Goal: Task Accomplishment & Management: Manage account settings

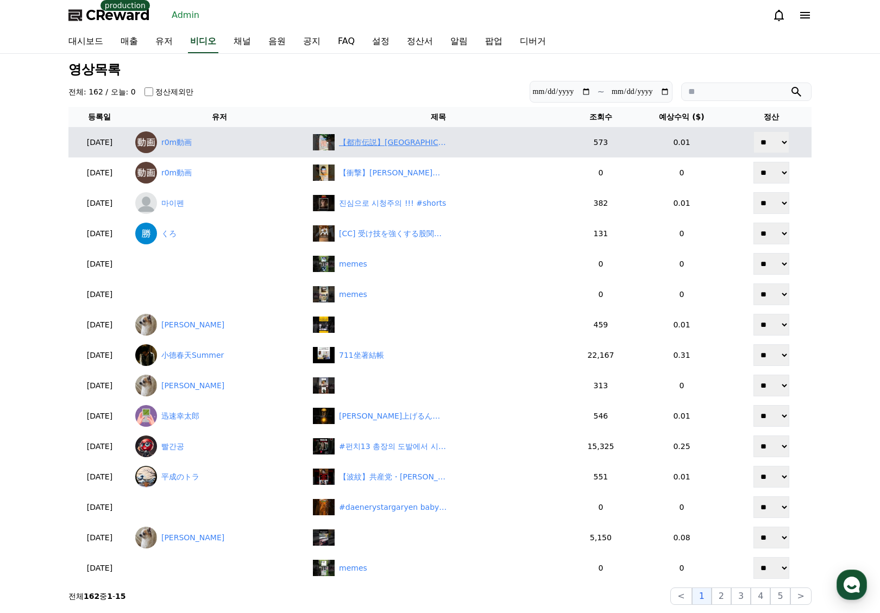
click at [431, 146] on div "【都市伝説】沖縄県南城市編『沖縄最恐の聖地で起きた奇跡の涙とオーブ現象』" at bounding box center [393, 142] width 109 height 11
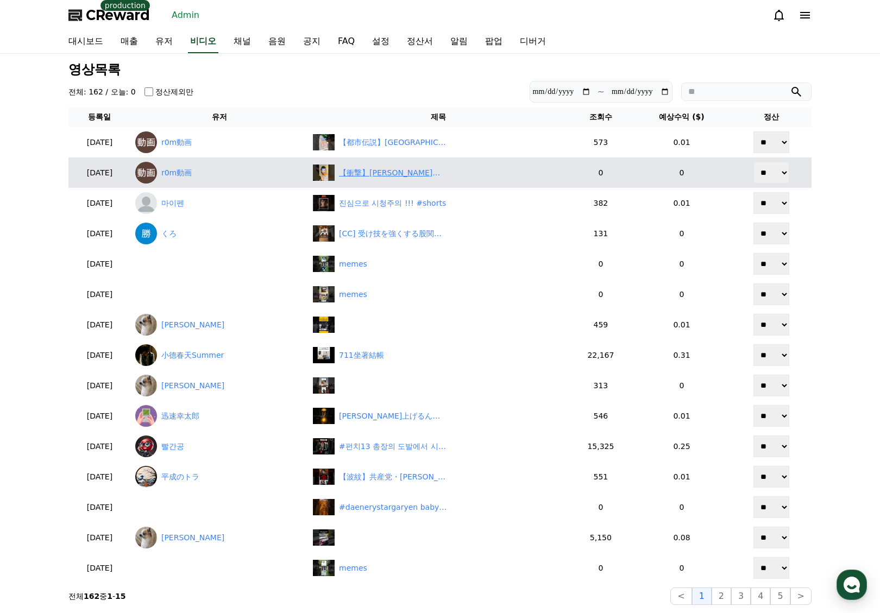
click at [431, 180] on div "【衝撃】八代亜紀さん まさかの「お宝シリーズ第2弾」計画か 真相は…" at bounding box center [438, 173] width 251 height 16
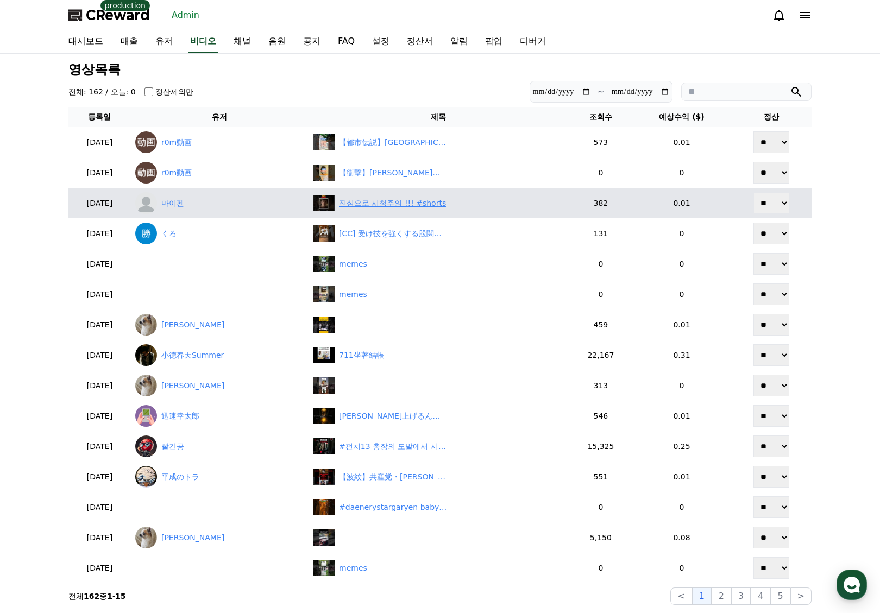
click at [425, 207] on div "진심으로 시청주의 !!! #shorts" at bounding box center [392, 203] width 107 height 11
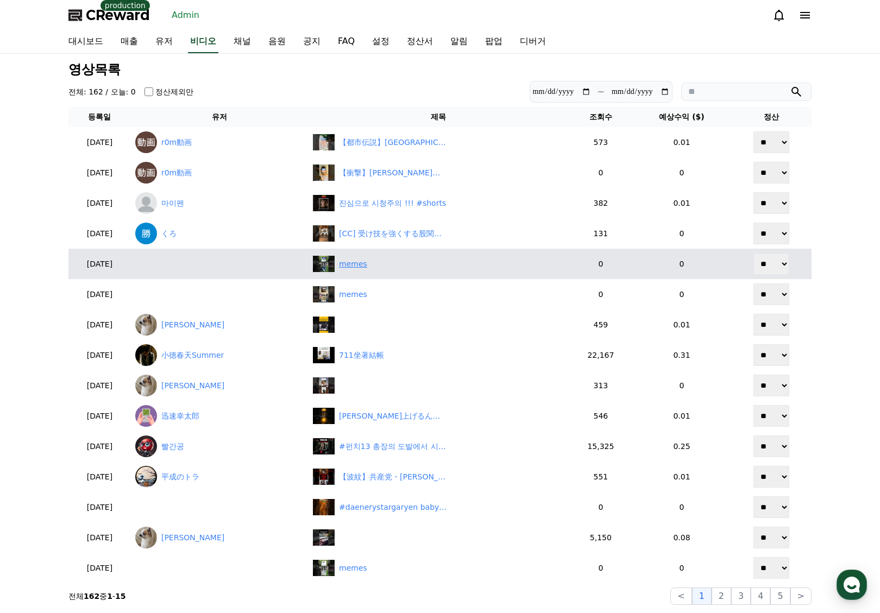
click at [367, 263] on div "memes" at bounding box center [353, 264] width 28 height 11
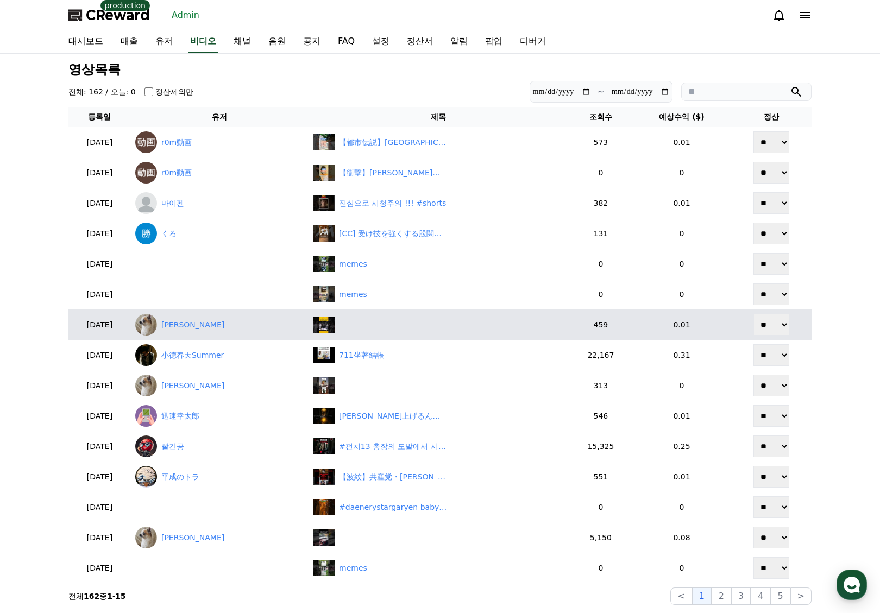
click at [351, 323] on div "‎ ‎ ‎ ‎ ‎ ‎" at bounding box center [345, 324] width 12 height 11
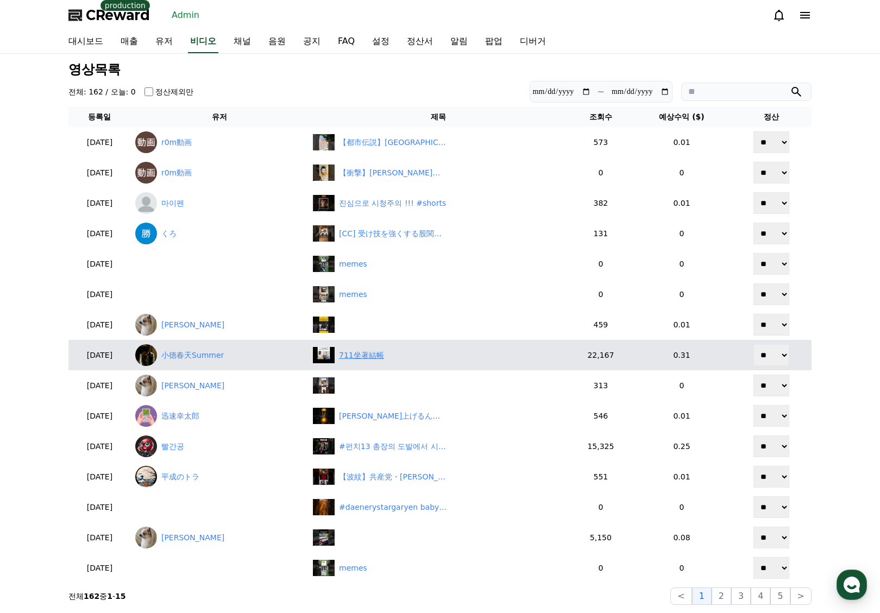
click at [384, 357] on div "711坐著結帳" at bounding box center [361, 355] width 45 height 11
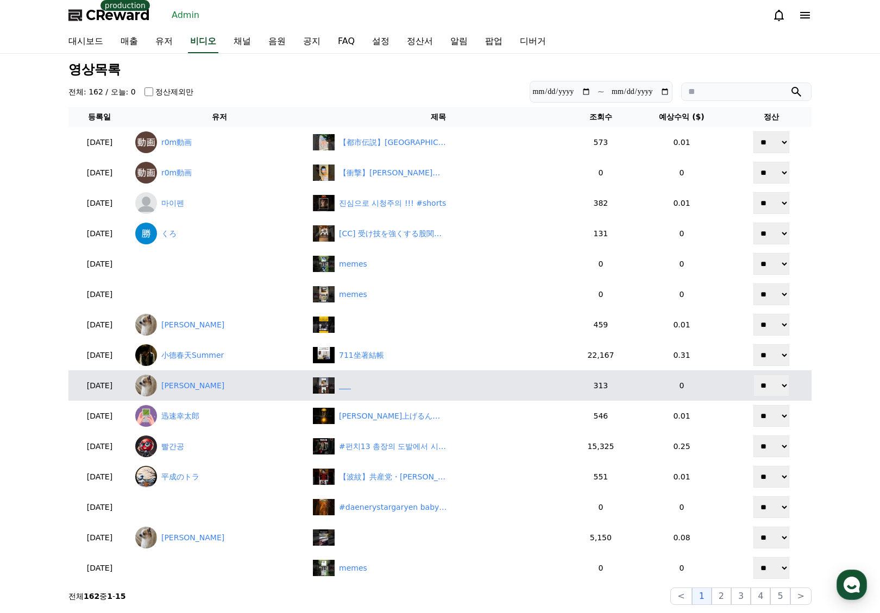
click at [351, 383] on div "‎ ‎ ‎ ‎ ‎ ‎" at bounding box center [345, 385] width 12 height 11
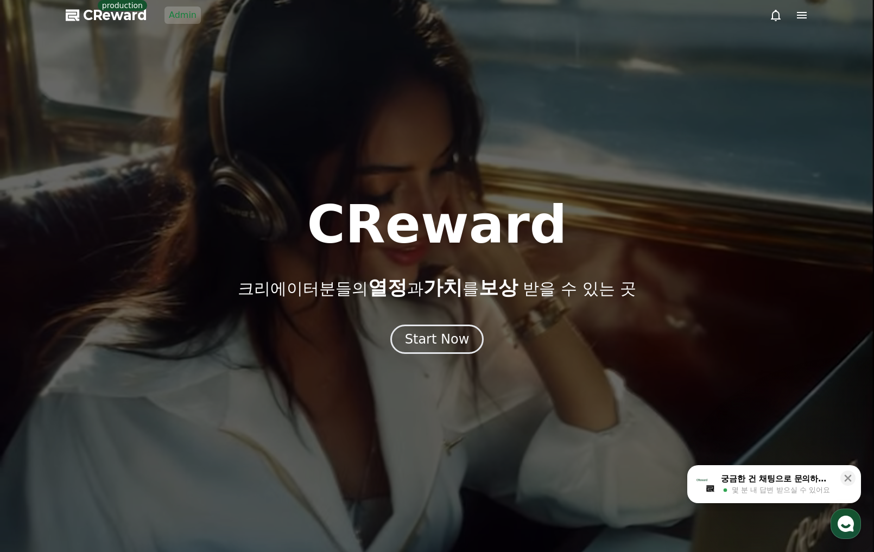
click at [199, 15] on div at bounding box center [437, 276] width 874 height 552
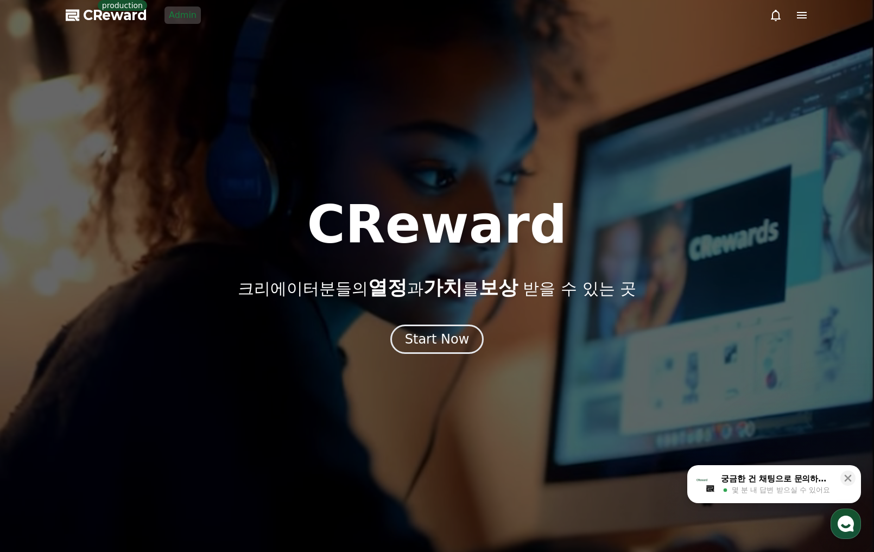
click at [191, 12] on link "Admin" at bounding box center [183, 15] width 36 height 17
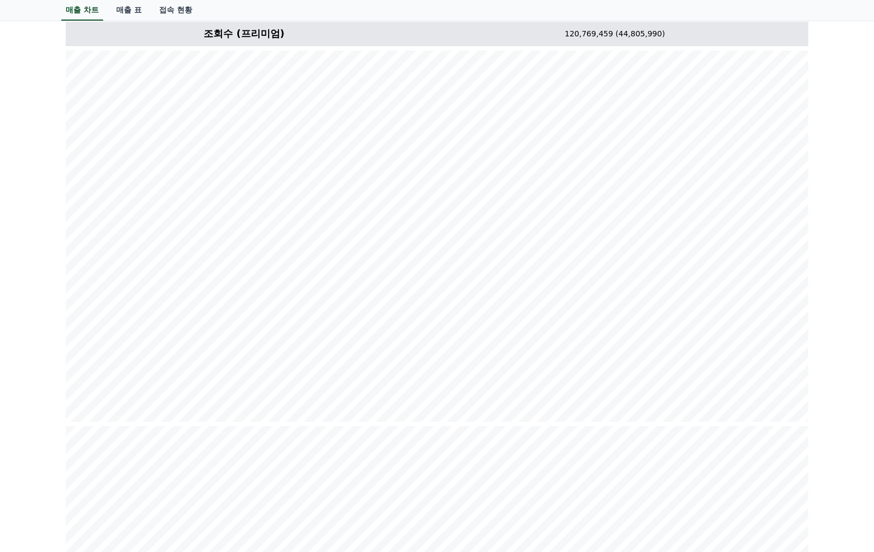
scroll to position [163, 0]
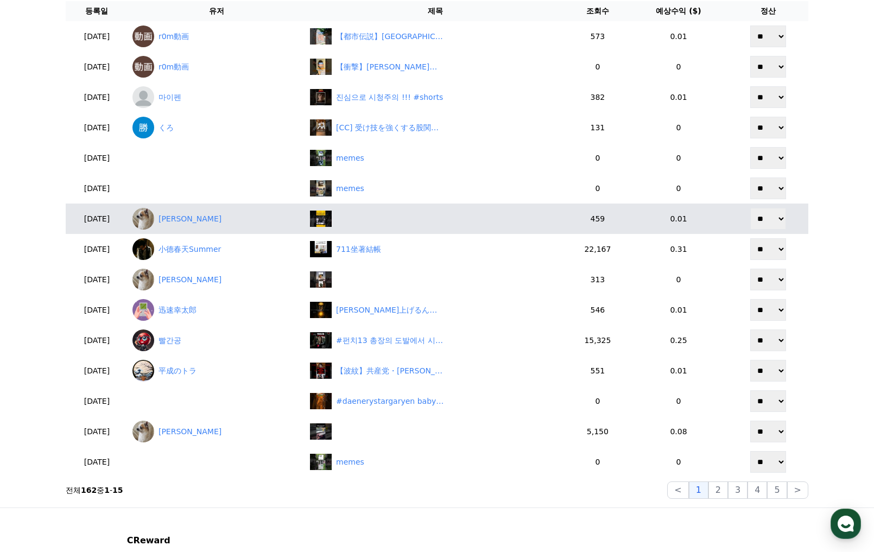
scroll to position [109, 0]
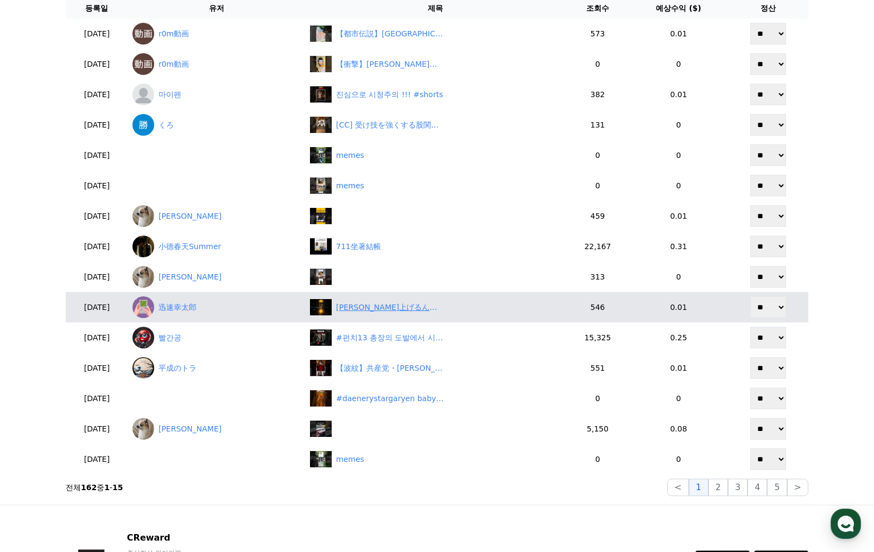
click at [430, 302] on div "金運上げるんわ簡単なんよ。 #金運 #開運 #スピリチュアル" at bounding box center [390, 307] width 109 height 11
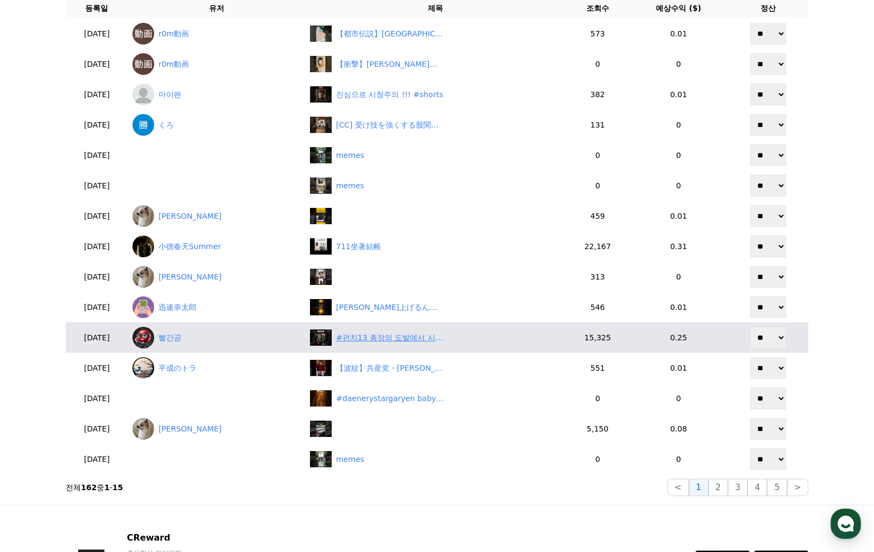
click at [440, 338] on div "#펀치13 총장의 도발에서 시작된법무부장관의 정치적 야망" at bounding box center [390, 337] width 109 height 11
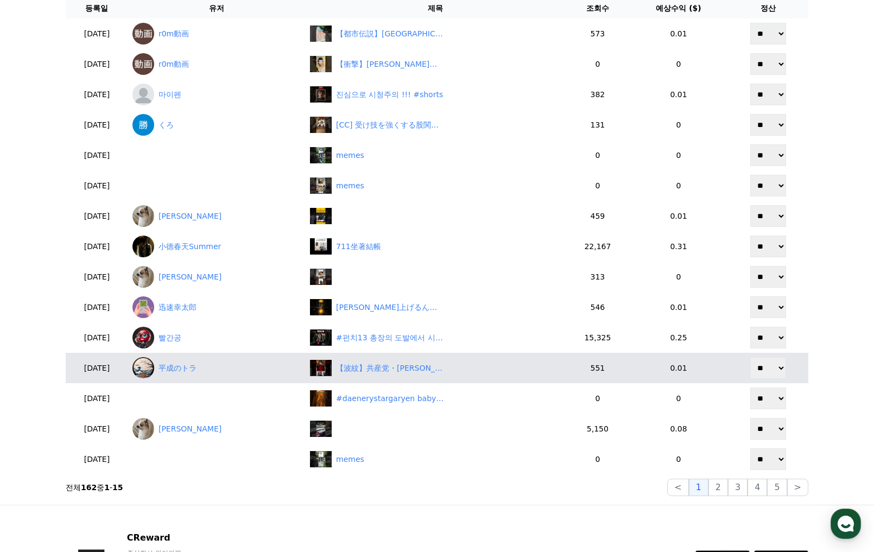
click at [426, 377] on td "【波紋】共産党・田村氏が参政党を「極右」と批判！抗議活動容認にネット激怒　#shorts" at bounding box center [436, 368] width 260 height 30
click at [431, 366] on div "【波紋】共産党・田村氏が参政党を「極右」と批判！抗議活動容認にネット激怒　#shorts" at bounding box center [390, 368] width 109 height 11
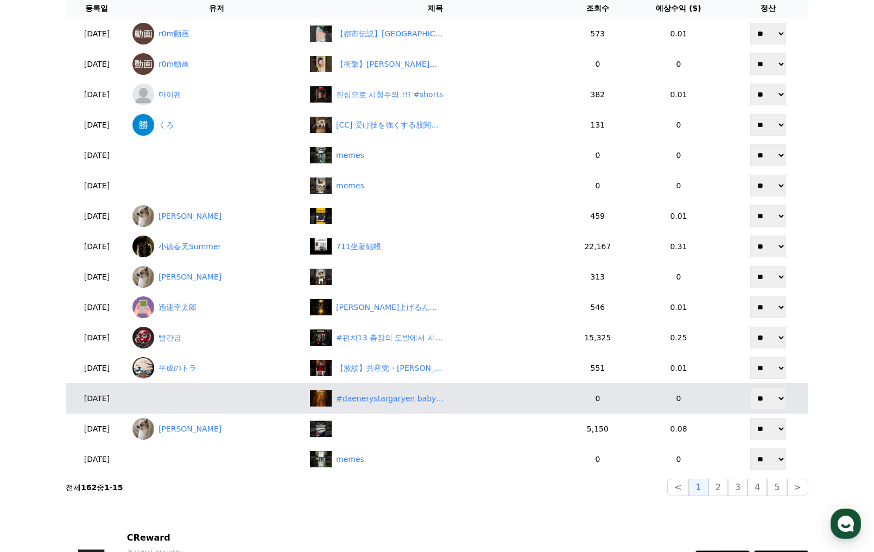
click at [417, 405] on div "#daenerystargaryen baby😱😱😱Daenerys dragon mother || dragon pawer Wait for end |…" at bounding box center [435, 398] width 251 height 16
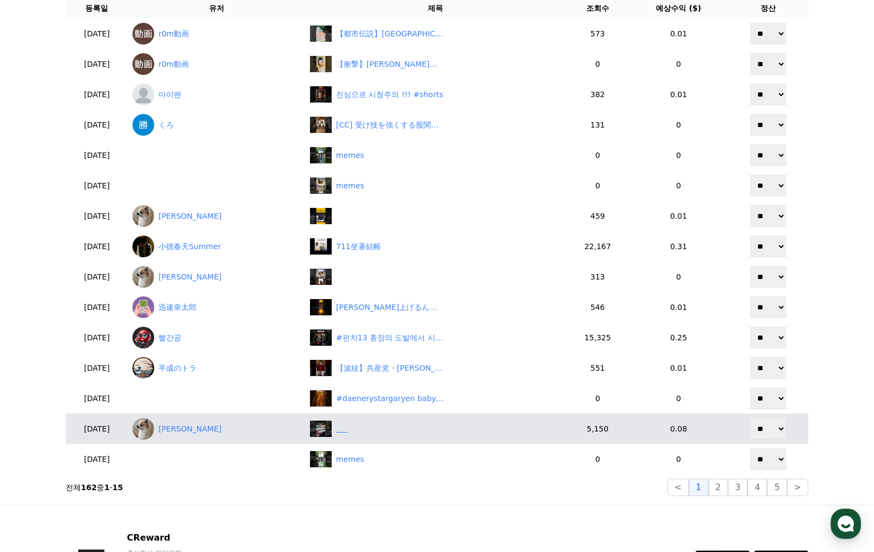
click at [414, 428] on div "‎ ‎ ‎ ‎ ‎ ‎" at bounding box center [435, 429] width 251 height 16
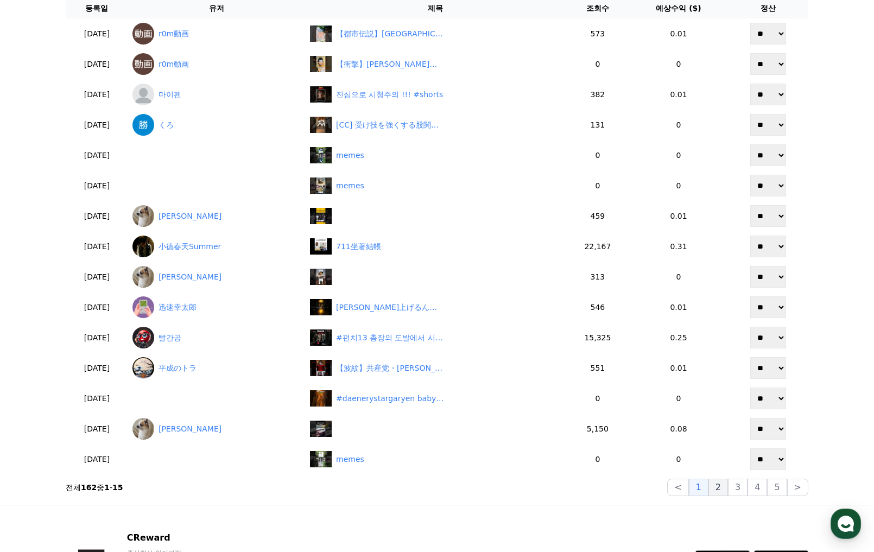
click at [727, 490] on button "2" at bounding box center [719, 487] width 20 height 17
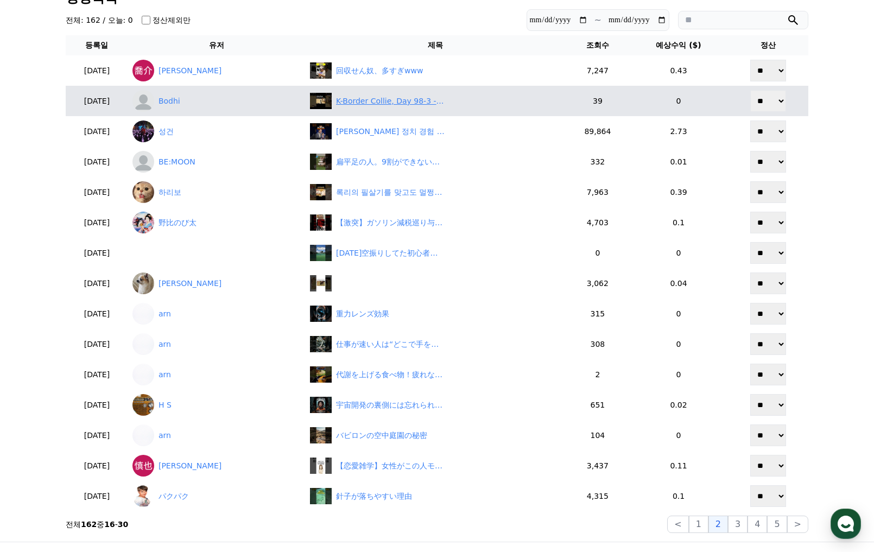
scroll to position [0, 0]
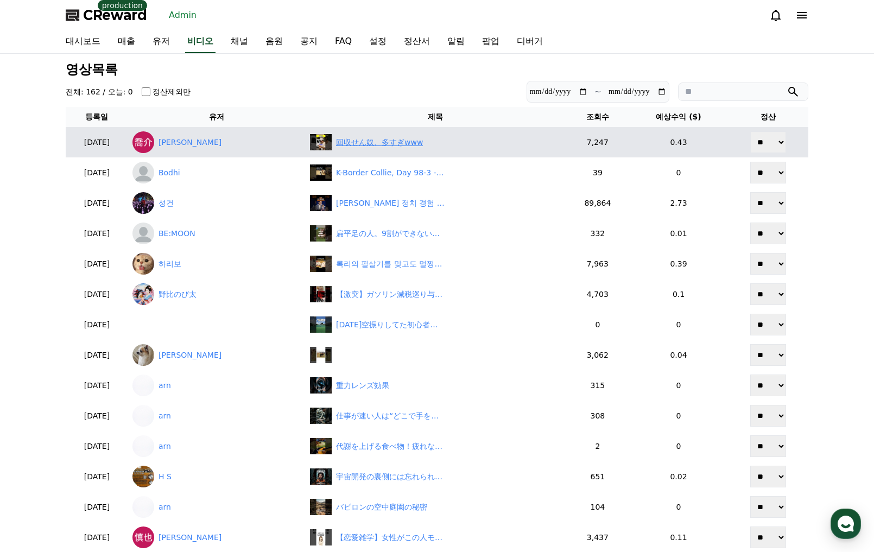
click at [418, 142] on div "回収せん奴、多すぎwww" at bounding box center [379, 142] width 87 height 11
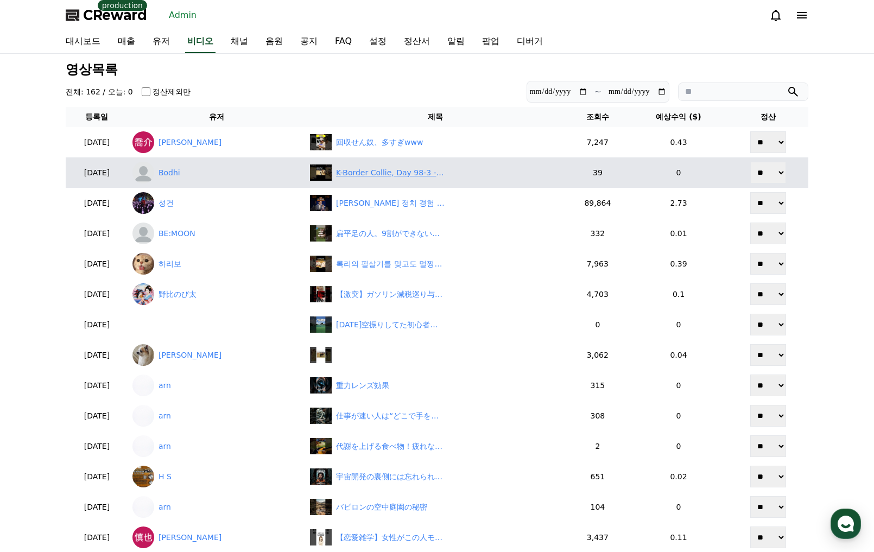
click at [399, 174] on div "K-Border Collie, Day 98-3 - Open the Door and… Puppies Rush Out!🐶🚪🏃‍♂️🌿" at bounding box center [390, 172] width 109 height 11
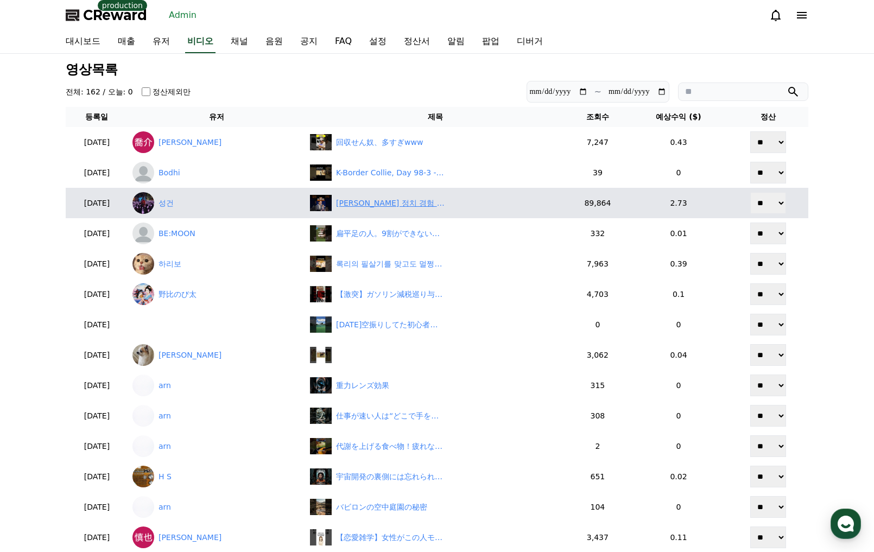
click at [417, 205] on div "김문수의 정치 경험 지적에 장동혁의 반박" at bounding box center [390, 203] width 109 height 11
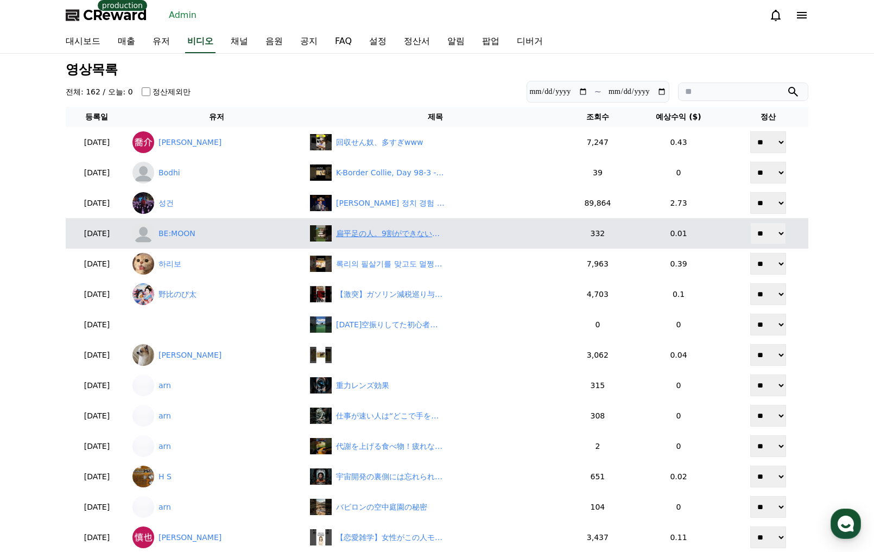
click at [433, 241] on div "扁平足の人。9割ができない。#セルフケア#扁平足#扁平足改善#足指ケア#足裏ケア" at bounding box center [435, 233] width 251 height 16
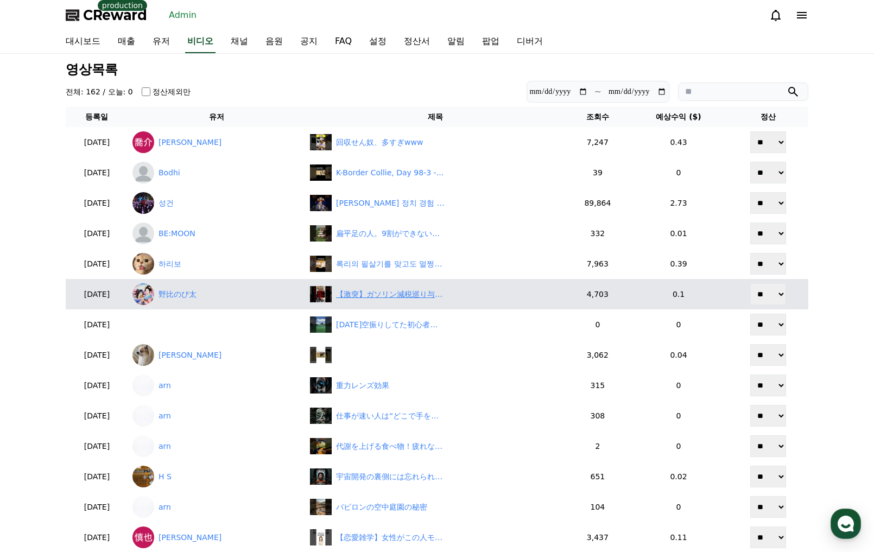
click at [424, 290] on div "【激突】ガソリン減税巡り与野党が紛糾！自民党・宮沢洋一がまさかの要求で批判殺到　#shorts" at bounding box center [390, 294] width 109 height 11
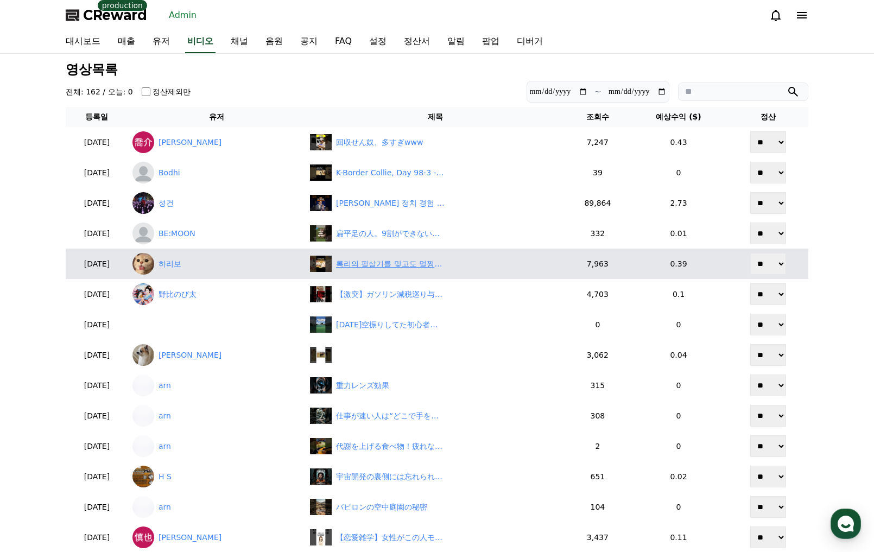
click at [421, 262] on div "록리의 필살기를 맞고도 멀쩡한 가아라가 저지른 충격적 행동" at bounding box center [390, 264] width 109 height 11
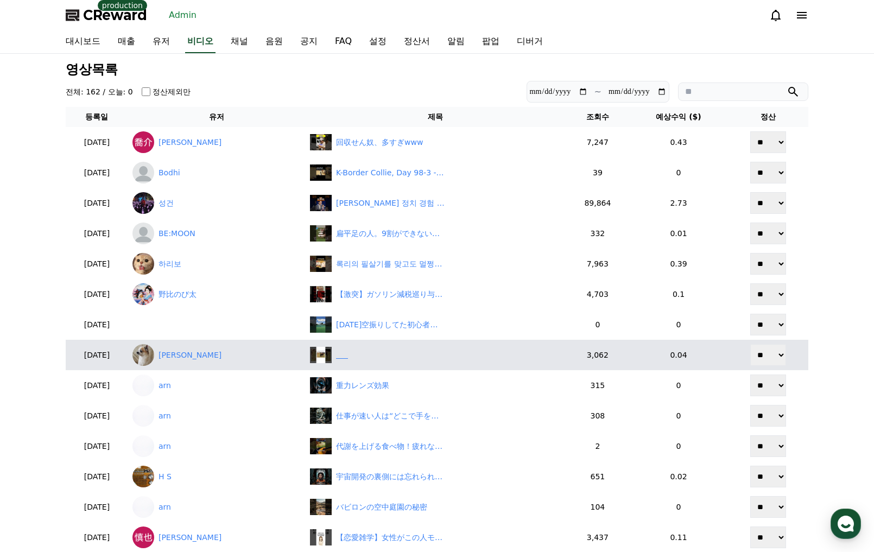
click at [399, 354] on div "‎ ‎ ‎ ‎ ‎ ‎" at bounding box center [435, 355] width 251 height 16
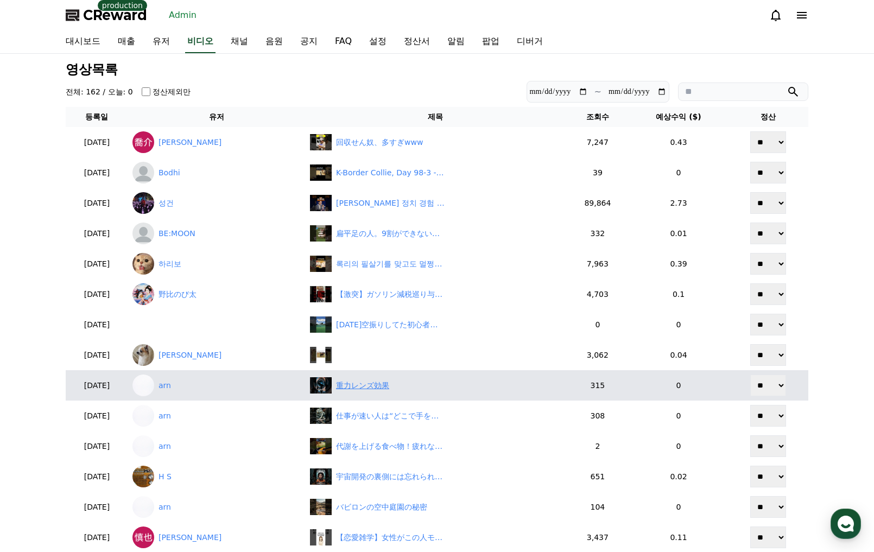
click at [389, 388] on div "重力レンズ効果" at bounding box center [362, 385] width 53 height 11
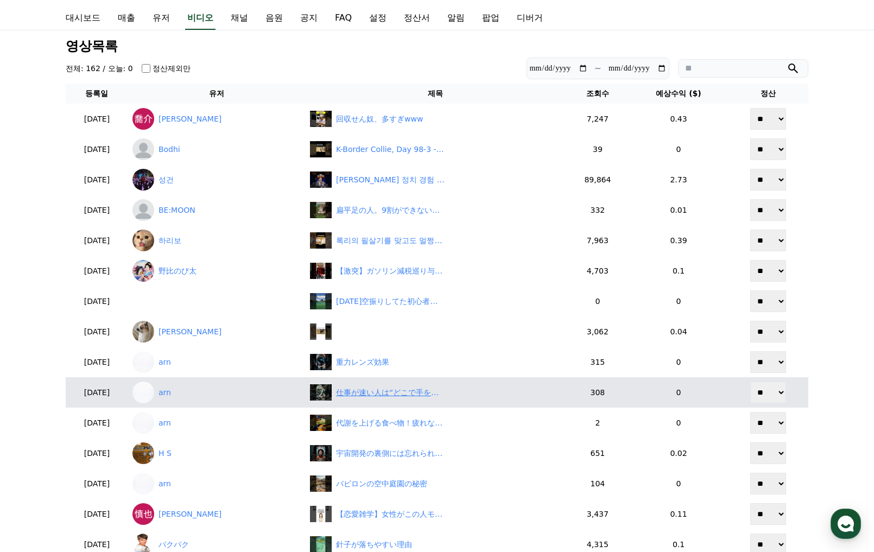
scroll to position [54, 0]
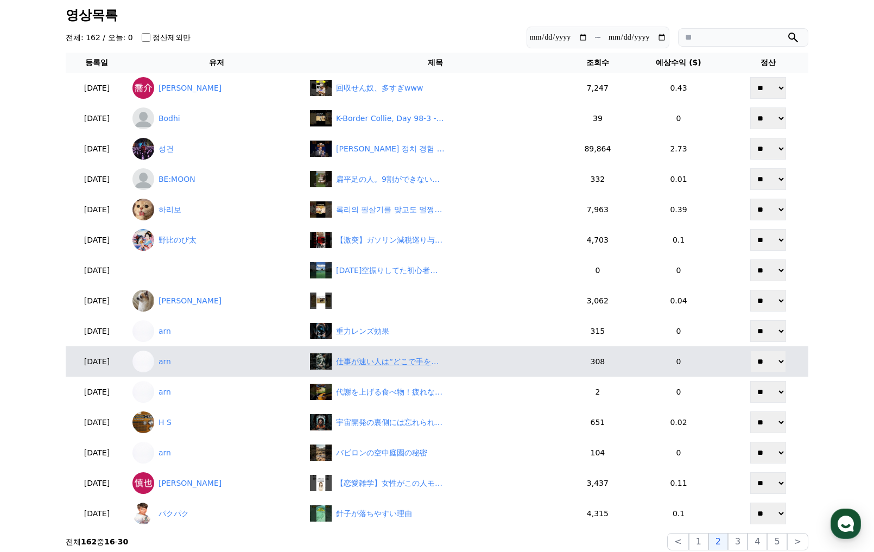
click at [444, 364] on div "仕事が速い人は“どこで手を抜いている”のか" at bounding box center [390, 361] width 109 height 11
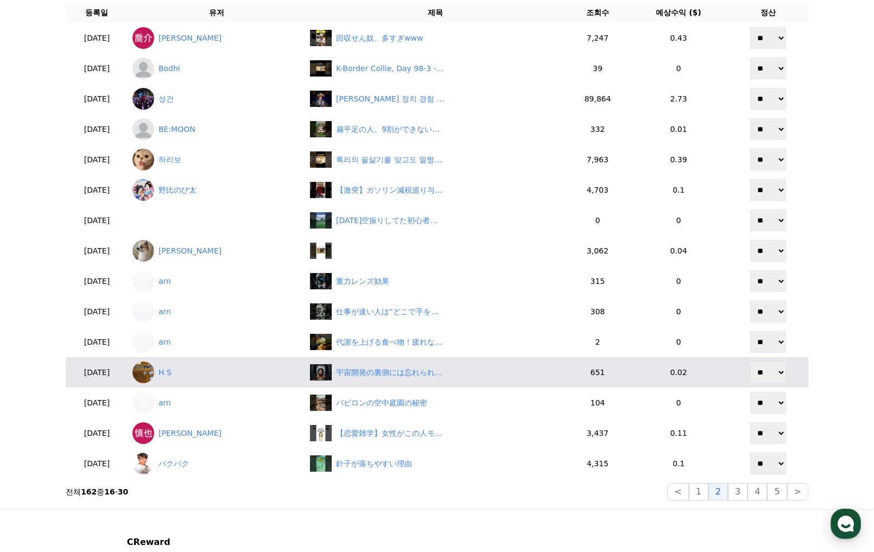
scroll to position [109, 0]
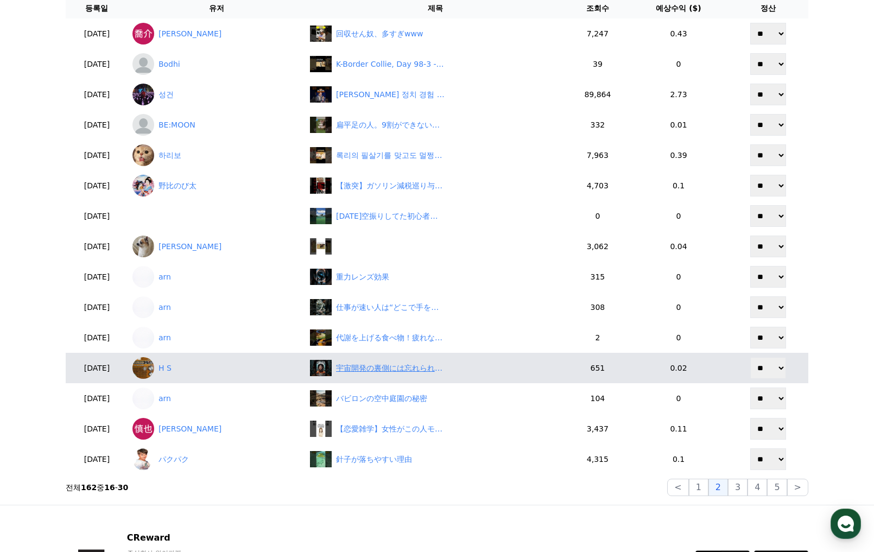
click at [445, 368] on div "宇宙開発の裏側には忘れられない事実が存在します！　#衝撃の事実 #shorts #雑学" at bounding box center [390, 368] width 109 height 11
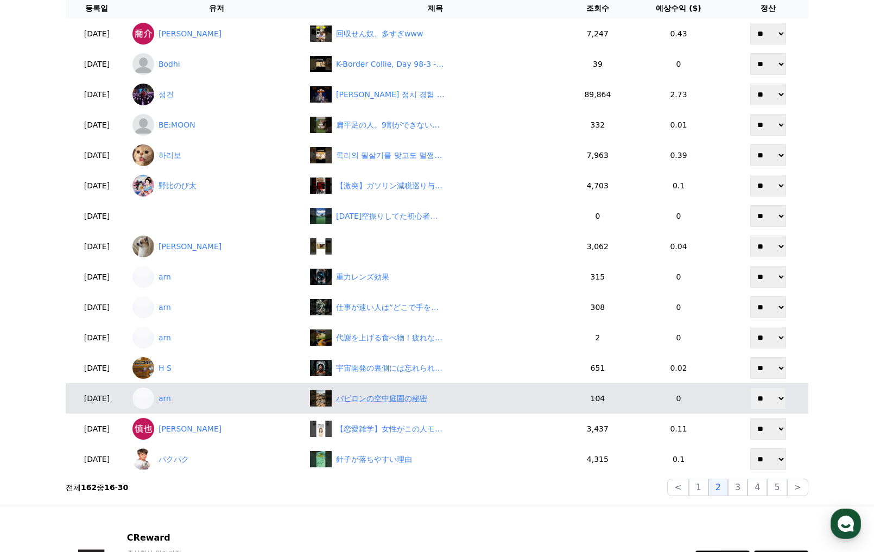
click at [419, 402] on div "バビロンの空中庭園の秘密" at bounding box center [381, 398] width 91 height 11
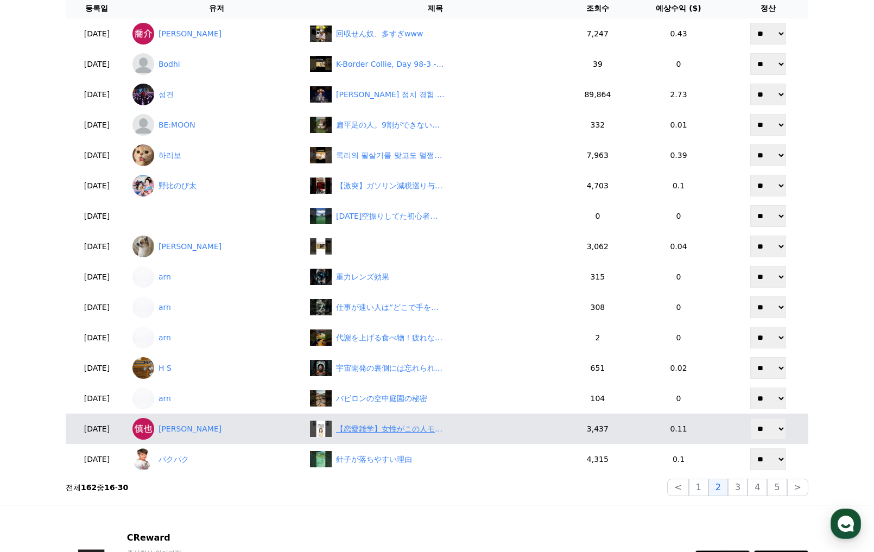
click at [430, 430] on div "【恋愛雑学】女性がこの人モテると感じる男性の特徴5選#恋愛 #恋愛雑学 #shorts" at bounding box center [390, 429] width 109 height 11
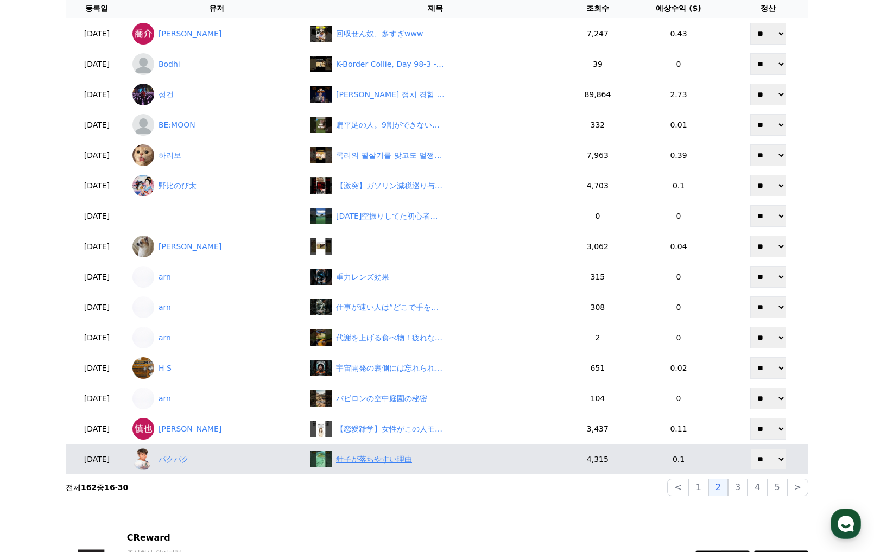
click at [412, 465] on div "針子が落ちやすい理由" at bounding box center [374, 459] width 76 height 11
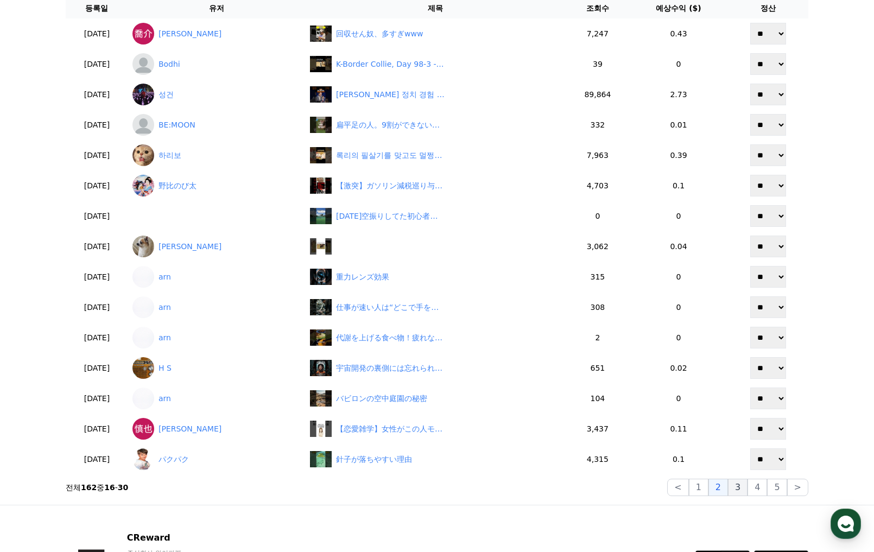
click at [736, 486] on button "3" at bounding box center [738, 487] width 20 height 17
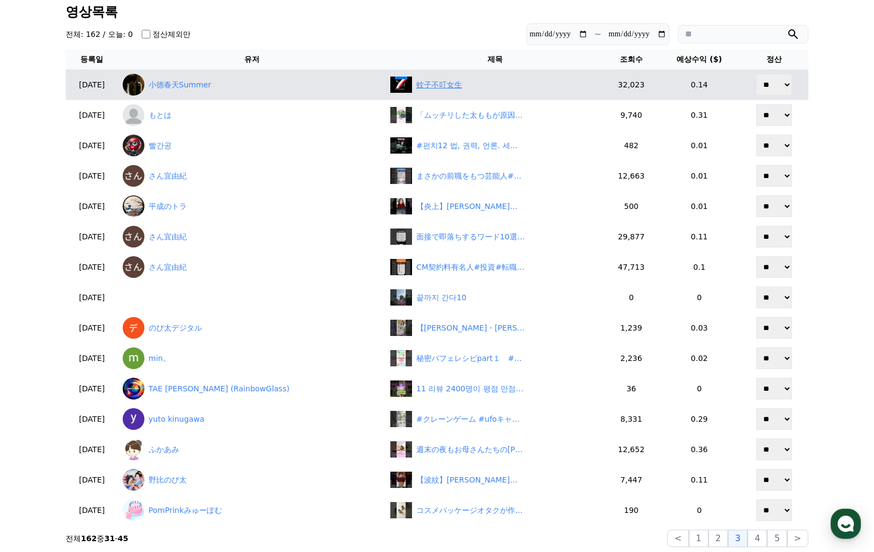
scroll to position [54, 0]
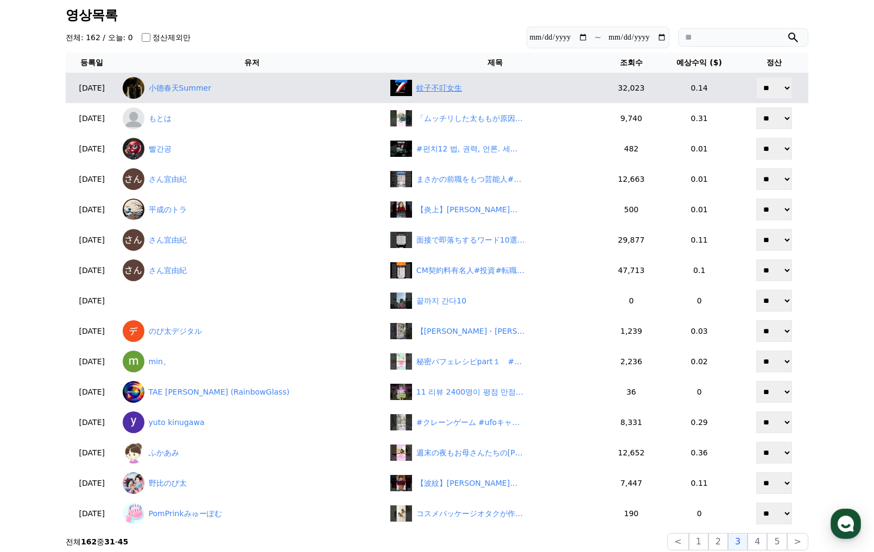
click at [433, 85] on div "蚊子不叮女生" at bounding box center [440, 88] width 46 height 11
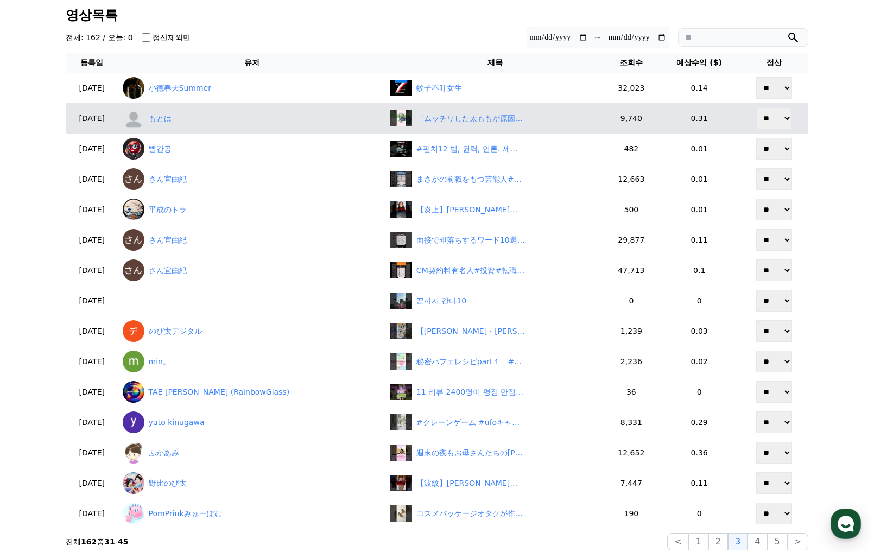
click at [434, 123] on div "「ムッチリした太ももが原因でセ〇ハラ被害にあった」牧秀悟に関する雑学　#プロ野球 #牧秀悟 #村上宗隆 #横浜denaベイスターズ" at bounding box center [471, 118] width 109 height 11
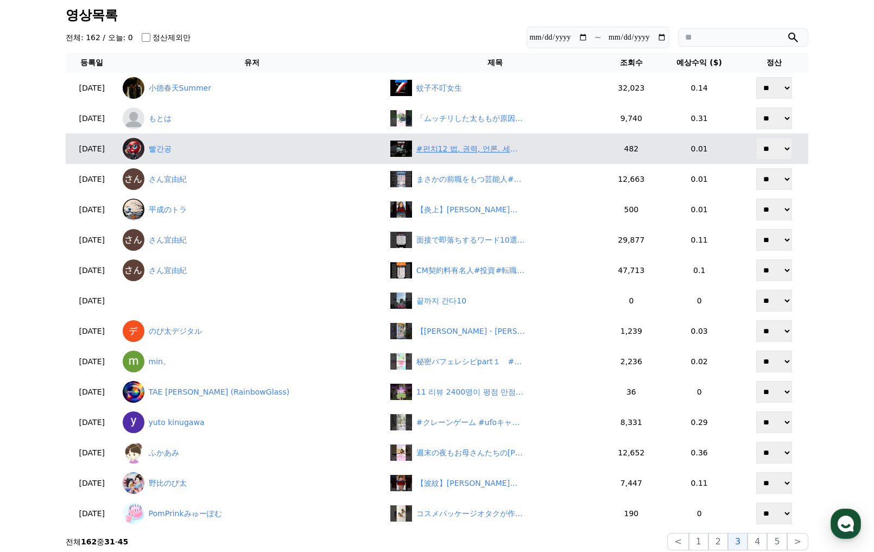
click at [421, 153] on div "#펀치12 법, 권력, 언론. 세상을 지배하는 것은 무엇일까요?" at bounding box center [471, 148] width 109 height 11
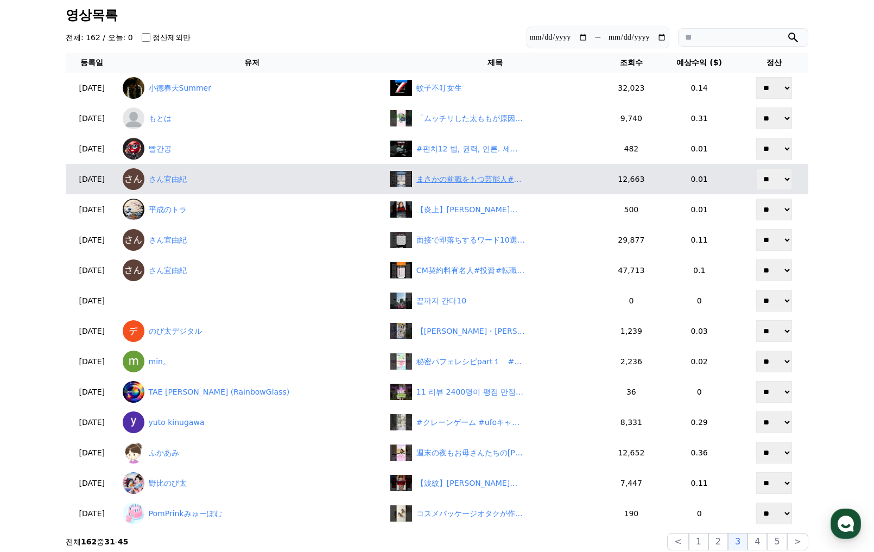
click at [417, 177] on div "まさかの前職をもつ芸能人#投資#転職#貯金" at bounding box center [471, 179] width 109 height 11
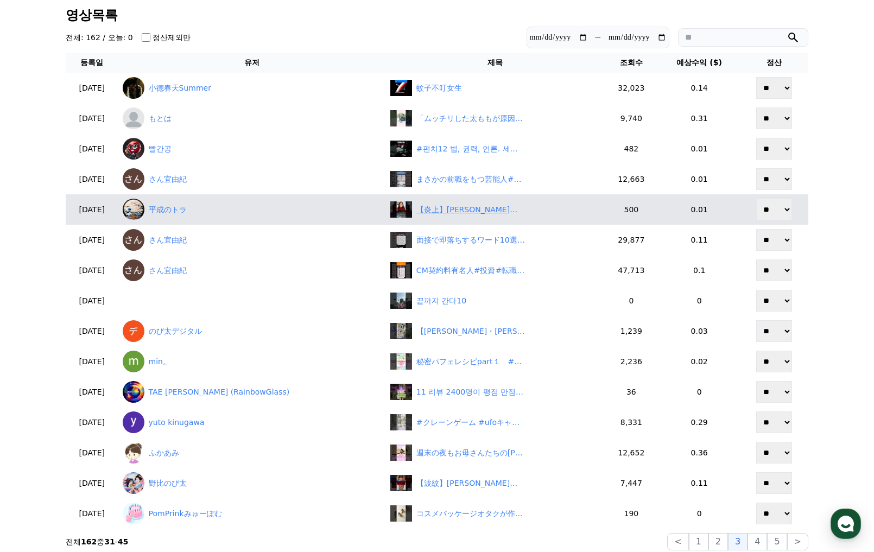
click at [453, 213] on div "【炎上】今井絵理子議員、甲子園観戦ポストに批判殺到！「仕事しろ」の声が… 　#shorts" at bounding box center [471, 209] width 109 height 11
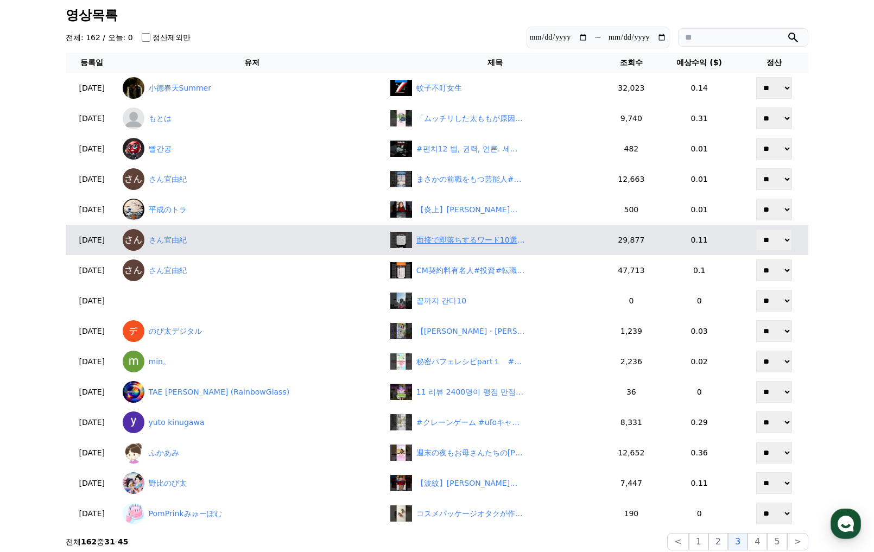
click at [457, 242] on div "面接で即落ちするワード10選#投資 #転職#貯金" at bounding box center [471, 240] width 109 height 11
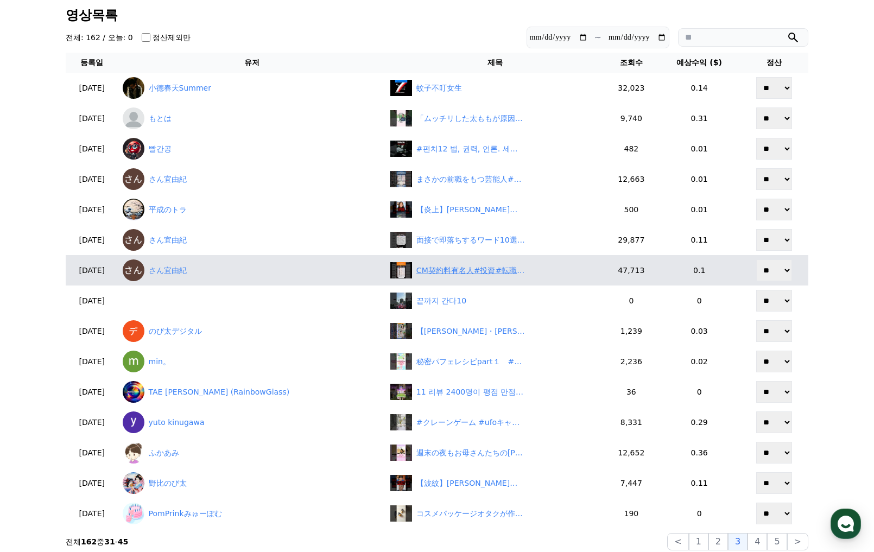
click at [432, 272] on div "CM契約料有名人#投資#転職#貯金" at bounding box center [471, 270] width 109 height 11
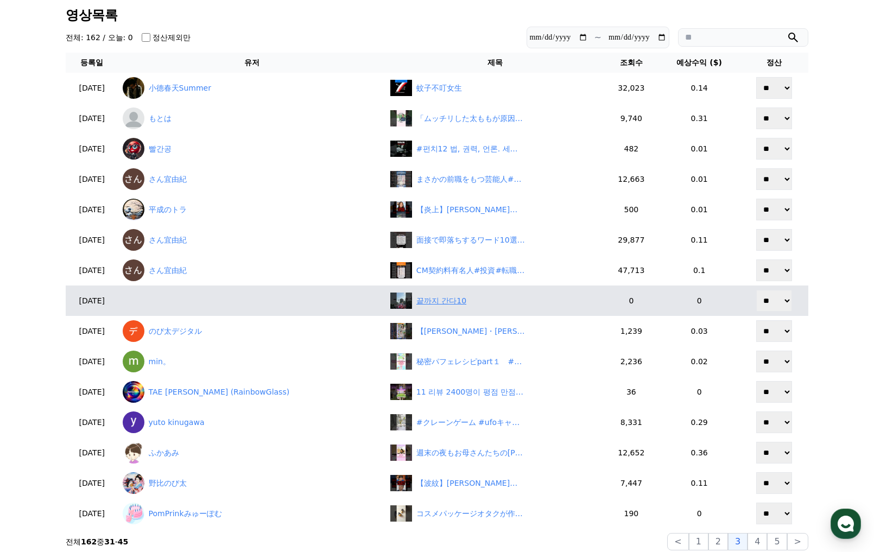
click at [440, 296] on div "끝까지 간다10" at bounding box center [442, 300] width 50 height 11
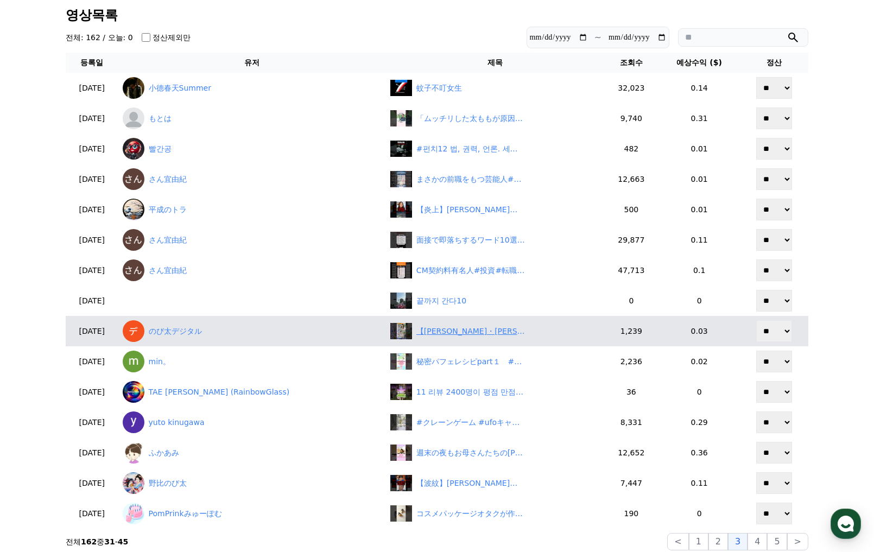
click at [439, 336] on div "【魚住茉由・松本真央】ヘアクリップに憧れているおまゆにお勧めするおまお！美人すぎるお天気キャスターおまゆとおまおのクロストーク【ウェザーニュースLiVE切り抜…" at bounding box center [471, 331] width 109 height 11
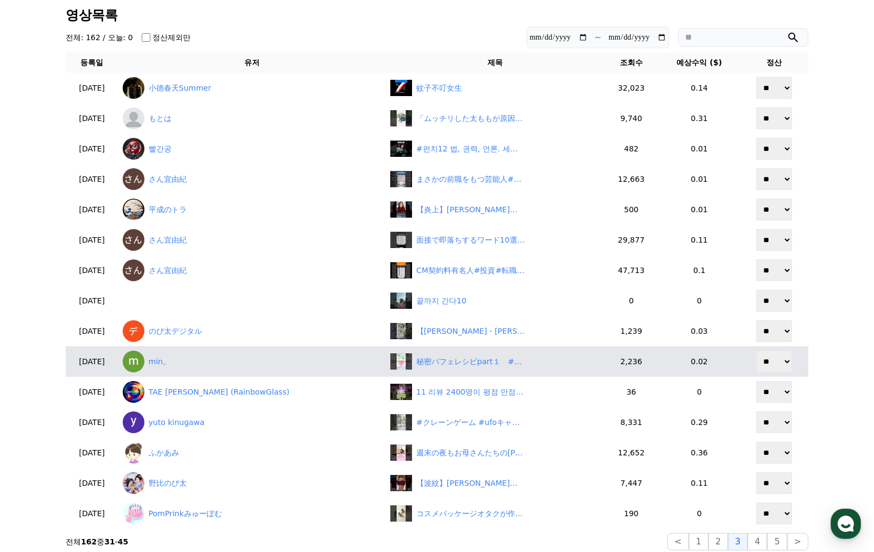
click at [448, 350] on td "秘密パフェレシピpart１　#フルーツ飴の達人 #ゲーム女子 #ゲーム実況 #女性実況者" at bounding box center [495, 361] width 218 height 30
click at [447, 356] on div "秘密パフェレシピpart１　#フルーツ飴の達人 #ゲーム女子 #ゲーム実況 #女性実況者" at bounding box center [471, 361] width 109 height 11
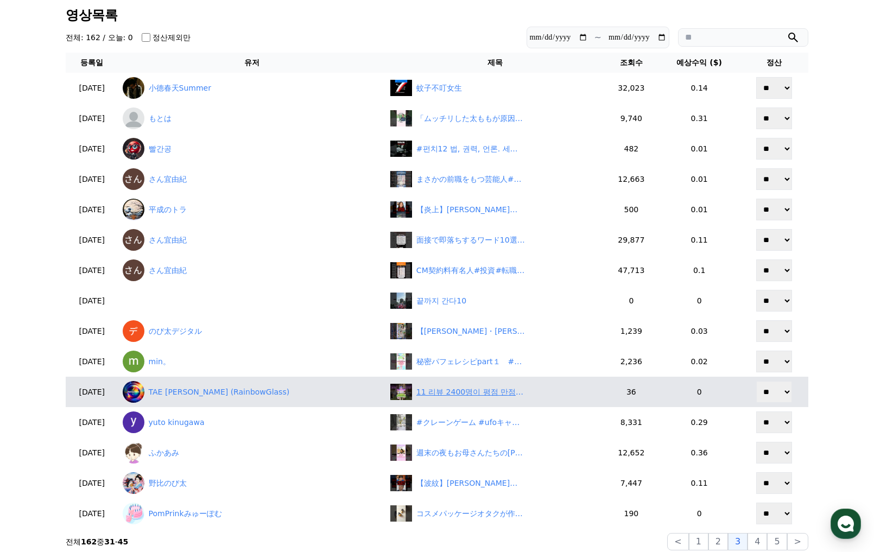
click at [456, 394] on div "11 리뷰 2400명이 평점 만점으로 극찬한 실용성, 가성비 노트북 추천! #쿠팡꿀템 #쿠팡추천템 #쿠팡추천 #꿀템 #노트북 #삼성전자" at bounding box center [471, 392] width 109 height 11
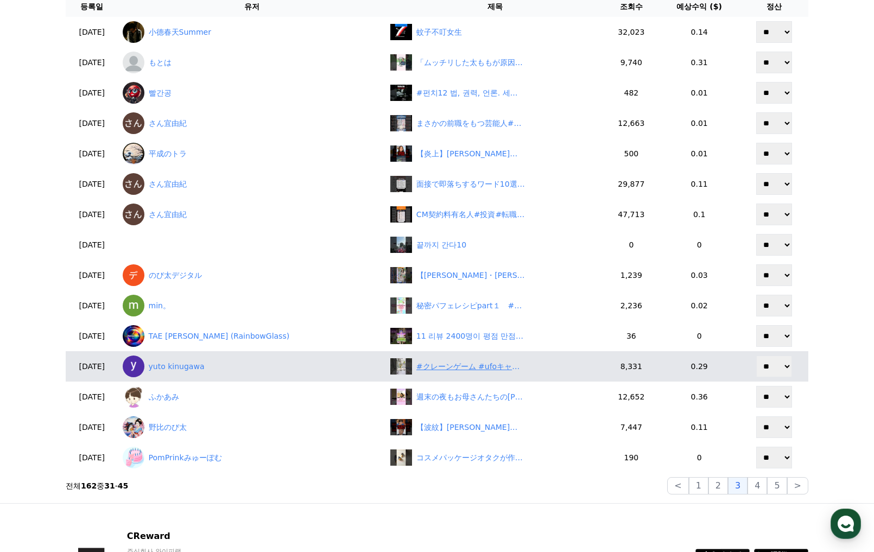
scroll to position [163, 0]
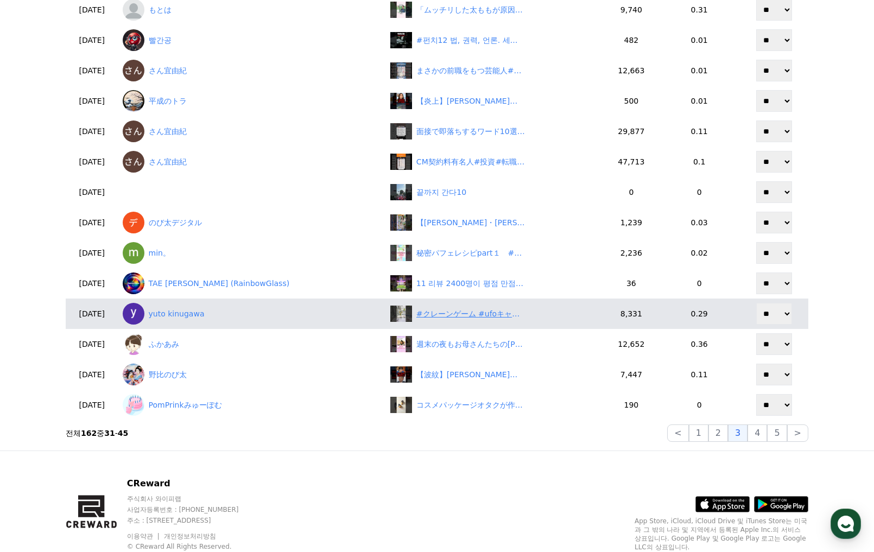
click at [434, 318] on div "#クレーンゲーム #ufoキャッチャー #shorts #short #shortvideo #shortsfeed #ROUND1 #ﾍﾞﾈｸｽ #クレゲ …" at bounding box center [471, 313] width 109 height 11
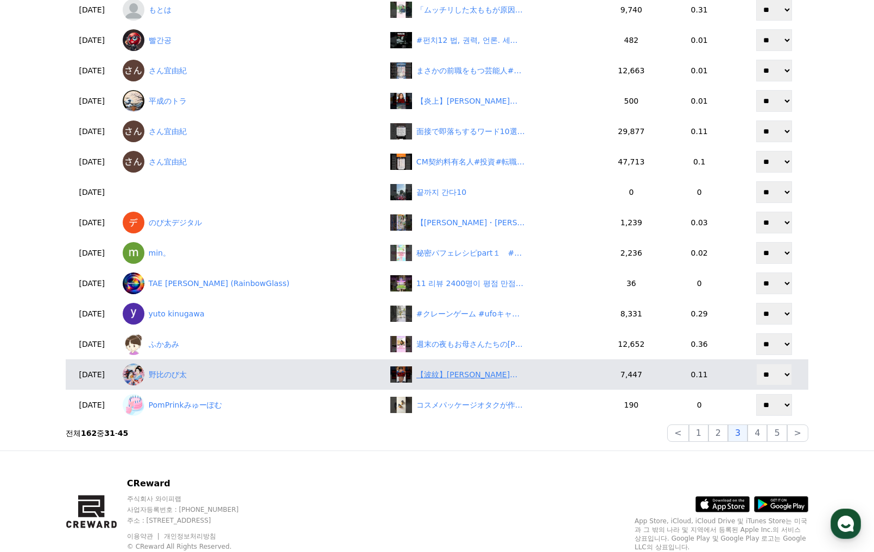
click at [475, 373] on div "【波紋】高市早苗「治安強化」に党内反発！「口だけか？」とネット騒然　#shorts" at bounding box center [471, 374] width 109 height 11
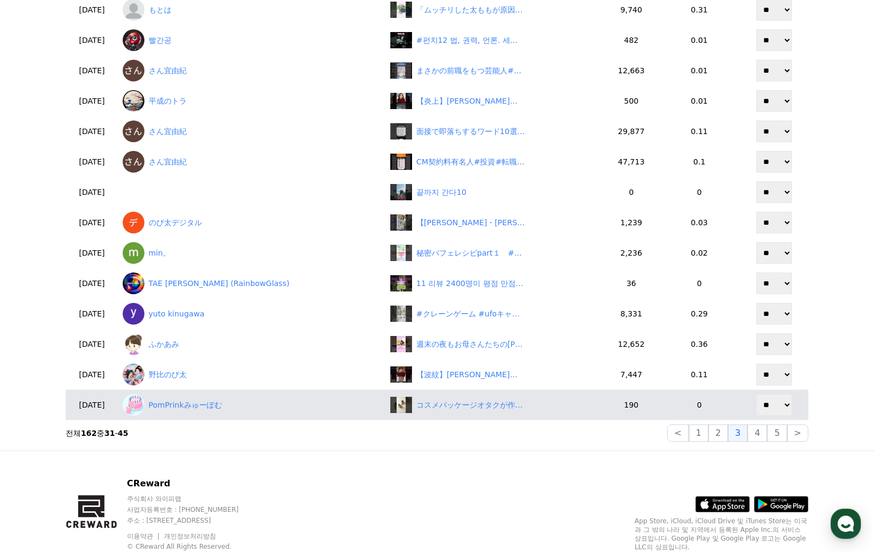
click at [471, 414] on td "コスメパッケージオタクが作るきのこの山とたけのこの里" at bounding box center [495, 405] width 218 height 30
click at [465, 408] on div "コスメパッケージオタクが作るきのこの山とたけのこの里" at bounding box center [471, 405] width 109 height 11
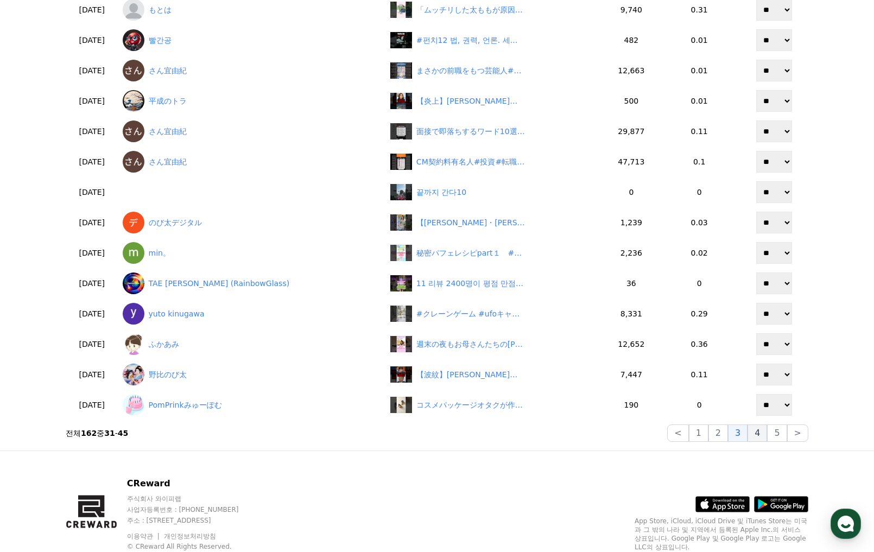
click at [762, 439] on button "4" at bounding box center [758, 433] width 20 height 17
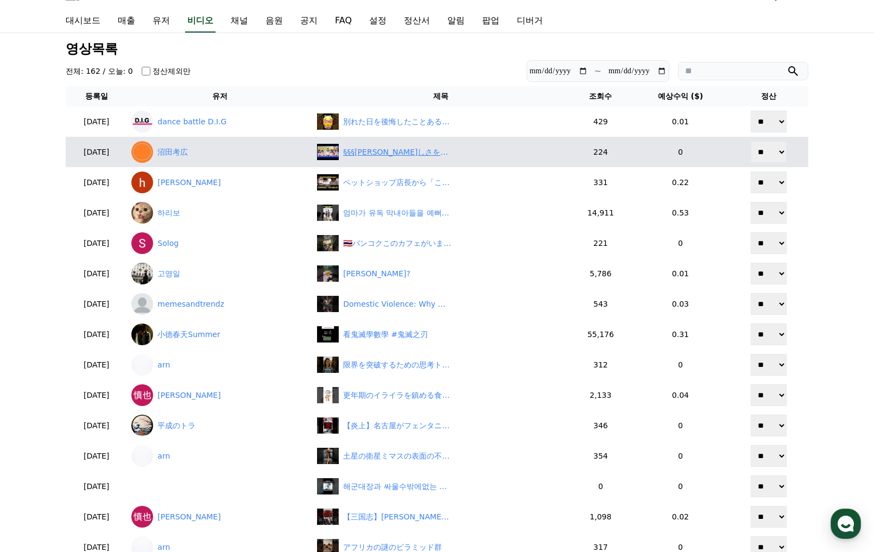
scroll to position [0, 0]
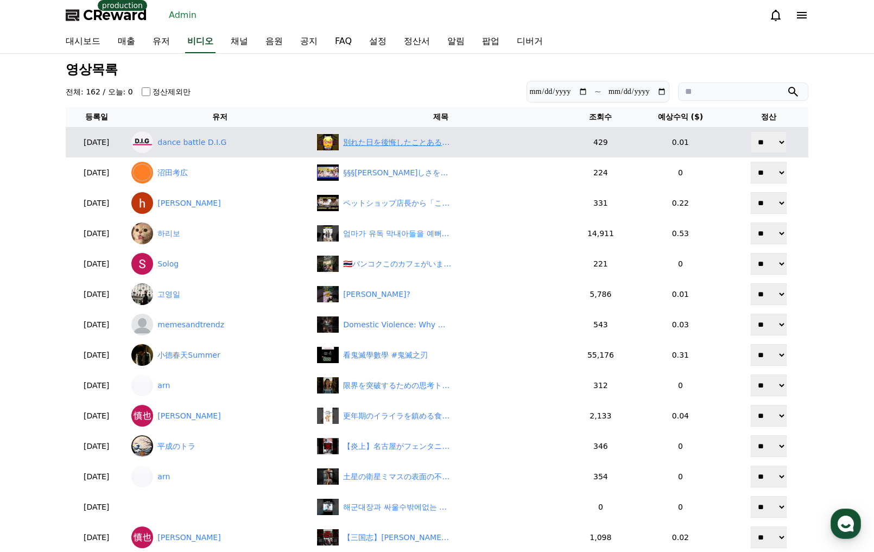
click at [422, 144] on div "別れた日を後悔したことある？#恋愛 #lineスカッと #line #カップル" at bounding box center [397, 142] width 109 height 11
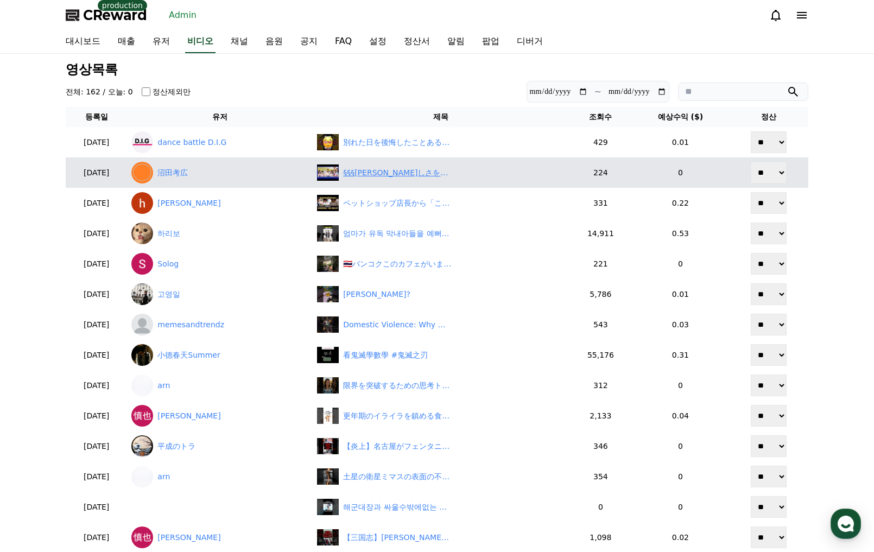
click at [373, 179] on div "§§§その美しさを体感せよ！セーラー服女子　Experience the Beauty Like Never Before！" at bounding box center [441, 173] width 248 height 16
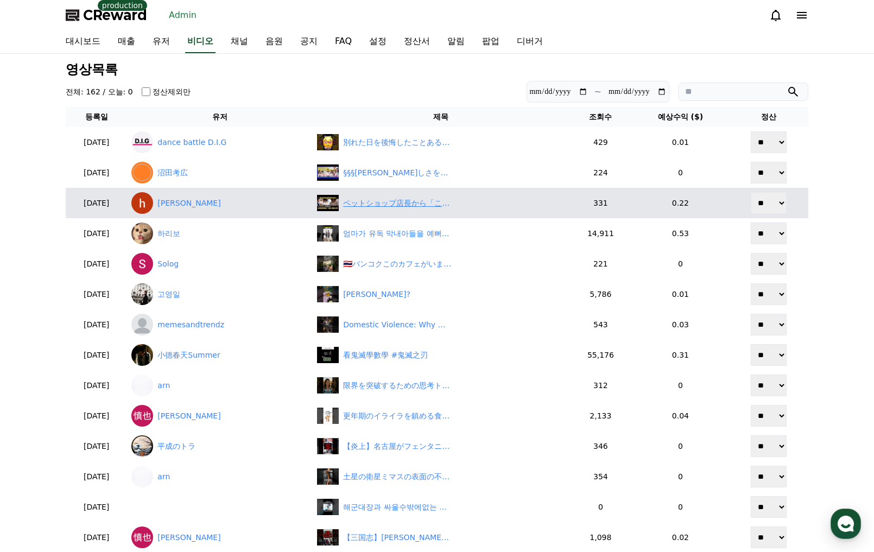
click at [381, 205] on div "ペットショップ店長から「この猫は不良品です」の発言に涙が止まらない！" at bounding box center [397, 203] width 109 height 11
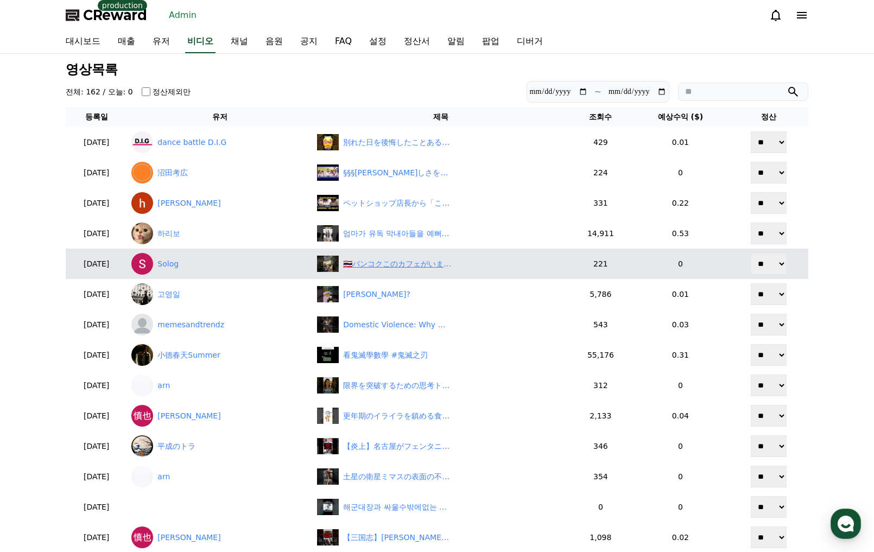
click at [389, 264] on div "🇹🇭バンコクこのカフェがいまアツい#タイ旅行 #タイ #旅行 #バンコク" at bounding box center [397, 264] width 109 height 11
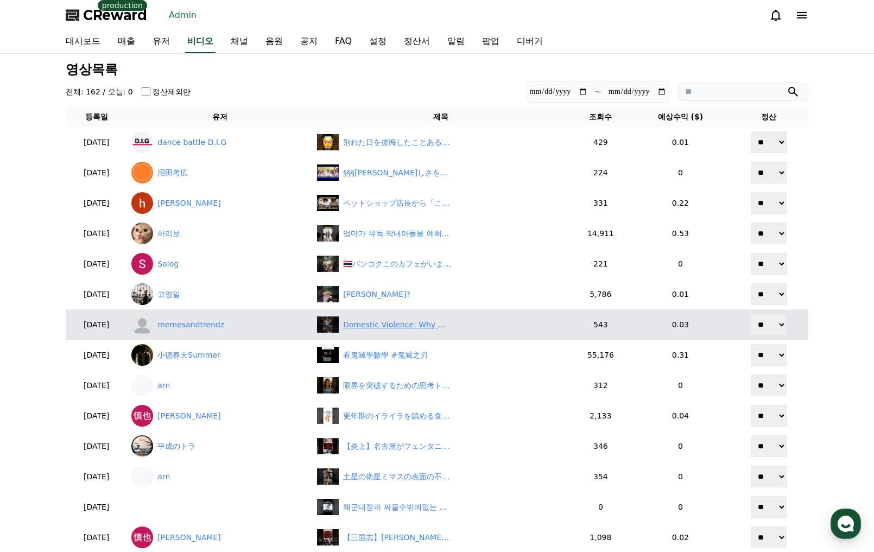
click at [361, 332] on div "Domestic Violence: Why We Blame Others & Ignore The Real Issue? #shorts" at bounding box center [441, 325] width 248 height 16
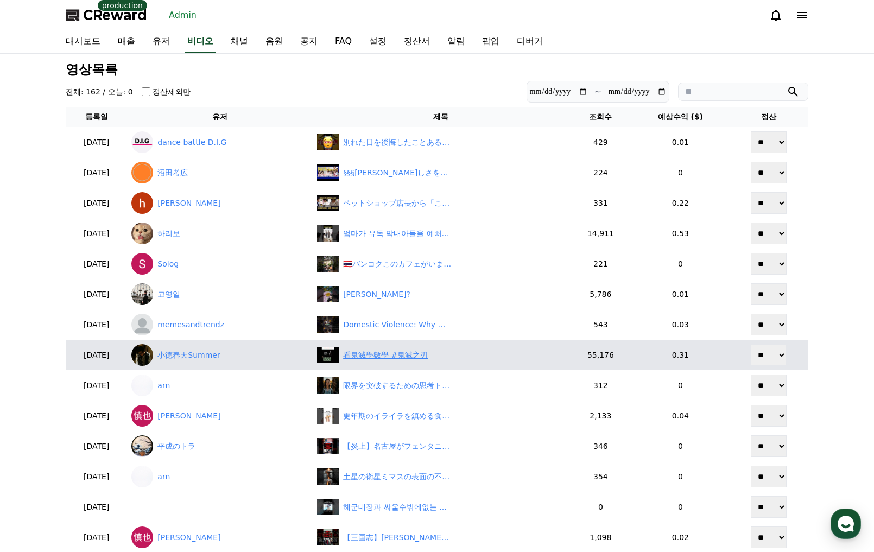
click at [363, 352] on div "看鬼滅學數學 #鬼滅之刃" at bounding box center [385, 355] width 85 height 11
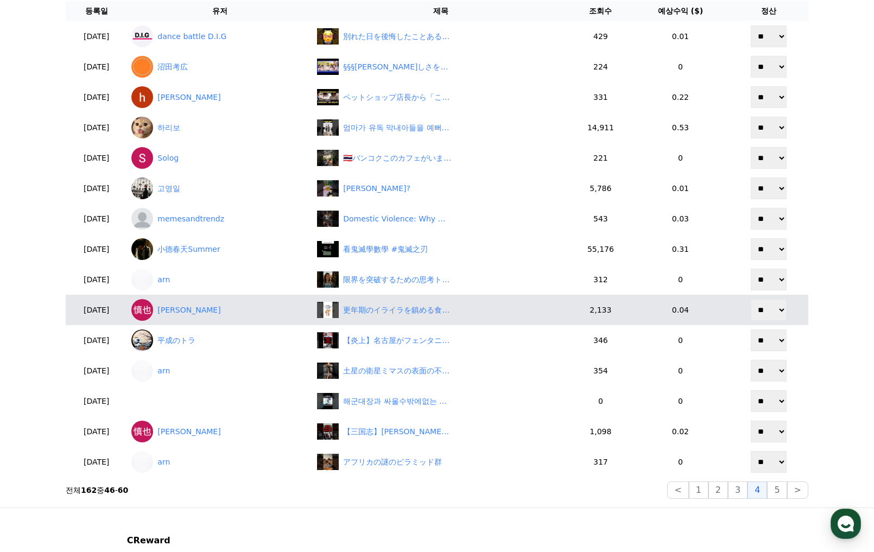
scroll to position [109, 0]
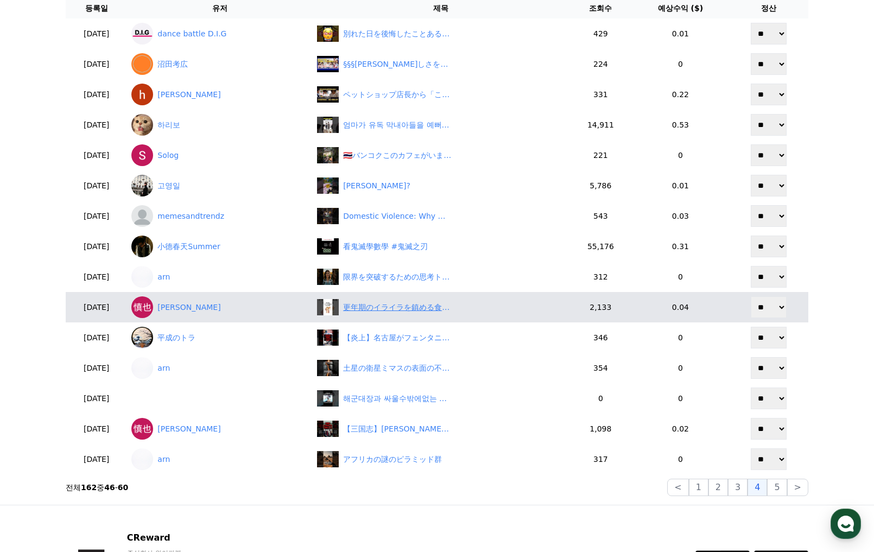
click at [394, 305] on div "更年期のイライラを鎮める食べ物5選#健康 #健康雑学 #更年期#shorts" at bounding box center [397, 307] width 109 height 11
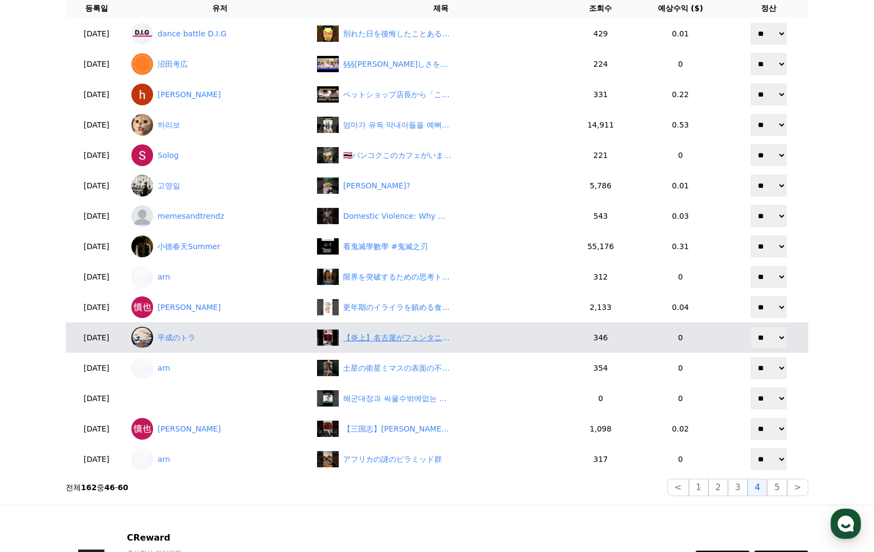
click at [389, 342] on div "【炎上】名古屋がフェンタニル密輸の拠点！？中国組織にDEAが緊急捜査！　#shorts" at bounding box center [397, 337] width 109 height 11
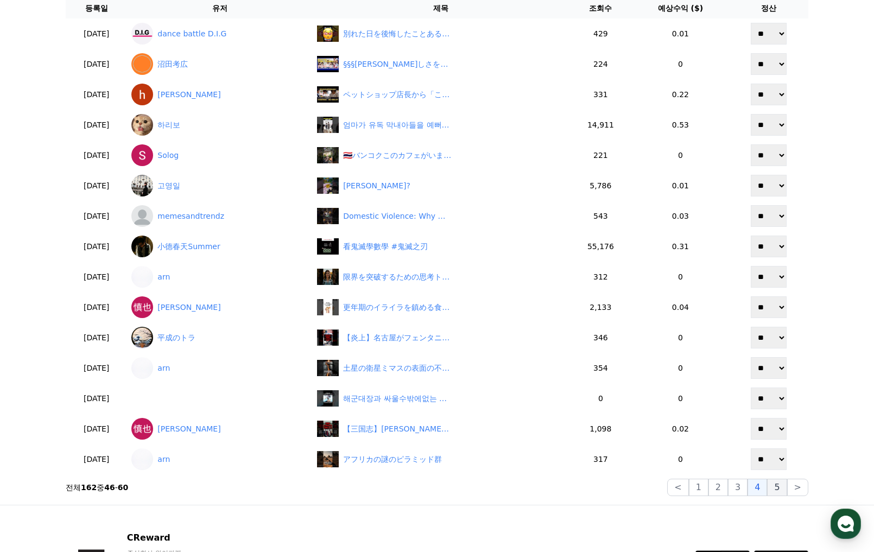
click at [774, 490] on button "5" at bounding box center [777, 487] width 20 height 17
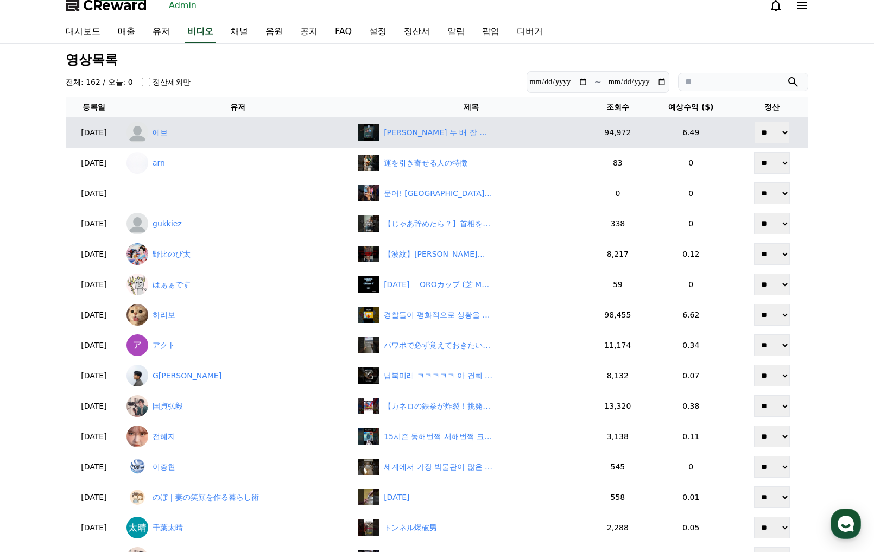
scroll to position [0, 0]
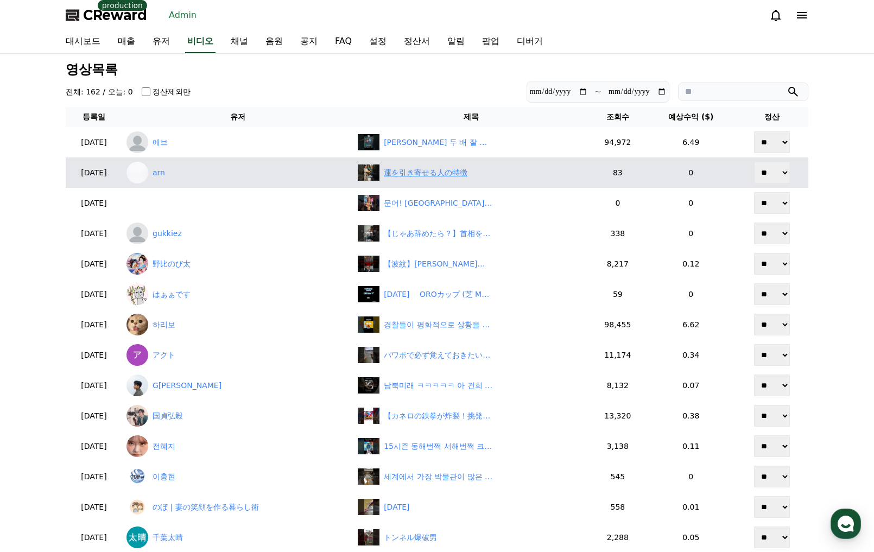
click at [452, 175] on div "運を引き寄せる人の特徴" at bounding box center [426, 172] width 84 height 11
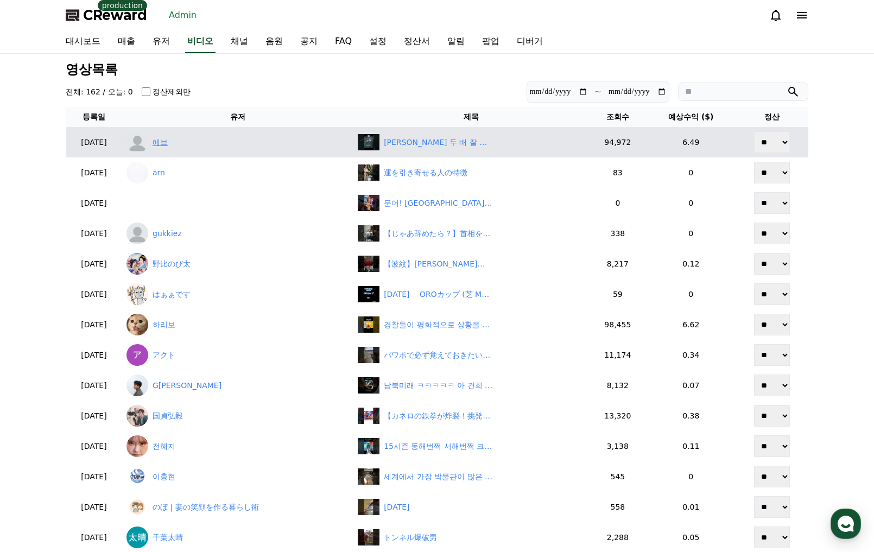
click at [184, 143] on link "에브" at bounding box center [238, 142] width 223 height 22
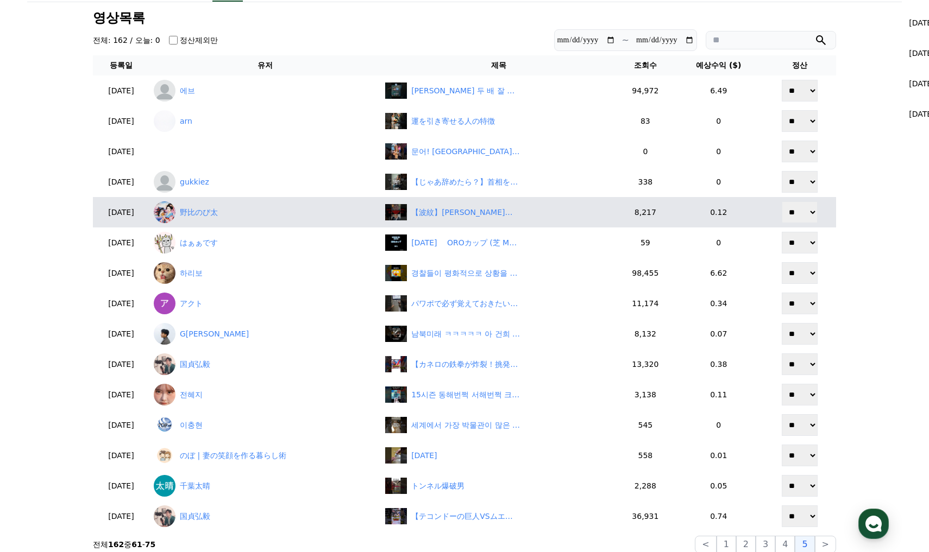
scroll to position [54, 0]
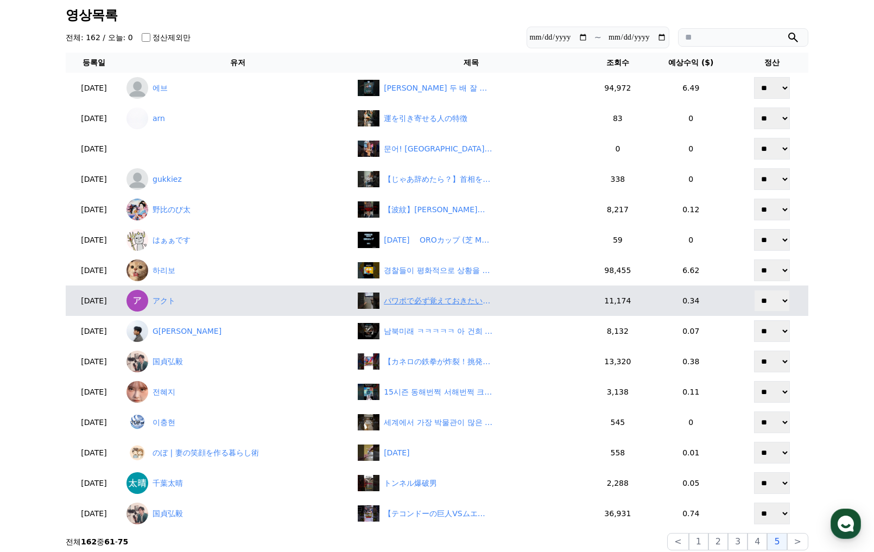
click at [463, 301] on div "パワポで必ず覚えておきたいショトカ16選！#PowerPoint#ショートカット#時短" at bounding box center [438, 300] width 109 height 11
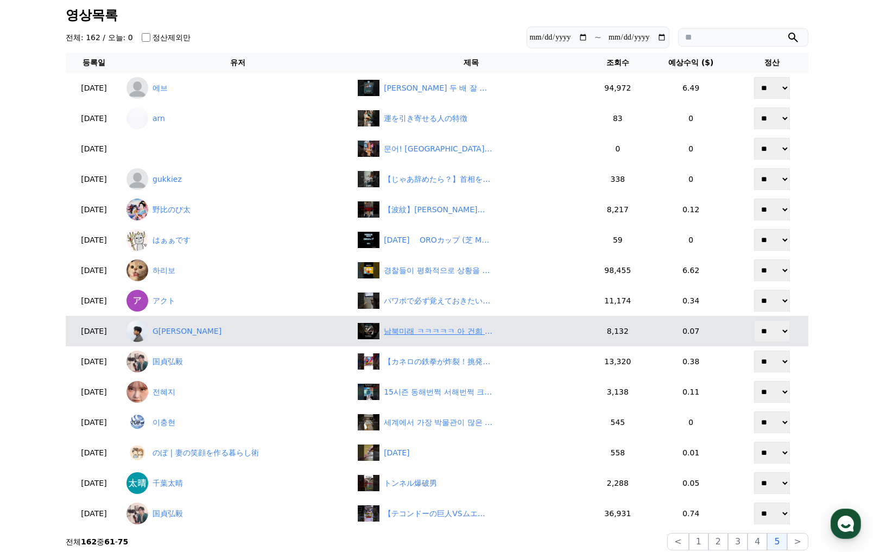
click at [430, 337] on div "남북미래 ㅋㅋㅋㅋㅋ 아 건희 대통령님 부탁 드립니다 #김건희대통령" at bounding box center [471, 331] width 226 height 16
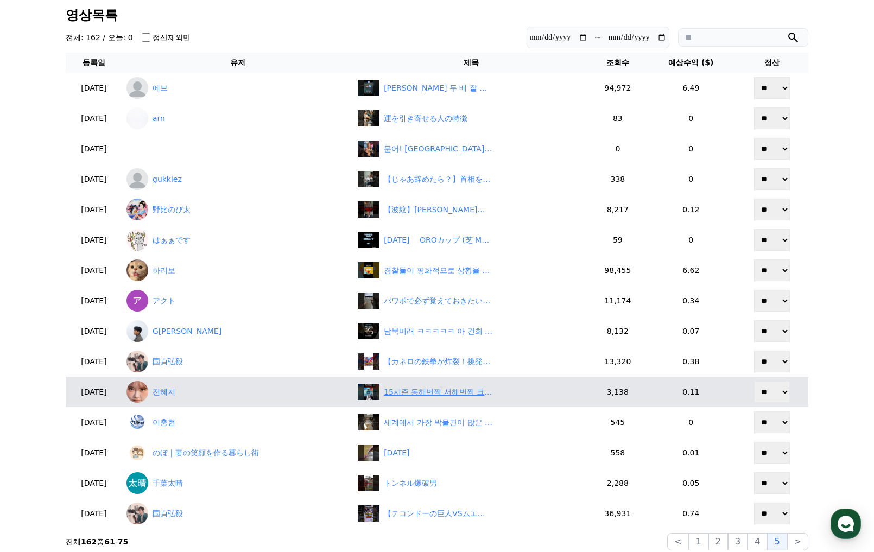
click at [440, 388] on div "15시즌 동해번쩍 서해번쩍 크길동 #tft #롤토체스" at bounding box center [438, 392] width 109 height 11
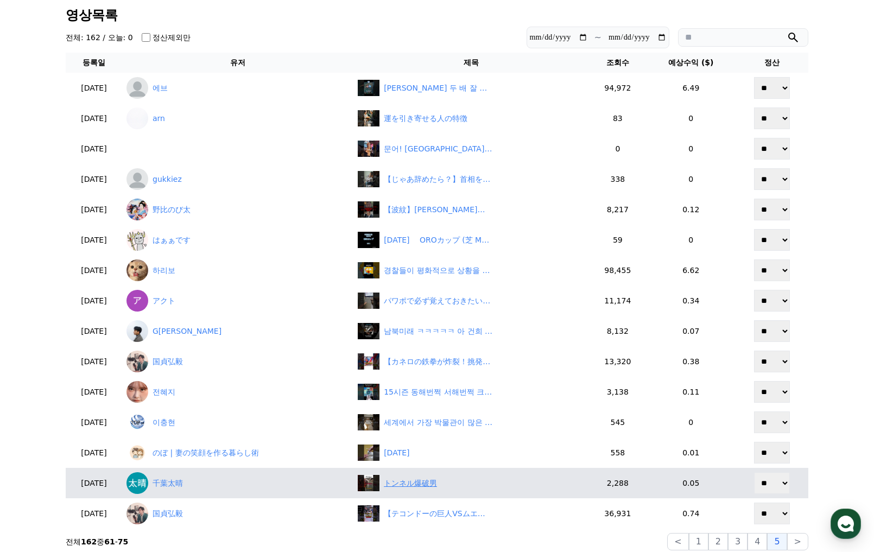
click at [419, 483] on div "トンネル爆破男" at bounding box center [410, 483] width 53 height 11
click at [424, 484] on div "トンネル爆破男" at bounding box center [410, 483] width 53 height 11
click at [187, 484] on link "千葉太晴" at bounding box center [238, 483] width 223 height 22
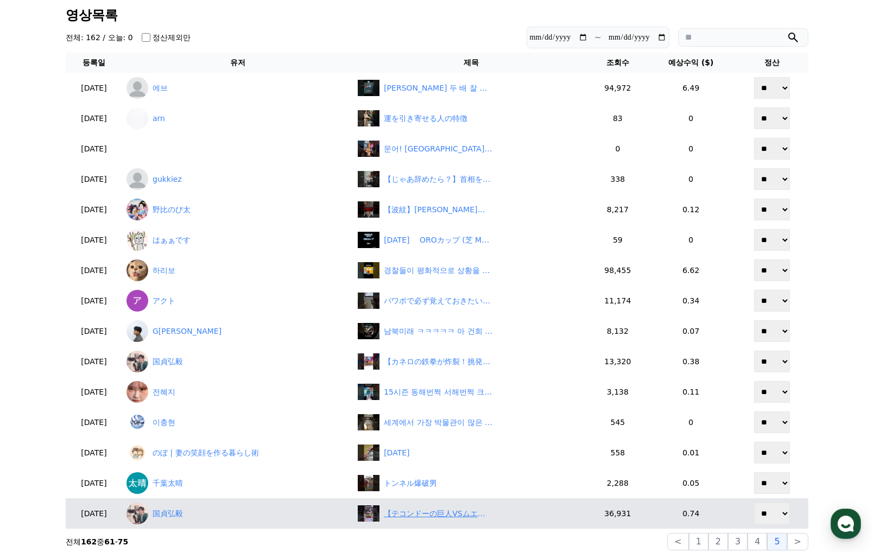
click at [427, 516] on div "【テコンドーの巨人VSムエタイの王者！衝撃の結末】#格闘技#テコンドー#ムエタイ#shorts" at bounding box center [438, 513] width 109 height 11
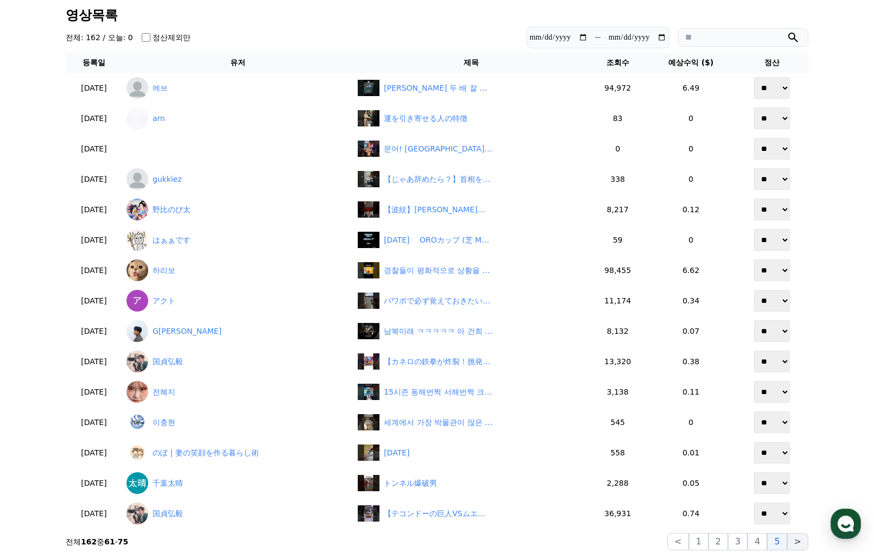
click at [791, 544] on button ">" at bounding box center [797, 541] width 21 height 17
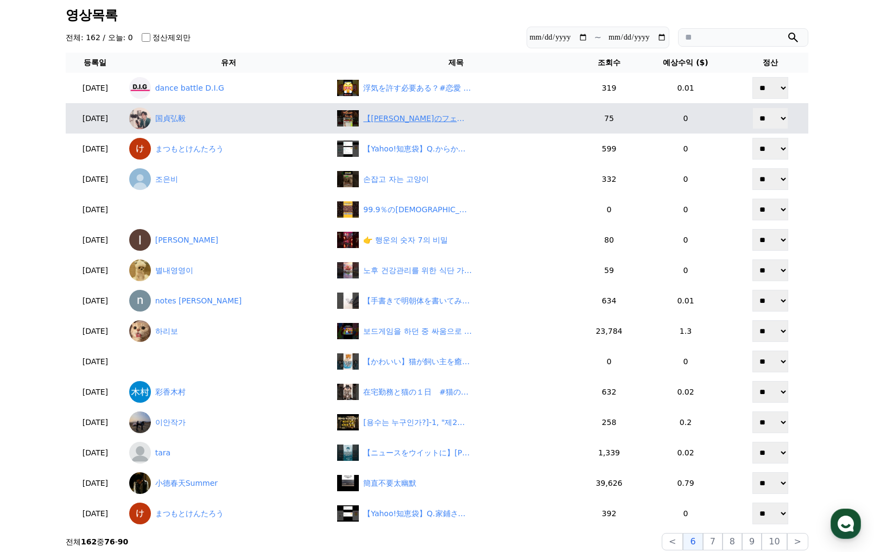
click at [396, 119] on div "【シリル・ガーヌのフェイント戦術！相手は完全に騙された】#格闘技#mma #総合格闘技 #shorts" at bounding box center [417, 118] width 109 height 11
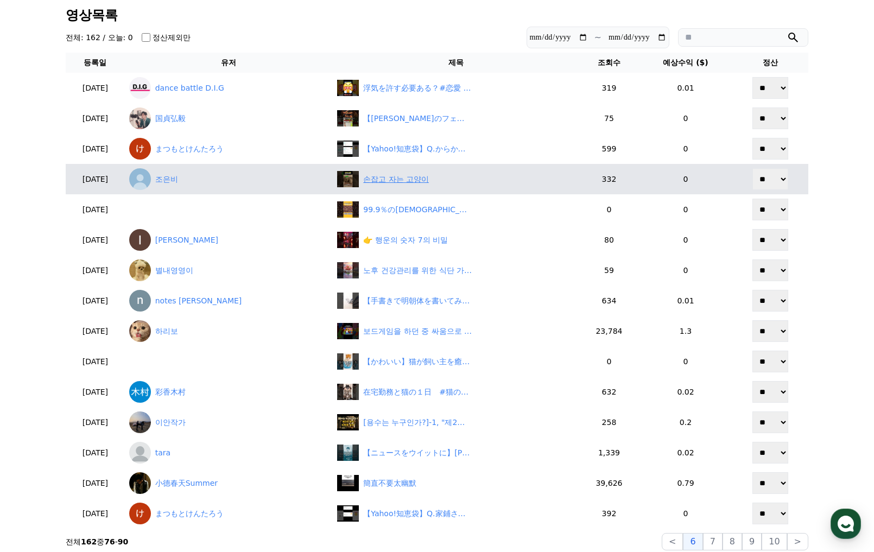
click at [395, 182] on div "손잡고 자는 고양이" at bounding box center [396, 179] width 66 height 11
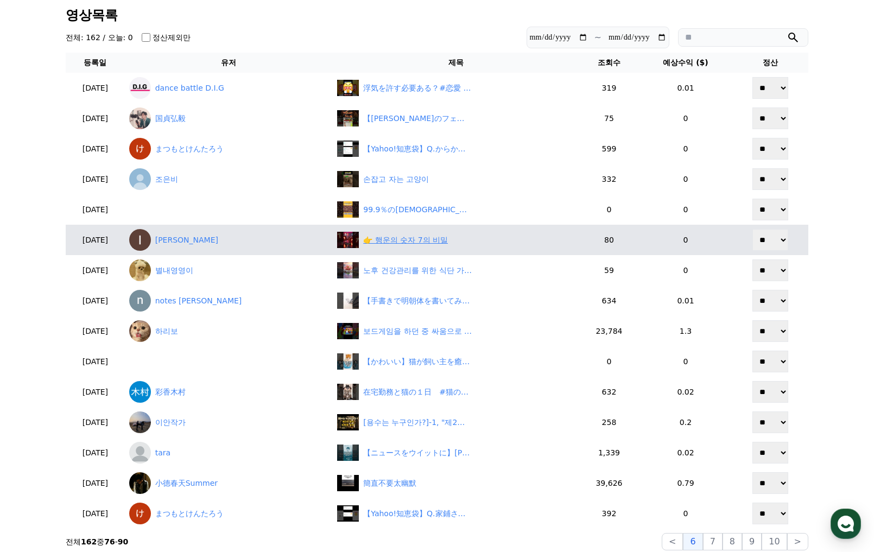
click at [398, 241] on div "👉 행운의 숫자 7의 비밀" at bounding box center [405, 240] width 85 height 11
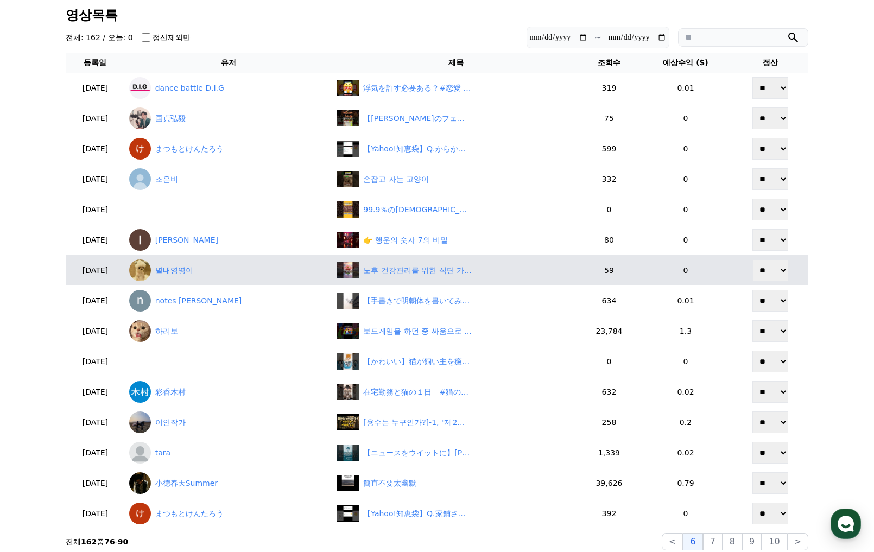
click at [396, 273] on div "노후 건강관리를 위한 식단 가이드 #지혜 #건강 #백세인생 #인생조언 #명언 #노년의지혜" at bounding box center [417, 270] width 109 height 11
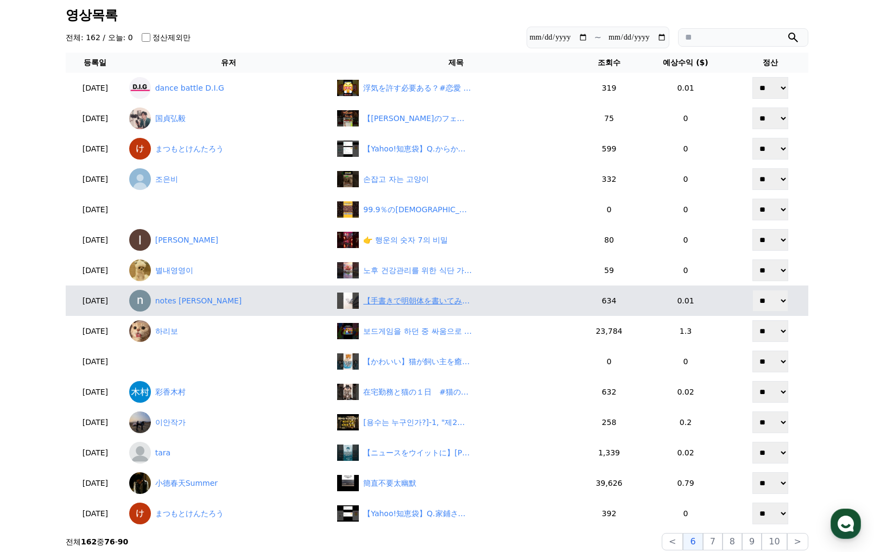
click at [404, 306] on div "【手書きで明朝体を書いてみた】 #インク沼 #japanesecalligraphy #glasspen #明朝体" at bounding box center [417, 300] width 109 height 11
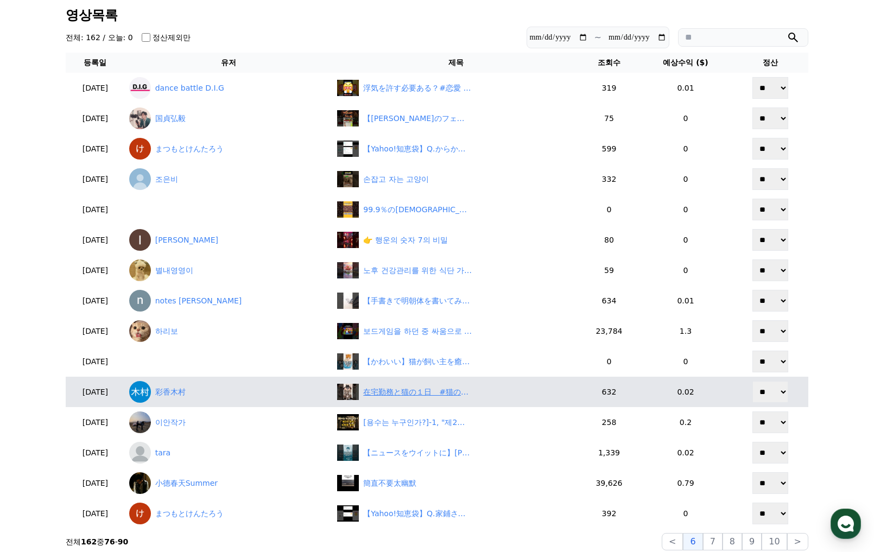
click at [393, 389] on div "在宅勤務と猫の１日　#猫のいる暮らし #保護猫" at bounding box center [417, 392] width 109 height 11
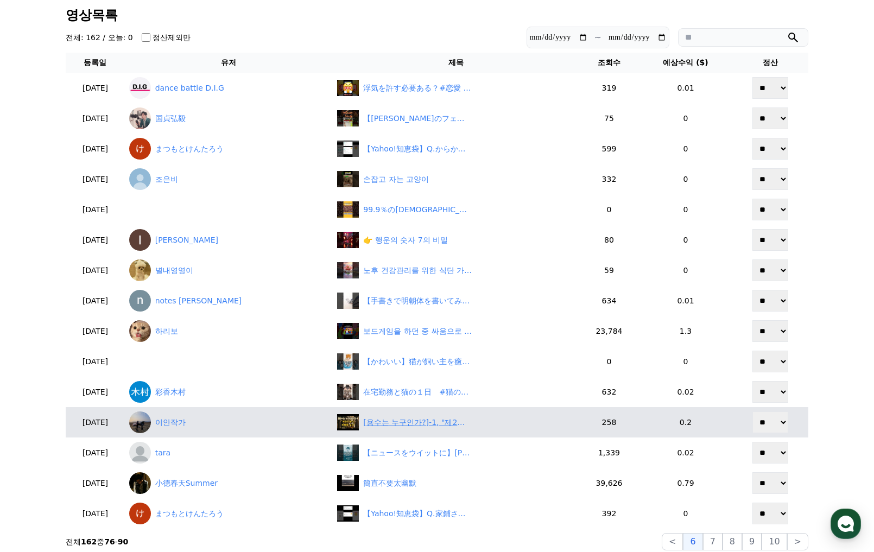
click at [375, 424] on div "[용수는 누구인가?]-1, "제2의 붓다, 신화와 실재"" at bounding box center [417, 422] width 109 height 11
click at [205, 424] on link "이안작가" at bounding box center [229, 423] width 200 height 22
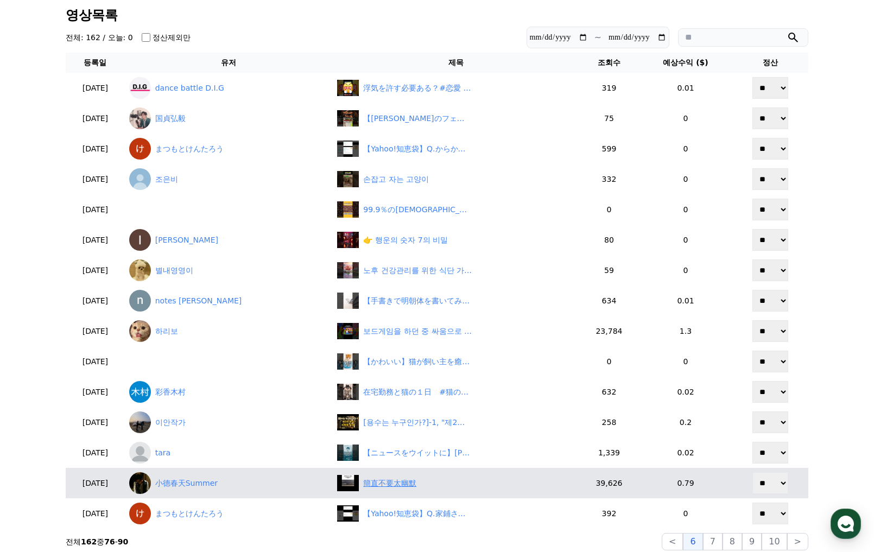
click at [396, 482] on div "簡直不要太幽默" at bounding box center [389, 483] width 53 height 11
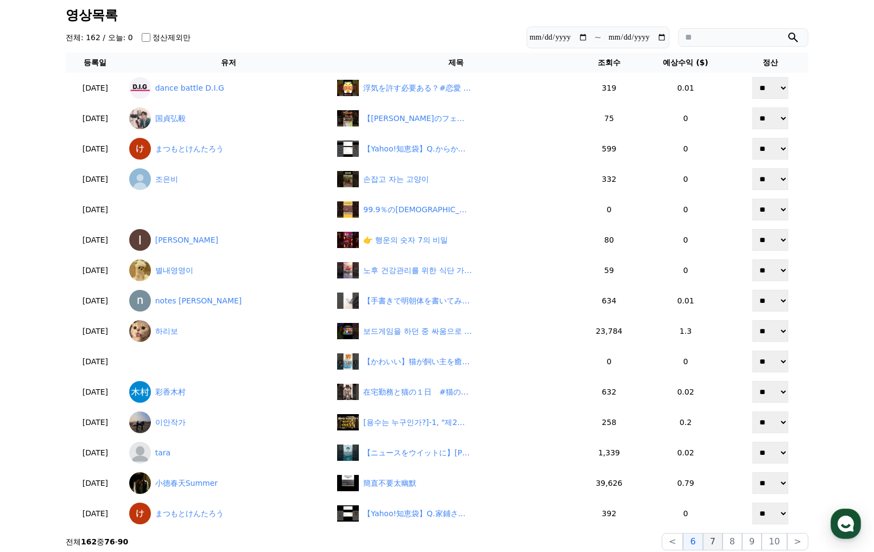
click at [722, 541] on button "7" at bounding box center [713, 541] width 20 height 17
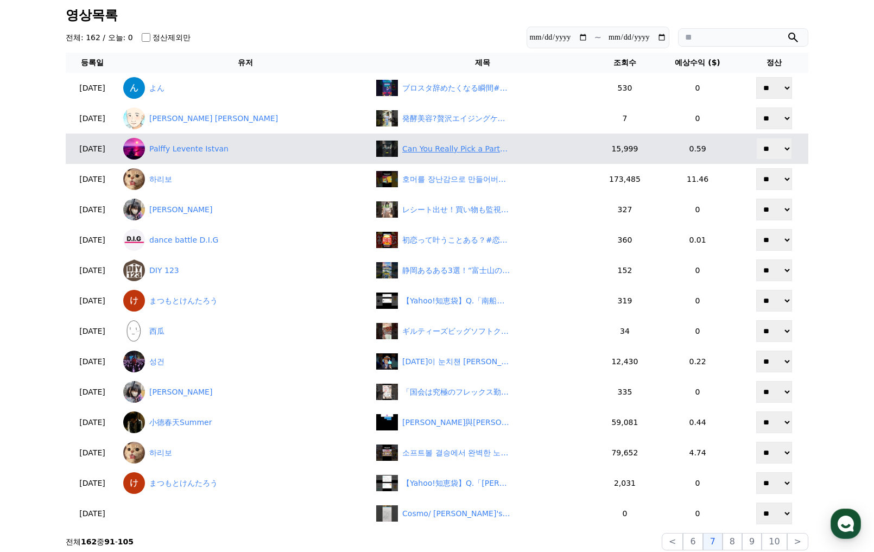
click at [402, 148] on div "Can You Really Pick a Partner Like This? # shorts" at bounding box center [456, 148] width 109 height 11
click at [202, 150] on link "Palffy Levente Istvan" at bounding box center [245, 149] width 244 height 22
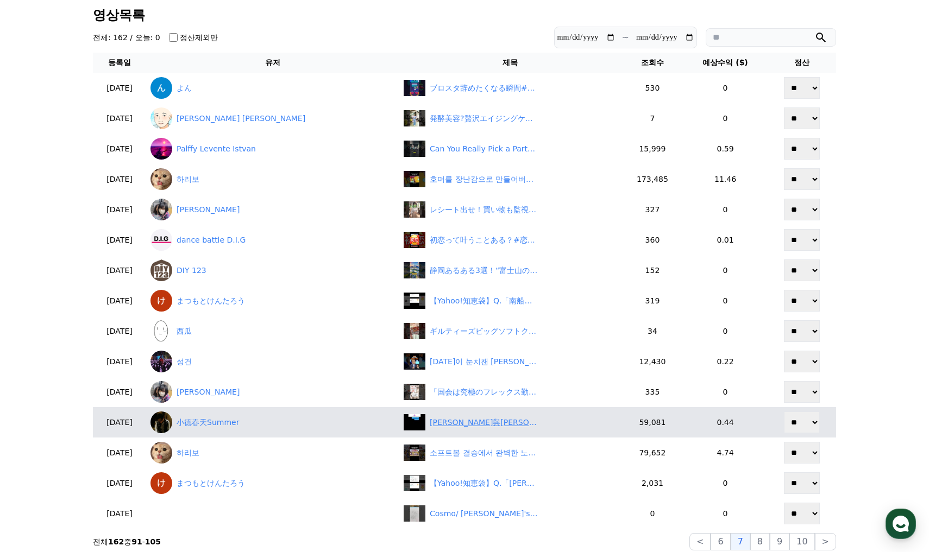
click at [430, 421] on div "櫻花妹與壽司郎" at bounding box center [484, 422] width 109 height 11
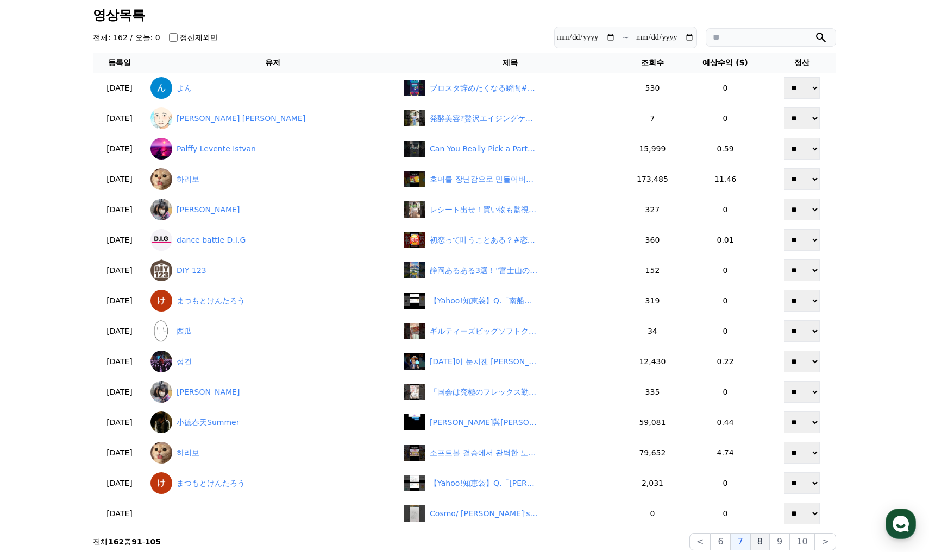
click at [767, 538] on button "8" at bounding box center [760, 541] width 20 height 17
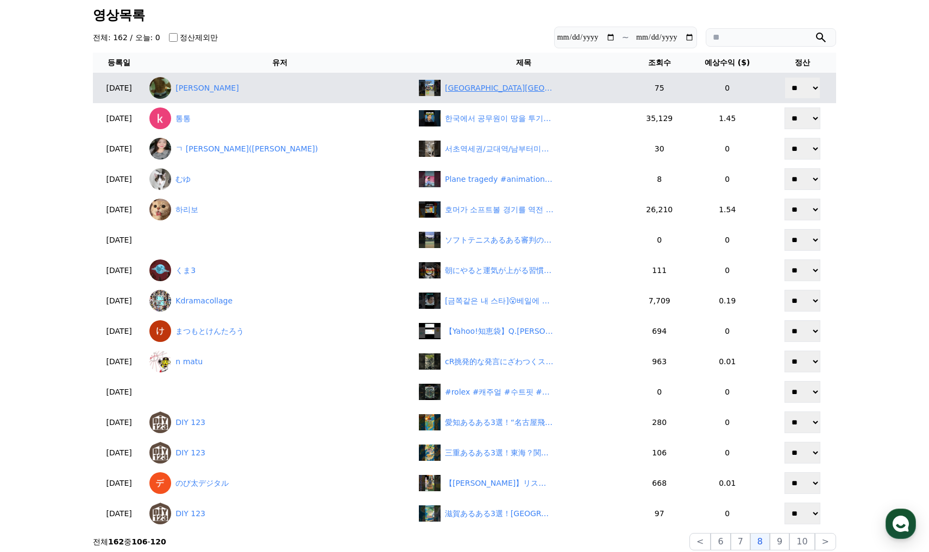
click at [445, 91] on div "神奈川県南足柄市の自治会にてキッチンカーきずな。出店中！#キッチンカー #キッチンカー販売 #きずな#揚げ物" at bounding box center [499, 88] width 109 height 11
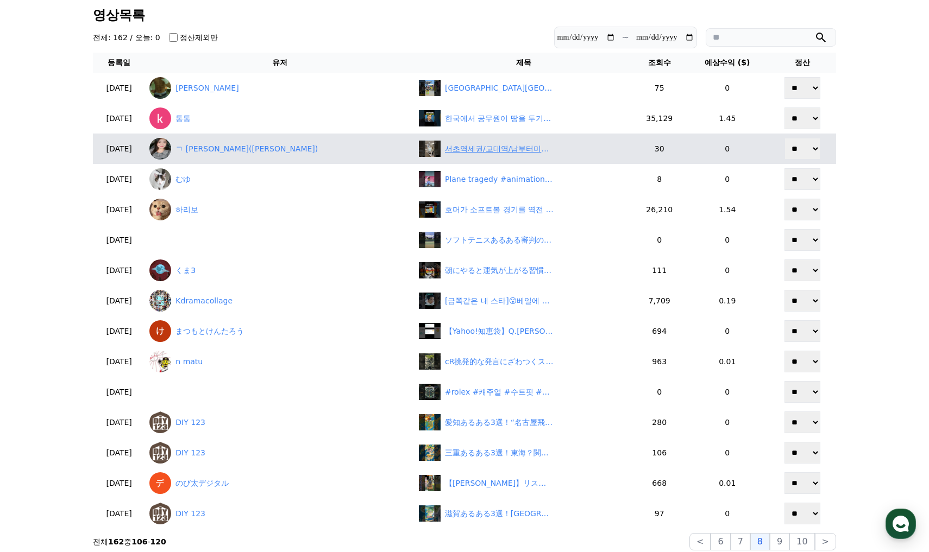
click at [445, 147] on div "서초역세권/교대역/남부터미널역 즉시입주가능한 전용18평~21평" at bounding box center [499, 148] width 109 height 11
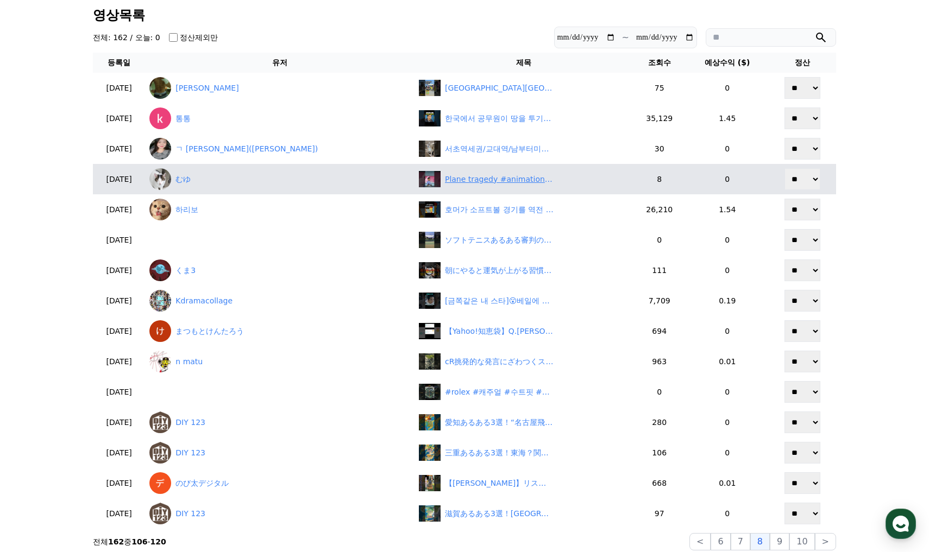
click at [445, 184] on div "Plane tragedy #animation #funny #shorts" at bounding box center [499, 179] width 109 height 11
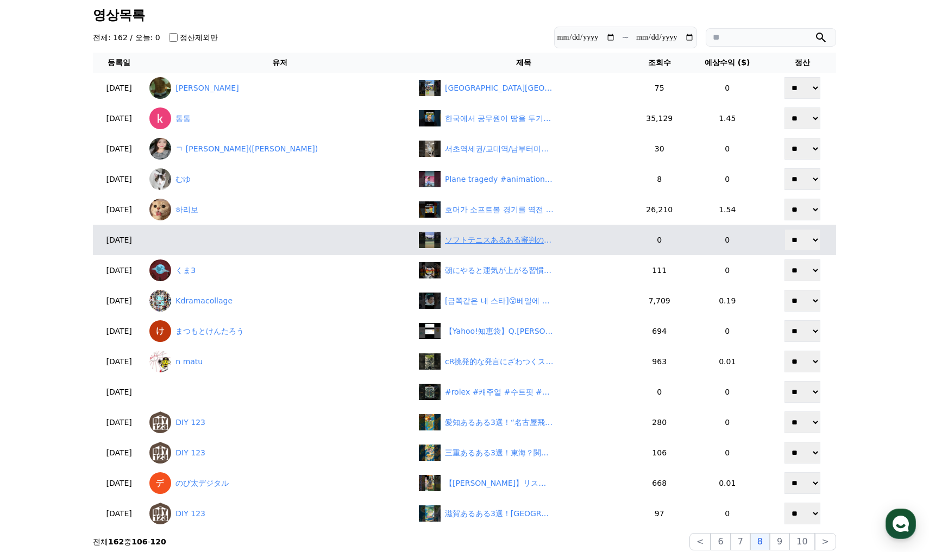
click at [445, 240] on div "ソフトテニスあるある審判の重要さ#ソフトテニス#ソフトテニスあるある#ソフトテニス試合#ディーフォース#アクロスピード#ボルトレイジ#あすてに#ミズノ#ヨネッ…" at bounding box center [499, 240] width 109 height 11
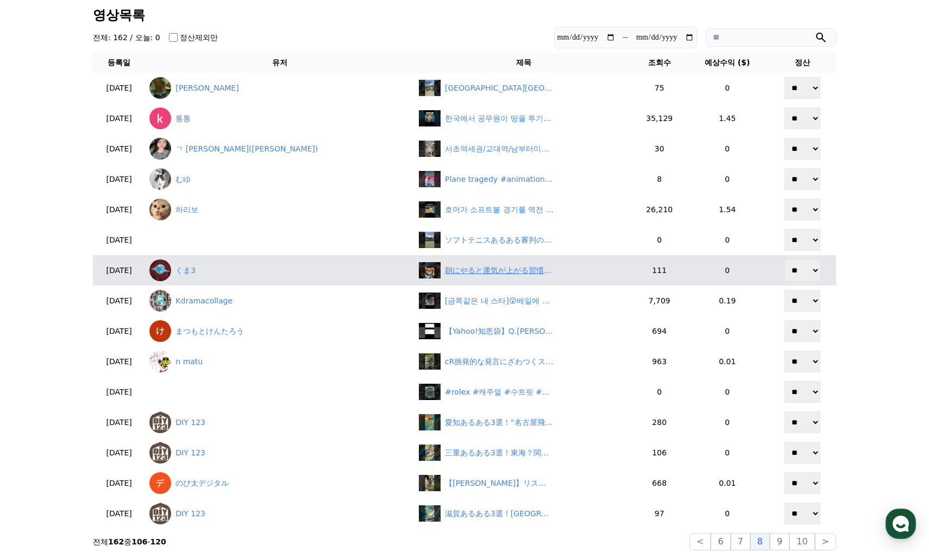
click at [445, 273] on div "朝にやると運気が上がる習慣ベスト3 #運気アップ #朝習慣 #開運 #引き寄せ" at bounding box center [499, 270] width 109 height 11
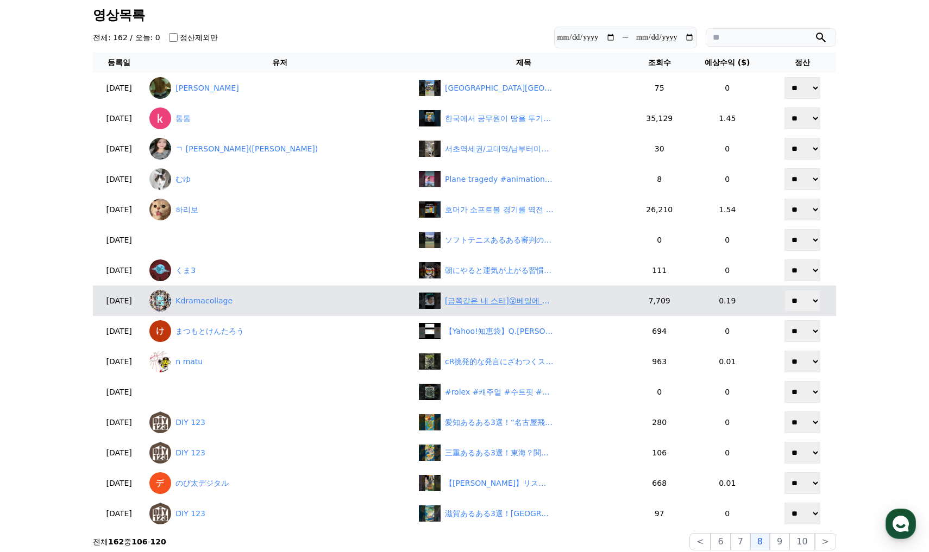
click at [445, 301] on div "[금쪽같은 내 스타]😮베일에 쌓인 사건? 송승헌 엄정화 출연,#금쪽같은내스타,#엄정화,#송승헌,#ENA드라마,#지니TV,#로맨틱코미디,#로맨스…" at bounding box center [499, 300] width 109 height 11
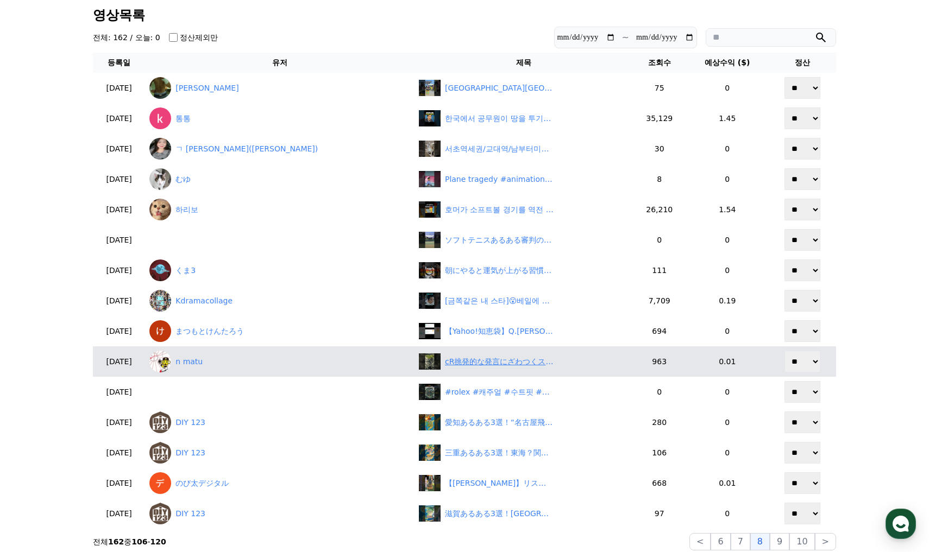
click at [445, 362] on div "cR挑発的な発言にざわつくスタジオ...政治家になり日本医師会を解体したい #令和の虎" at bounding box center [499, 361] width 109 height 11
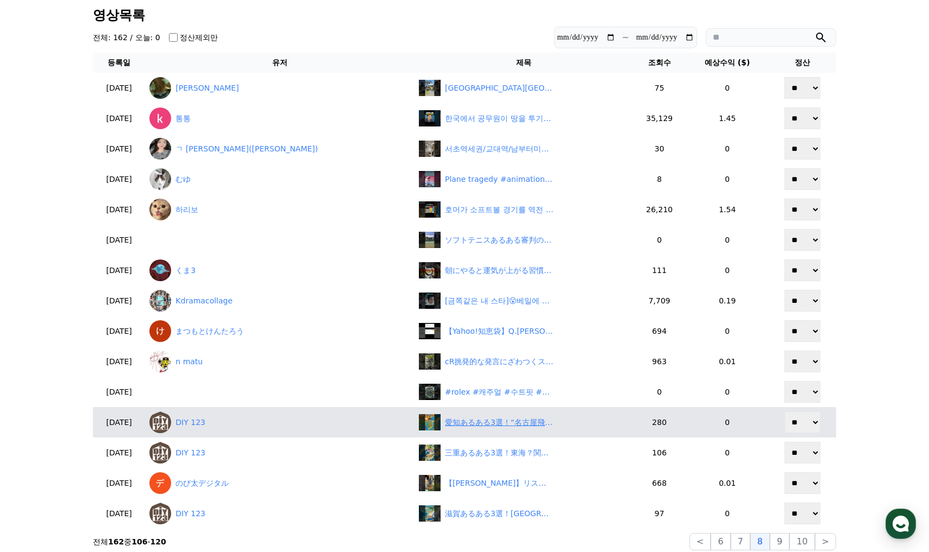
click at [419, 414] on div "愛知あるある3選！“名古屋飛ばし”されがちだけど最強説 #名古屋飛ばし #赤味噌文化 #モーニング豪華 #47都道府県 #ショート動画" at bounding box center [523, 422] width 209 height 16
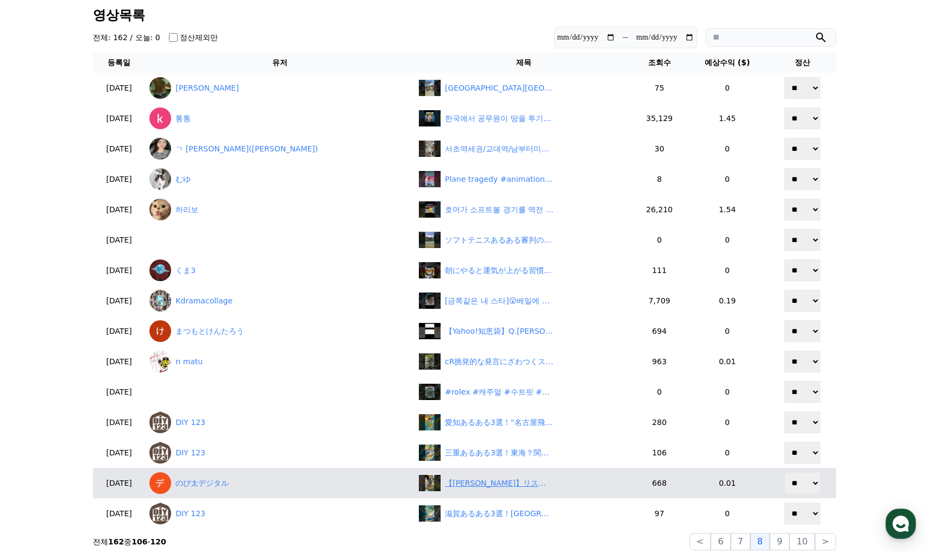
click at [445, 489] on div "【松本真央】リスのディナータイムを紹介する美人お天気キャスターおまお【ウェザーニュースLiVE切り抜き】 #かわいい" at bounding box center [499, 483] width 109 height 11
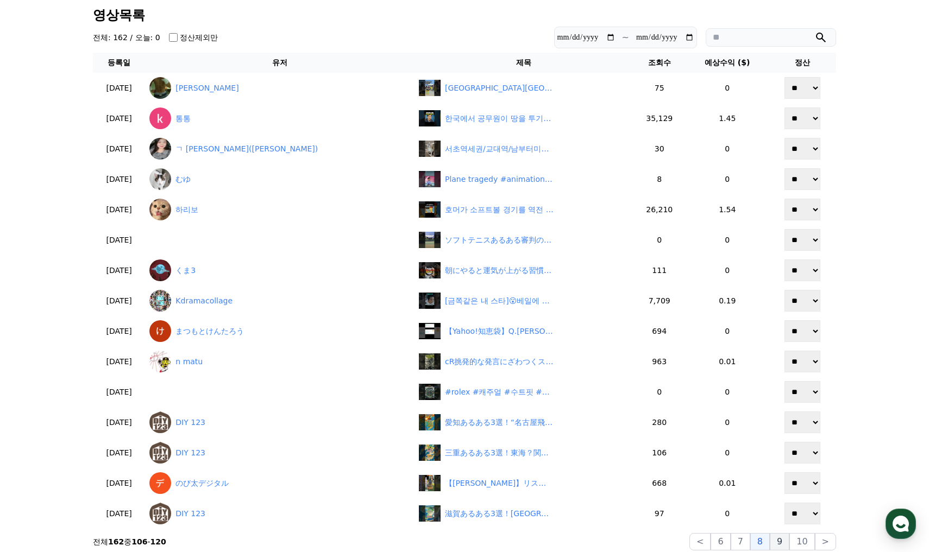
click at [786, 543] on button "9" at bounding box center [780, 541] width 20 height 17
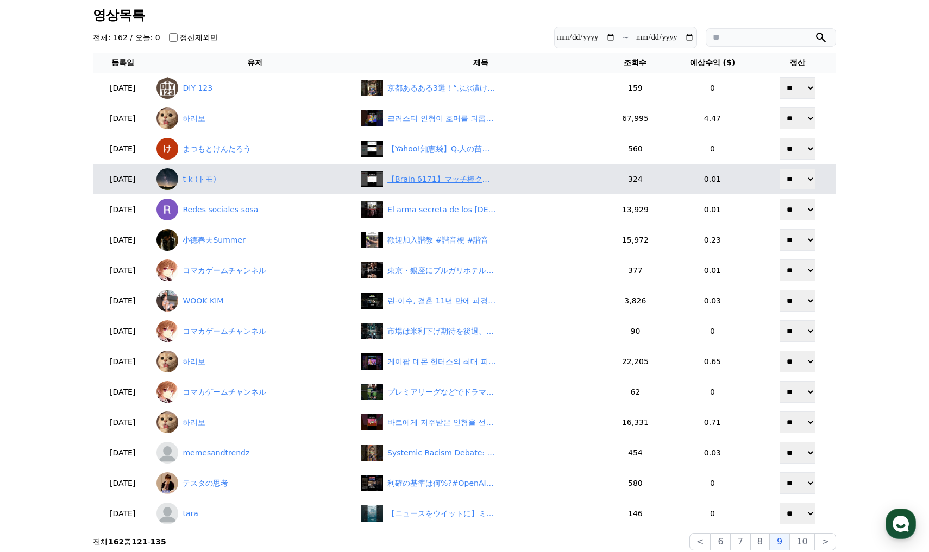
click at [442, 177] on div "【Brain δ171】マッチ棒クイズ　#shorts" at bounding box center [441, 179] width 109 height 11
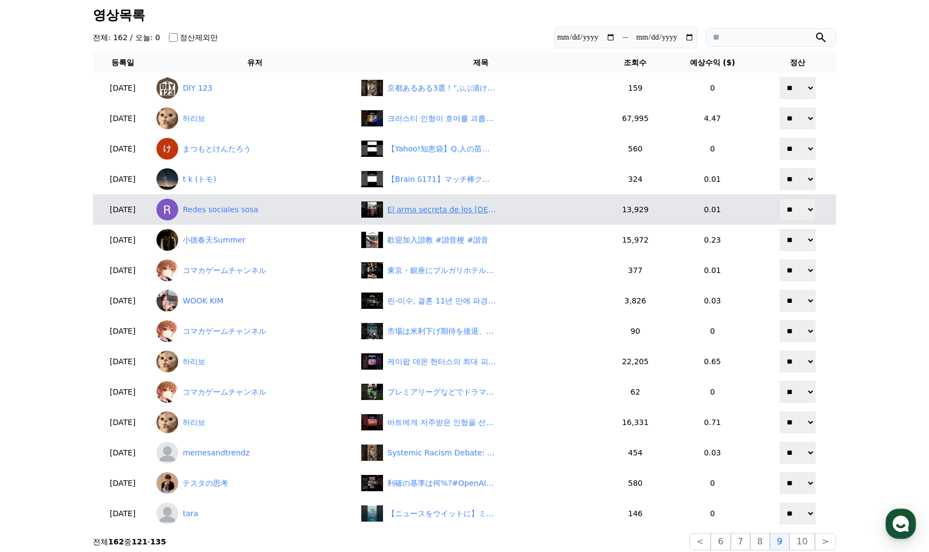
click at [479, 209] on div "El arma secreta de los mexicanos 😜" at bounding box center [441, 209] width 109 height 11
click at [451, 211] on div "El arma secreta de los mexicanos 😜" at bounding box center [441, 209] width 109 height 11
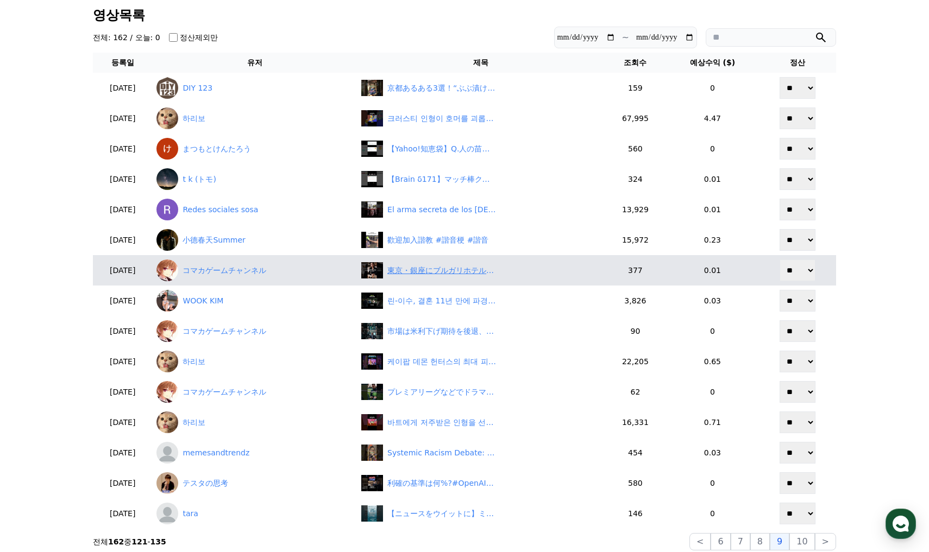
click at [434, 272] on div "東京・銀座にブルガリホテル開業、イタリアと日本の融合が魅力" at bounding box center [441, 270] width 109 height 11
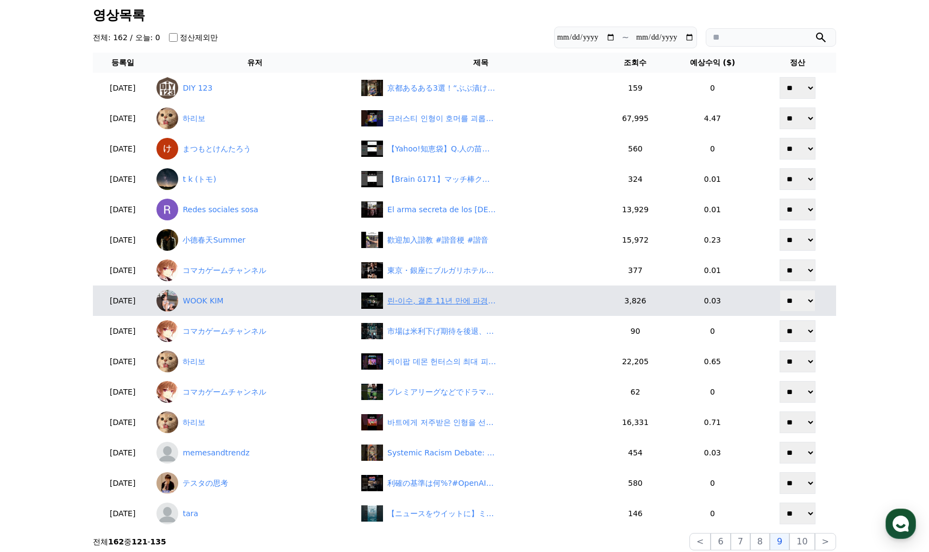
click at [436, 305] on div "린-이수, 결혼 11년 만에 파경 “이혼 절차 마무리 중”" at bounding box center [441, 300] width 109 height 11
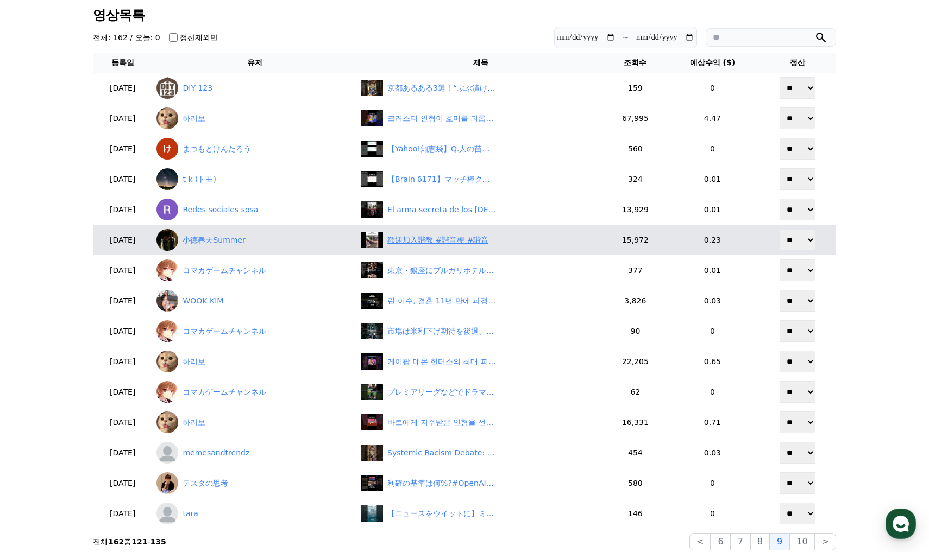
click at [450, 238] on div "歡迎加入諧教 #諧音梗 #諧音" at bounding box center [437, 240] width 101 height 11
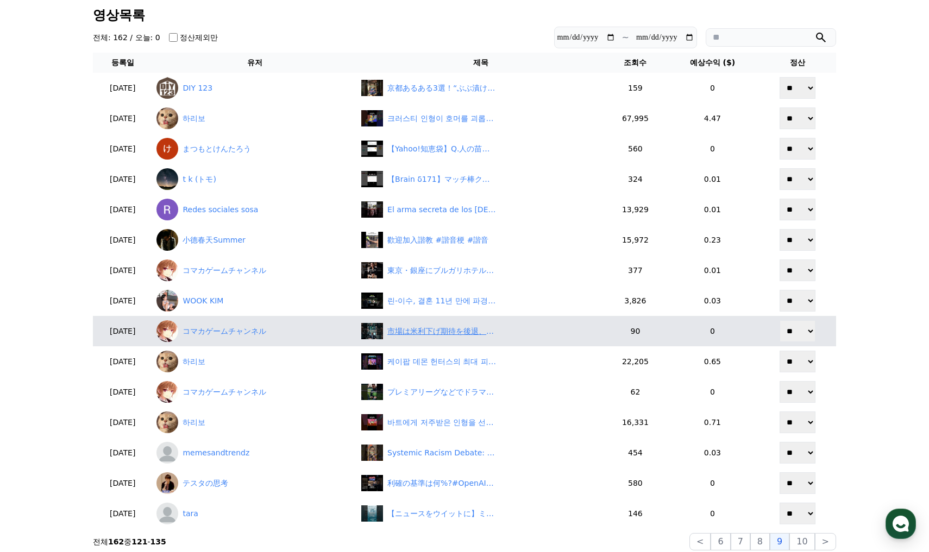
click at [434, 335] on div "市場は米利下げ期待を後退、米2年債利回り上昇—“Morning Bid”分析" at bounding box center [441, 331] width 109 height 11
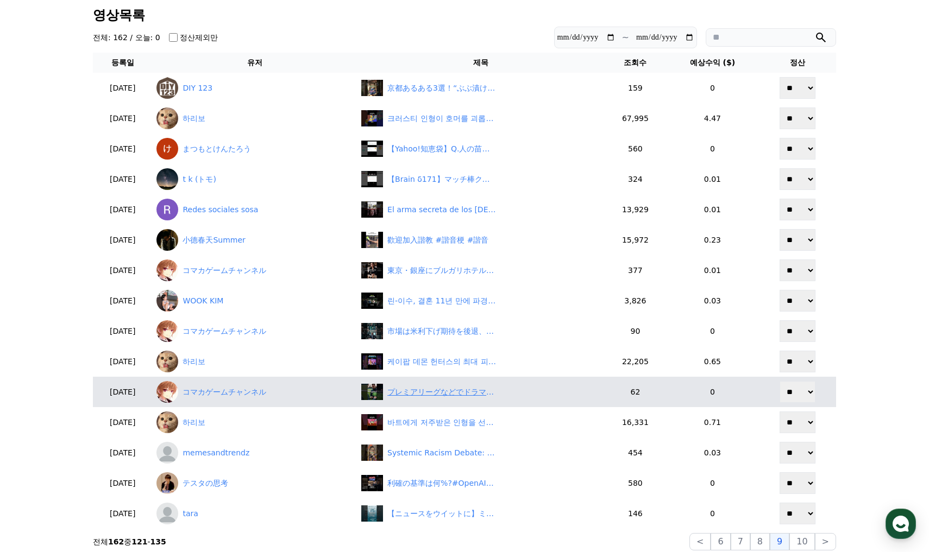
click at [453, 393] on div "プレミアリーグなどでドラマ続出：フォレスト監督去就、アーセナルのエゼ獲得交渉など" at bounding box center [441, 392] width 109 height 11
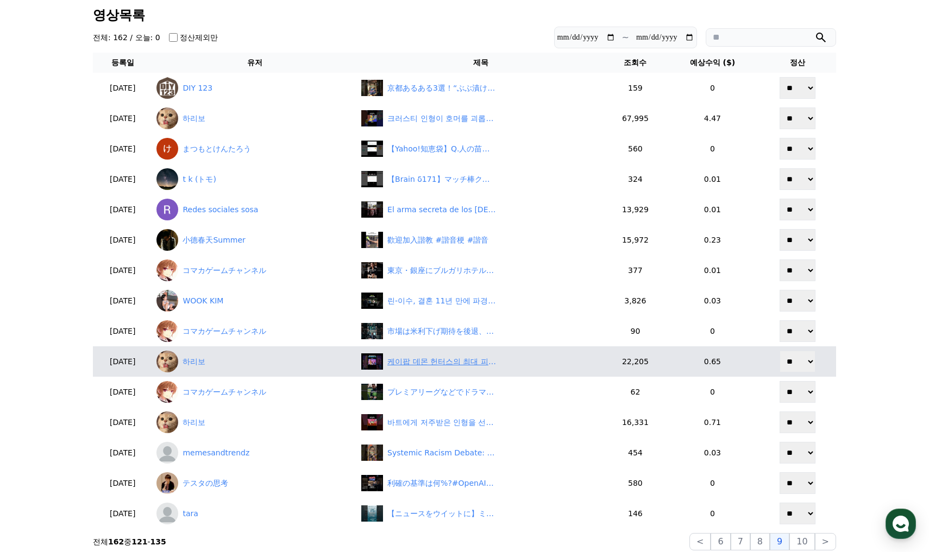
click at [447, 363] on div "케이팝 데몬 헌터스의 최대 피해자라는 사람" at bounding box center [441, 361] width 109 height 11
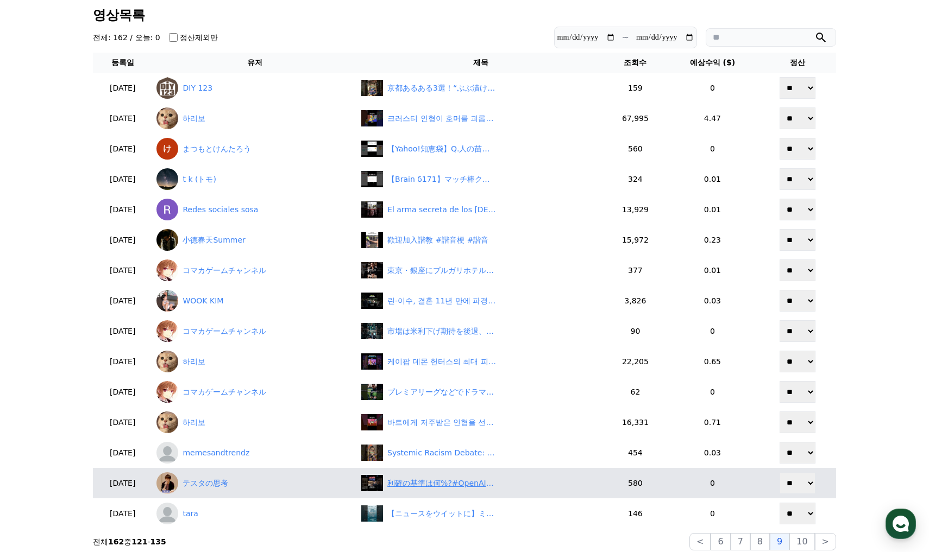
click at [446, 478] on div "利確の基準は何%?#OpenAI#ソフトバンク株#テスタ#テスタ切り抜き#投資初心者#株初心者#塩漬け#ナンピン#中長期投資#メタプラネット#ビットコイン#暗…" at bounding box center [441, 483] width 109 height 11
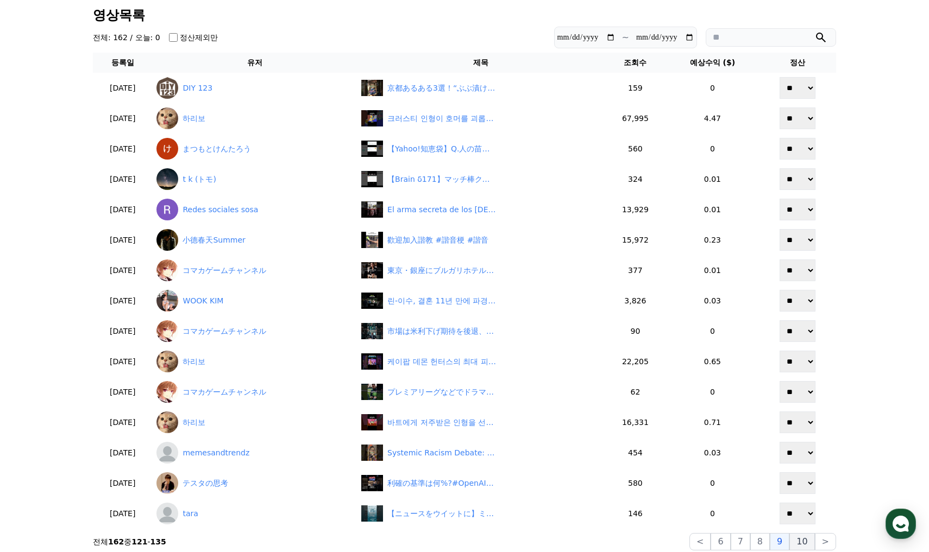
click at [797, 540] on button "10" at bounding box center [801, 541] width 25 height 17
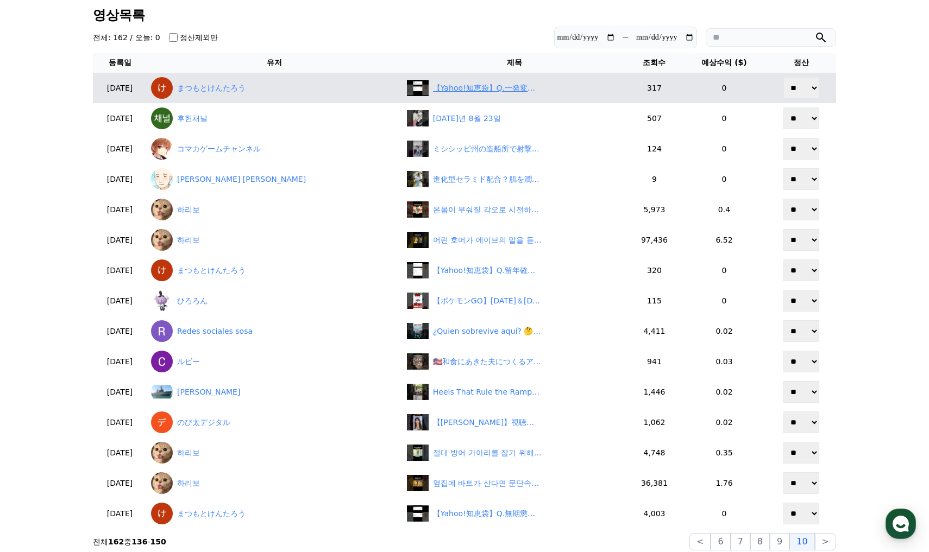
click at [439, 89] on div "【Yahoo!知恵袋】Q.一発変換してみてください。男性編。 「なりみやひろたか」#shorts #yahoo知恵袋" at bounding box center [487, 88] width 109 height 11
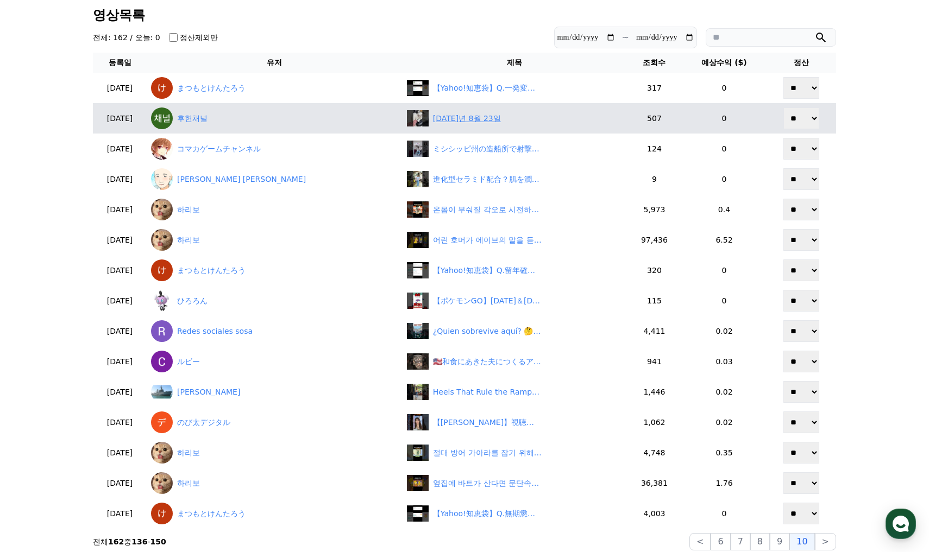
click at [431, 110] on div "2025년 8월 23일" at bounding box center [515, 118] width 216 height 16
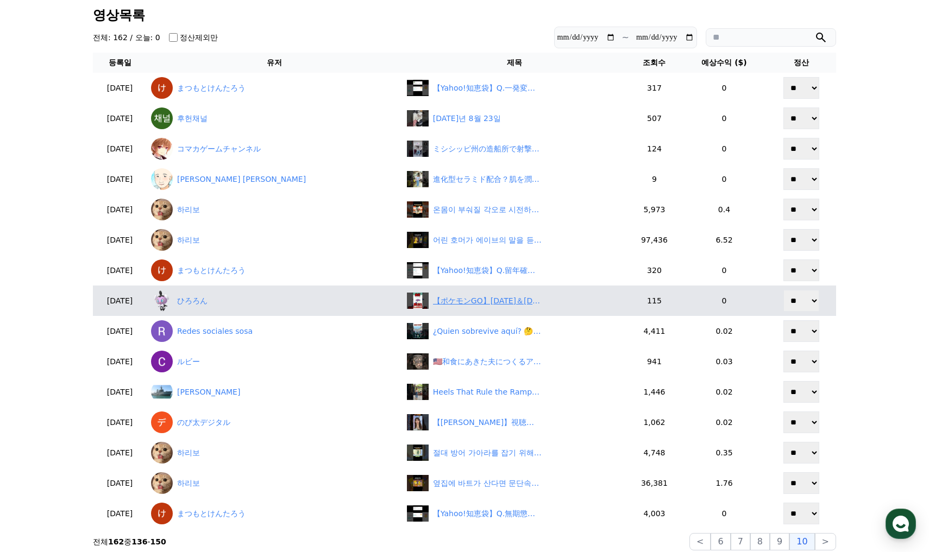
click at [426, 307] on div "【ポケモンGO】今日＆明日が最後！今からでも間に合うムゲンダイナを絶対ゲットする方法 #pokemongo #ムゲンダイナ #shorts" at bounding box center [515, 301] width 216 height 16
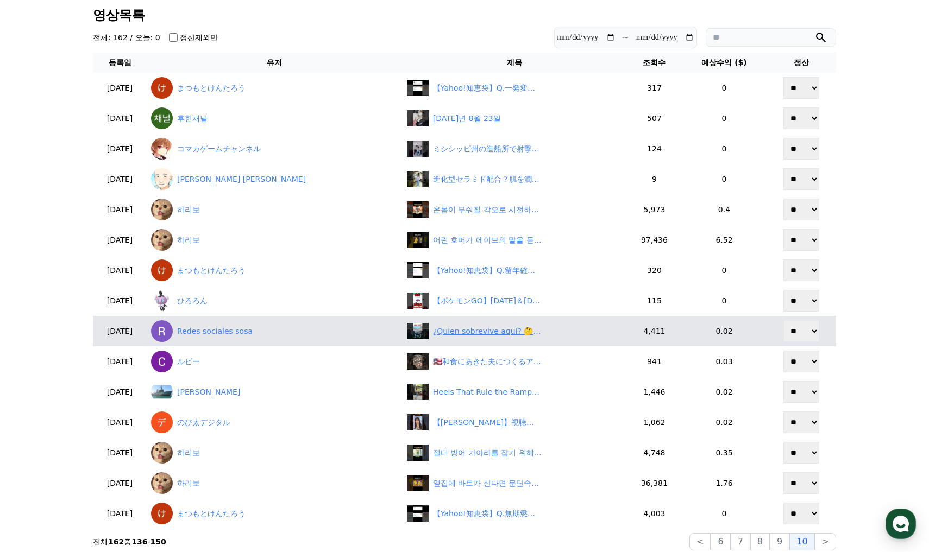
click at [450, 333] on div "¿Quien sobrevive aquí? 🤔🤡#shorts" at bounding box center [487, 331] width 109 height 11
click at [787, 329] on select "** **" at bounding box center [801, 331] width 36 height 22
select select "********"
click at [783, 320] on select "** **" at bounding box center [801, 331] width 36 height 22
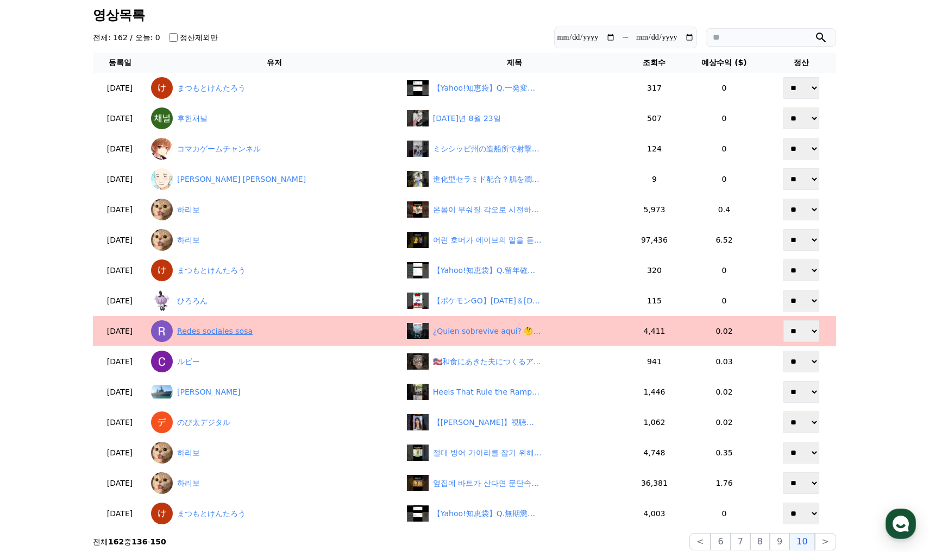
click at [250, 331] on link "Redes sociales sosa" at bounding box center [274, 331] width 247 height 22
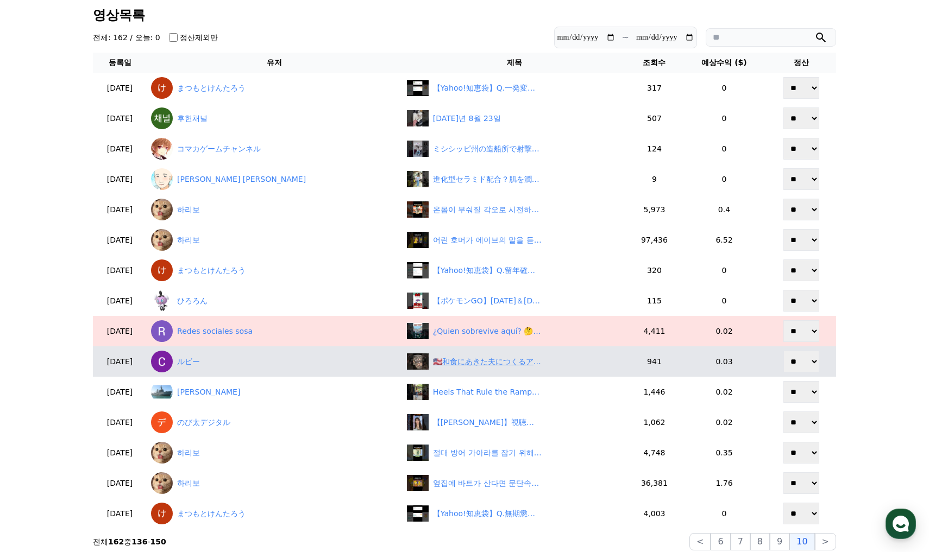
click at [463, 364] on div "🇺🇸和食にあきた夫につくるアメリカっぽい飯#ずぼら飯 #国際夫婦 #ランチ #ずぼら主婦 #アメリカ生活" at bounding box center [487, 361] width 109 height 11
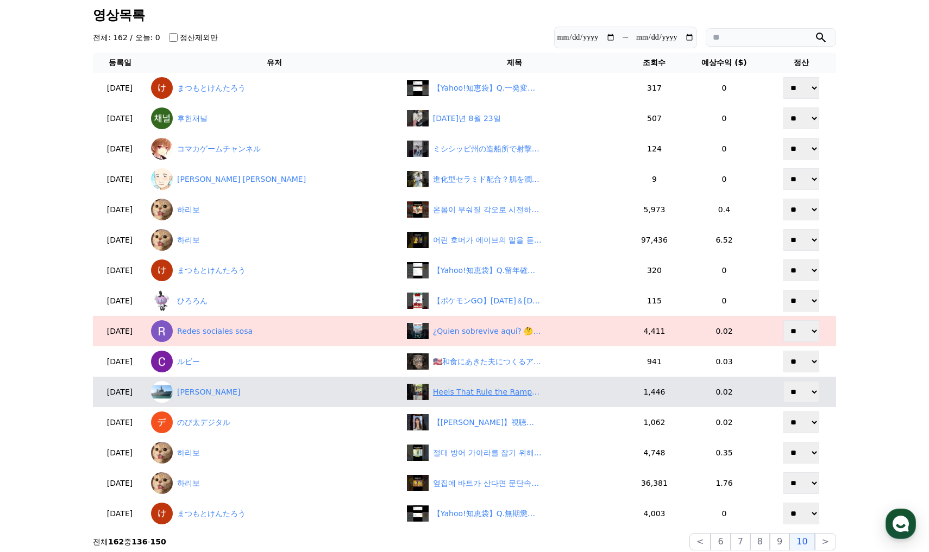
click at [443, 390] on div "Heels That Rule the Ramp ❤️ high heel 👠#highlights#fypジ#DVMA #model #heels @May…" at bounding box center [487, 392] width 109 height 11
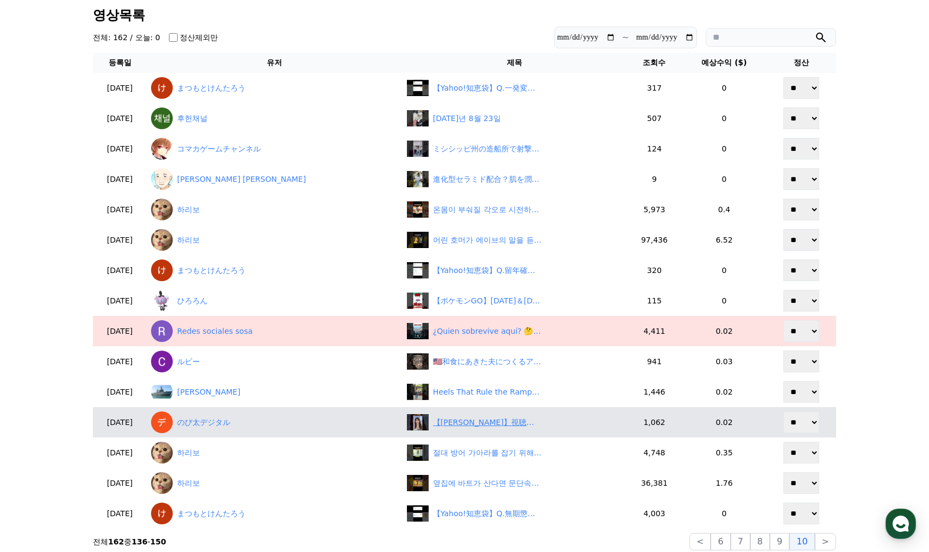
click at [433, 423] on div "【魚住茉由】視聴者を褒めてくれるおまゆにチャット勢スーパー感謝タイム！美人すぎるお天気キャスターおまゆ【ウェザーニュースLiVE切り抜き】 #かわいい" at bounding box center [487, 422] width 109 height 11
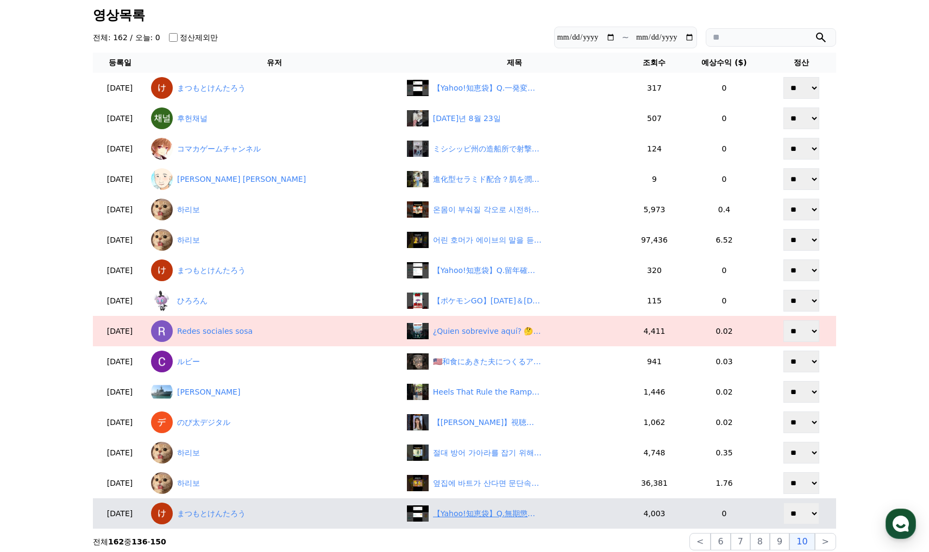
click at [446, 512] on div "【Yahoo!知恵袋】Q.無期懲役のかっこいい言い方ってありますか？#shorts #yahoo知恵袋" at bounding box center [487, 513] width 109 height 11
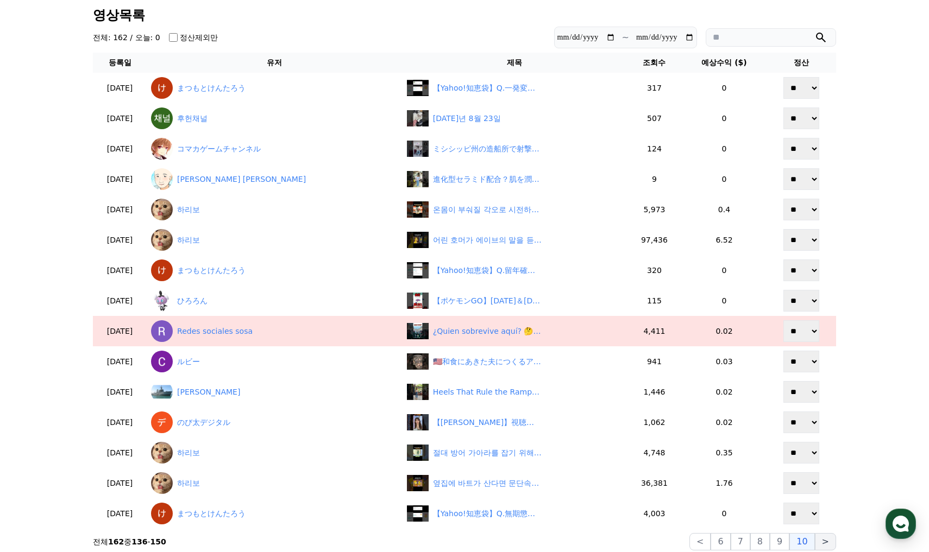
click at [820, 538] on button ">" at bounding box center [825, 541] width 21 height 17
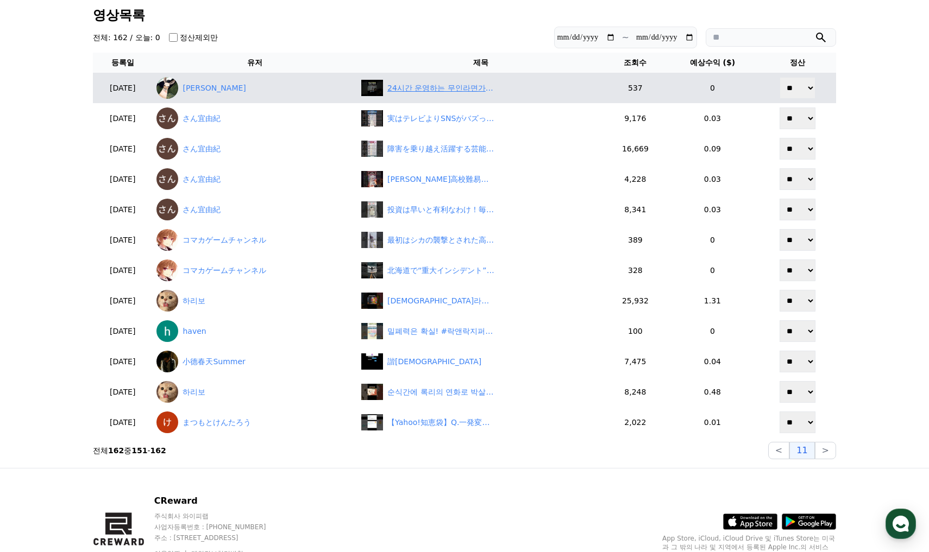
click at [456, 92] on div "24시간 운영하는 무인라면가게?!" at bounding box center [441, 88] width 109 height 11
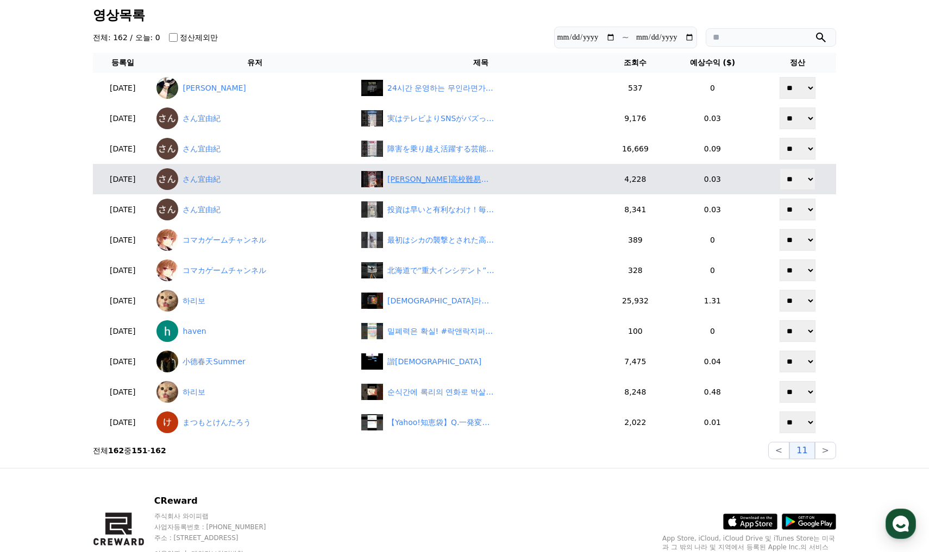
click at [448, 179] on div "宮城高校難易度表#投資#転職#貯金" at bounding box center [441, 179] width 109 height 11
click at [472, 177] on div "宮城高校難易度表#投資#転職#貯金" at bounding box center [441, 179] width 109 height 11
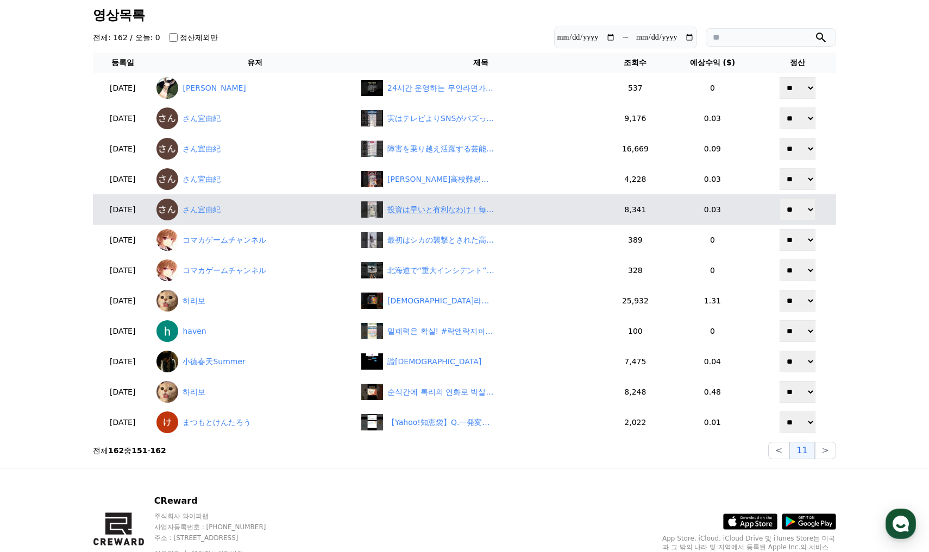
click at [426, 213] on div "投資は早いと有利なわけ！毎月3万でこんなに違う！？#投資#転職#貯金" at bounding box center [441, 209] width 109 height 11
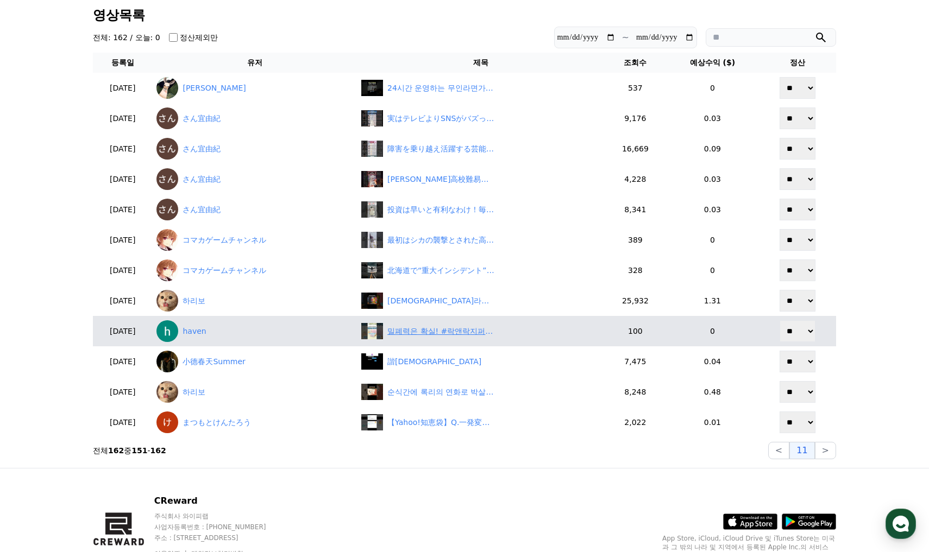
click at [430, 333] on div "밀폐력은 확실! #락앤락지퍼백#실리콘지퍼백#친환경생활#주방꿀템#살림템#냉장고정리템#재사용지퍼백" at bounding box center [441, 331] width 109 height 11
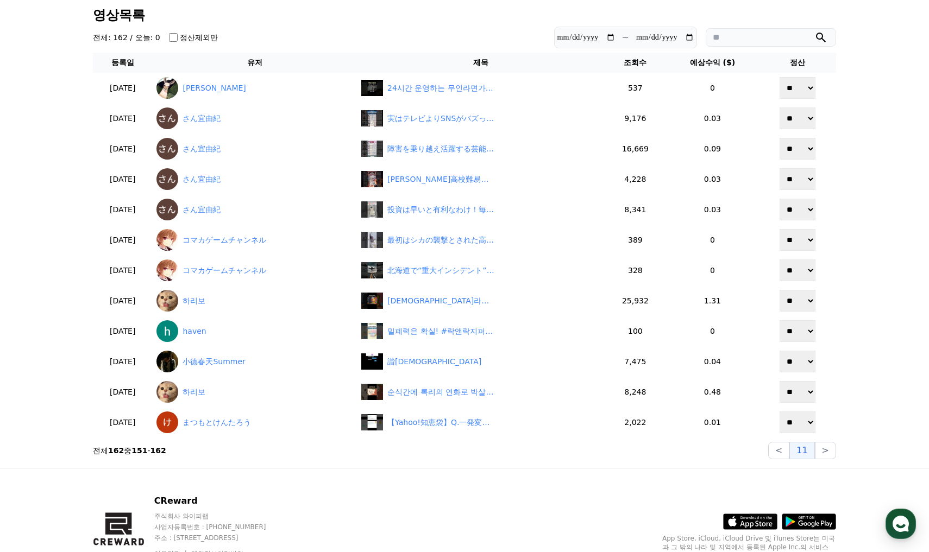
drag, startPoint x: 488, startPoint y: 456, endPoint x: 299, endPoint y: 174, distance: 340.1
click at [488, 456] on section "전체 162 중 151 - 162 < 11 >" at bounding box center [464, 450] width 743 height 17
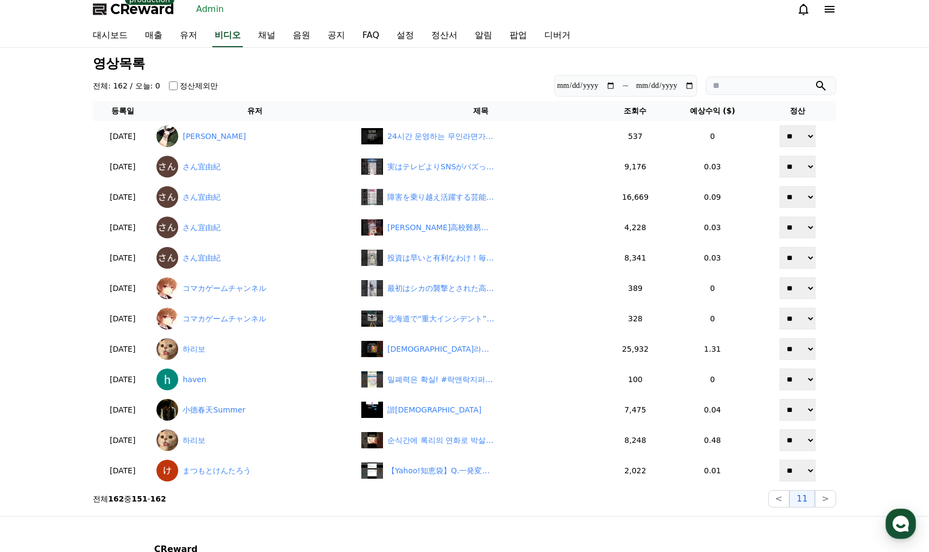
scroll to position [0, 0]
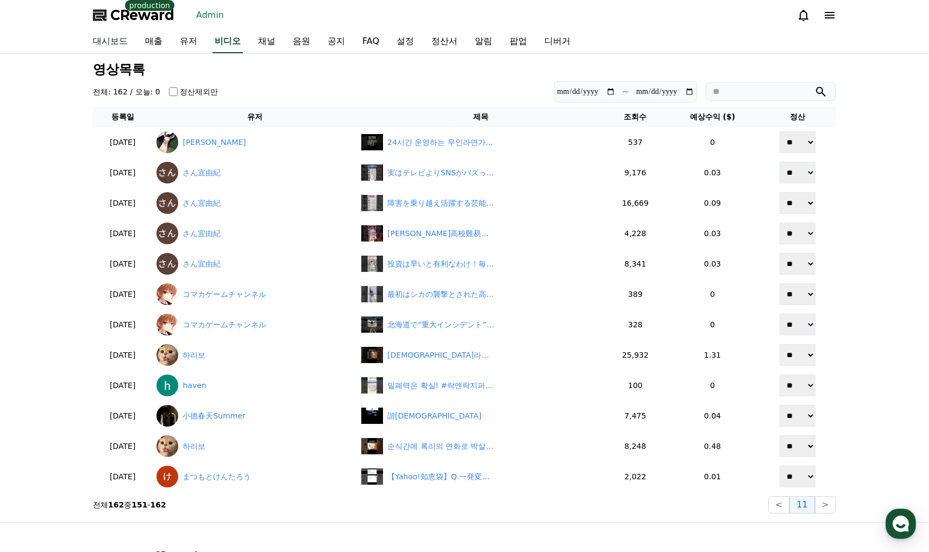
click at [120, 46] on link "대시보드" at bounding box center [110, 41] width 52 height 23
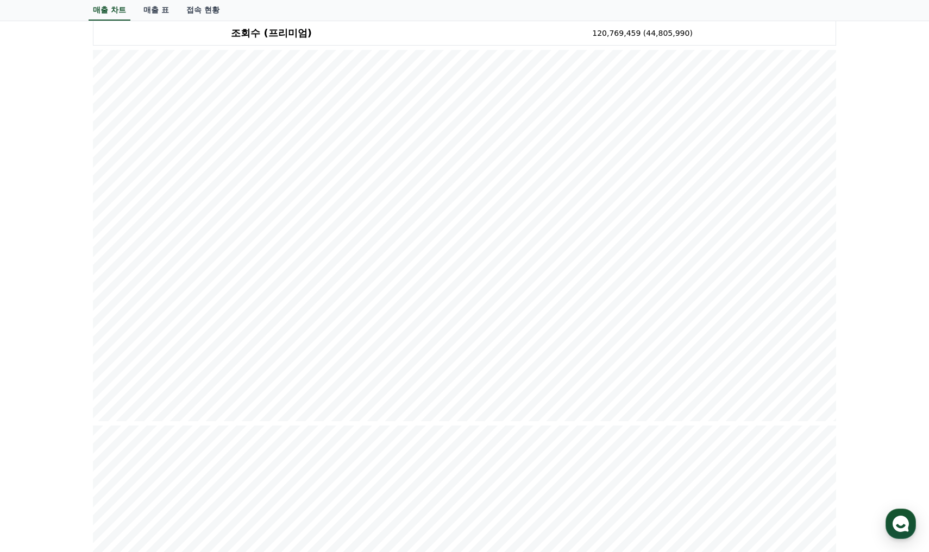
scroll to position [163, 0]
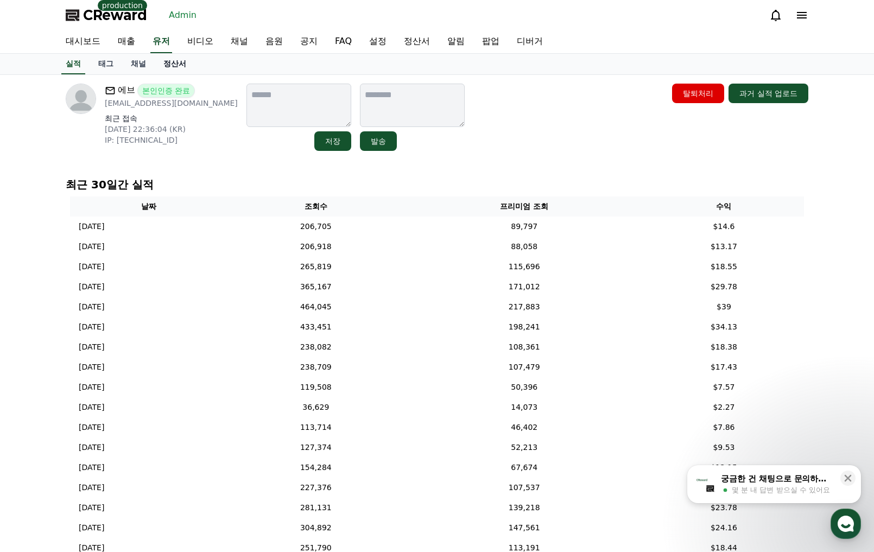
click at [175, 70] on link "정산서" at bounding box center [175, 64] width 40 height 21
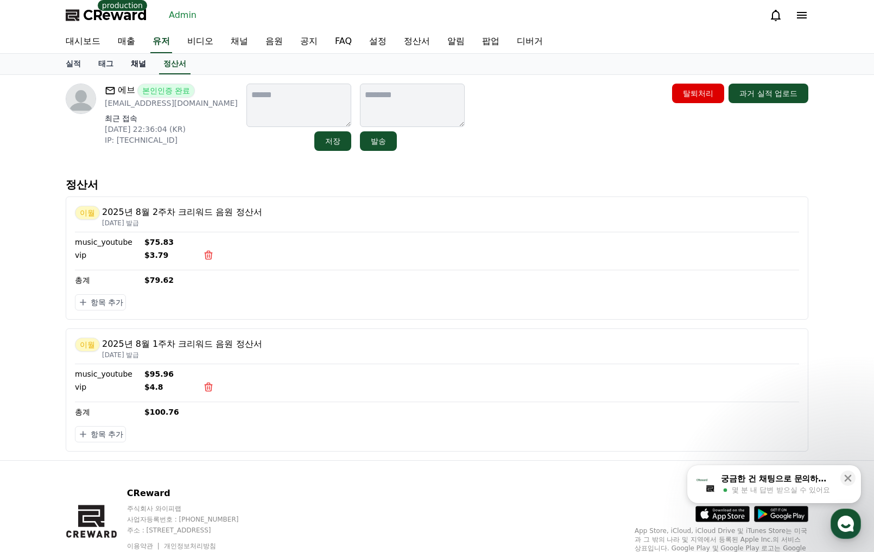
click at [134, 73] on link "채널" at bounding box center [138, 64] width 33 height 21
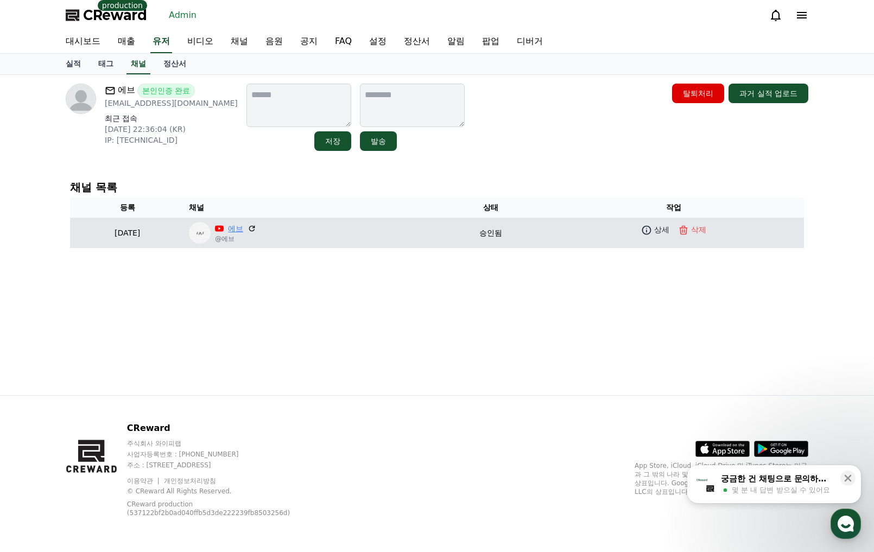
click at [243, 225] on link "에브" at bounding box center [235, 228] width 15 height 11
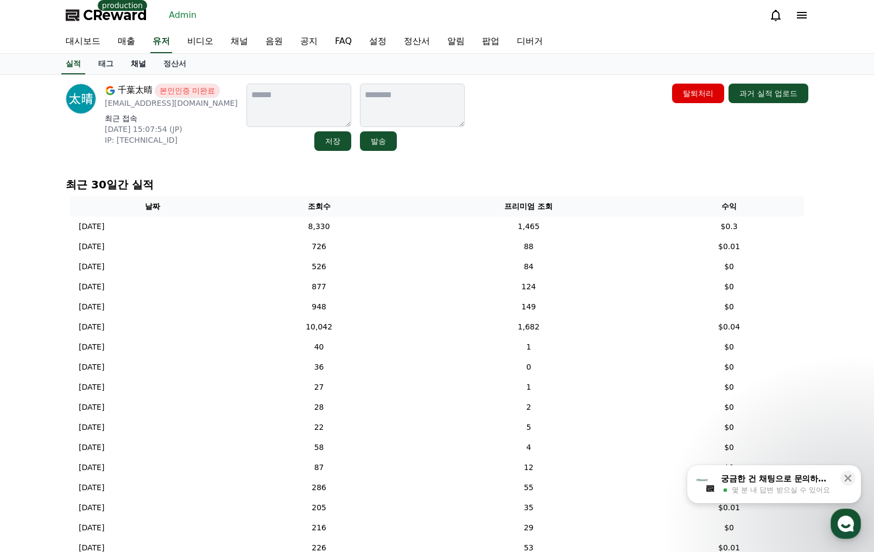
click at [130, 62] on link "채널" at bounding box center [138, 64] width 33 height 21
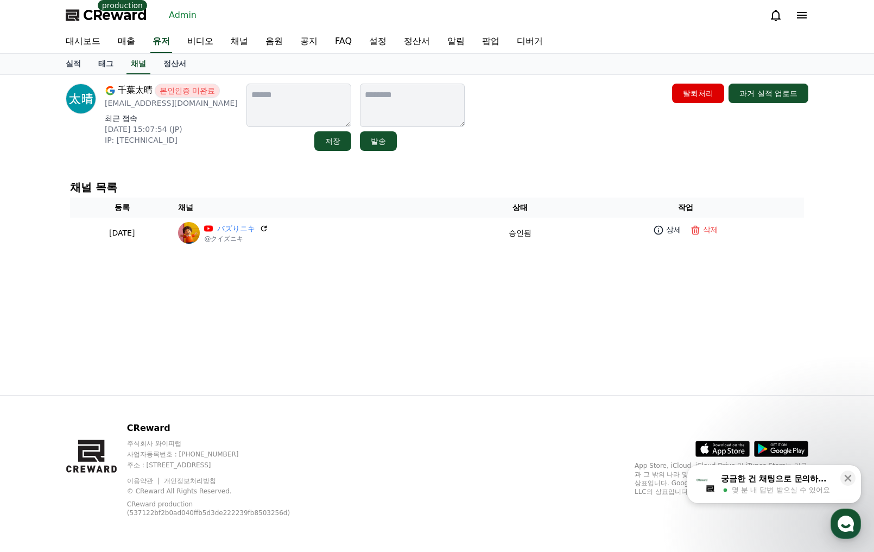
click at [506, 142] on div "千葉太晴 본인인증 미완료 chita.tuber@gmail.com 최근 접속 2025-08-14 15:07:54 (JP) IP: 103.5.14…" at bounding box center [437, 117] width 743 height 67
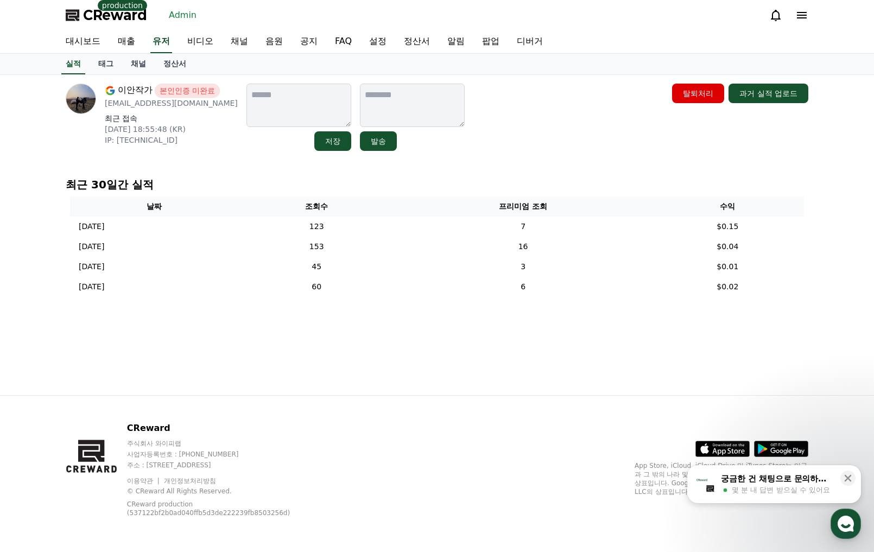
click at [472, 373] on div "이안작가 본인인증 미완료 [EMAIL_ADDRESS][DOMAIN_NAME] 최근 접속 [DATE] 18:55:48 (KR) IP: [TECH…" at bounding box center [437, 235] width 760 height 320
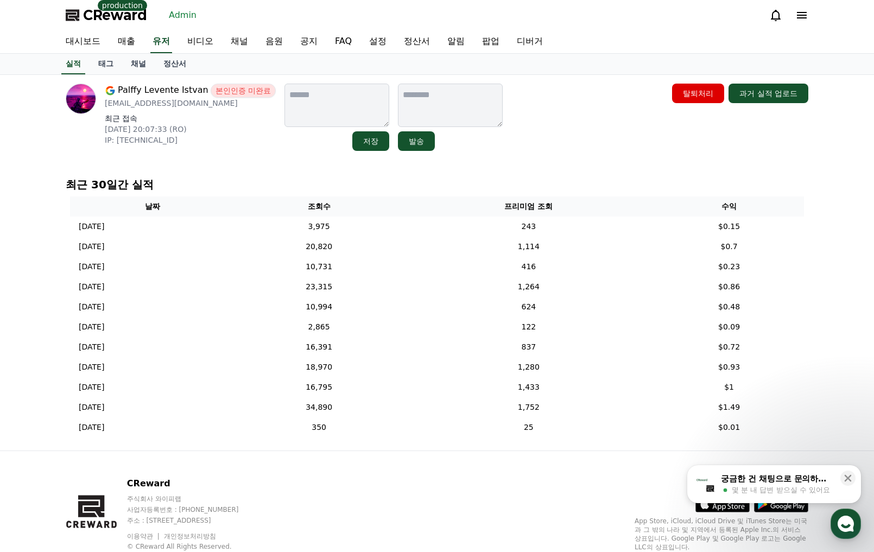
click at [622, 177] on p "최근 30일간 실적" at bounding box center [437, 184] width 743 height 15
click at [590, 153] on div "Palffy Levente Istvan 본인인증 미완료 [EMAIL_ADDRESS][DOMAIN_NAME] 최근 접속 [DATE] 20:07:…" at bounding box center [437, 117] width 752 height 76
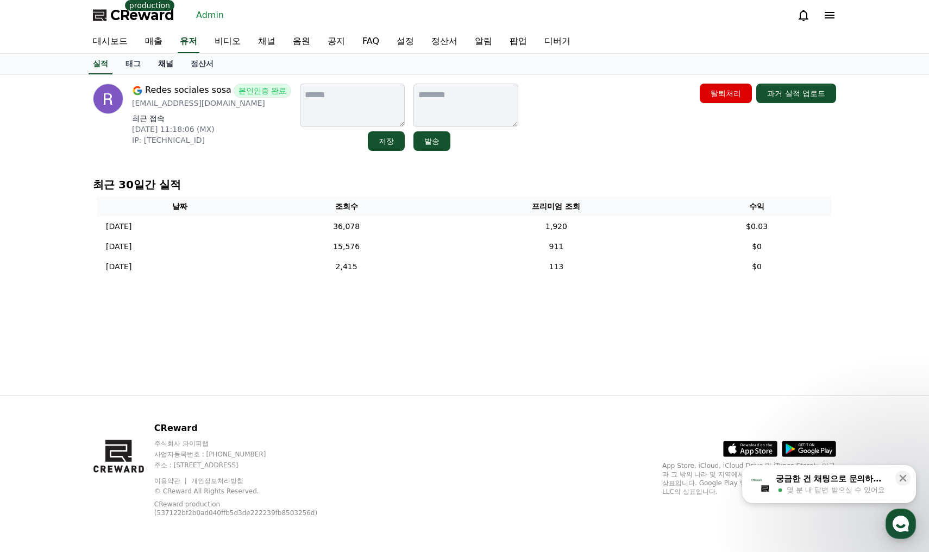
click at [173, 67] on link "채널" at bounding box center [165, 64] width 33 height 21
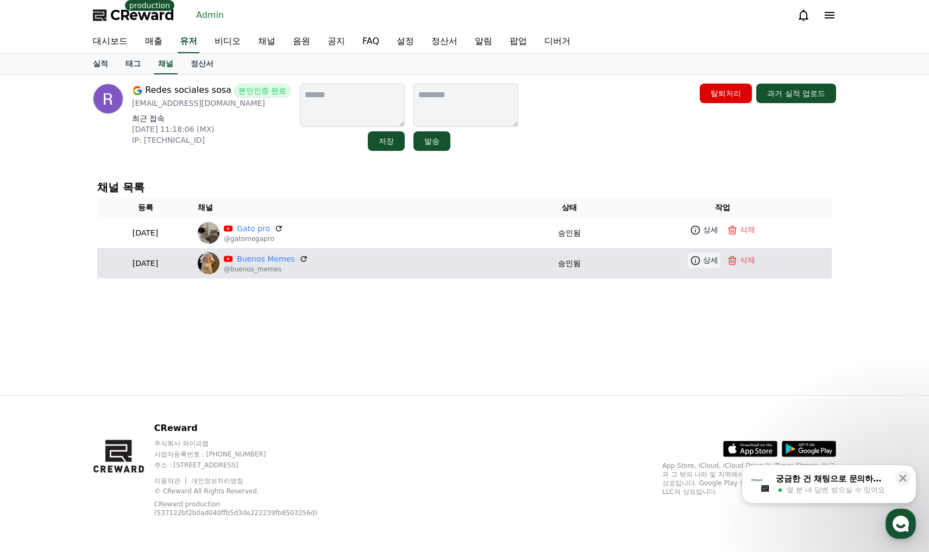
click at [711, 267] on link "상세" at bounding box center [704, 261] width 33 height 16
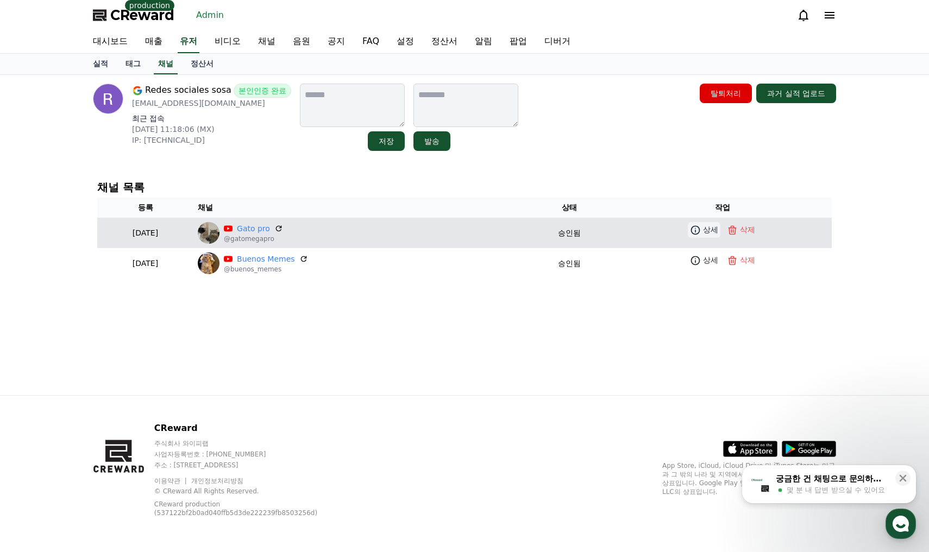
click at [707, 230] on p "상세" at bounding box center [710, 229] width 15 height 11
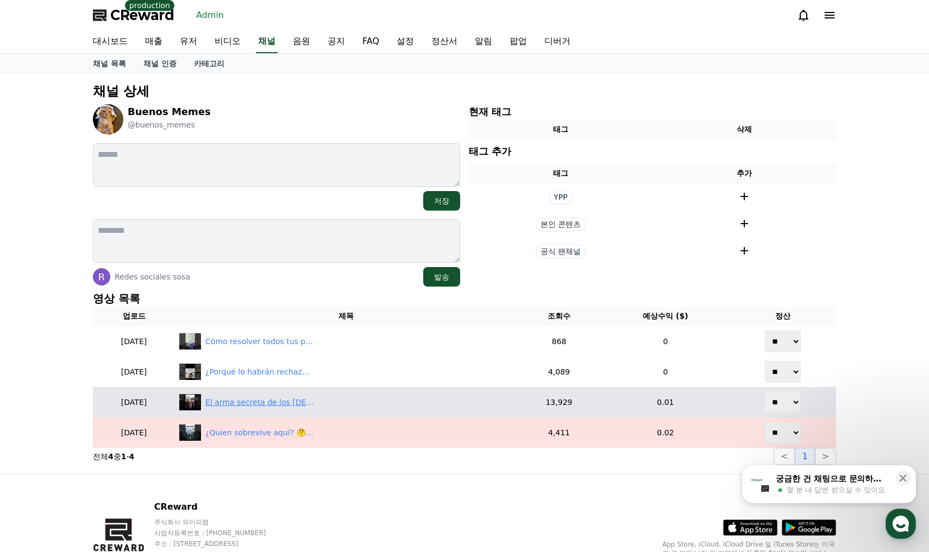
click at [293, 405] on div "El arma secreta de los mexicanos 😜" at bounding box center [259, 402] width 109 height 11
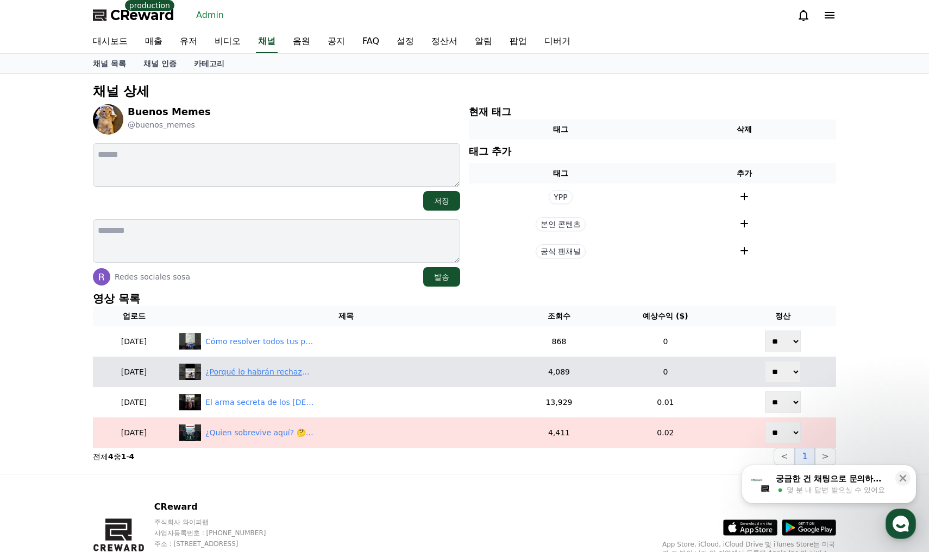
click at [311, 373] on div "¿Porqué lo habrán rechazado? 😭😭" at bounding box center [259, 372] width 109 height 11
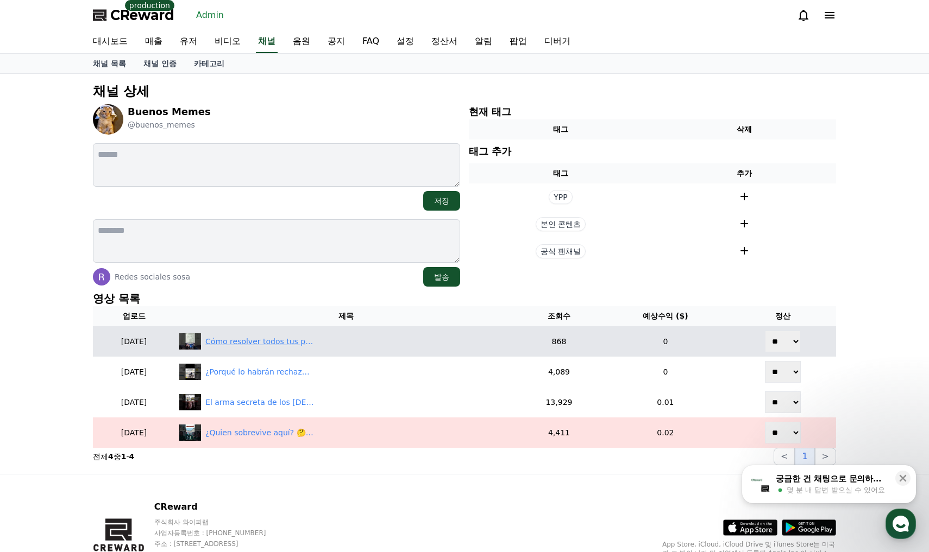
click at [274, 345] on div "Cómo resolver todos tus problemas 😹" at bounding box center [259, 341] width 109 height 11
click at [777, 342] on select "** **" at bounding box center [783, 342] width 36 height 22
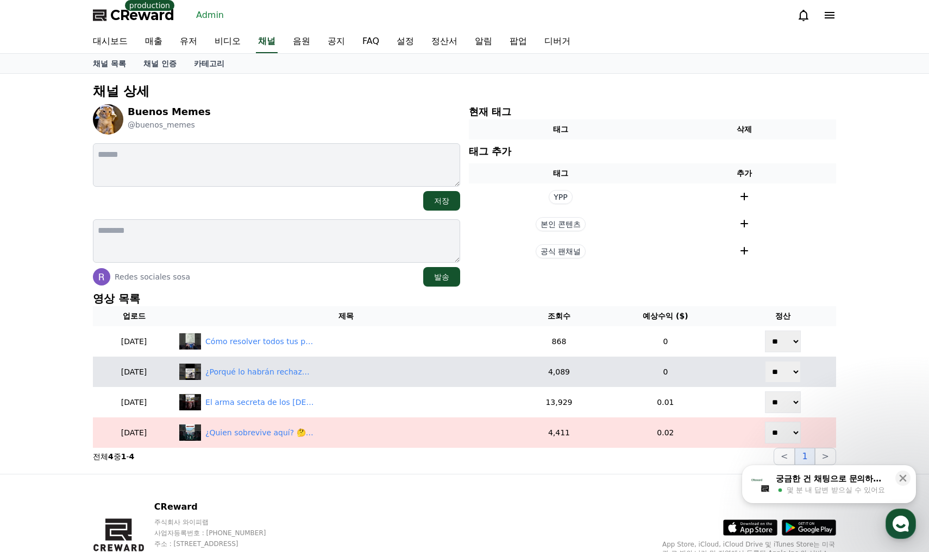
select select "********"
click at [766, 331] on select "** **" at bounding box center [783, 342] width 36 height 22
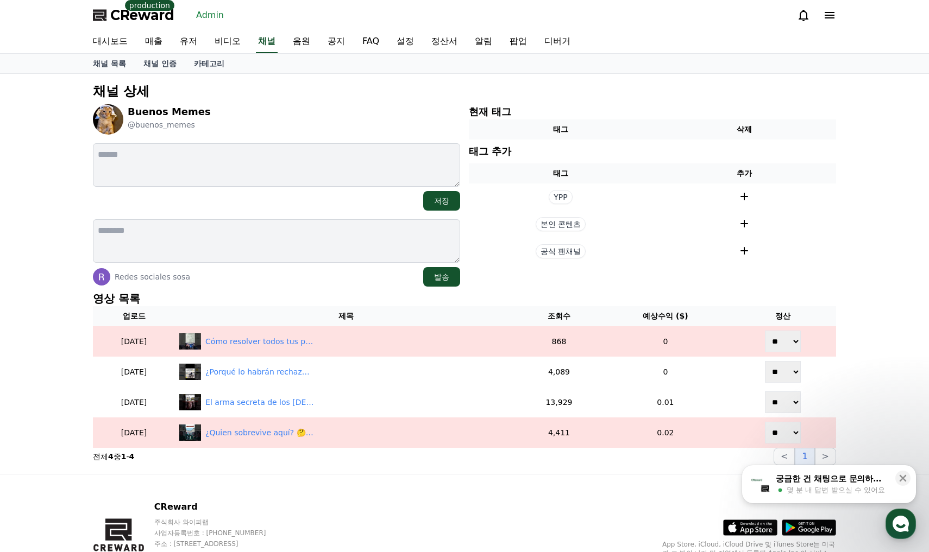
click at [434, 87] on p "채널 상세" at bounding box center [464, 91] width 743 height 17
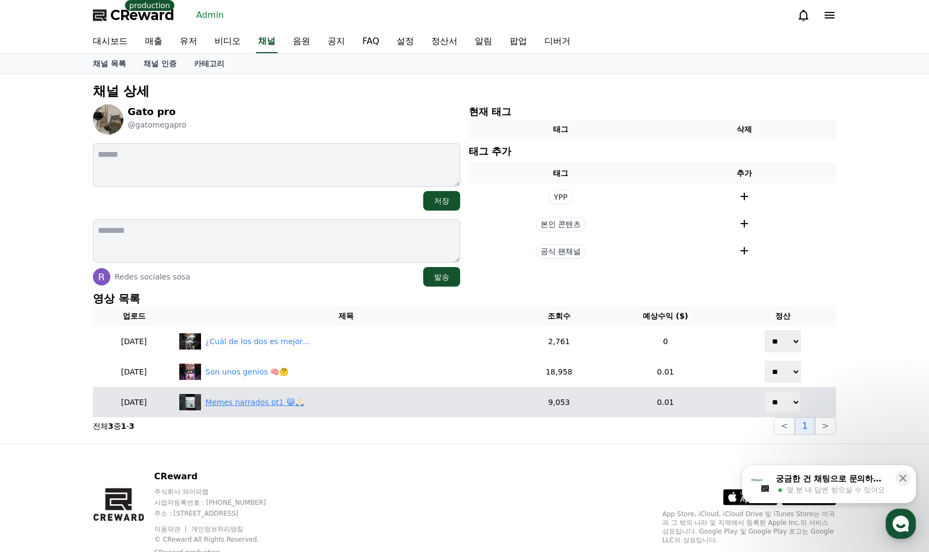
click at [276, 409] on div "Memes narrados pt1 😹🙏🏻" at bounding box center [345, 402] width 333 height 16
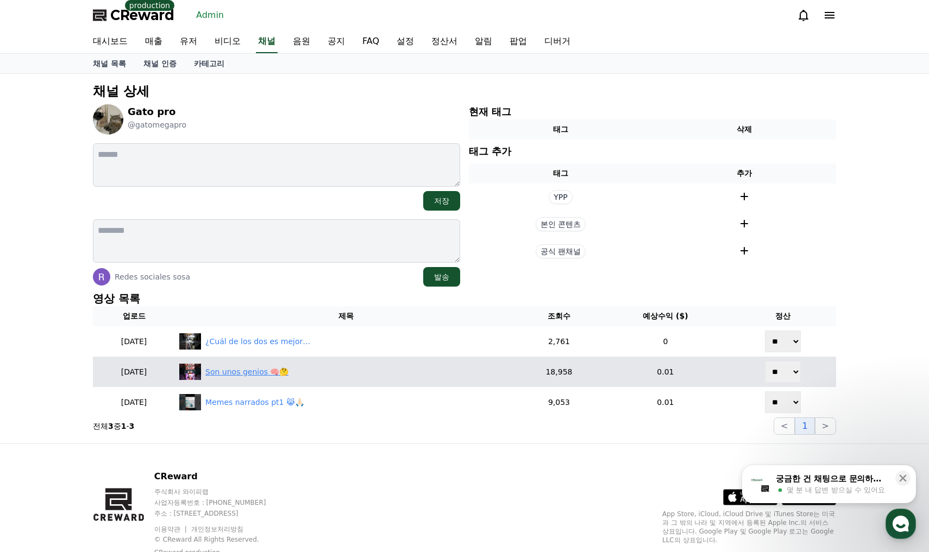
click at [273, 371] on div "Son unos genios 🧠🤔" at bounding box center [246, 372] width 83 height 11
click at [779, 371] on select "** **" at bounding box center [783, 372] width 36 height 22
select select "********"
click at [766, 361] on select "** **" at bounding box center [783, 372] width 36 height 22
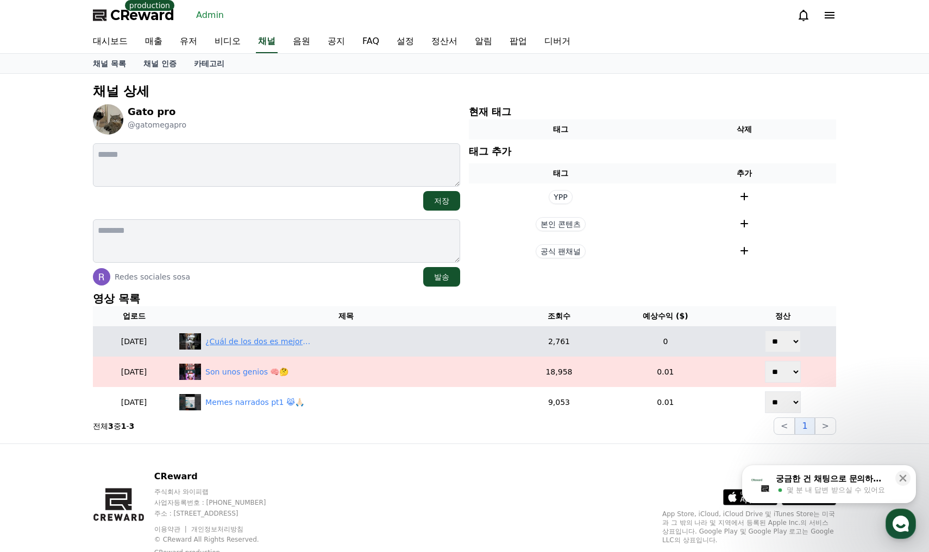
click at [293, 348] on div "¿Cuál de los dos es mejor? 🤣" at bounding box center [345, 341] width 333 height 16
click at [787, 337] on select "** **" at bounding box center [783, 342] width 36 height 22
select select "********"
click at [766, 331] on select "** **" at bounding box center [783, 342] width 36 height 22
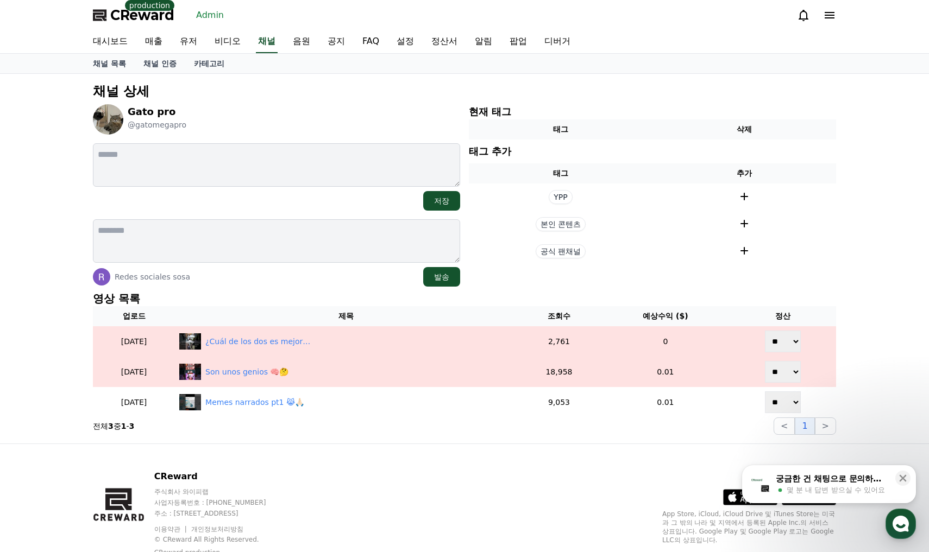
click at [840, 259] on div "채널 상세 Gato pro @gatomegapro 저장 Redes sociales sosa 발송 현재 태그 태그 삭제 태그 추가 태그 추가 Y…" at bounding box center [465, 258] width 752 height 361
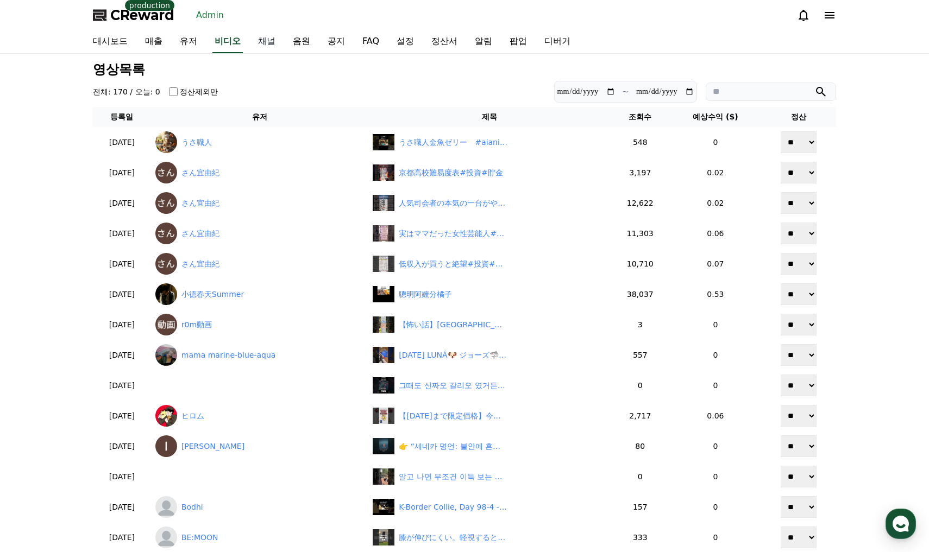
click at [268, 41] on link "채널" at bounding box center [266, 41] width 35 height 23
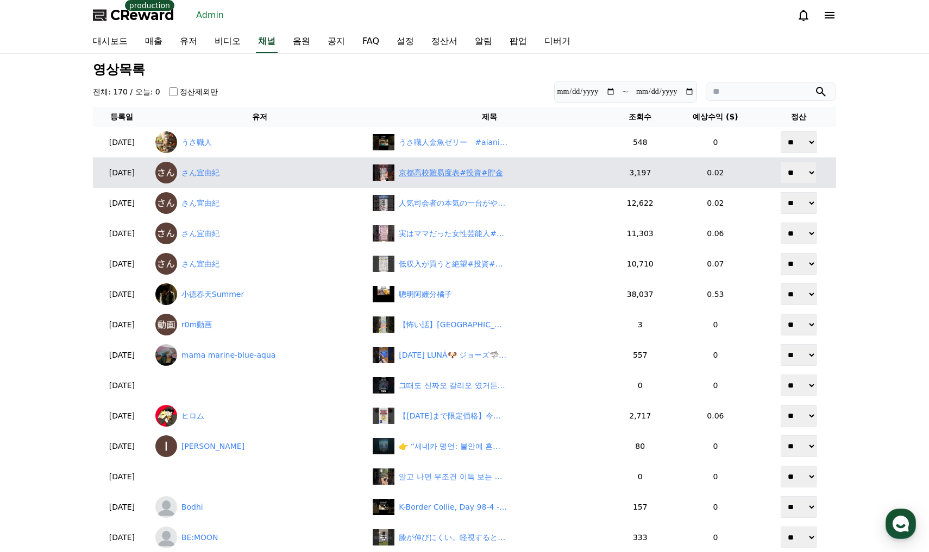
click at [465, 181] on div "京都高校難易度表#投資#貯金" at bounding box center [489, 173] width 233 height 16
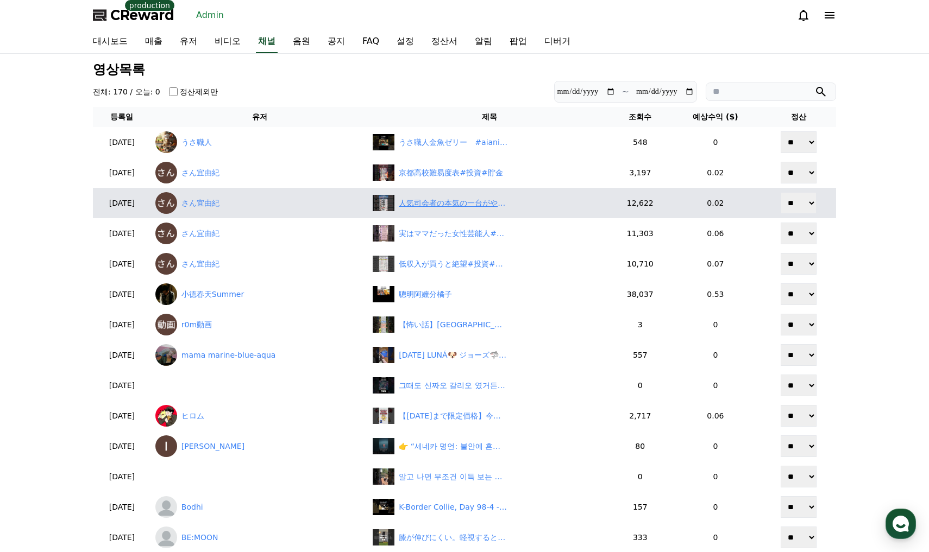
click at [430, 196] on div "人気司会者の本気の一台がやばすぎた#投資#転職#貯金" at bounding box center [489, 203] width 233 height 16
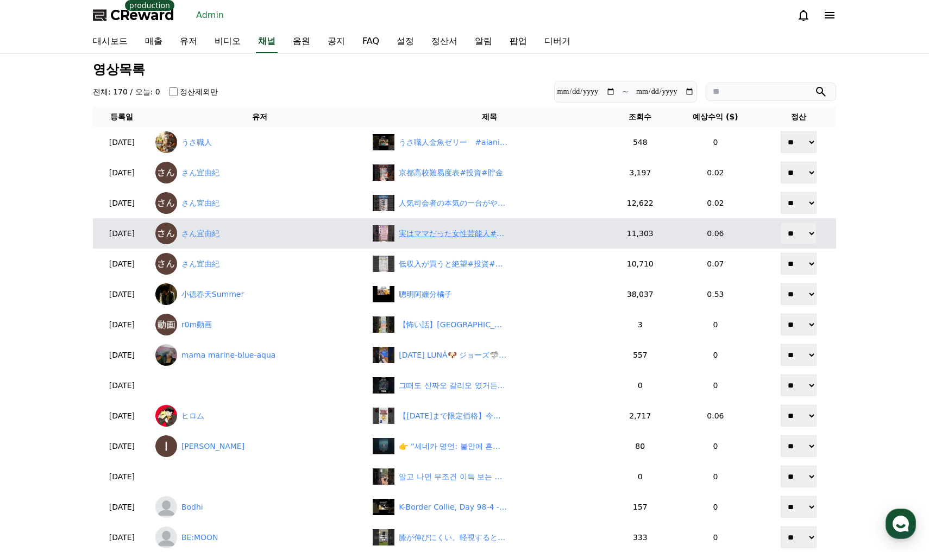
click at [439, 235] on div "実はママだった女性芸能人#投資#転職#貯金" at bounding box center [453, 233] width 109 height 11
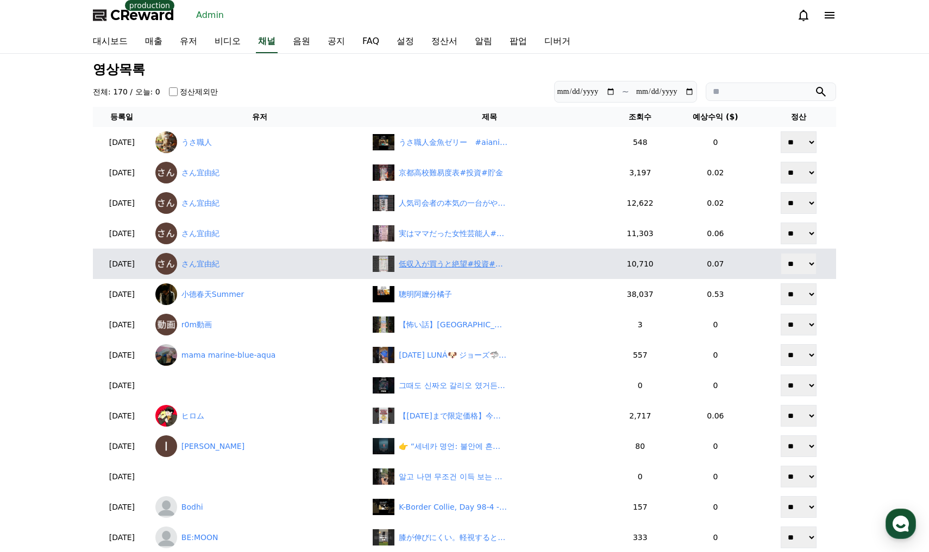
click at [460, 264] on div "低収入が買うと絶望#投資#転職#貯金" at bounding box center [453, 264] width 109 height 11
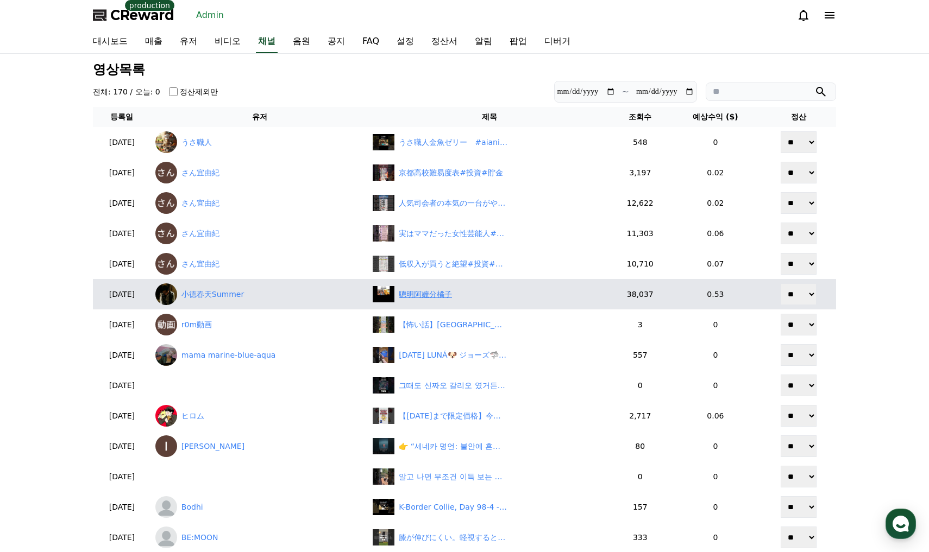
click at [413, 295] on div "聰明阿嬤分橘子" at bounding box center [425, 294] width 53 height 11
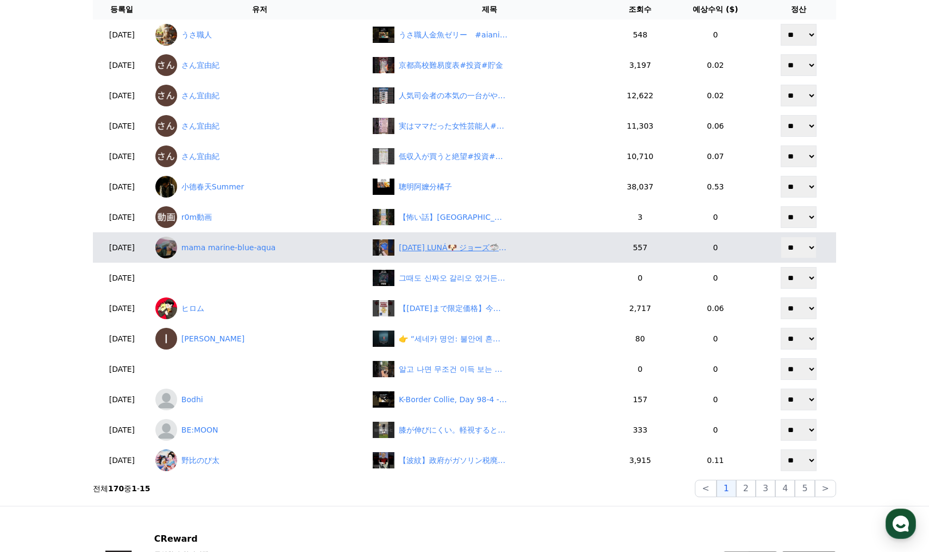
scroll to position [109, 0]
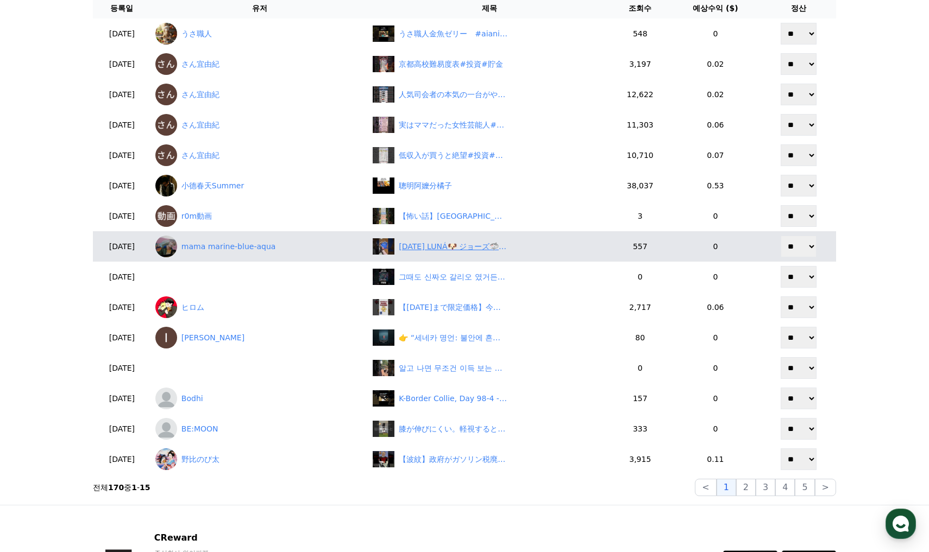
click at [451, 251] on div "2025年08月24日 LUNÁ🐶 ジョーズ🦈出現❗ #ミニチュアダックス #子犬のいる暮らし #ブルータン" at bounding box center [453, 246] width 109 height 11
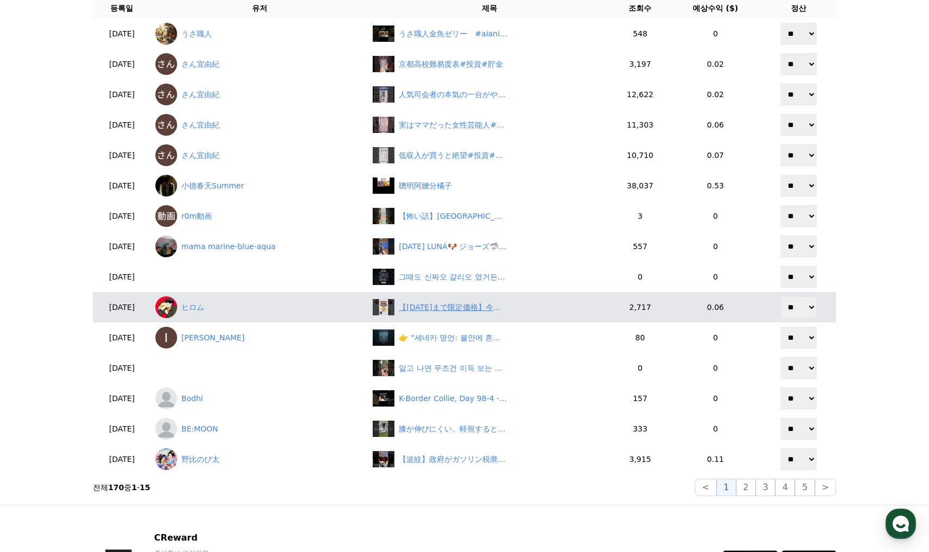
click at [460, 306] on div "【8月28日まで限定価格】今だけ激安のGU神商品7選！！#gu #guコーデ" at bounding box center [453, 307] width 109 height 11
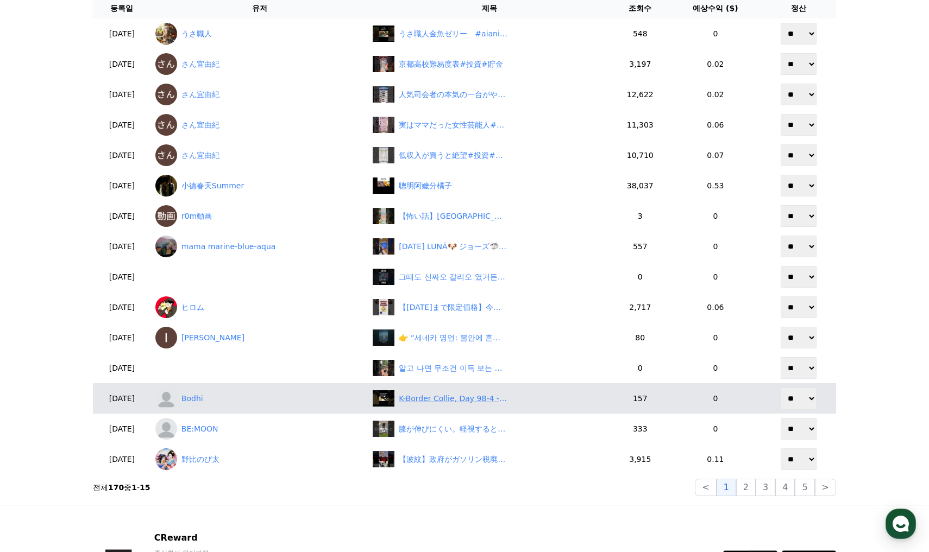
click at [444, 401] on div "K-Border Collie, Day 98-4 - Snow or Ice Cream? Puppies Can’t Tell 😂" at bounding box center [453, 398] width 109 height 11
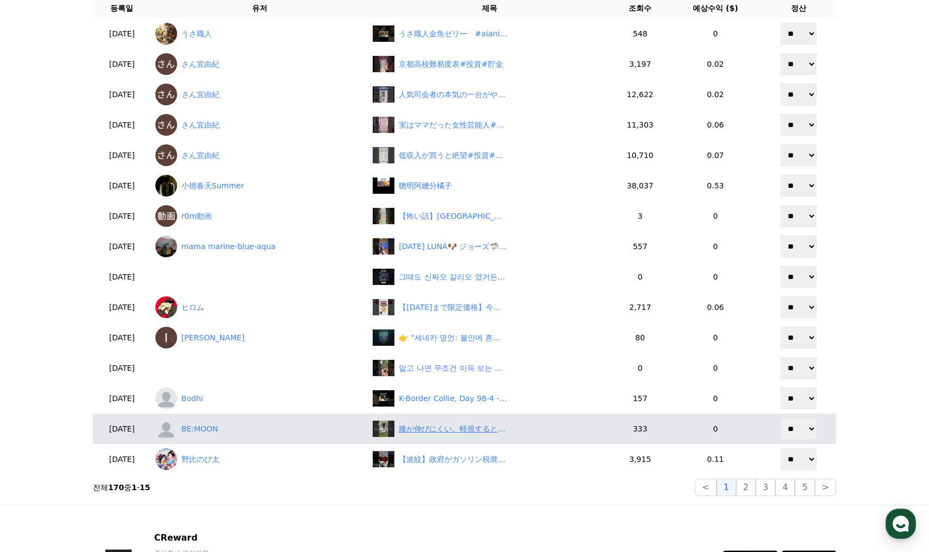
click at [451, 431] on div "膝が伸びにくい。軽視すると危険！　#セルフケア#膝が伸びにくい#膝痛改善#膝痛#ふくらはぎストレッチ" at bounding box center [453, 429] width 109 height 11
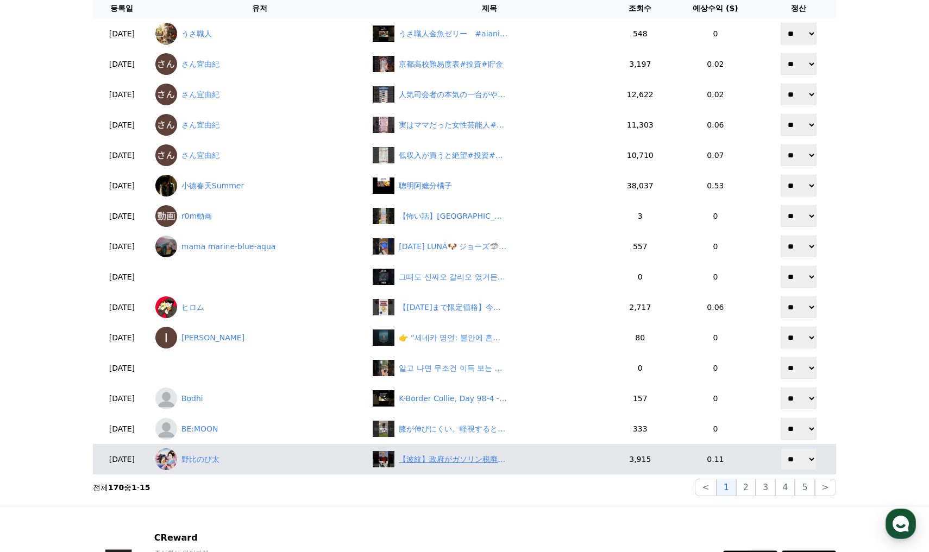
click at [433, 460] on div "【波紋】政府がガソリン税廃止の裏で新税画策！「無駄削減が先だ！」と批判殺到　#shorts" at bounding box center [453, 459] width 109 height 11
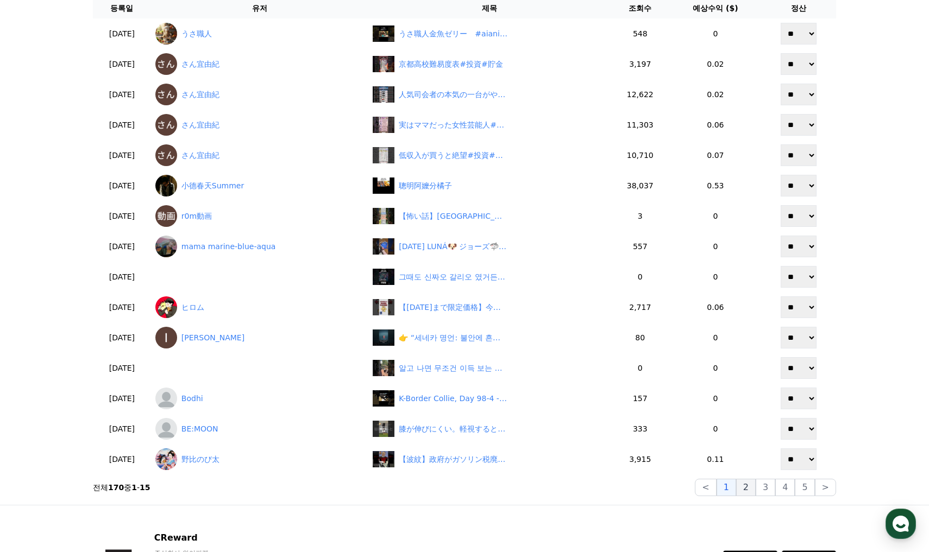
click at [755, 490] on button "2" at bounding box center [746, 487] width 20 height 17
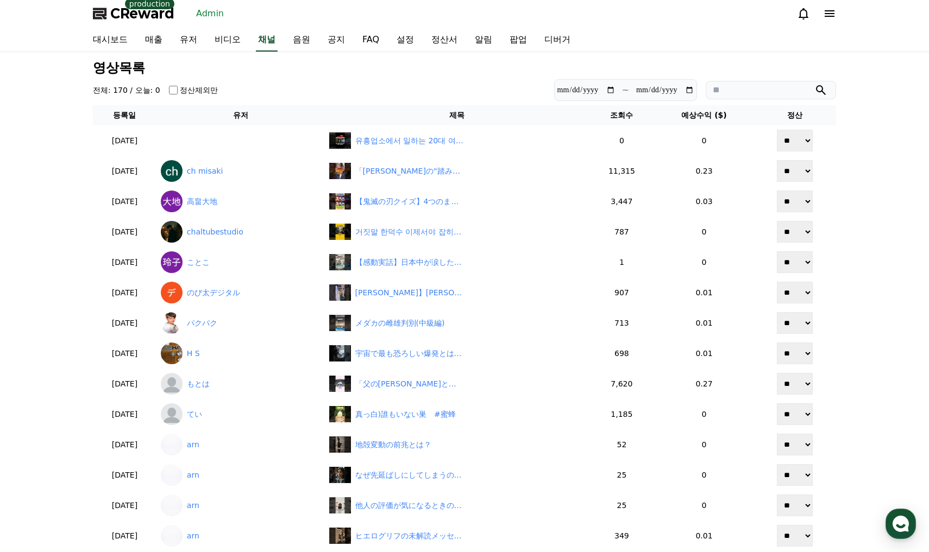
scroll to position [0, 0]
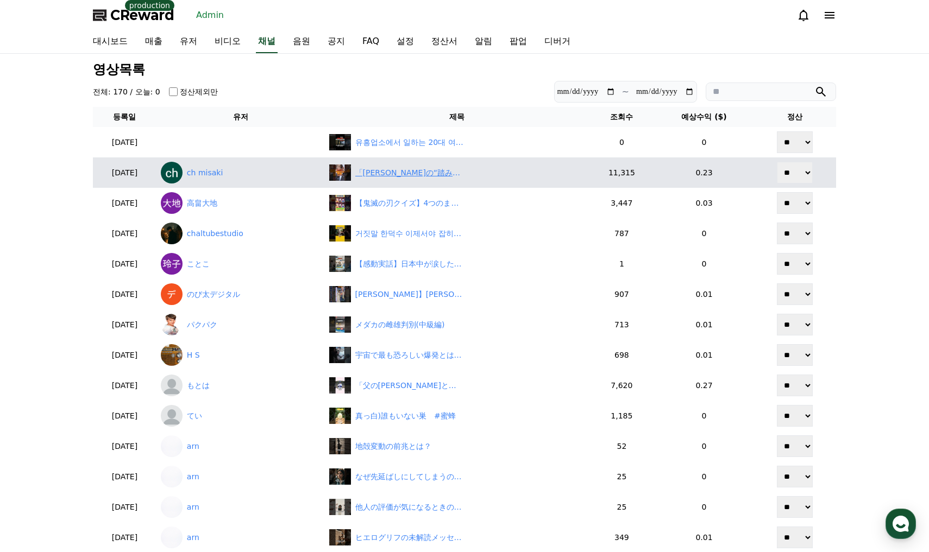
click at [404, 173] on div "「石破おろしの“踏み絵”開始！？自民党が大混乱」" at bounding box center [409, 172] width 109 height 11
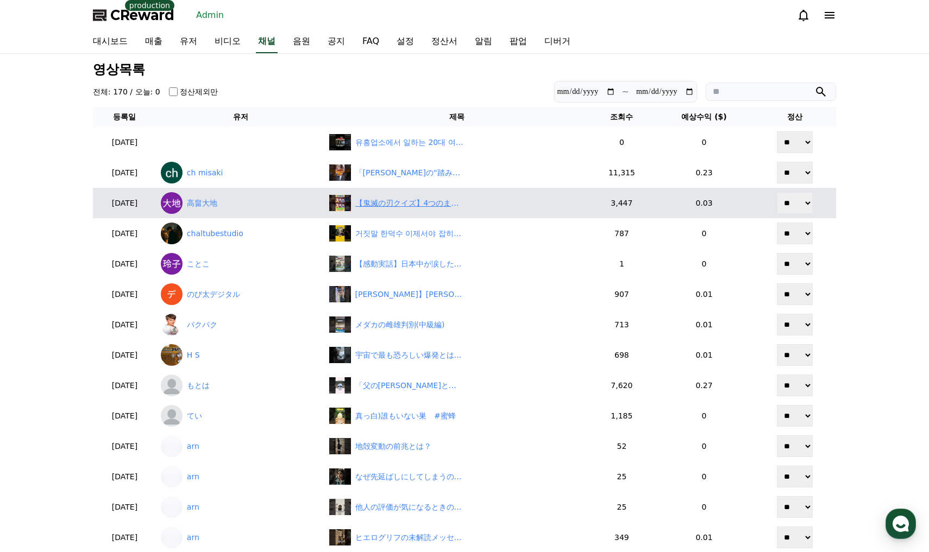
click at [431, 211] on div "【鬼滅の刃クイズ】4つのまちがいを探せ！#shorts #鬼滅の刃 #まちがいさがし" at bounding box center [457, 203] width 256 height 16
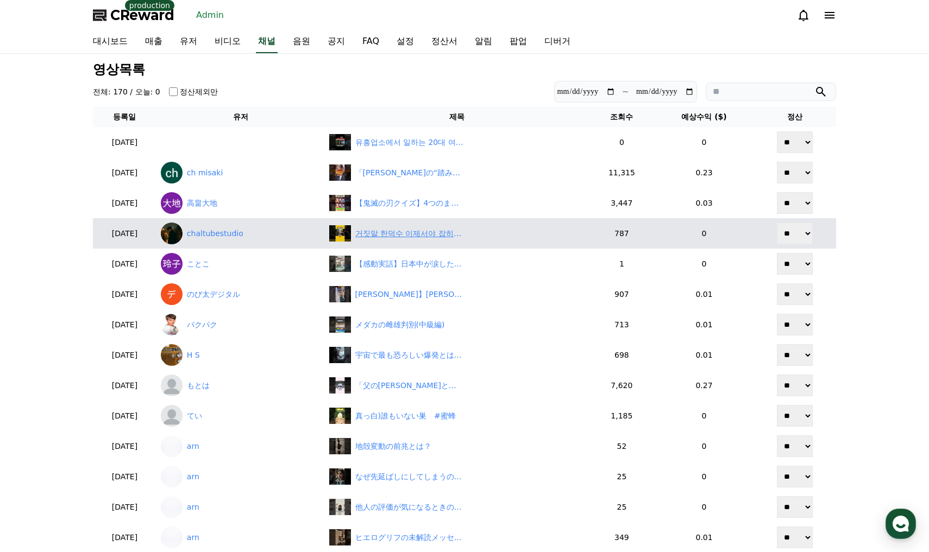
click at [409, 232] on div "거짓말 한덕수 이제서야 잡히나.. #쇼츠 #정치 #윤석열 #내란특검" at bounding box center [409, 233] width 109 height 11
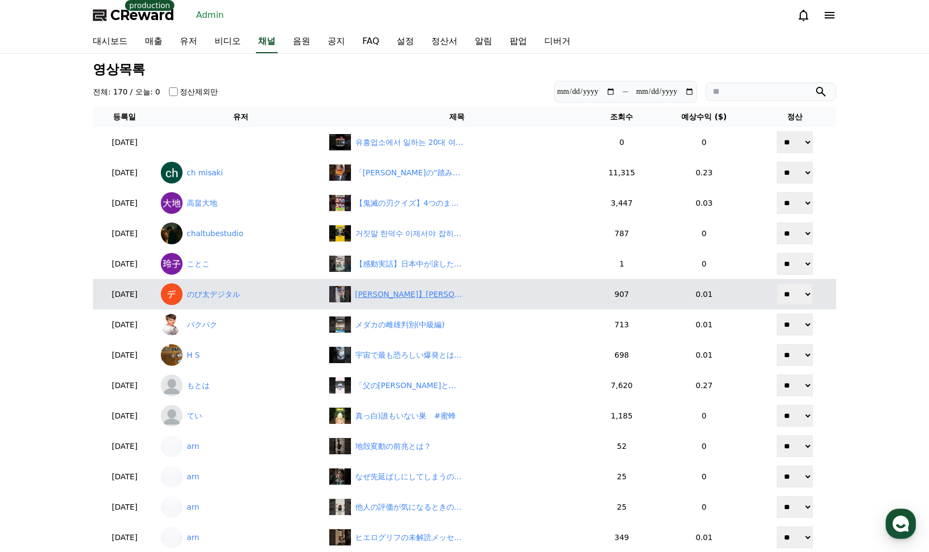
click at [402, 294] on div "【田辺真南葉】まさかのやり直し！いそげ天気予報を生収録する美人すぎるお天気キャスターまなっはー【ウェザーニュースLiVE切り抜き】 #かわいい" at bounding box center [409, 294] width 109 height 11
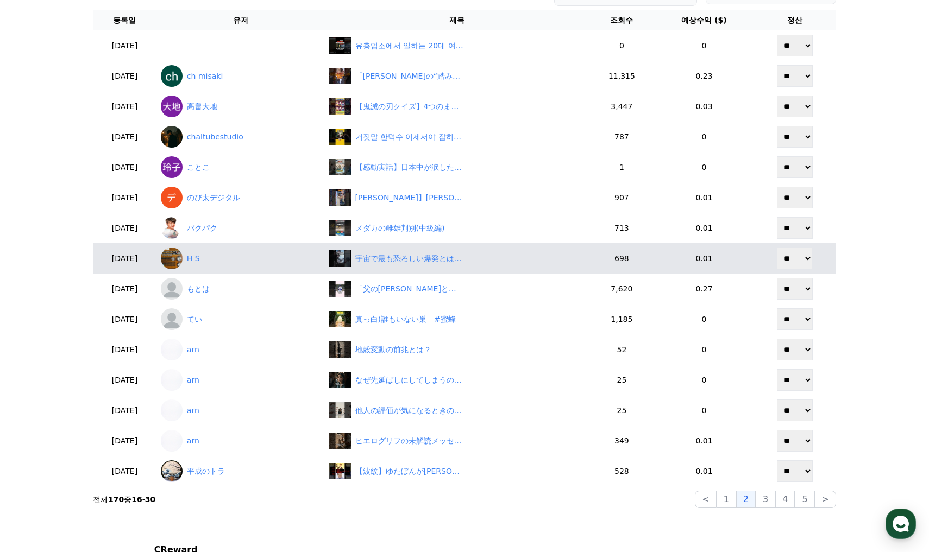
scroll to position [109, 0]
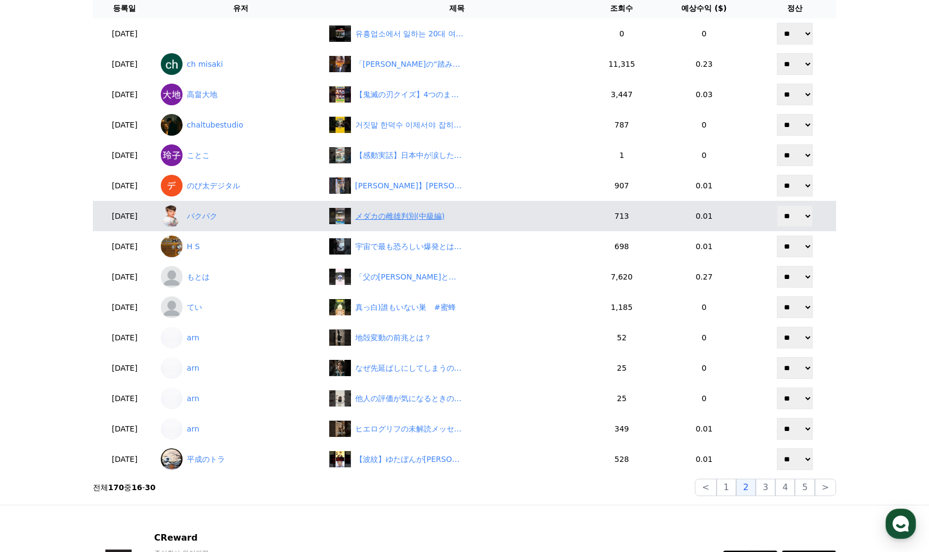
click at [398, 220] on div "メダカの雌雄判別(中級編)" at bounding box center [400, 216] width 90 height 11
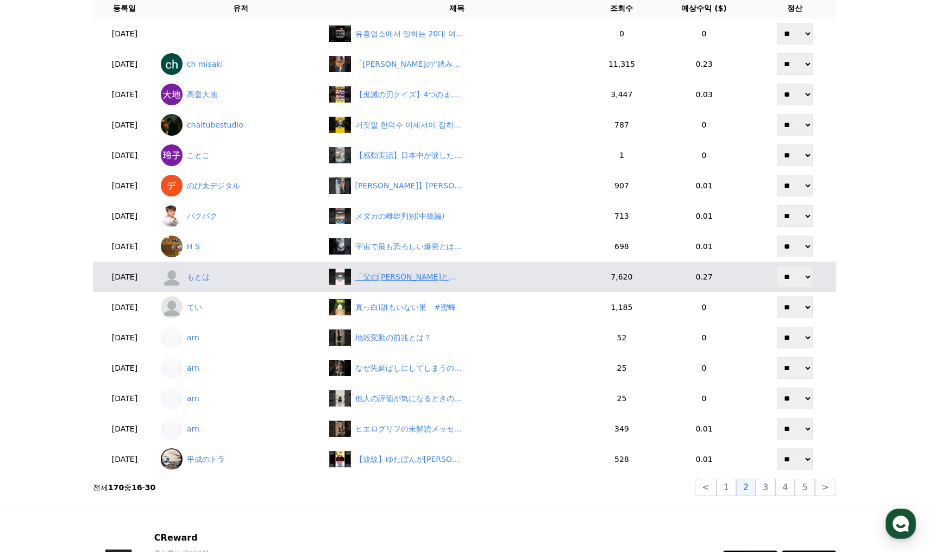
click at [429, 281] on div "「父の井端弘和とは真反対の打撃スタイルで突き進む」井端巧に関する雑学 #プロ野球 #井端弘和 #中日ドラゴンズ" at bounding box center [409, 277] width 109 height 11
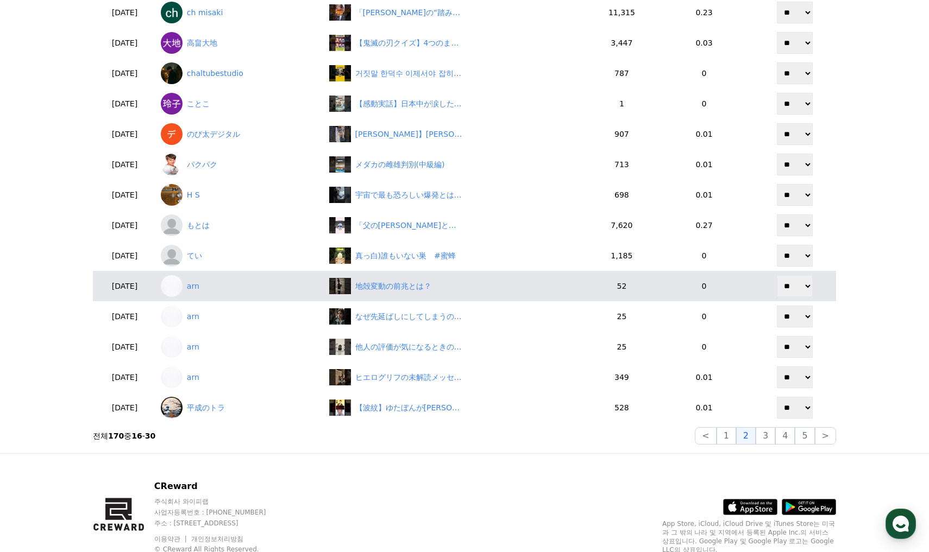
scroll to position [163, 0]
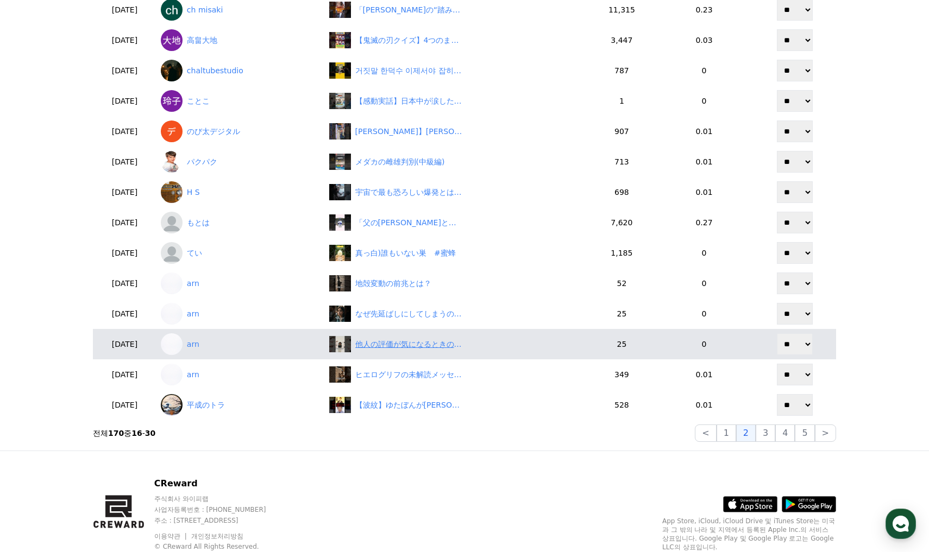
click at [411, 350] on div "他人の評価が気になるときの対処法" at bounding box center [409, 344] width 109 height 11
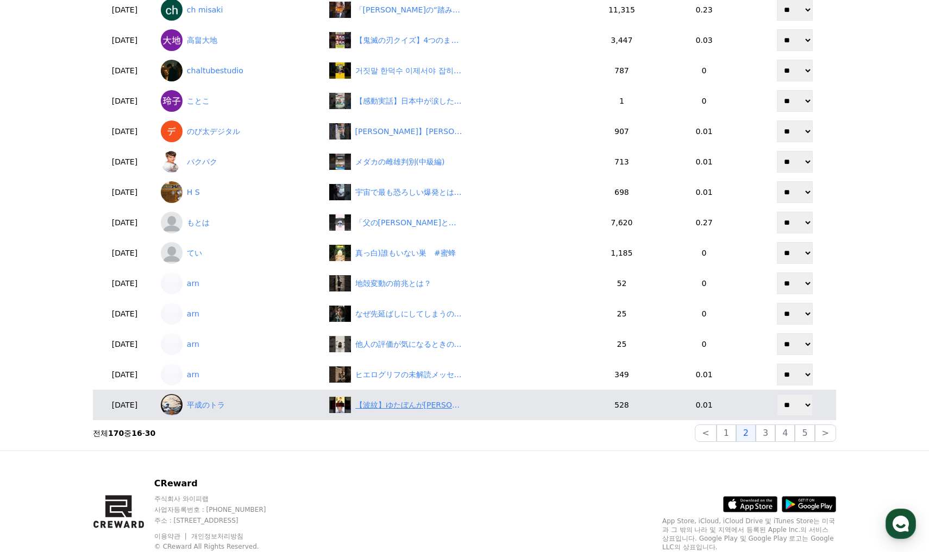
click at [423, 402] on div "【波紋】ゆたぼんが野田代表に反論！「自国民ファーストは当たり前！」　#shorts" at bounding box center [409, 405] width 109 height 11
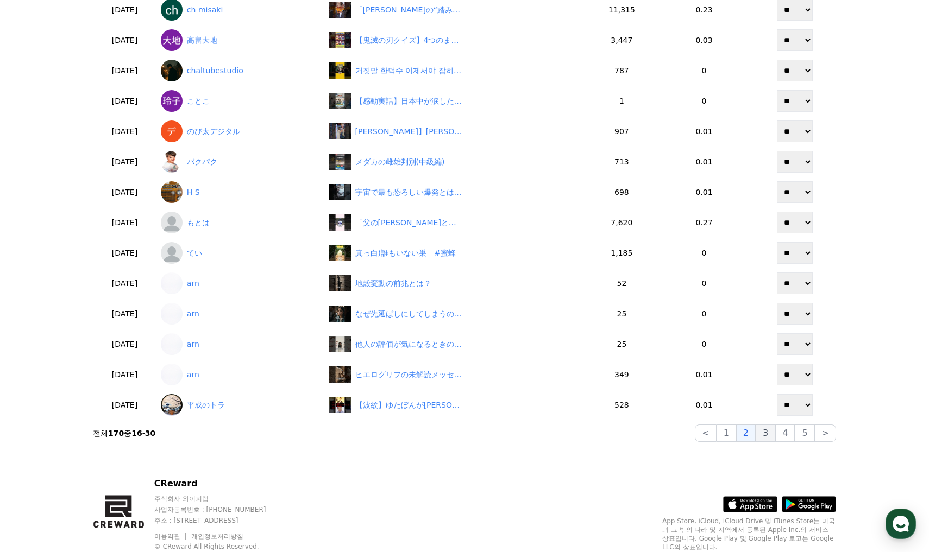
click at [771, 431] on button "3" at bounding box center [765, 433] width 20 height 17
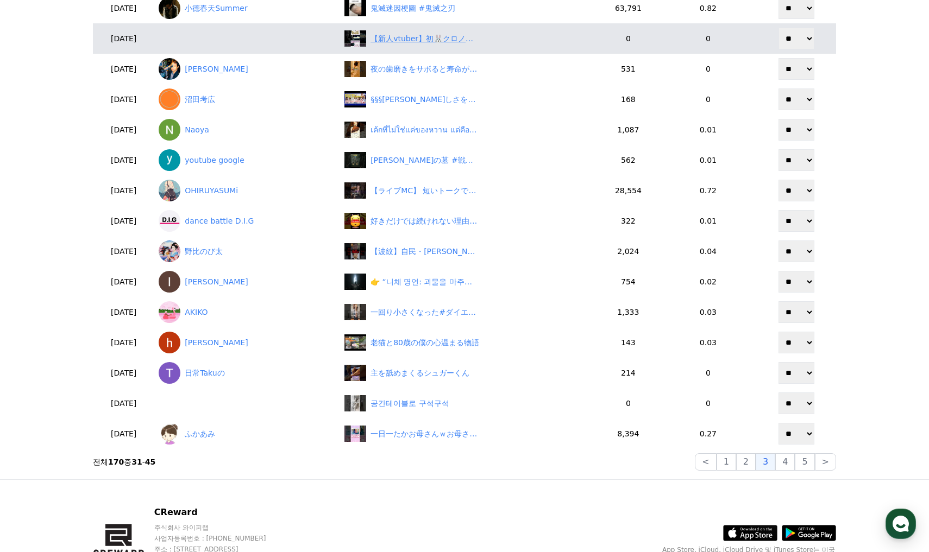
scroll to position [54, 0]
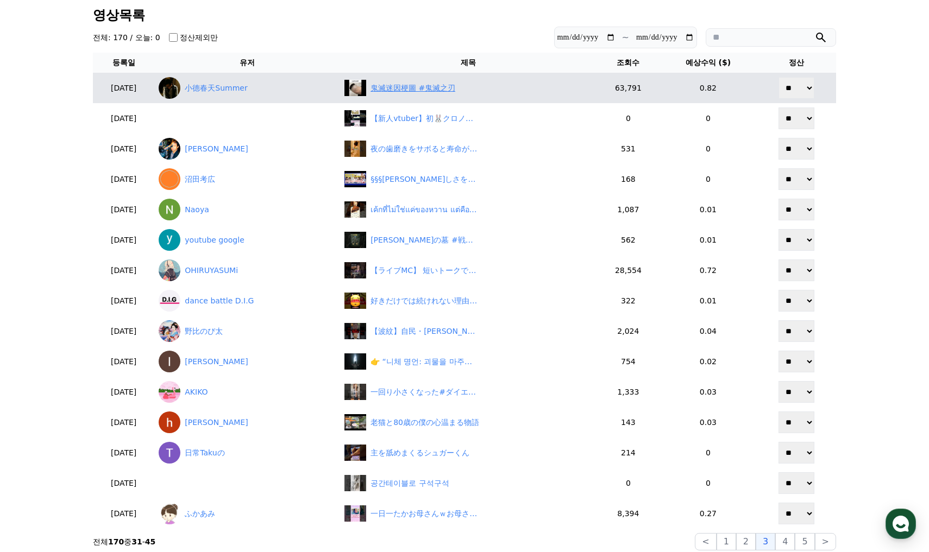
click at [428, 90] on div "鬼滅迷因梗圖 #鬼滅之刃" at bounding box center [412, 88] width 85 height 11
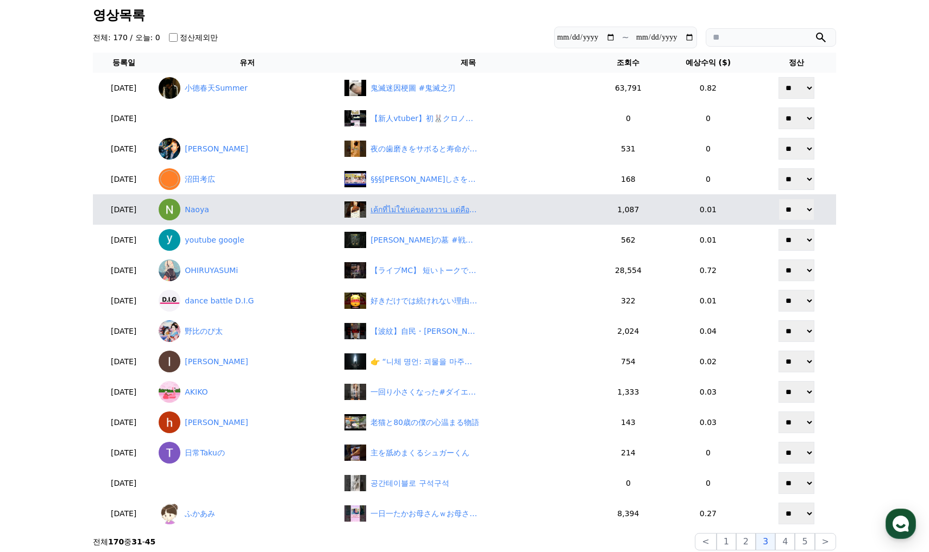
click at [419, 216] on div "เค้กที่ไม่ใช่แค่ของหวาน แต่คือโชว์สุดหรูในจาน🍰" at bounding box center [468, 209] width 248 height 16
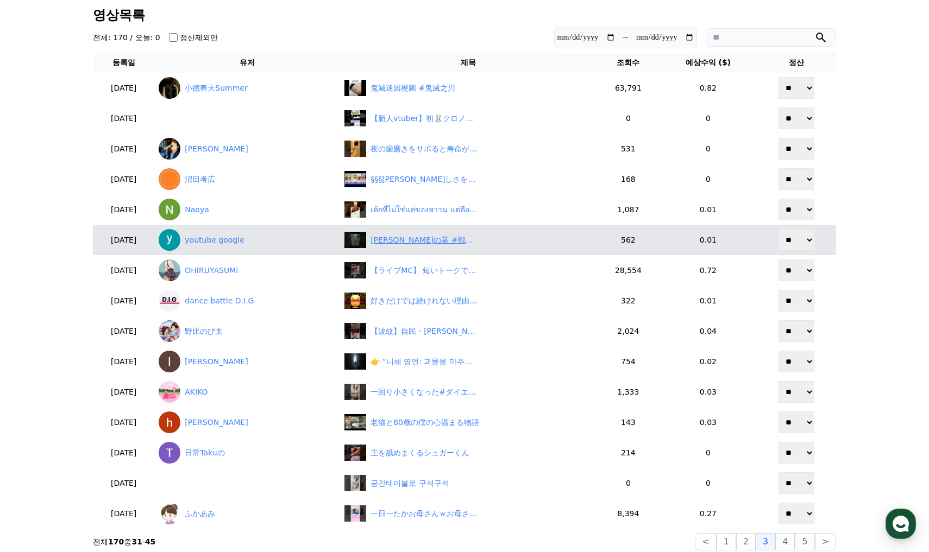
click at [407, 242] on div "大友宗麟の墓 #戦国時代 #歴史 #大友宗麟" at bounding box center [424, 240] width 109 height 11
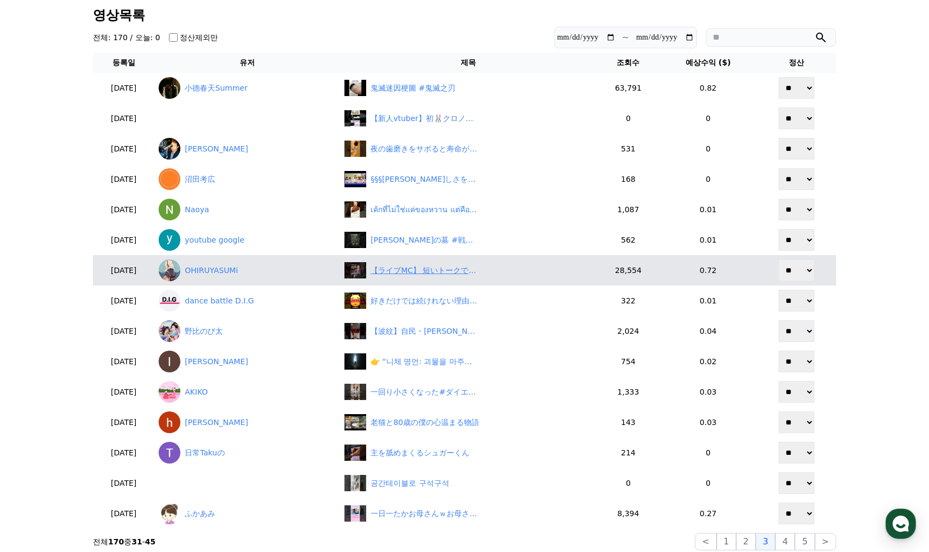
click at [426, 271] on div "【ライブMC】 短いトークでも魅せる永ちゃん‼️ #piano #bts #矢沢永吉 #名言 #rockstar #ライブ #fyp" at bounding box center [424, 270] width 109 height 11
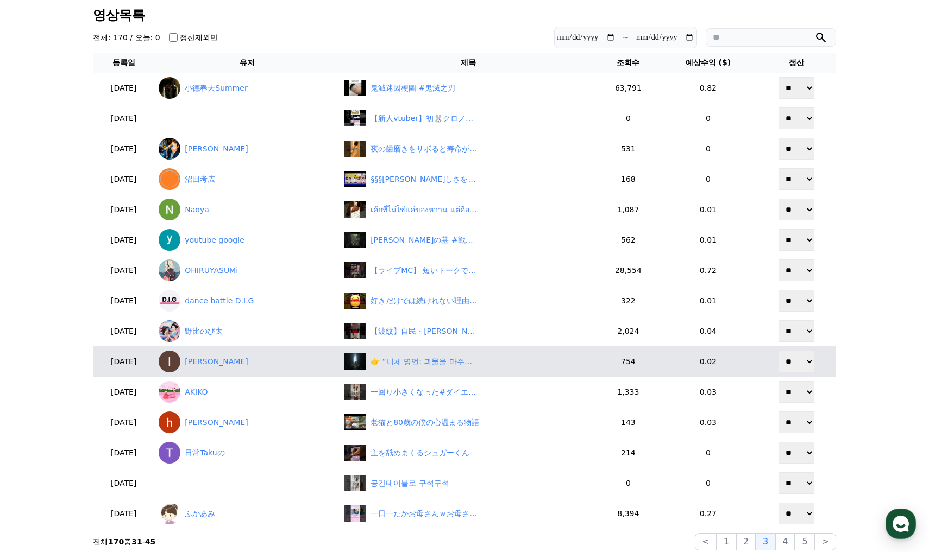
click at [423, 365] on div "👉 “니체 명언: 괴물을 마주할 때, 스스로를 지키는 법”" at bounding box center [424, 361] width 109 height 11
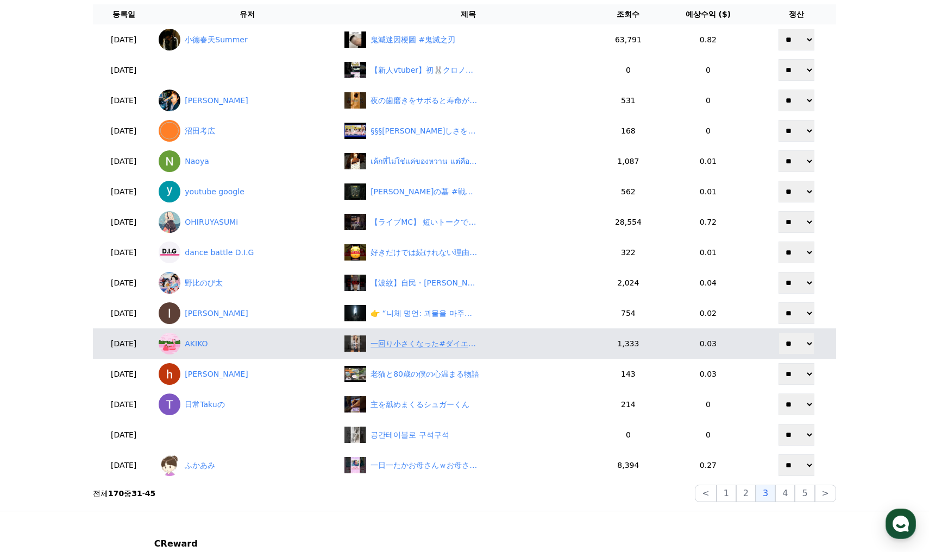
scroll to position [109, 0]
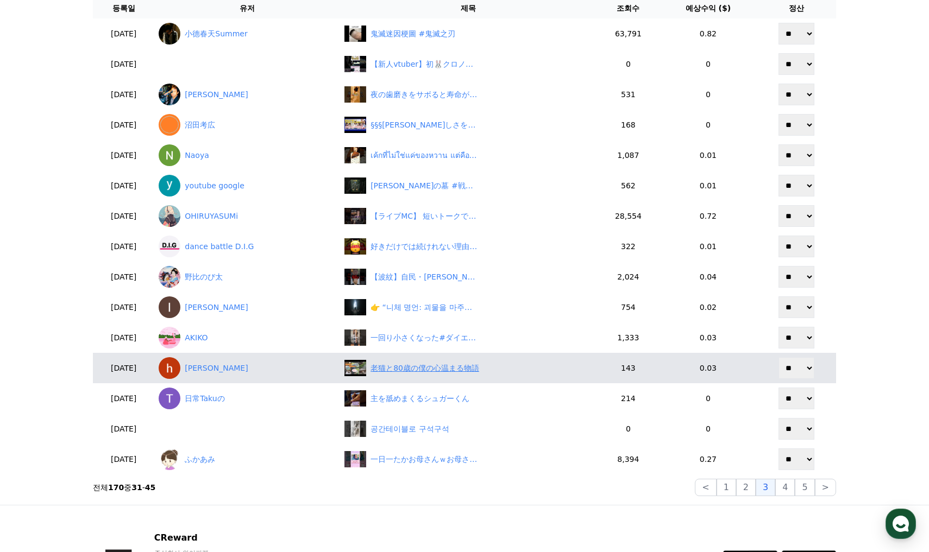
click at [434, 369] on div "老猫と80歳の僕の心温まる物語" at bounding box center [424, 368] width 109 height 11
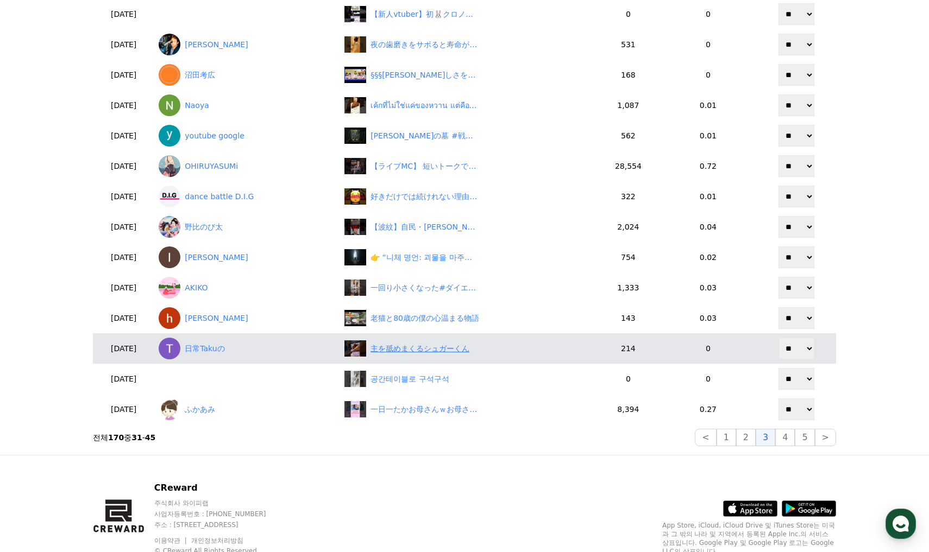
scroll to position [163, 0]
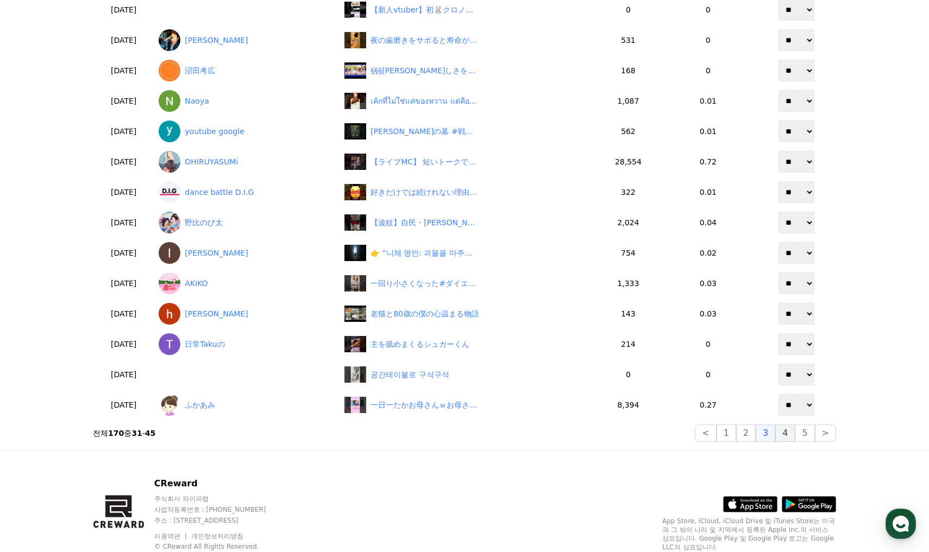
click at [790, 435] on button "4" at bounding box center [785, 433] width 20 height 17
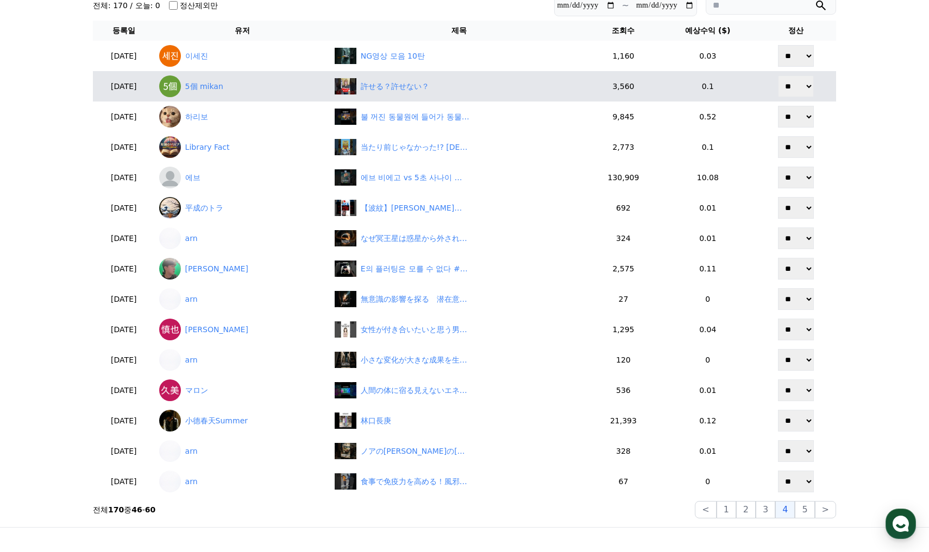
scroll to position [54, 0]
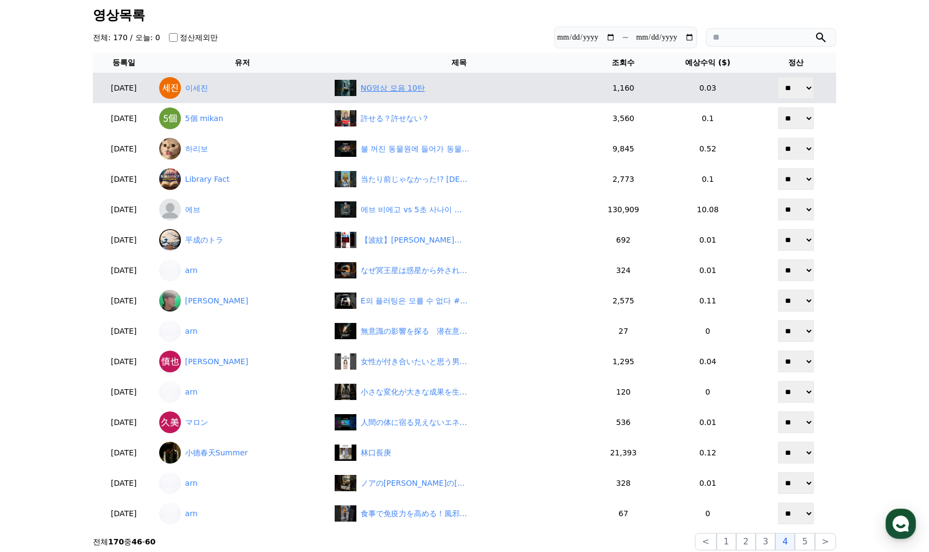
click at [410, 89] on div "NG영상 모음 10탄" at bounding box center [393, 88] width 64 height 11
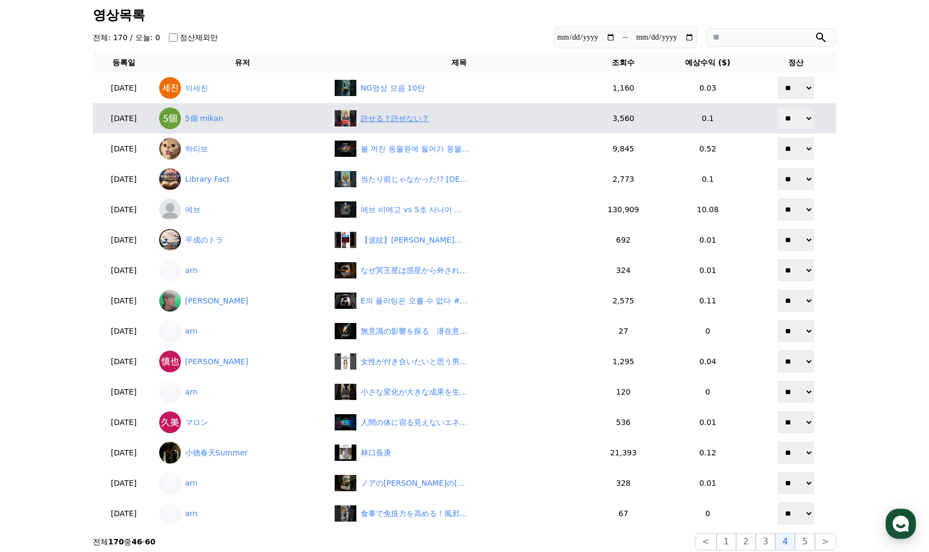
click at [413, 118] on div "許せる？許せない？" at bounding box center [395, 118] width 68 height 11
click at [257, 117] on link "5個 mikan" at bounding box center [242, 119] width 167 height 22
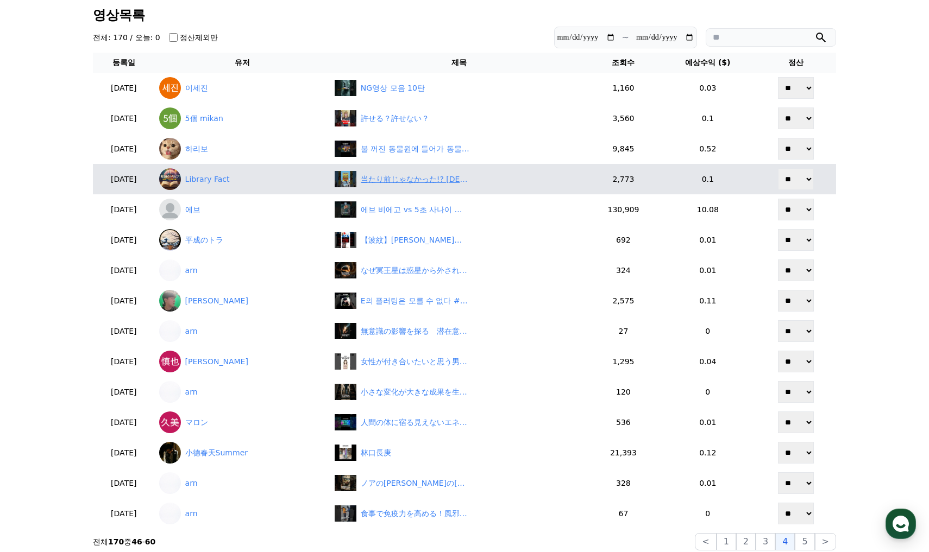
click at [419, 185] on div "当たり前じゃなかった!? 日本人の謎スキル5選　#睡眠 #記憶力 #空気読み #礼儀" at bounding box center [415, 179] width 109 height 11
click at [235, 173] on link "Library Fact" at bounding box center [242, 179] width 167 height 22
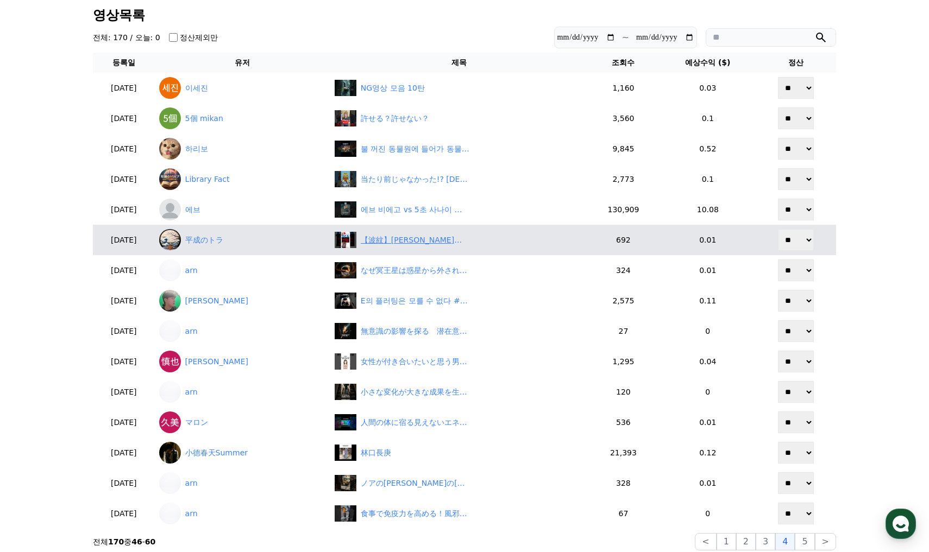
click at [408, 242] on div "【波紋】JICAが勝手に日本の自治体をアフリカの「故郷」に！「住民無視」にネット激怒　#shorts" at bounding box center [415, 240] width 109 height 11
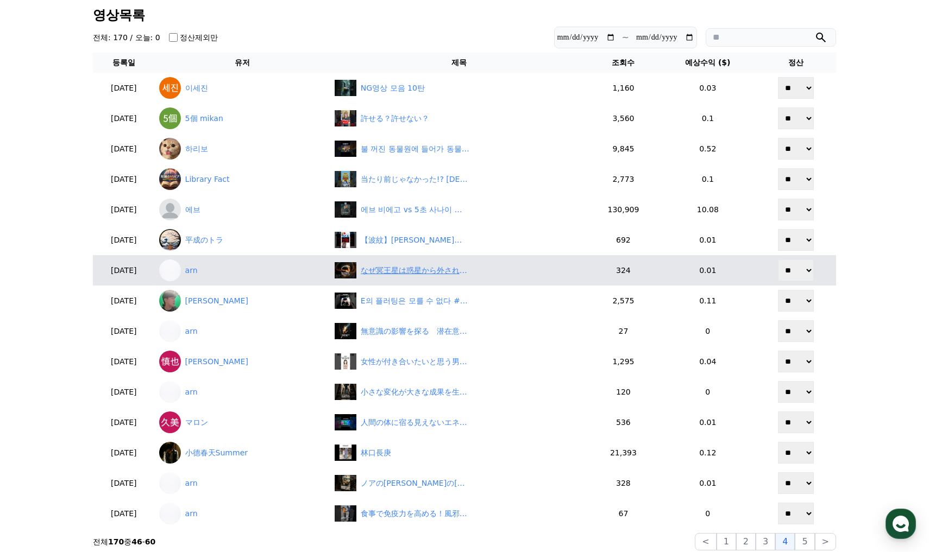
click at [450, 270] on div "なぜ冥王星は惑星から外されたのか？" at bounding box center [415, 270] width 109 height 11
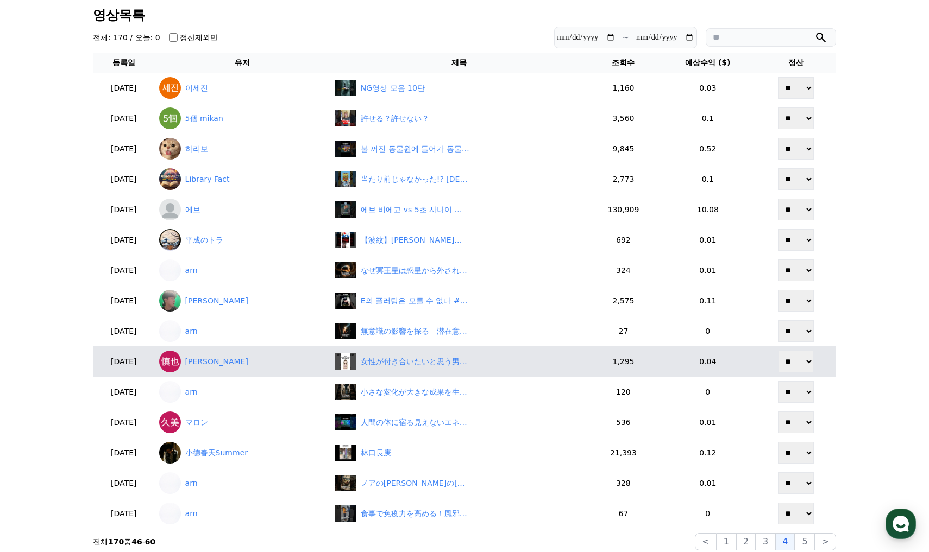
click at [443, 356] on div "女性が付き合いたいと思う男性の共通点5選#恋愛 #恋愛雑学 #shorts" at bounding box center [415, 361] width 109 height 11
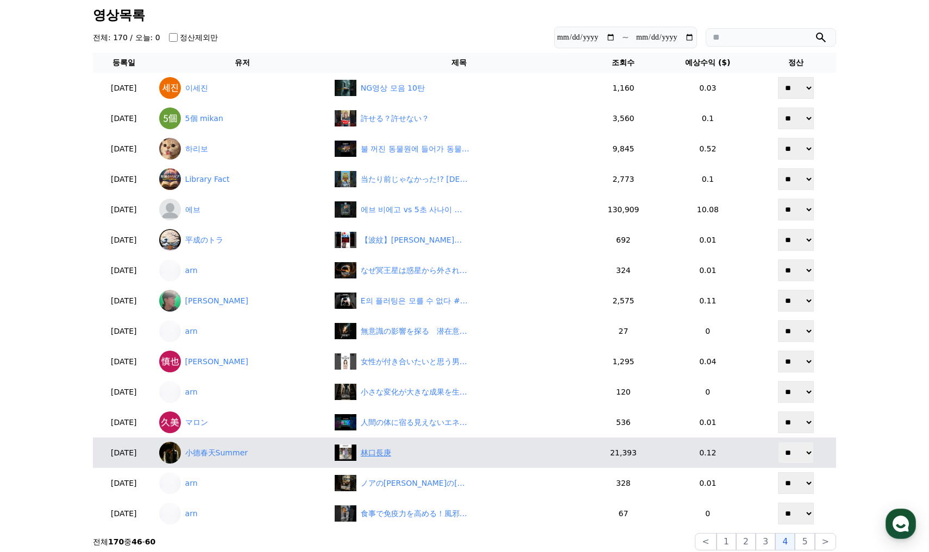
click at [421, 457] on div "林口長庚" at bounding box center [459, 453] width 248 height 16
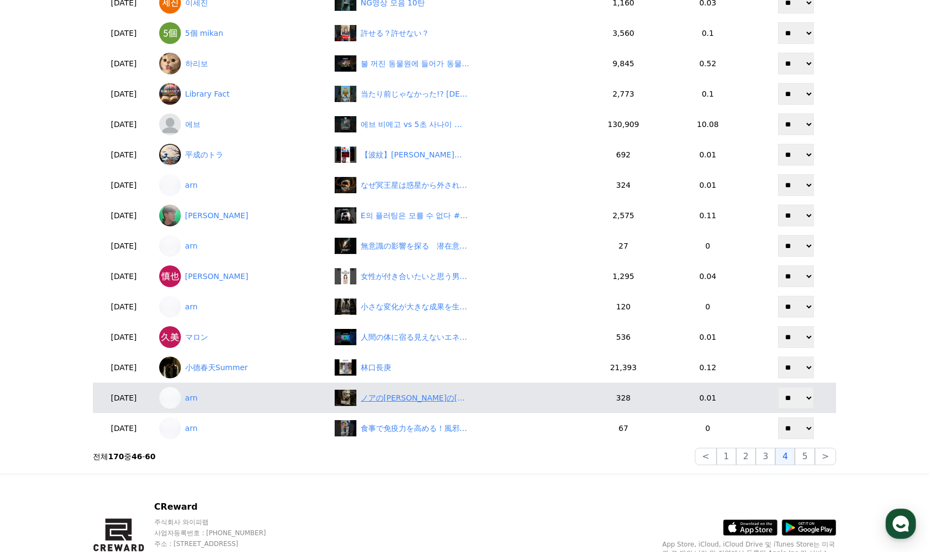
scroll to position [163, 0]
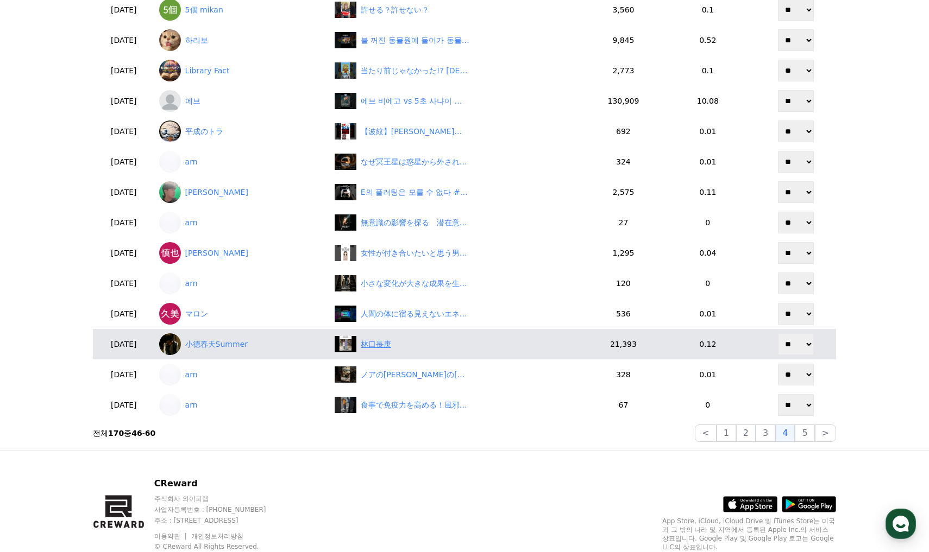
click at [391, 344] on div "林口長庚" at bounding box center [376, 344] width 30 height 11
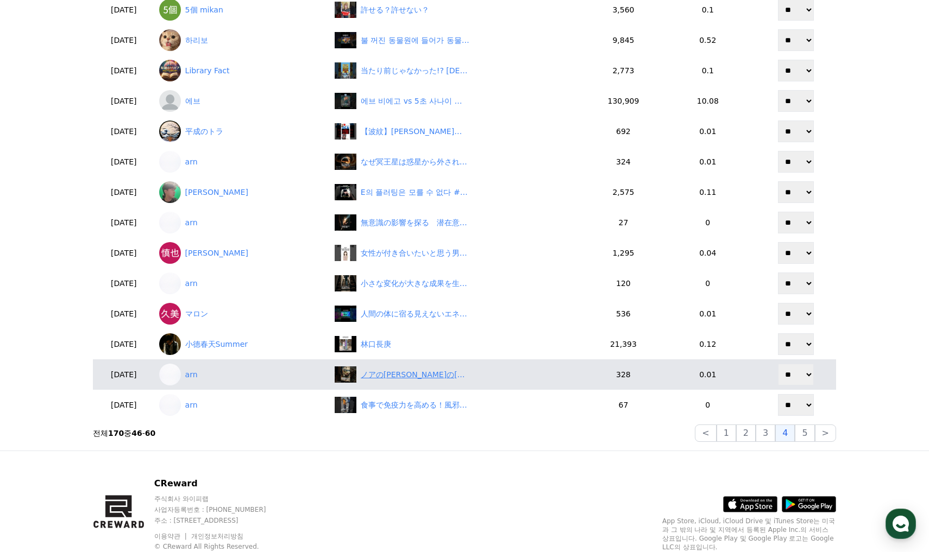
click at [427, 369] on div "ノアの方舟の真実" at bounding box center [415, 374] width 109 height 11
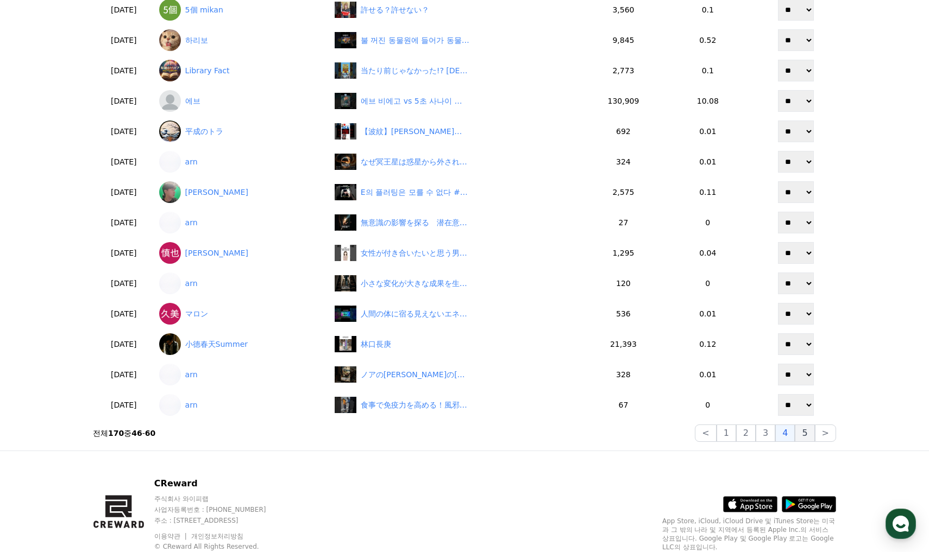
click at [803, 431] on button "5" at bounding box center [805, 433] width 20 height 17
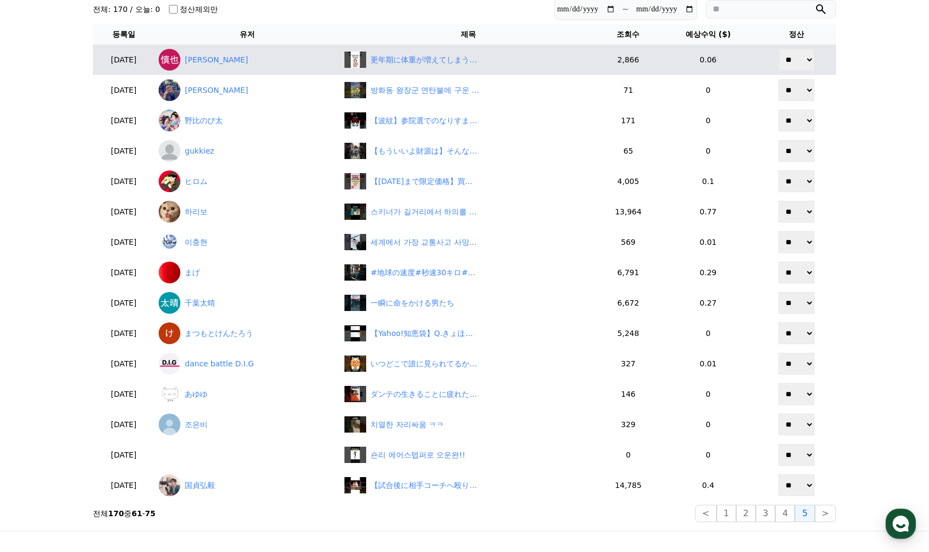
scroll to position [54, 0]
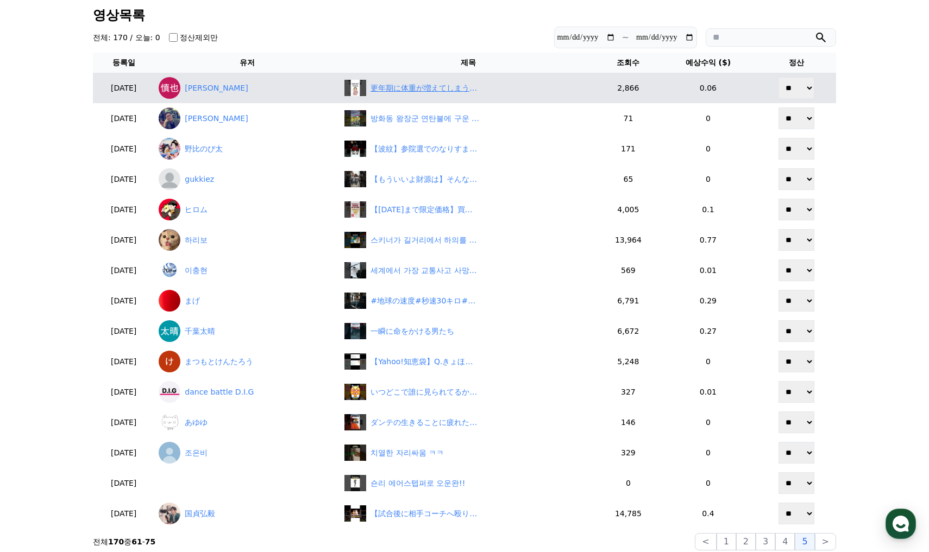
click at [425, 87] on div "更年期に体重が増えてしまうNG習慣5選#健康 #健康雑学 #更年期 #shorts" at bounding box center [424, 88] width 109 height 11
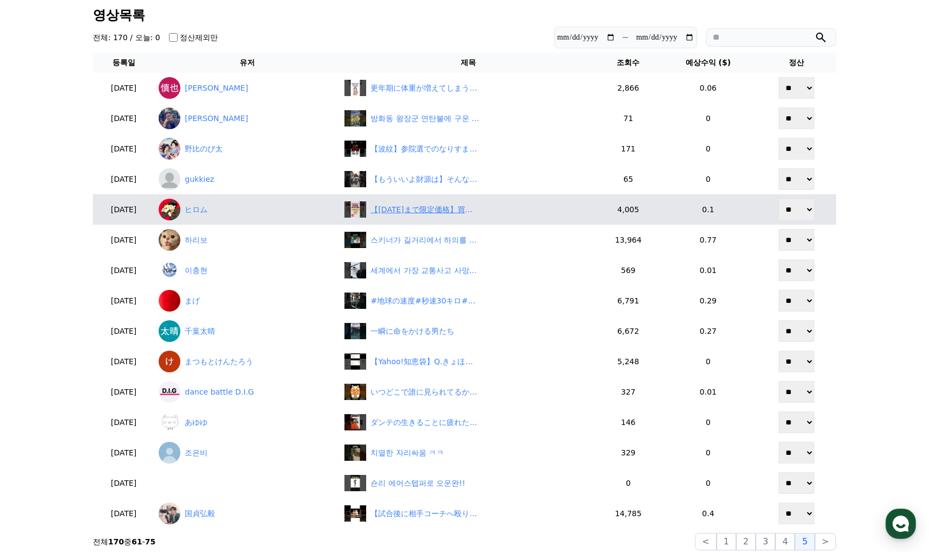
click at [433, 212] on div "【8月28日まで限定価格】買い逃し厳禁のユニクロ神商品7選！！#ユニクロ #ユニクロコーデ" at bounding box center [424, 209] width 109 height 11
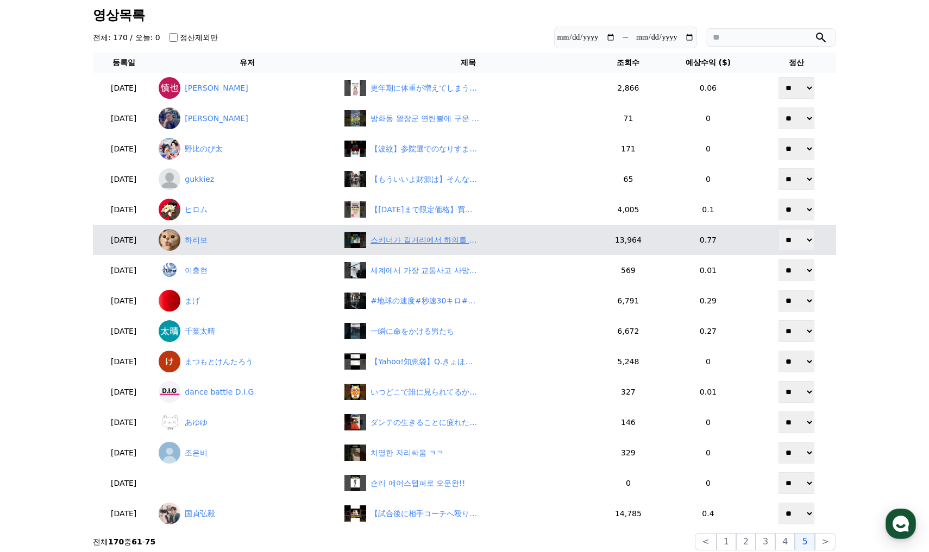
click at [425, 245] on div "스키너가 길거리에서 하의를 모두 벗은 이유" at bounding box center [424, 240] width 109 height 11
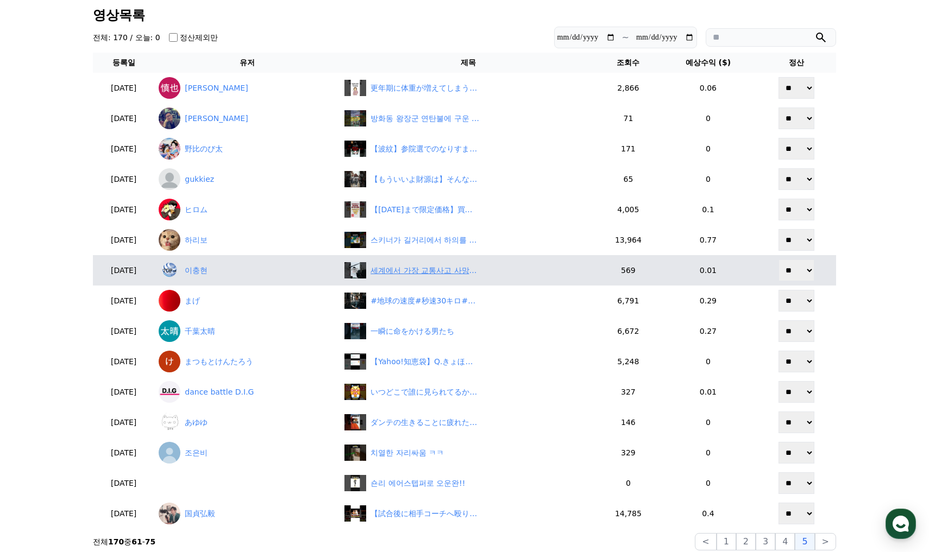
click at [443, 273] on div "세계에서 가장 교통사고 사망률이 낮은 나라 TOP10" at bounding box center [424, 270] width 109 height 11
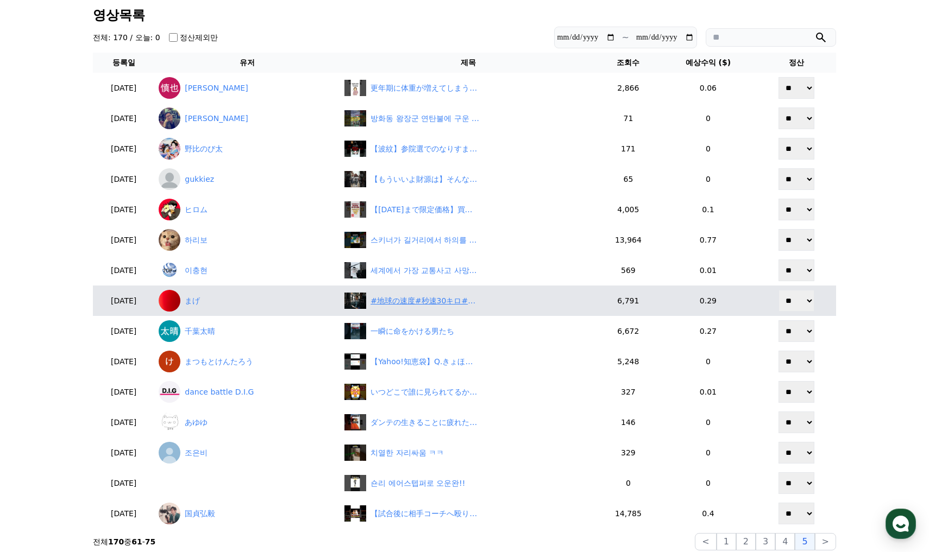
click at [435, 301] on div "#地球の速度#秒速30キロ#公転の秘密#宇宙の雑学#宇宙のひみつラボ" at bounding box center [424, 300] width 109 height 11
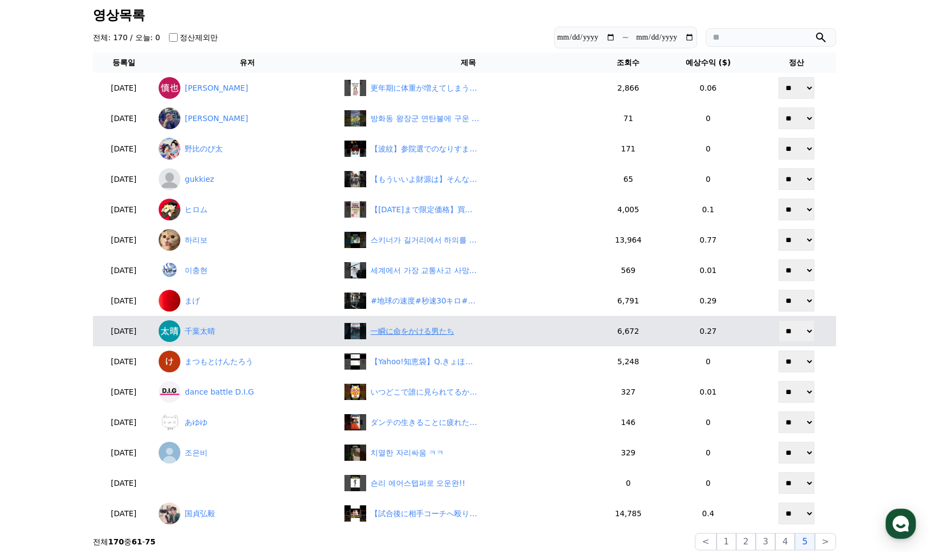
click at [438, 338] on div "一瞬に命をかける男たち" at bounding box center [468, 331] width 248 height 16
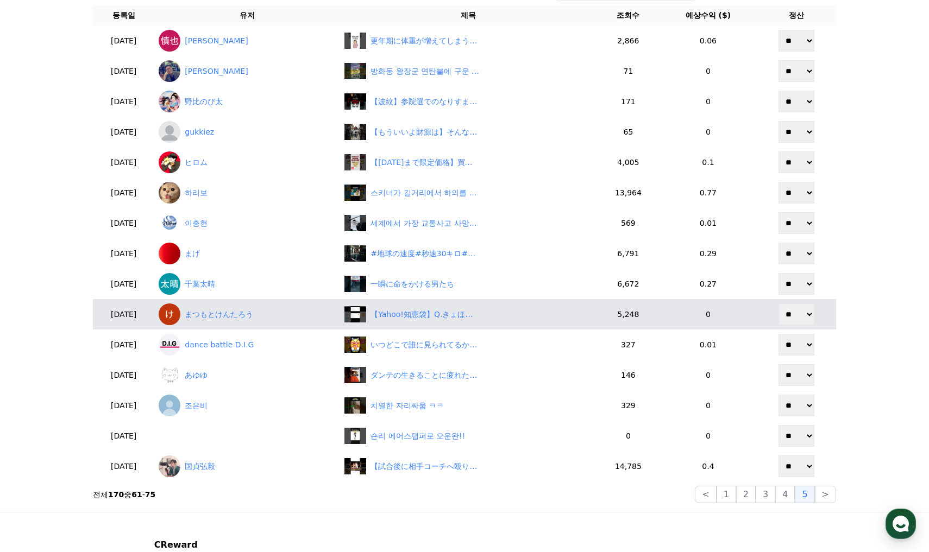
scroll to position [109, 0]
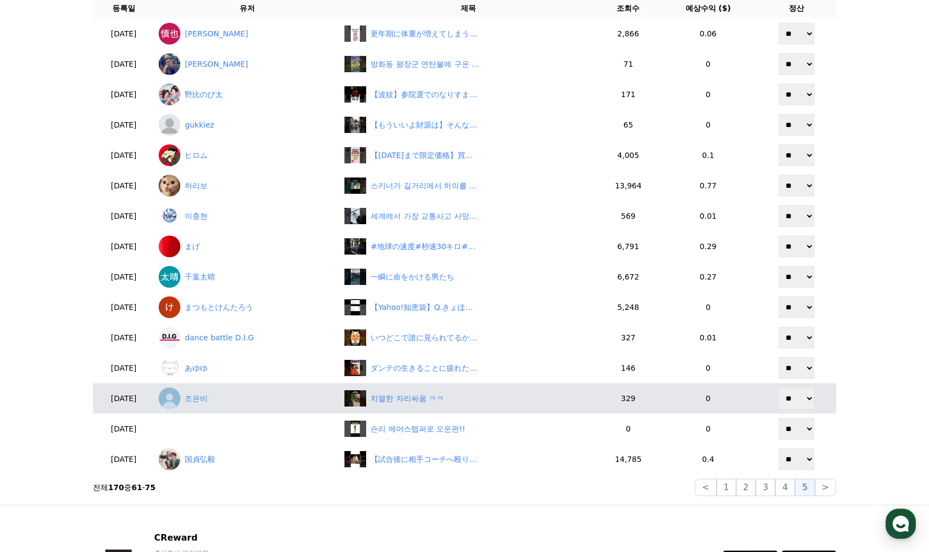
click at [406, 408] on td "치열한 자리싸움 ㅋㅋ" at bounding box center [468, 398] width 256 height 30
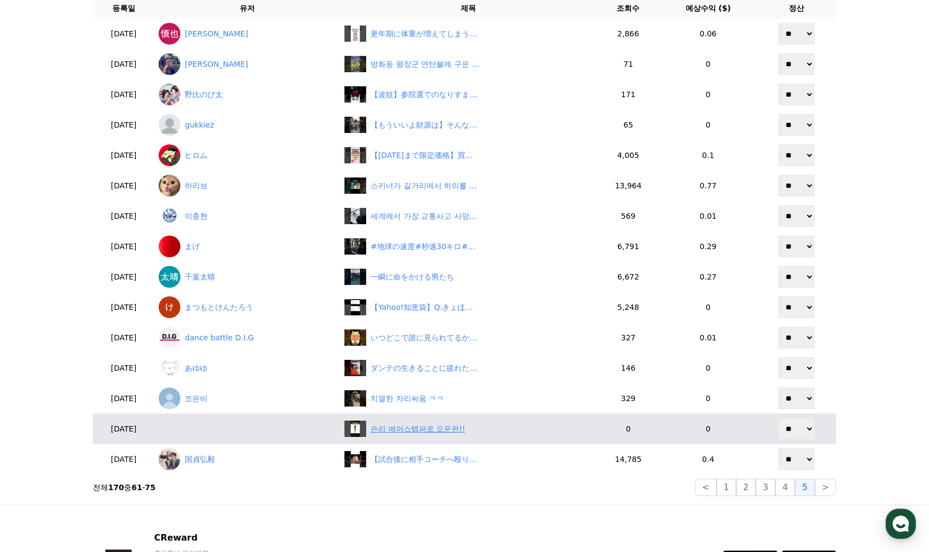
click at [436, 428] on div "숀리 에어스텝퍼로 오운완!!" at bounding box center [417, 429] width 94 height 11
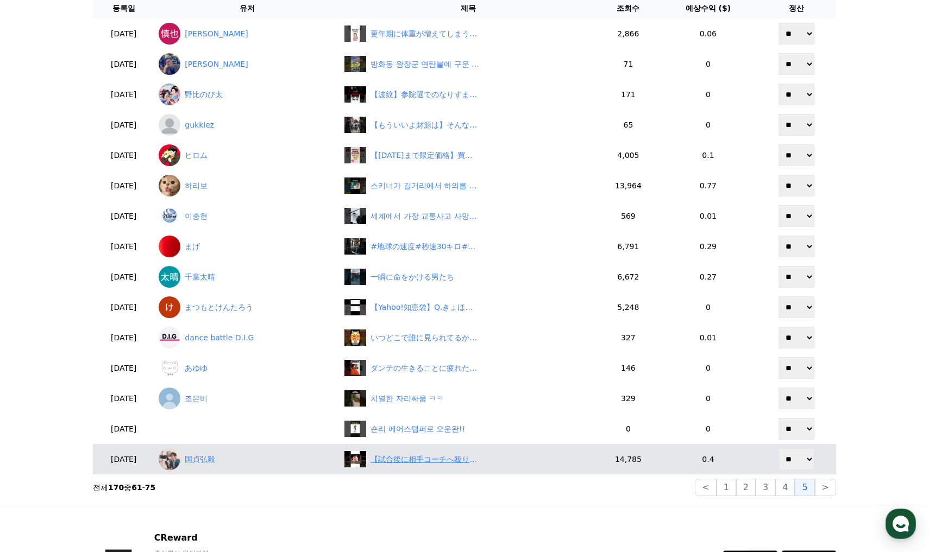
click at [455, 459] on div "【試合後に相手コーチへ殴りかかった元WBO王者ロペスの暴挙】#格闘技#ボクシング#shorts" at bounding box center [424, 459] width 109 height 11
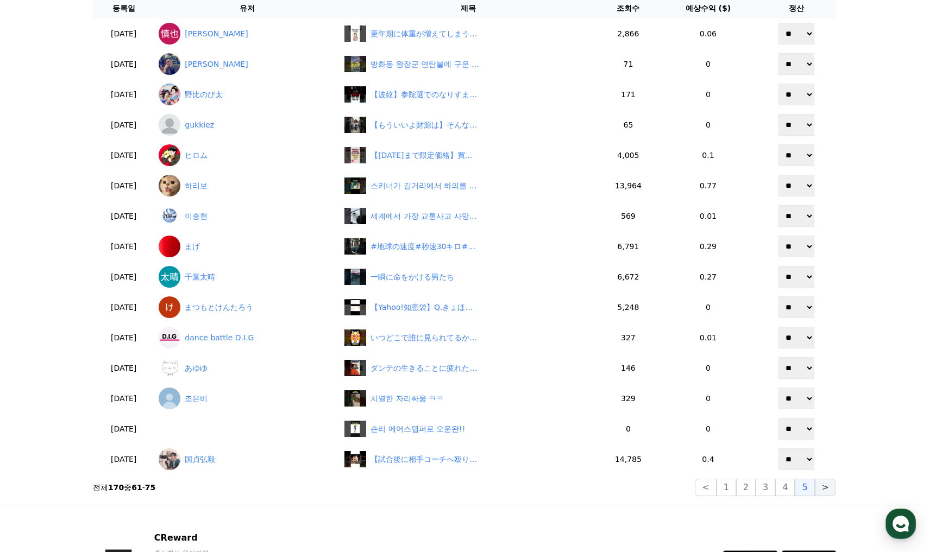
click at [825, 489] on button ">" at bounding box center [825, 487] width 21 height 17
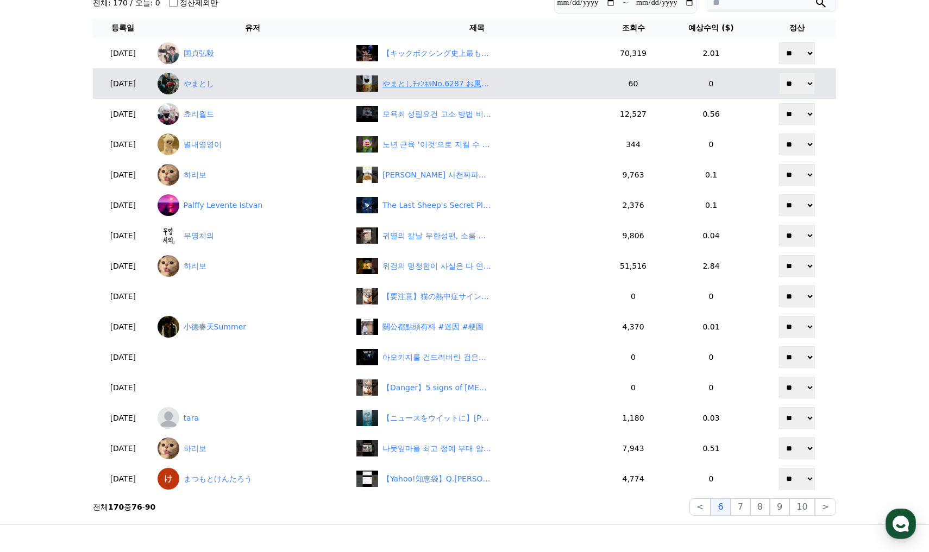
scroll to position [54, 0]
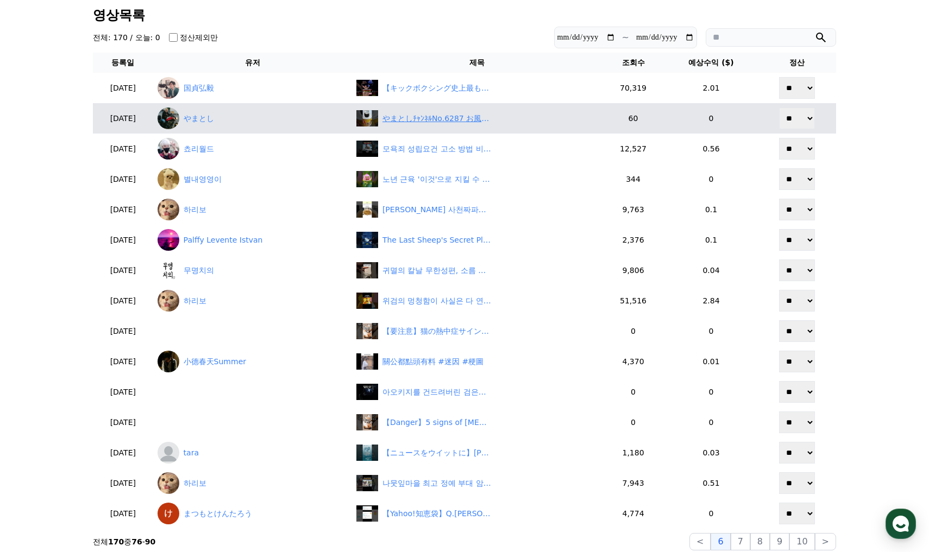
click at [427, 123] on div "やまとしﾁｬﾝﾈﾙNo.6287 お風呂上がりのｱﾙｺｰﾙ補給でーす🤩" at bounding box center [436, 118] width 109 height 11
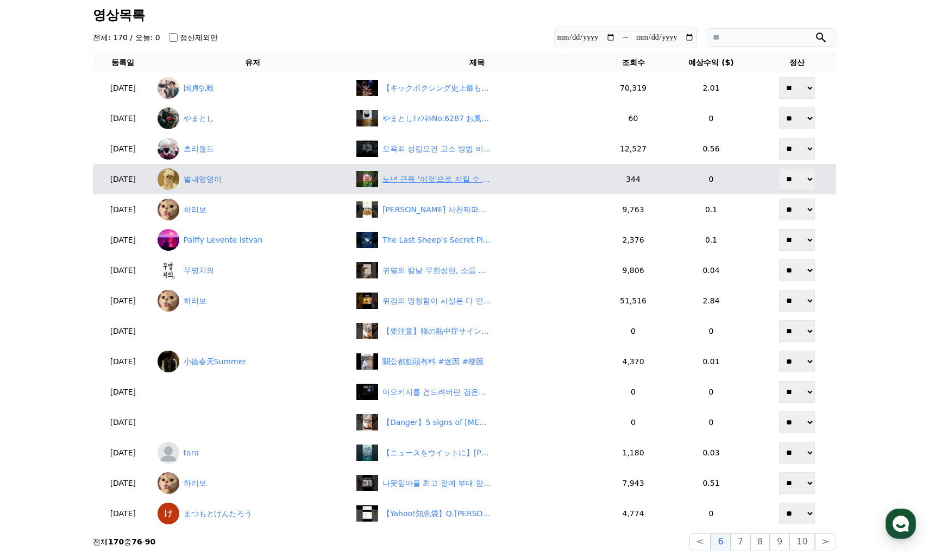
click at [433, 180] on div "노년 근육 '이것'으로 지킬 수 있다 #지혜 #건강 #백세인생 #인생조언 #명언 #노년의지혜" at bounding box center [436, 179] width 109 height 11
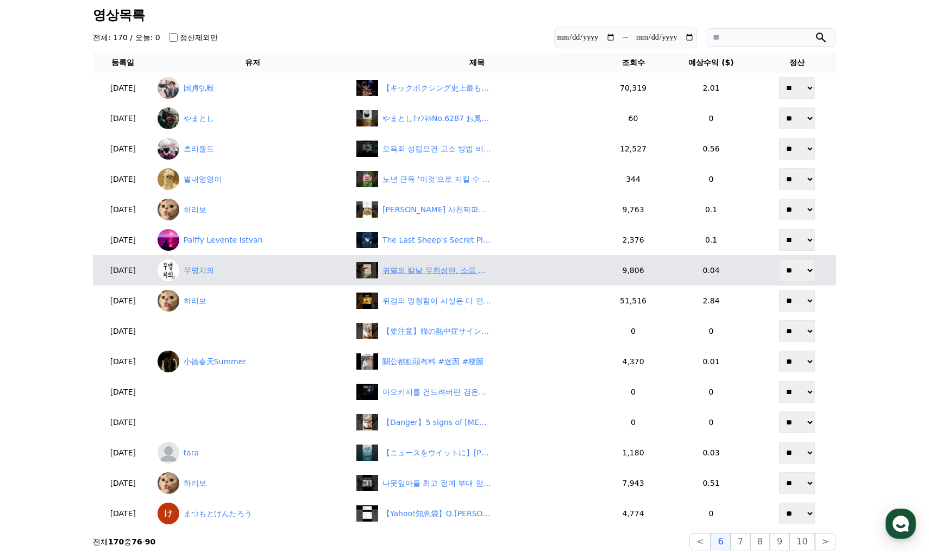
click at [442, 272] on div "귀멸의 칼날 무한성편, 소름 돋은 순간만 5번 (스포無) #귀멸의칼날 #무한성편" at bounding box center [436, 270] width 109 height 11
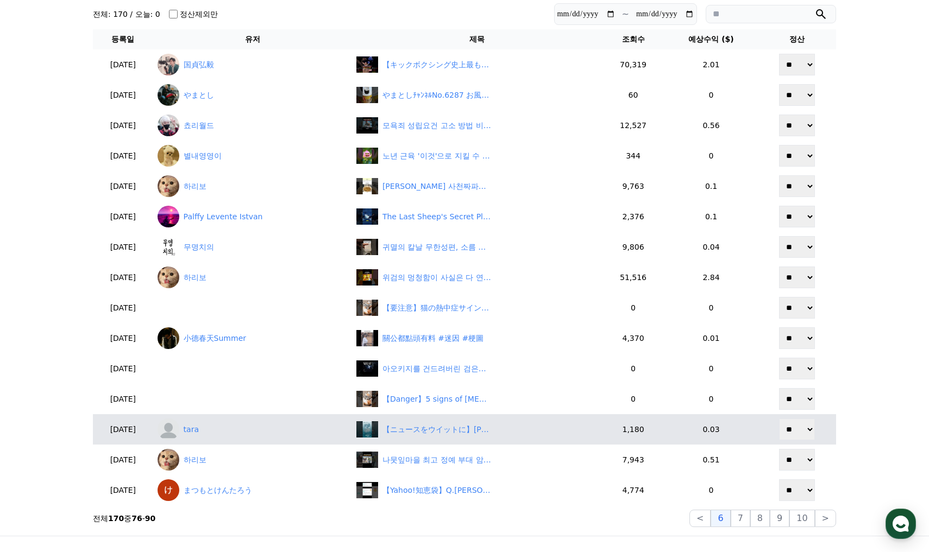
scroll to position [109, 0]
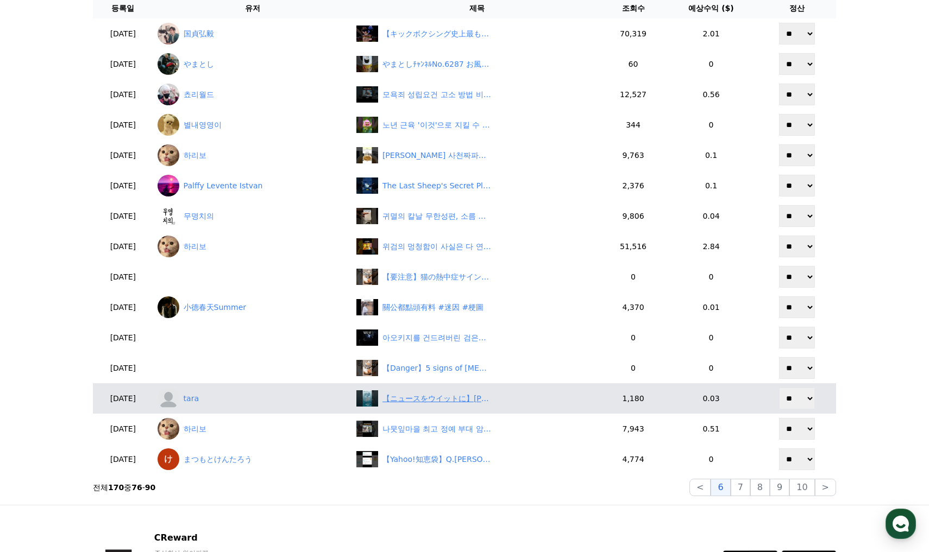
click at [440, 398] on div "【ニュースをウイットに】堀江貴文氏、参政党神谷代表に指摘「この人はわかっててバカを煽って党員にしてるのか…」　#shorts　#ホリエモン　#神谷宗幣　#参政党" at bounding box center [436, 398] width 109 height 11
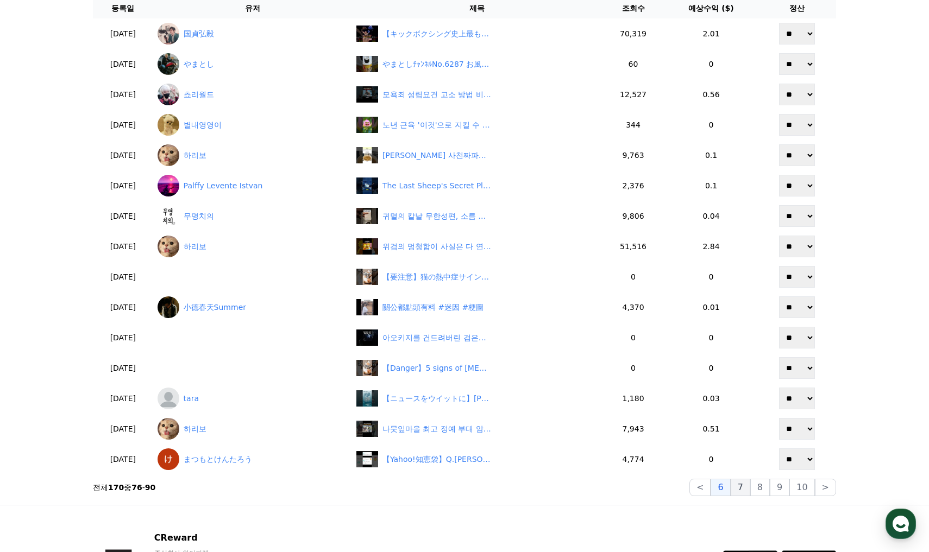
click at [743, 491] on button "7" at bounding box center [740, 487] width 20 height 17
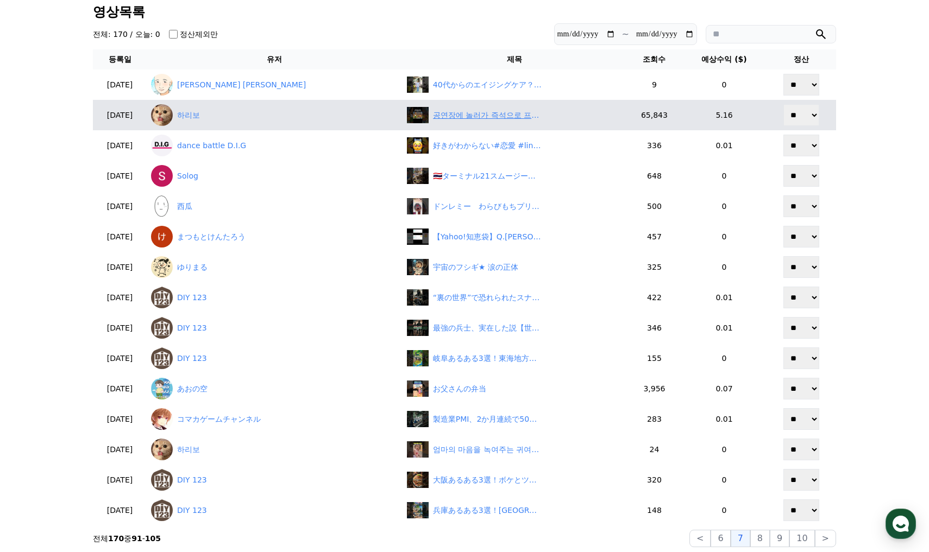
scroll to position [54, 0]
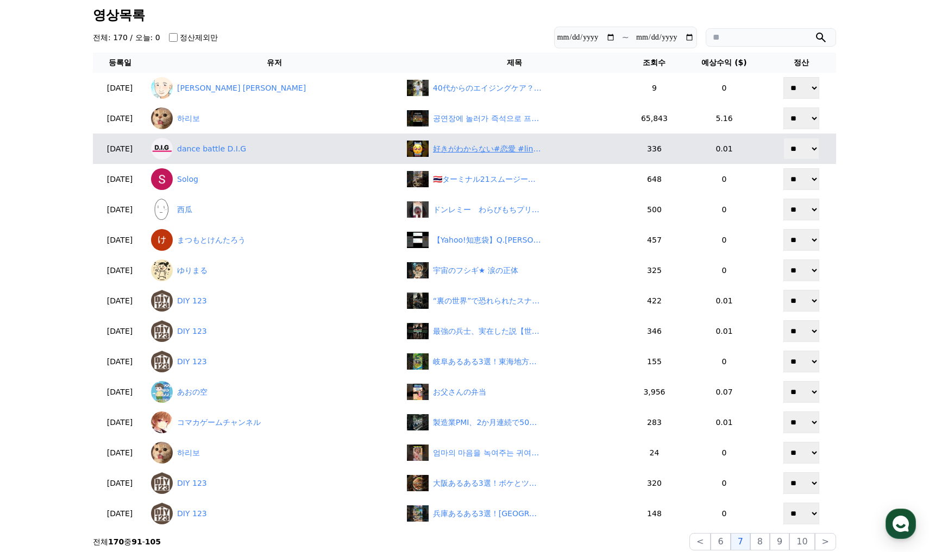
click at [448, 148] on div "好きがわからない#恋愛 #lineスカッと #line #カップル" at bounding box center [487, 148] width 109 height 11
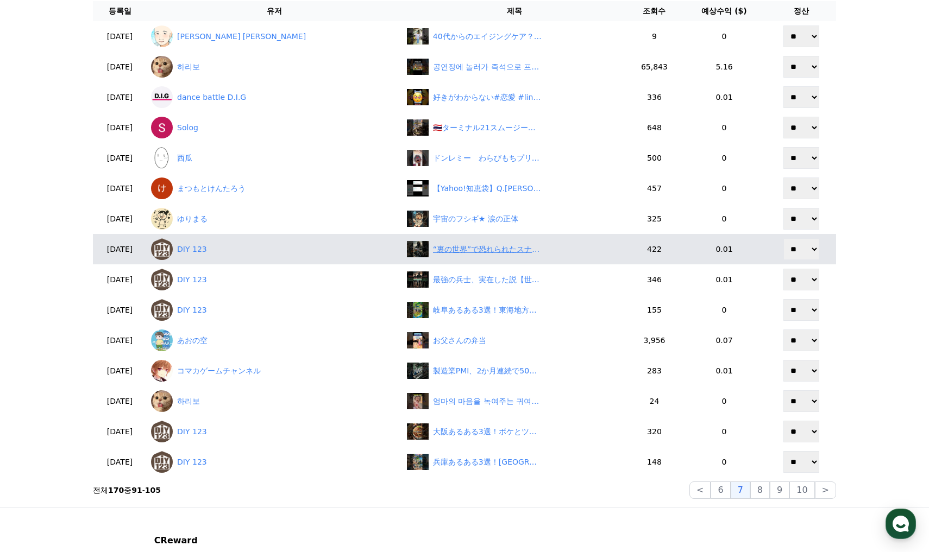
scroll to position [109, 0]
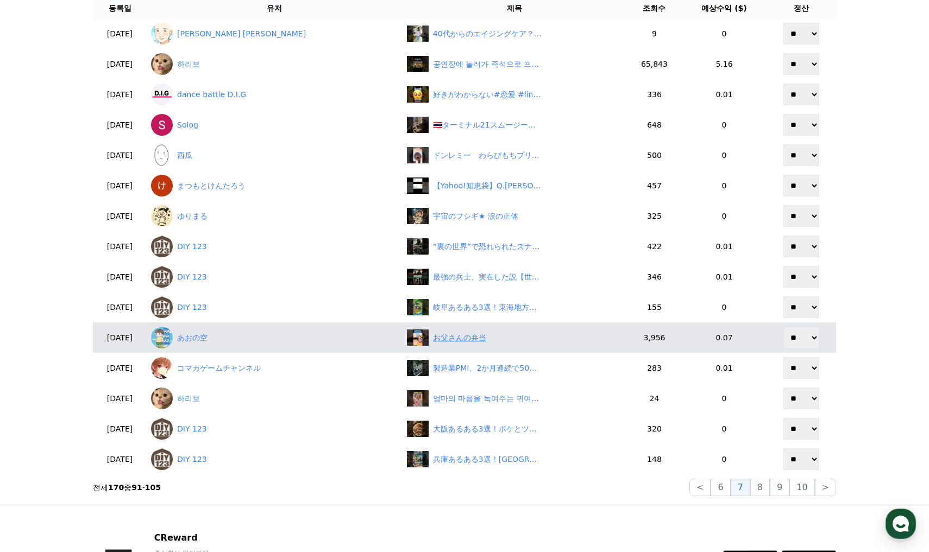
click at [433, 339] on div "お父さんの弁当" at bounding box center [459, 337] width 53 height 11
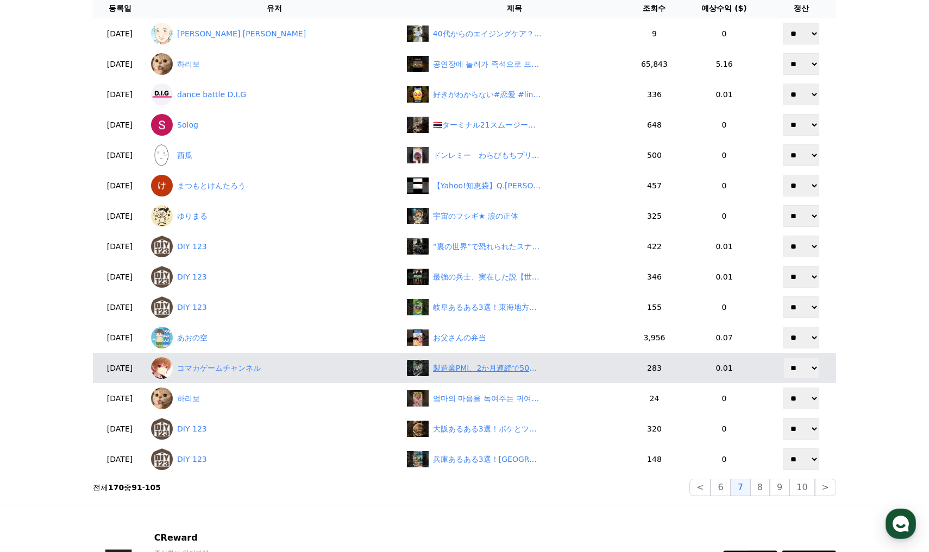
click at [433, 373] on div "製造業PMI、2か月連続で50割れ" at bounding box center [487, 368] width 109 height 11
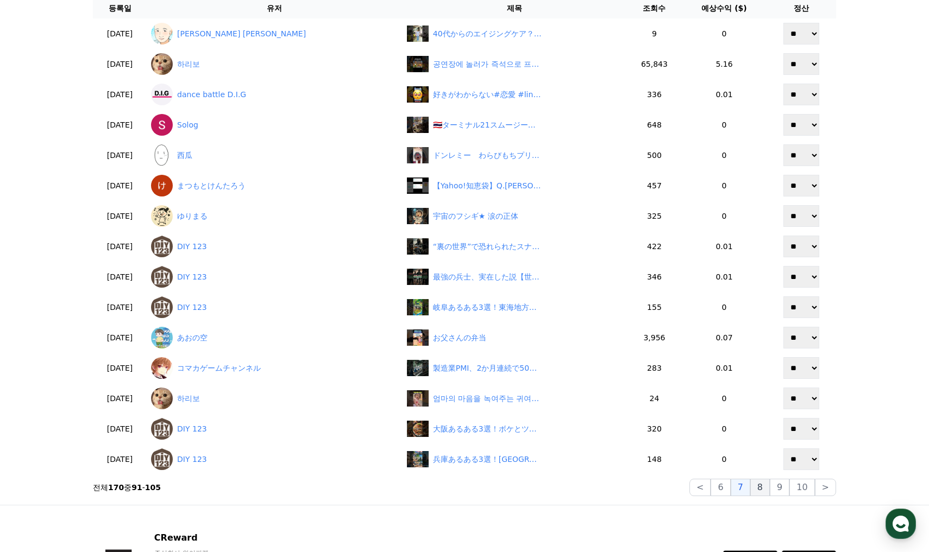
click at [768, 486] on button "8" at bounding box center [760, 487] width 20 height 17
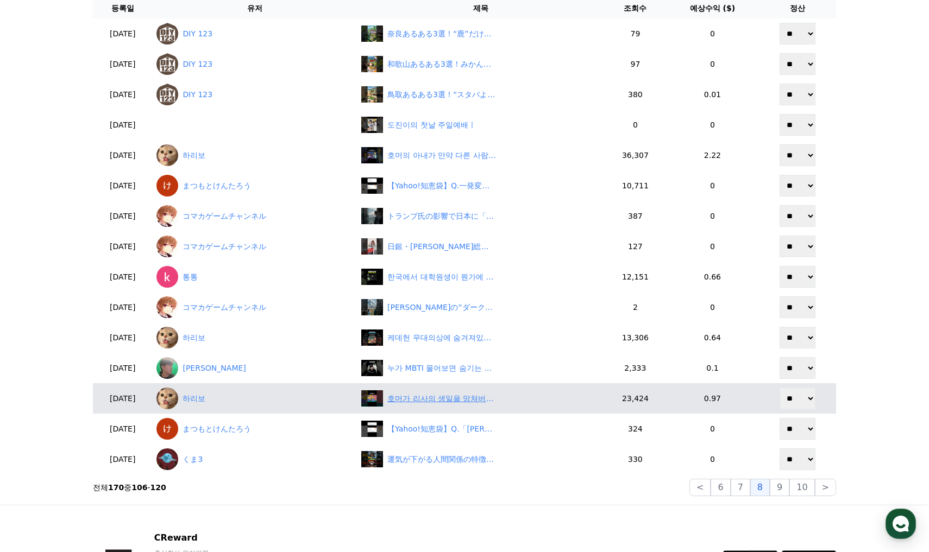
click at [450, 399] on div "호머가 리사의 생일을 망쳐버린 이유" at bounding box center [441, 398] width 109 height 11
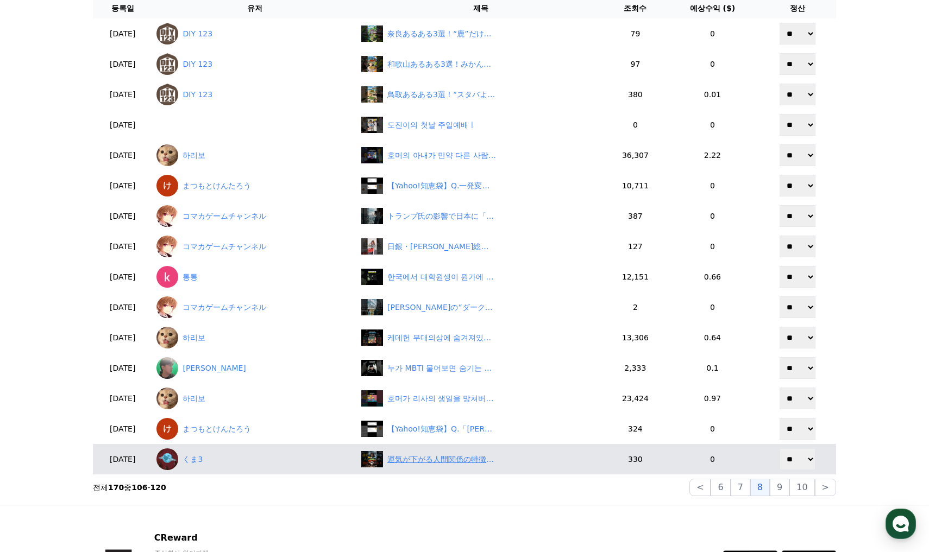
click at [407, 465] on div "運気が下がる人間関係の特徴ベスト3 #人間関係 #運気ダウン #波動 #開運" at bounding box center [441, 459] width 109 height 11
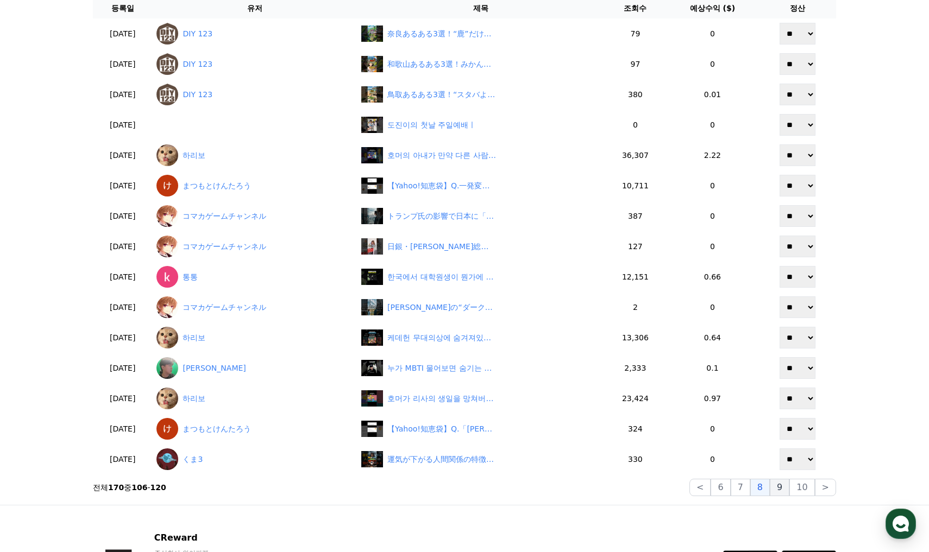
click at [789, 493] on button "9" at bounding box center [780, 487] width 20 height 17
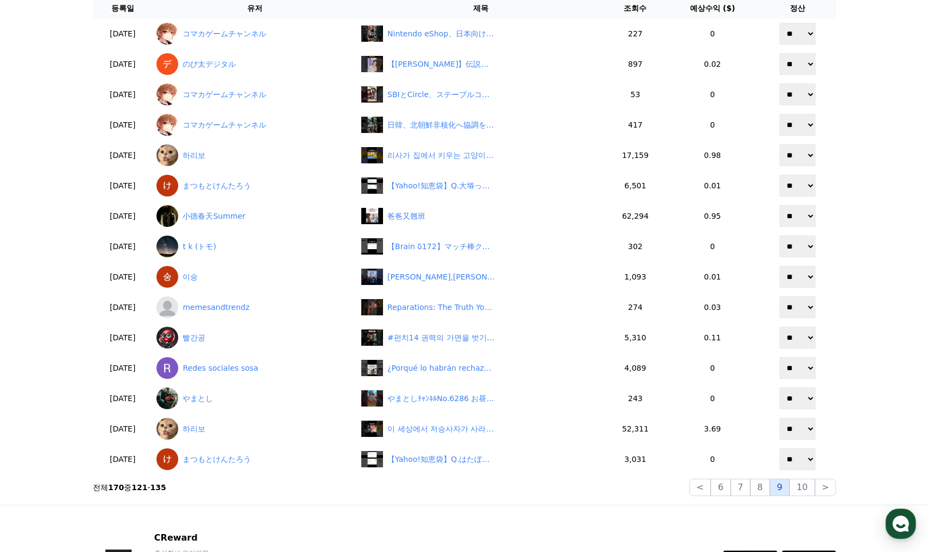
click at [777, 486] on button "9" at bounding box center [780, 487] width 20 height 17
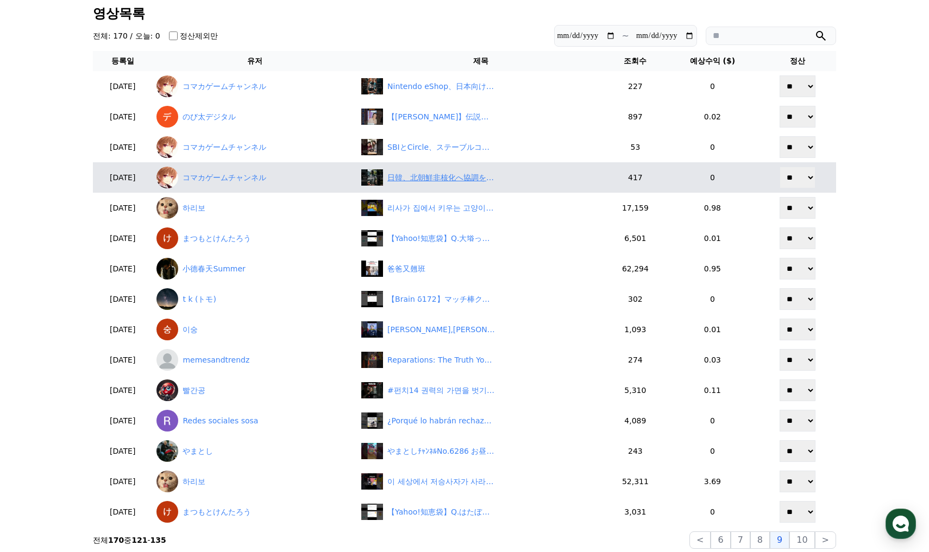
scroll to position [54, 0]
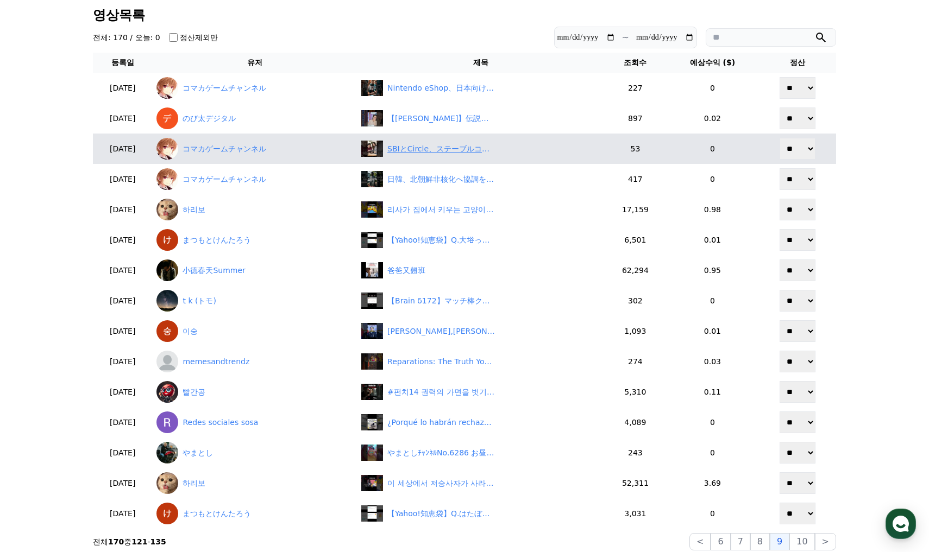
click at [450, 152] on div "SBIとCircle、ステーブルコインJV設立へ" at bounding box center [441, 148] width 109 height 11
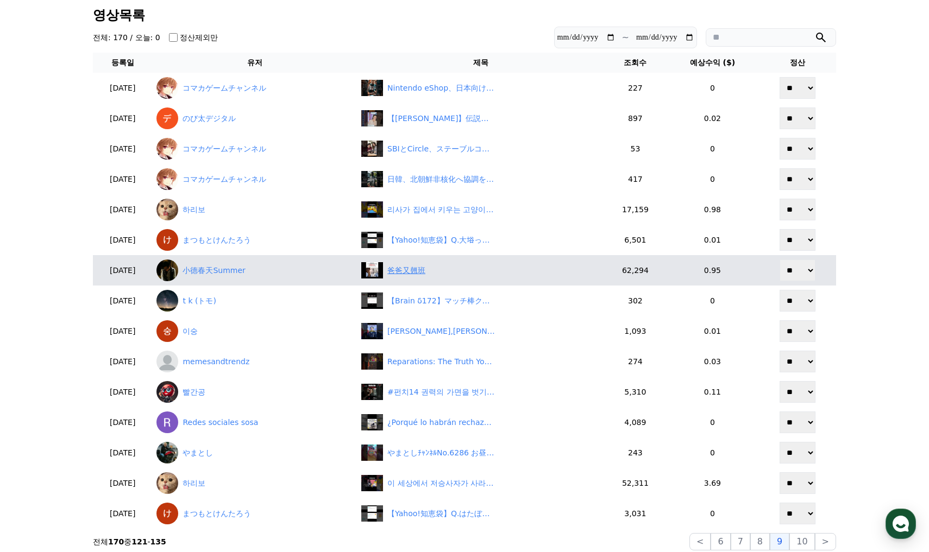
click at [425, 270] on div "爸爸又翹班" at bounding box center [406, 270] width 38 height 11
click at [262, 274] on link "小德春天Summer" at bounding box center [254, 271] width 196 height 22
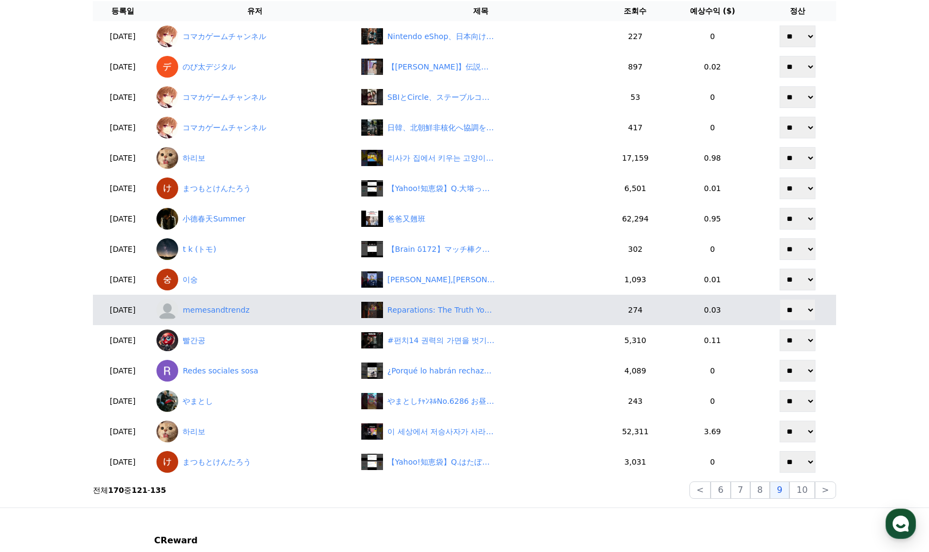
scroll to position [109, 0]
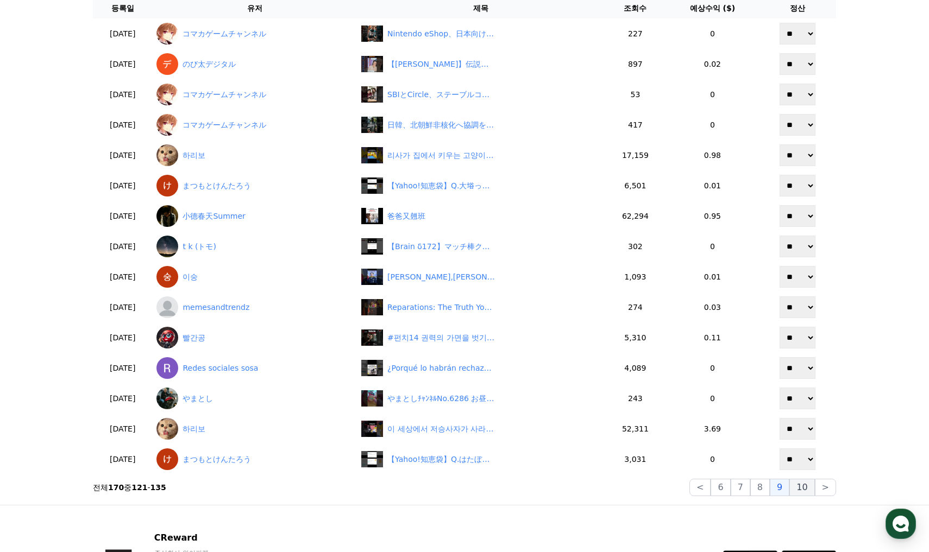
click at [796, 491] on button "10" at bounding box center [801, 487] width 25 height 17
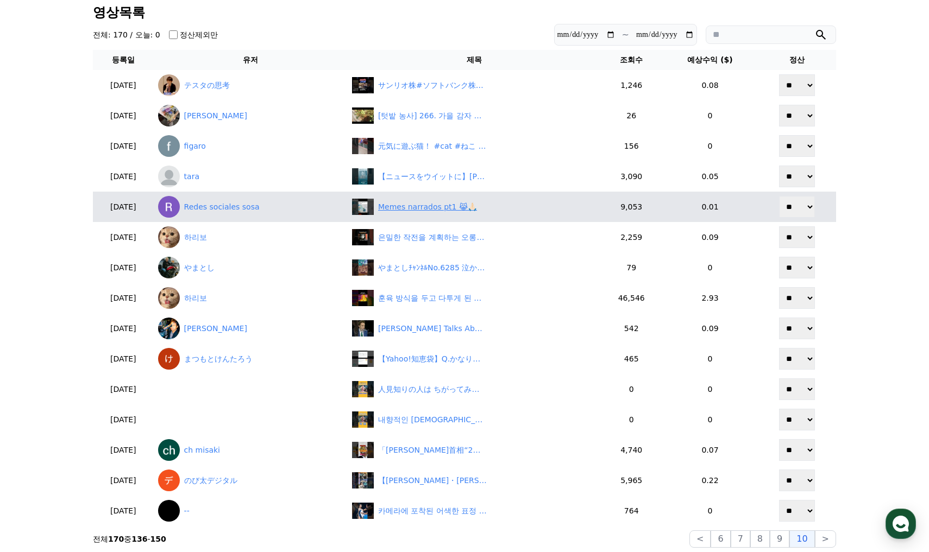
scroll to position [54, 0]
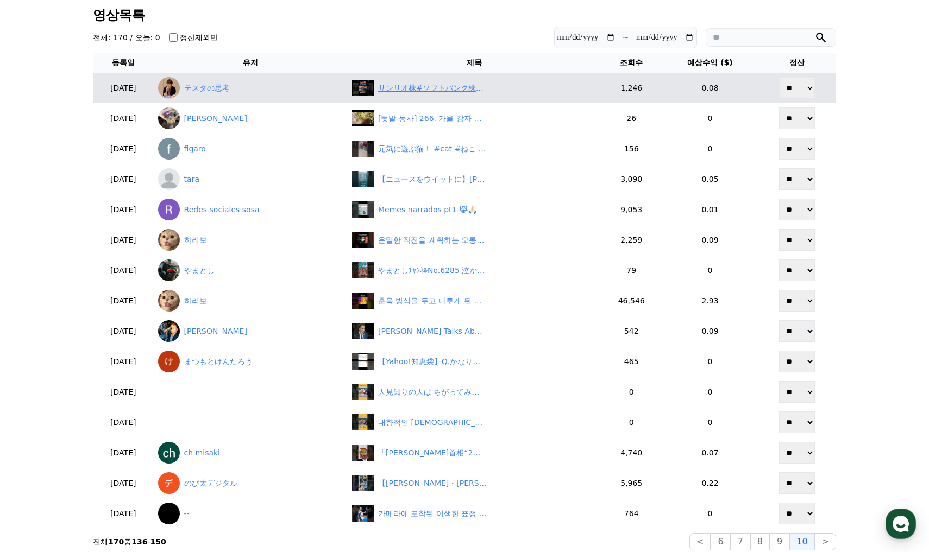
click at [444, 89] on div "サンリオ株#ソフトバンク株#テスタ#テスタ切り抜き#投資初心者#株初心者#塩漬け#ナンピン#中長期投資#メタプラネット#ビットコイン#暗号資産#仮想通貨#フジ…" at bounding box center [432, 88] width 109 height 11
click at [421, 91] on div "サンリオ株#ソフトバンク株#テスタ#テスタ切り抜き#投資初心者#株初心者#塩漬け#ナンピン#中長期投資#メタプラネット#ビットコイン#暗号資産#仮想通貨#フジ…" at bounding box center [432, 88] width 109 height 11
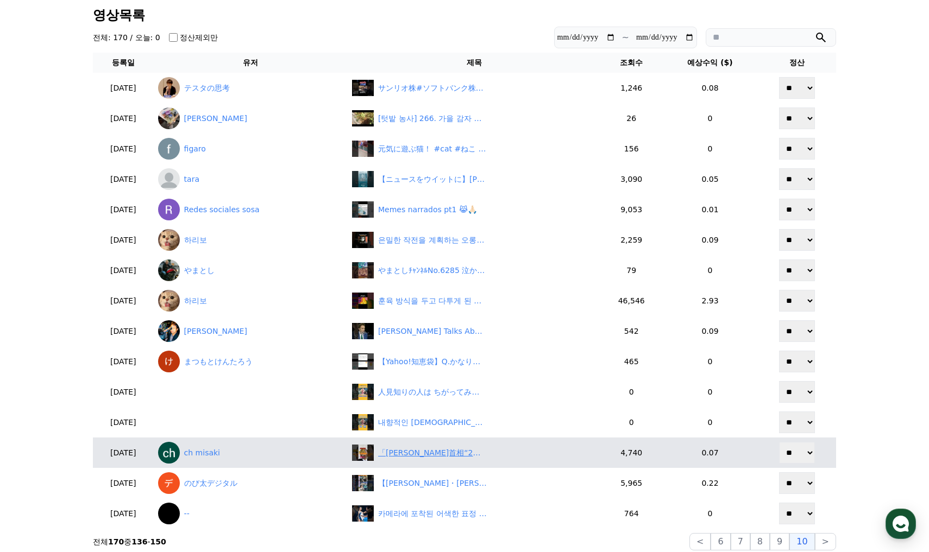
click at [443, 446] on div "「石破首相“2万円給付”公約が消滅!? 信頼まで値引きセールに…」" at bounding box center [474, 453] width 244 height 16
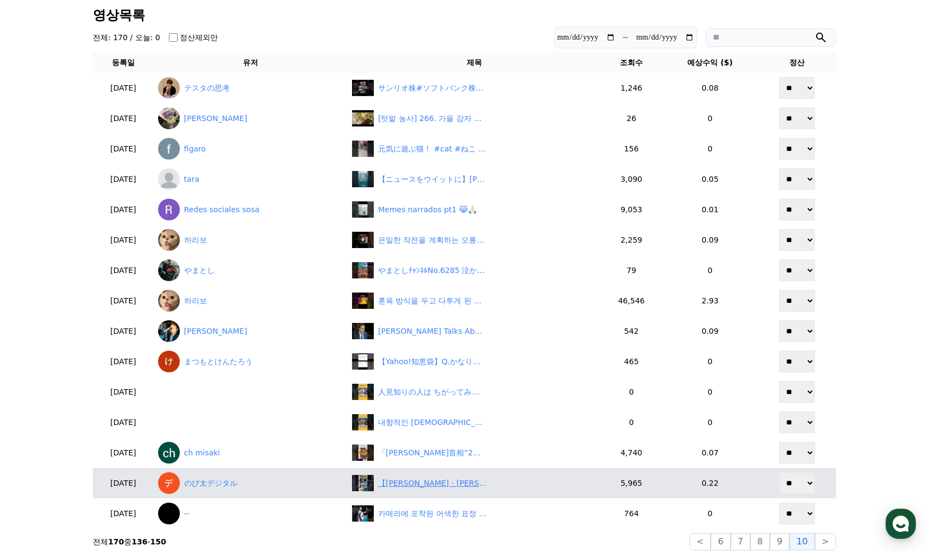
click at [417, 489] on div "【松本真央・魚住茉由】キャスターのシフト事情を語る美人すぎるお天気キャスターおまおとおまゆのクロストーク【ウェザーニュースLiVE切り抜き】 #かわいい" at bounding box center [432, 483] width 109 height 11
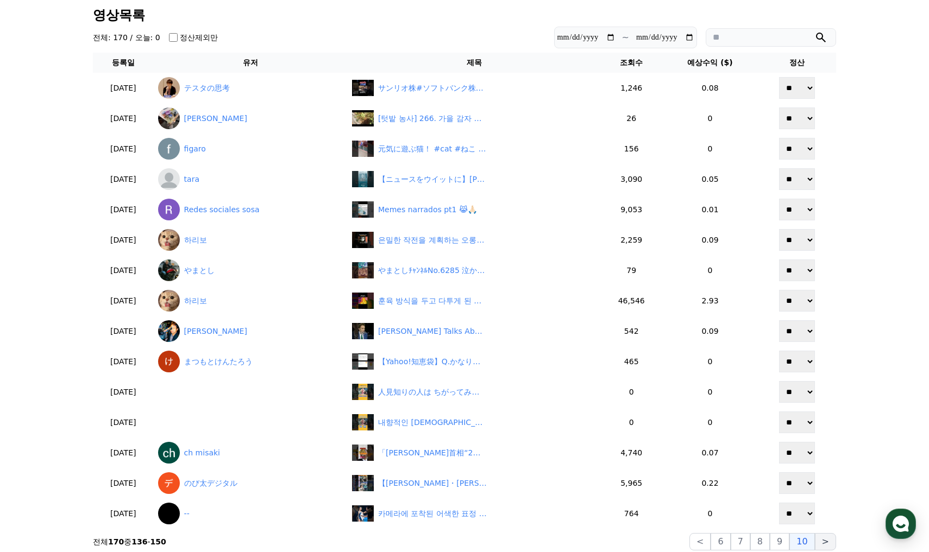
click at [827, 543] on button ">" at bounding box center [825, 541] width 21 height 17
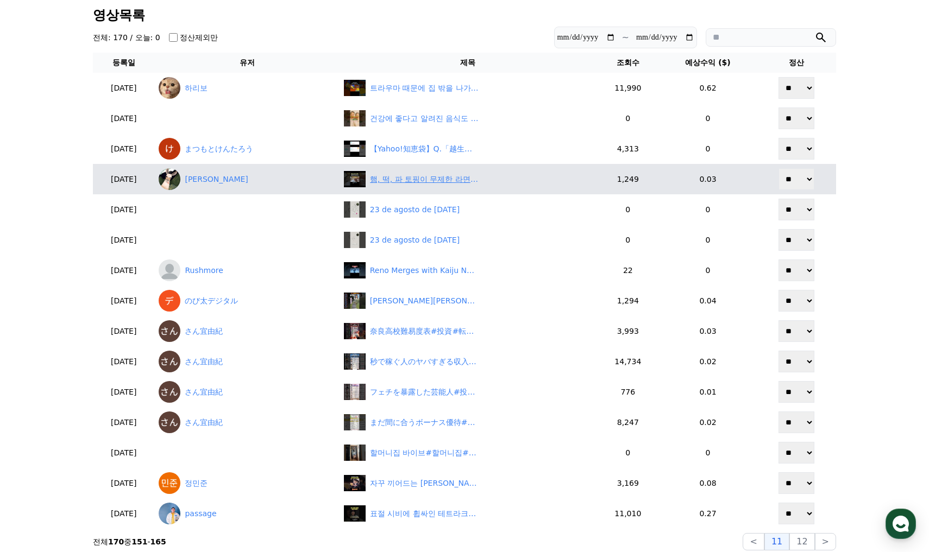
click at [424, 184] on div "햄, 떡, 파 토핑이 무제한 라면가게" at bounding box center [424, 179] width 109 height 11
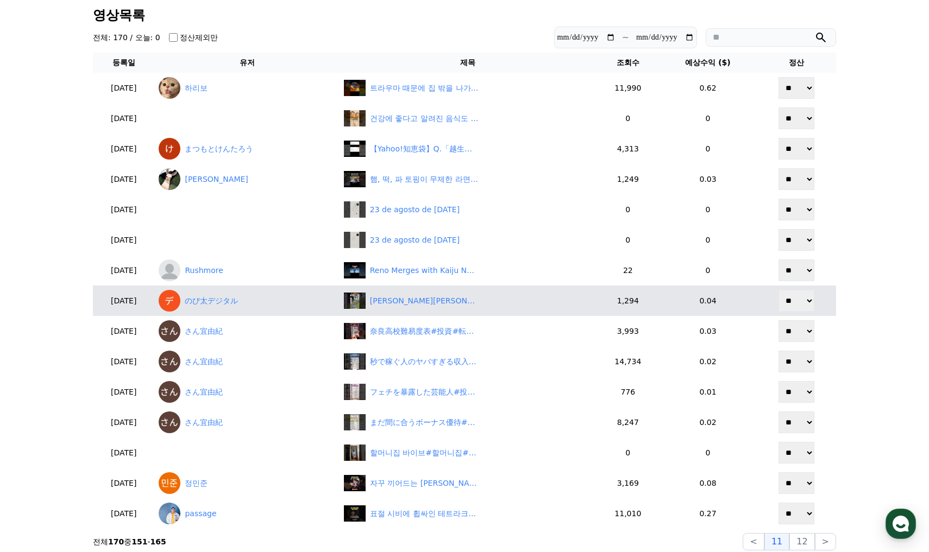
click at [424, 314] on td "【田辺真南葉】エゾシカさんのリポートを紹介する美人すぎるお天気キャスターまなっはー【ウェザーニュースLiVE切り抜き】 #かわいい" at bounding box center [467, 301] width 257 height 30
click at [428, 304] on div "【田辺真南葉】エゾシカさんのリポートを紹介する美人すぎるお天気キャスターまなっはー【ウェザーニュースLiVE切り抜き】 #かわいい" at bounding box center [424, 300] width 109 height 11
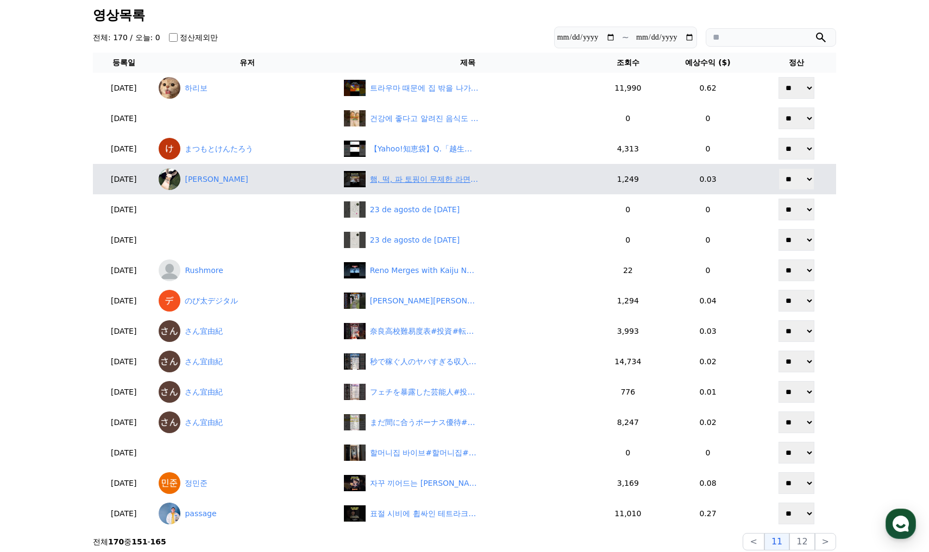
click at [430, 179] on div "햄, 떡, 파 토핑이 무제한 라면가게" at bounding box center [424, 179] width 109 height 11
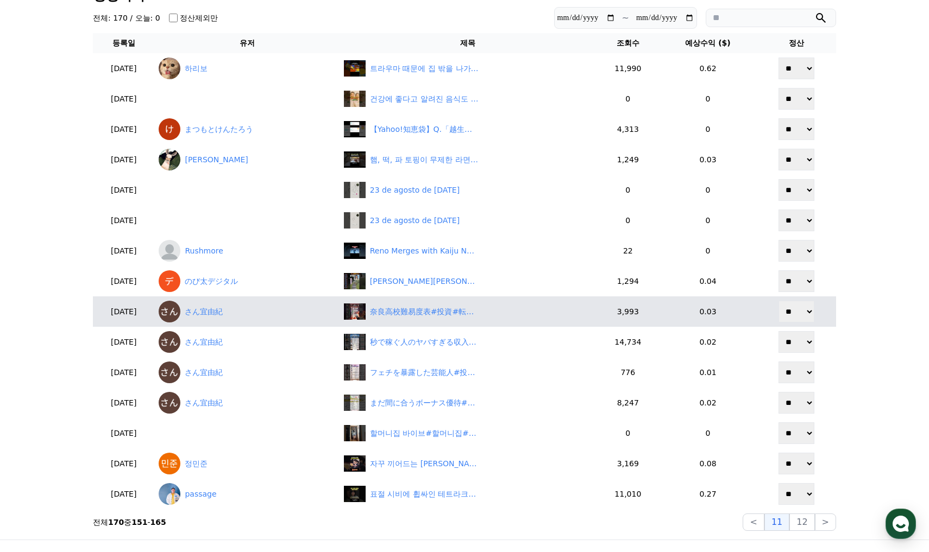
scroll to position [109, 0]
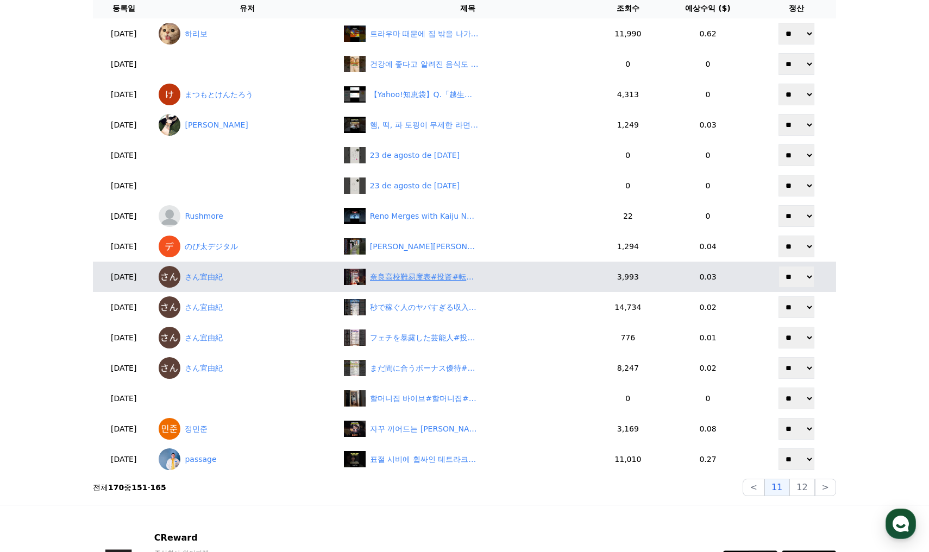
click at [396, 273] on div "奈良高校難易度表#投資#転職#貯金" at bounding box center [424, 277] width 109 height 11
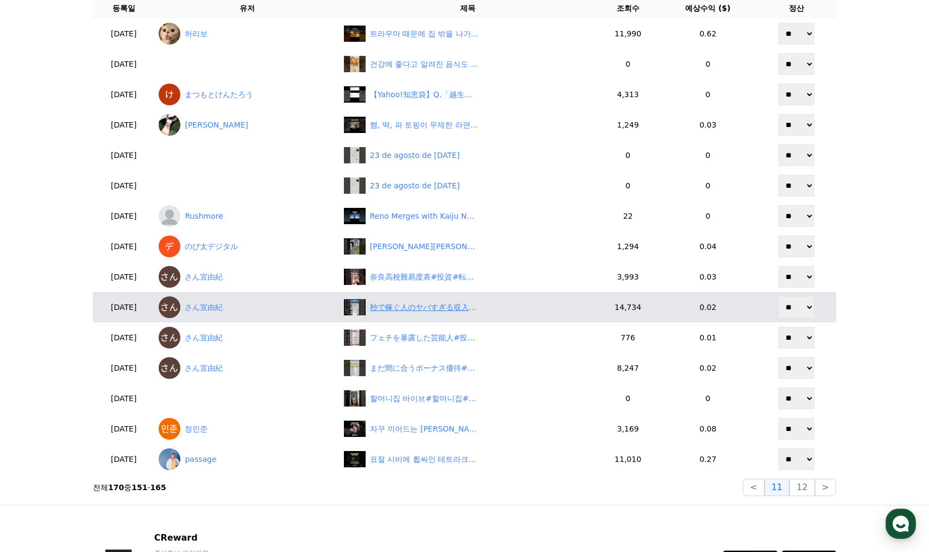
click at [437, 307] on div "秒で稼ぐ人のヤバすぎる収入構造#投資#転職#貯金" at bounding box center [424, 307] width 109 height 11
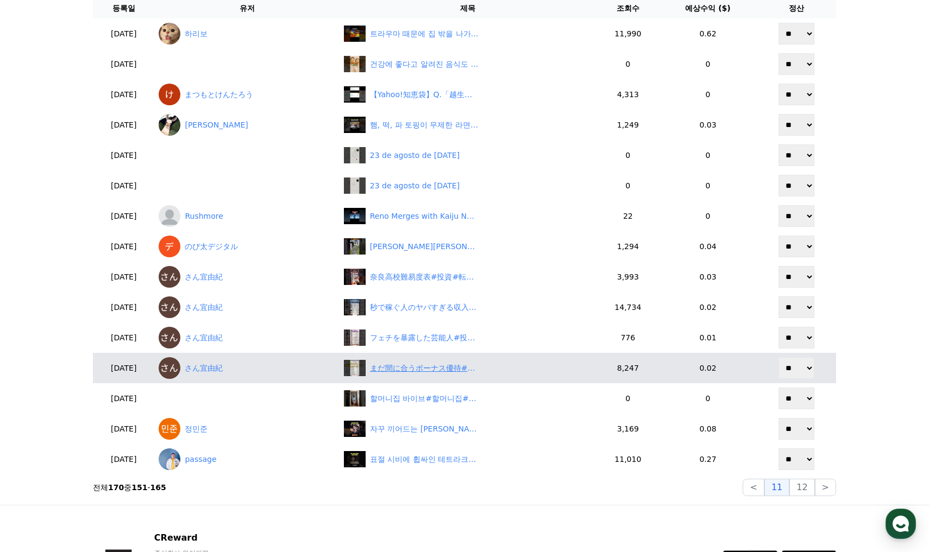
click at [408, 367] on div "まだ間に合うボーナス優待#投資#転職#貯金" at bounding box center [424, 368] width 109 height 11
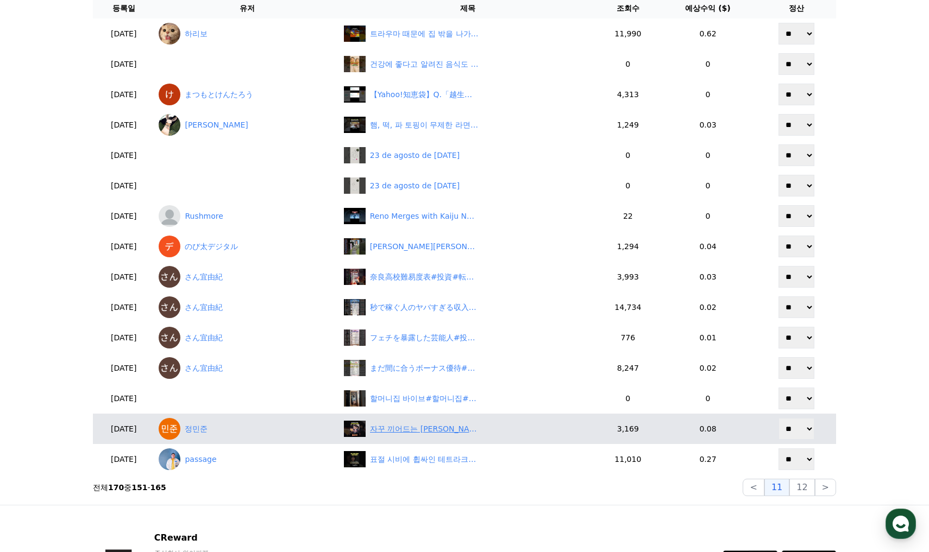
click at [430, 431] on div "자꾸 끼어드는 최민희 한방에 아닥시킨 박정훈" at bounding box center [424, 429] width 109 height 11
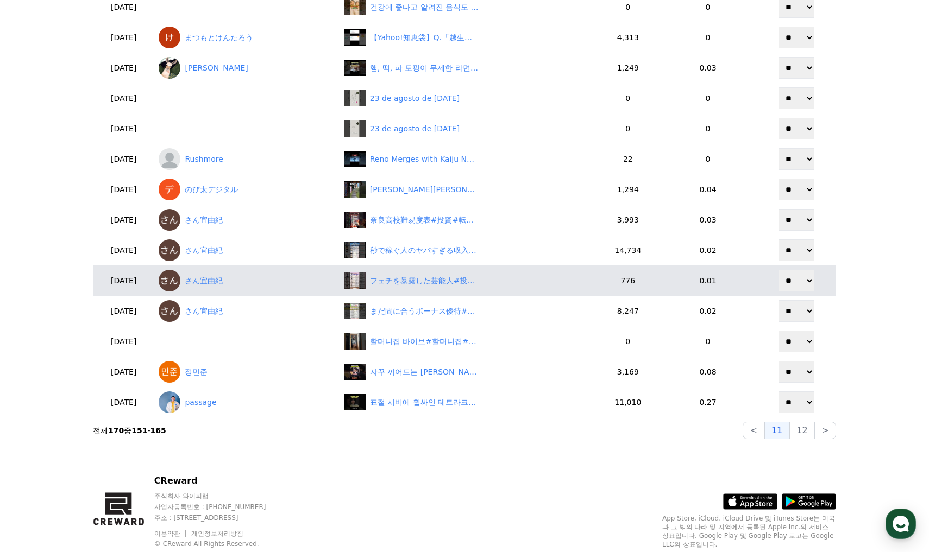
scroll to position [164, 0]
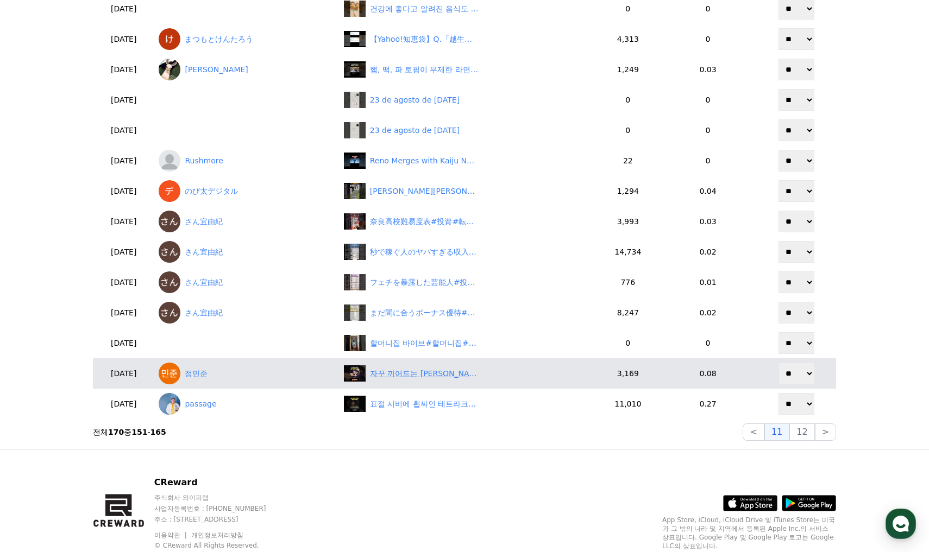
click at [437, 377] on div "자꾸 끼어드는 최민희 한방에 아닥시킨 박정훈" at bounding box center [424, 373] width 109 height 11
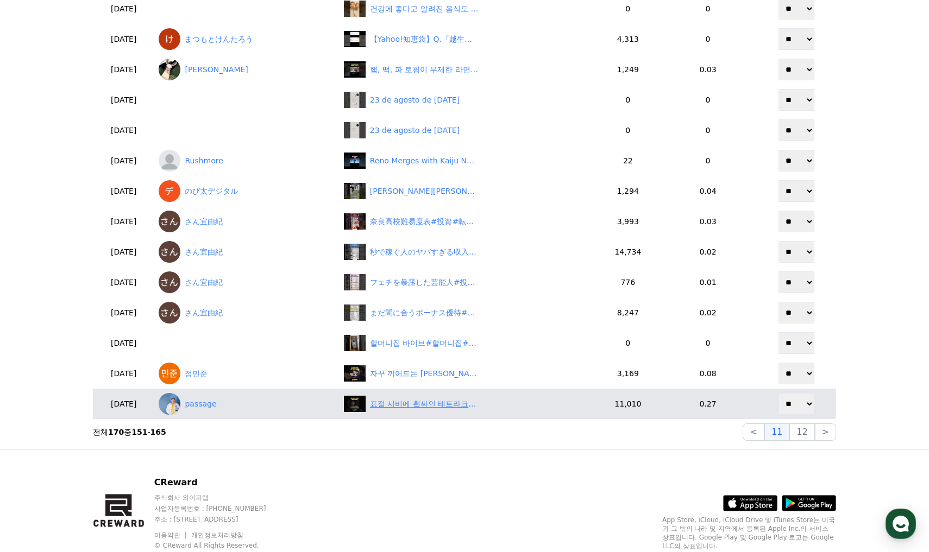
click at [477, 401] on div "표절 시비에 휩싸인 테트라크로맷? #jtbc #하이라이트" at bounding box center [424, 404] width 109 height 11
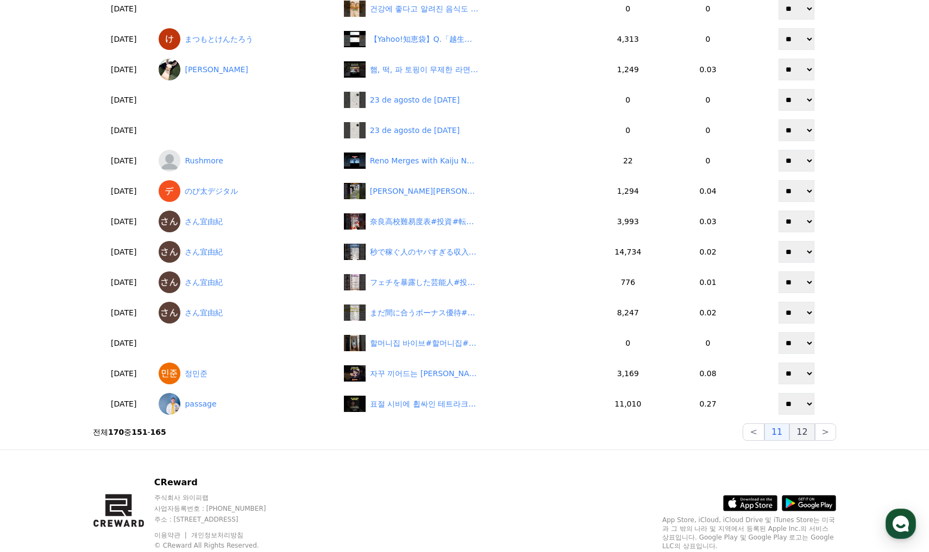
click at [807, 438] on button "12" at bounding box center [801, 432] width 25 height 17
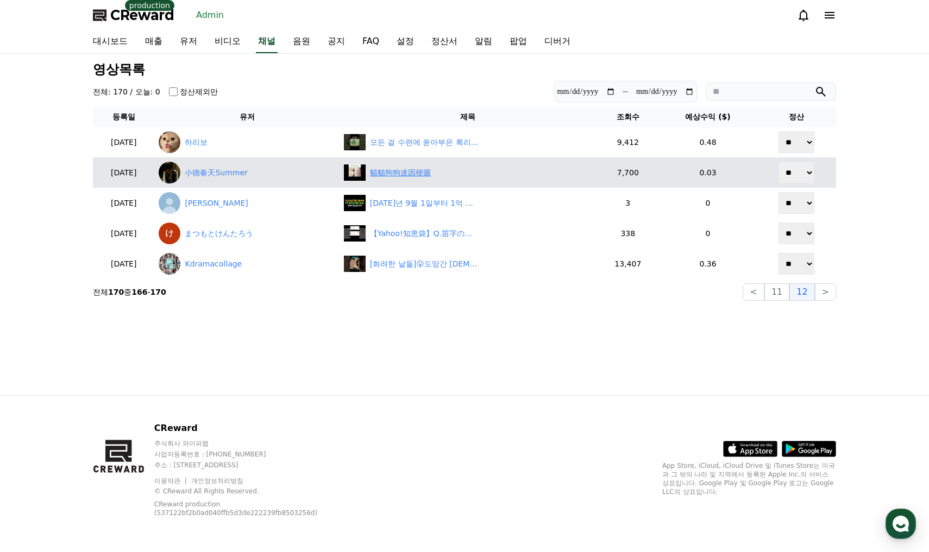
click at [428, 178] on div "貓貓狗狗迷因梗圖" at bounding box center [400, 172] width 61 height 11
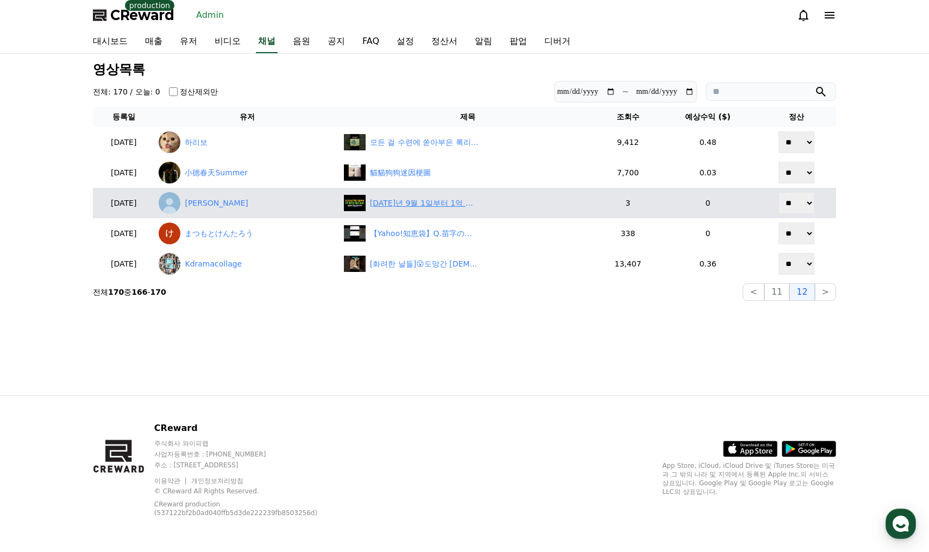
click at [424, 203] on div "2025년 9월 1일부터 1억 원까지 예금 보호! 금융위 24년 만의 조치" at bounding box center [424, 203] width 109 height 11
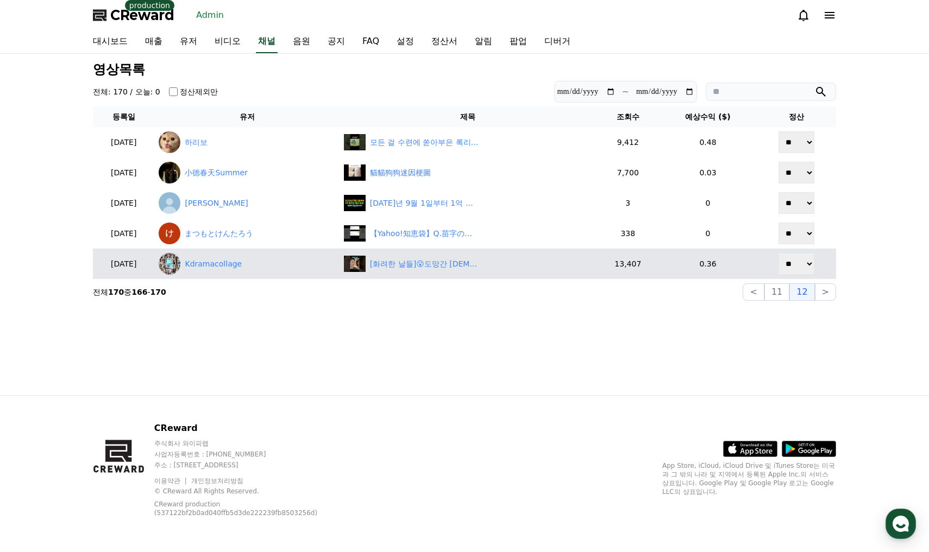
click at [428, 255] on td "[화려한 날들]😮도망간 신부?😭짝사랑을 보내 주며,#화려한날들,#KBS2,#주말드라마,#5회,#결혼,#짝사랑,#정일우,#정인선,#윤현민#kdr…" at bounding box center [467, 264] width 257 height 30
click at [430, 265] on div "[화려한 날들]😮도망간 신부?😭짝사랑을 보내 주며,#화려한날들,#KBS2,#주말드라마,#5회,#결혼,#짝사랑,#정일우,#정인선,#윤현민#kdr…" at bounding box center [424, 264] width 109 height 11
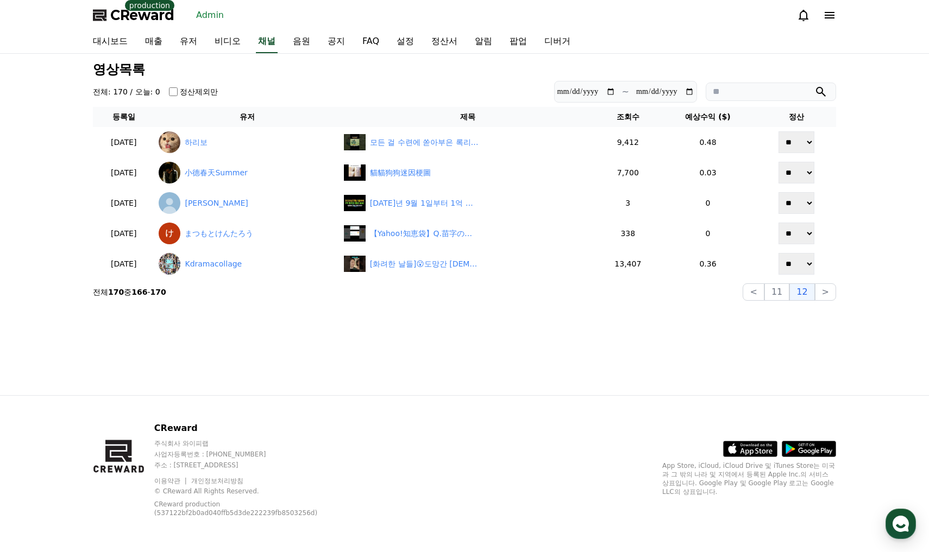
click at [551, 338] on div "**********" at bounding box center [464, 225] width 760 height 342
click at [188, 40] on link "유저" at bounding box center [188, 41] width 35 height 23
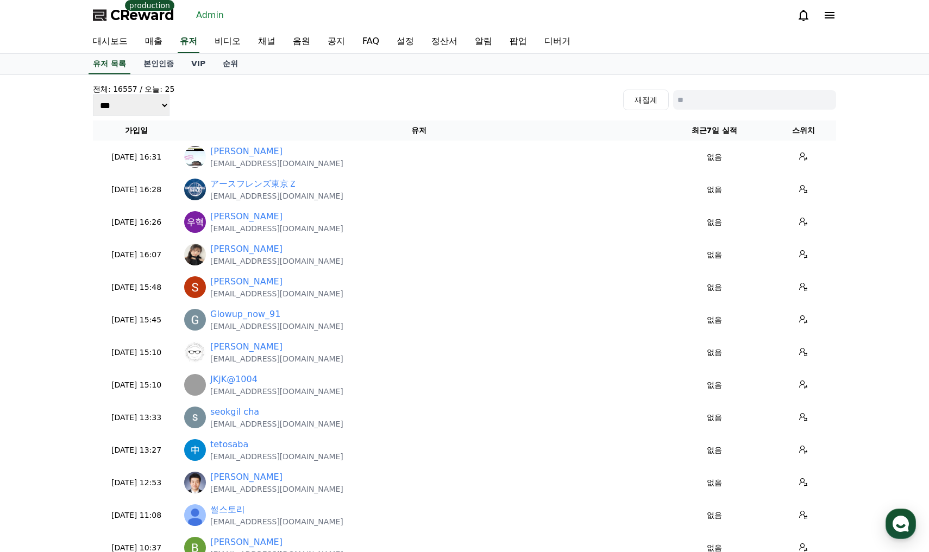
click at [709, 101] on input at bounding box center [754, 100] width 163 height 20
type input "*"
type input "****"
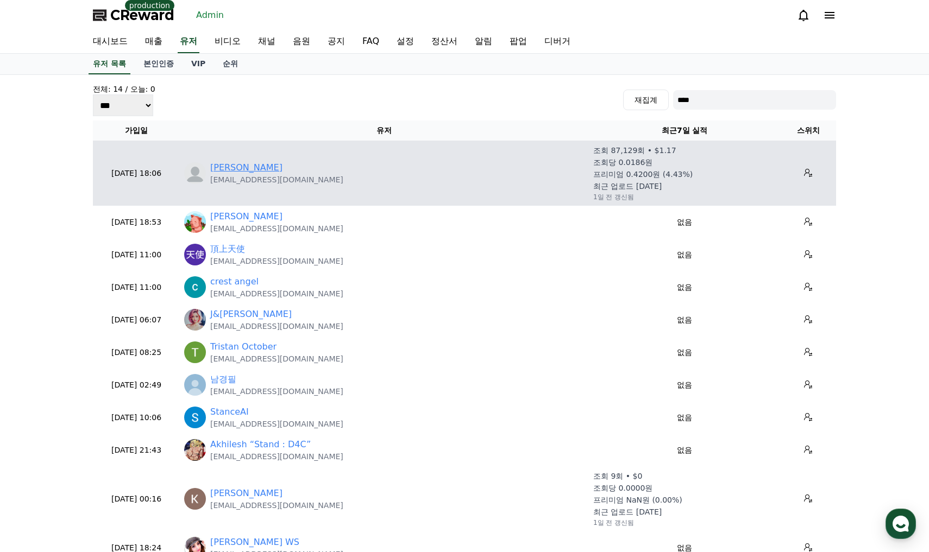
click at [220, 171] on link "Stan" at bounding box center [246, 167] width 72 height 13
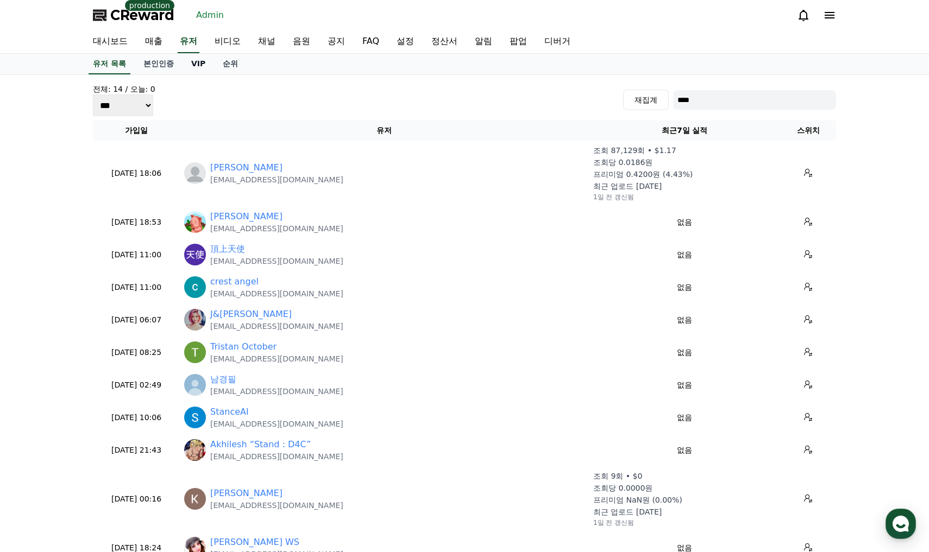
click at [191, 67] on link "VIP" at bounding box center [197, 64] width 31 height 21
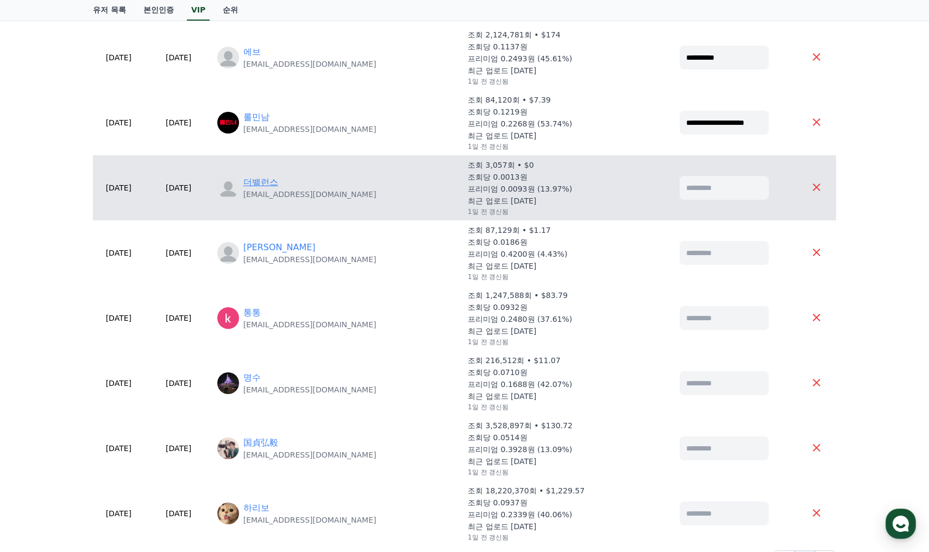
scroll to position [272, 0]
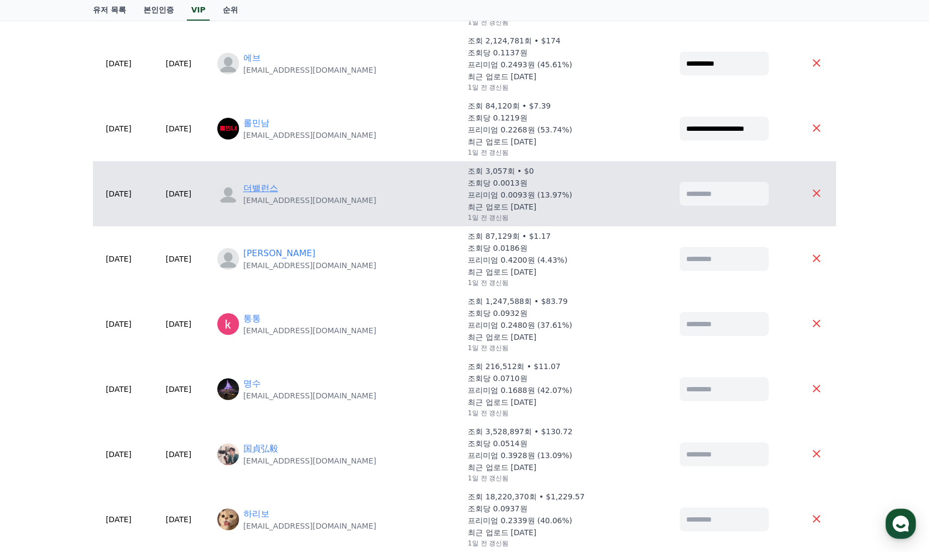
click at [278, 187] on link "더밸런스" at bounding box center [260, 188] width 35 height 13
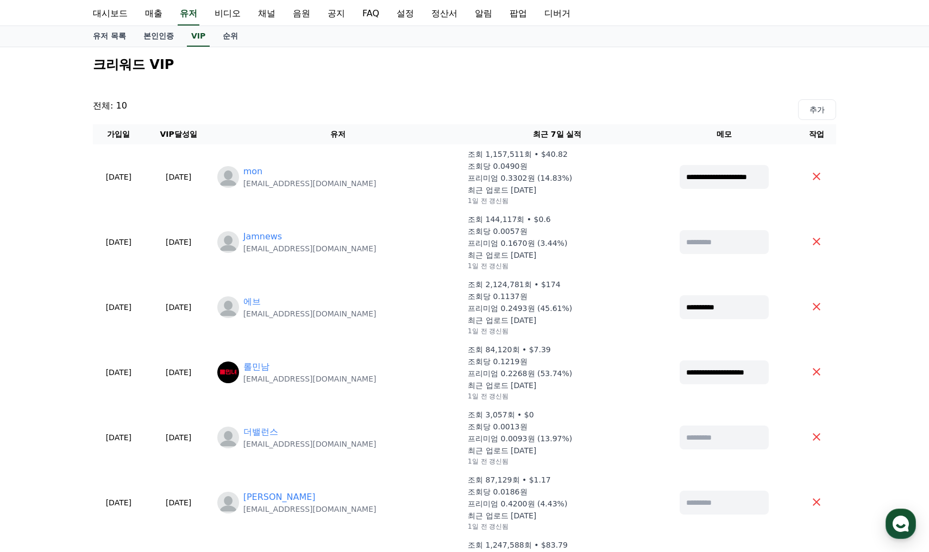
scroll to position [0, 0]
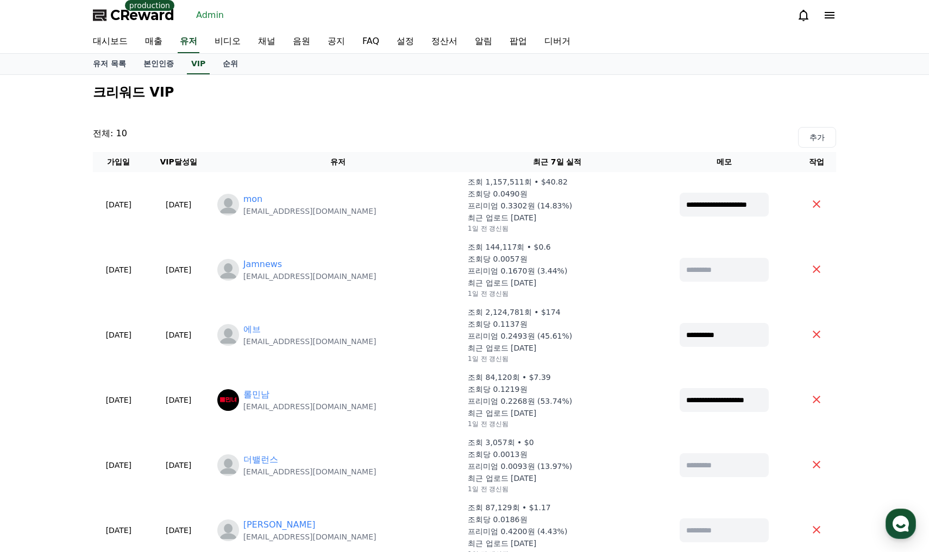
click at [204, 48] on div "대시보드 매출 유저 비디오 채널 음원 공지 FAQ 설정 정산서 알림 팝업 디버거" at bounding box center [464, 41] width 760 height 23
click at [188, 44] on link "유저" at bounding box center [189, 41] width 22 height 23
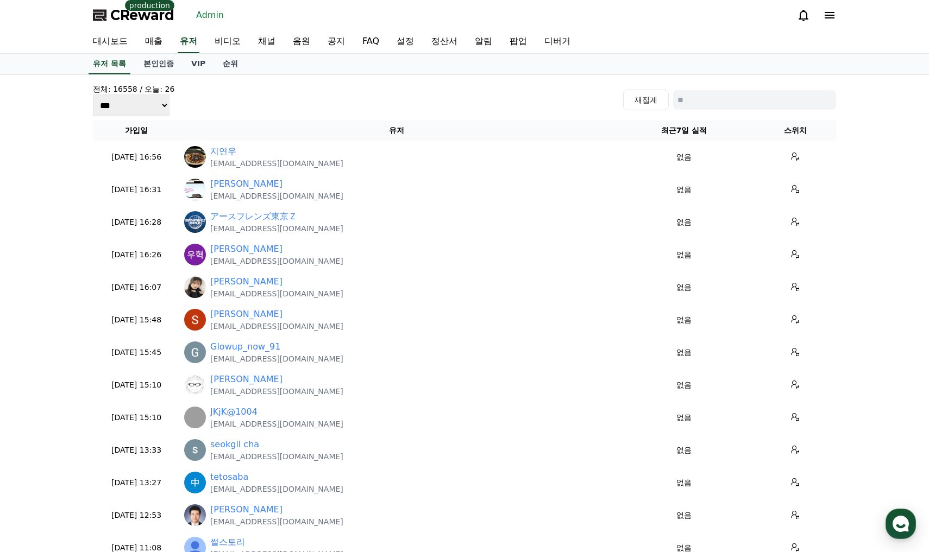
click at [713, 90] on div "재집계" at bounding box center [729, 100] width 213 height 21
click at [722, 96] on input at bounding box center [754, 100] width 163 height 20
paste input "**********"
type input "**********"
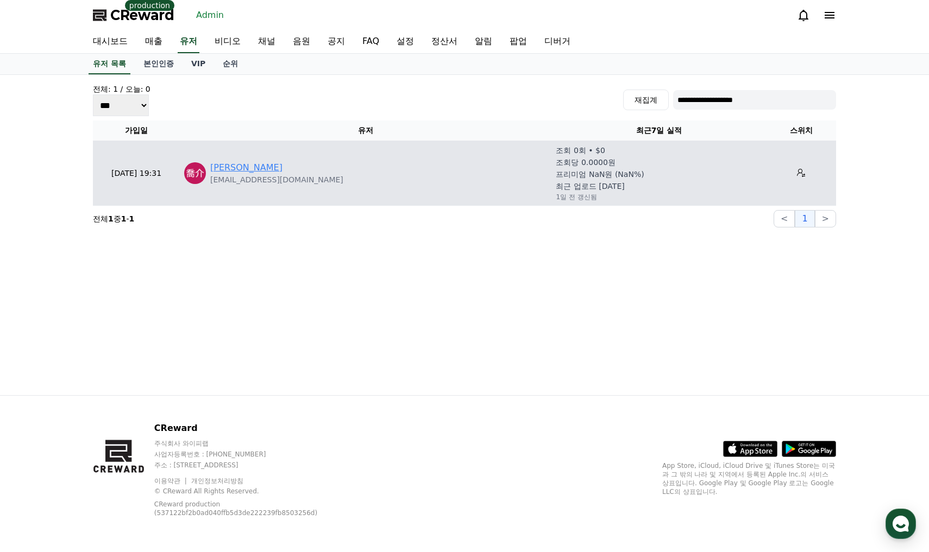
click at [228, 167] on link "渡部喬介" at bounding box center [246, 167] width 72 height 13
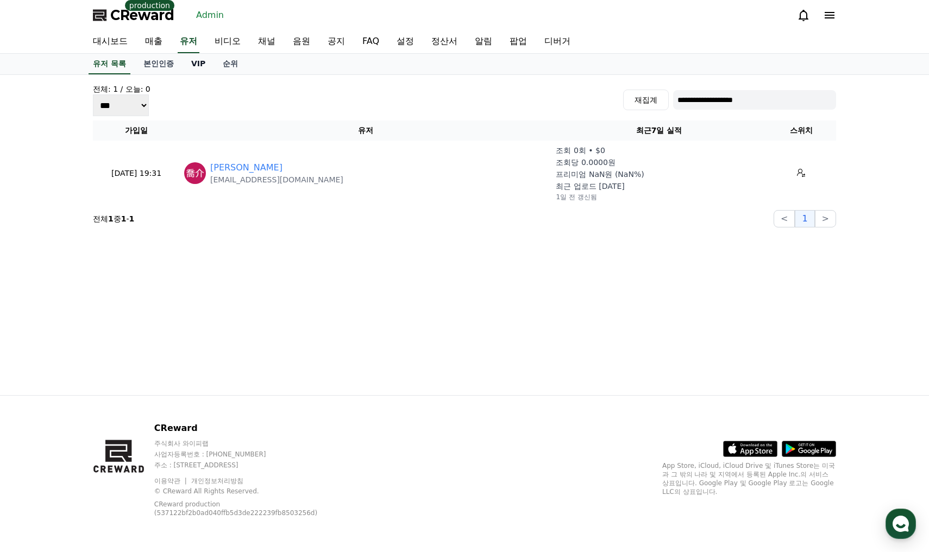
click at [200, 67] on link "VIP" at bounding box center [197, 64] width 31 height 21
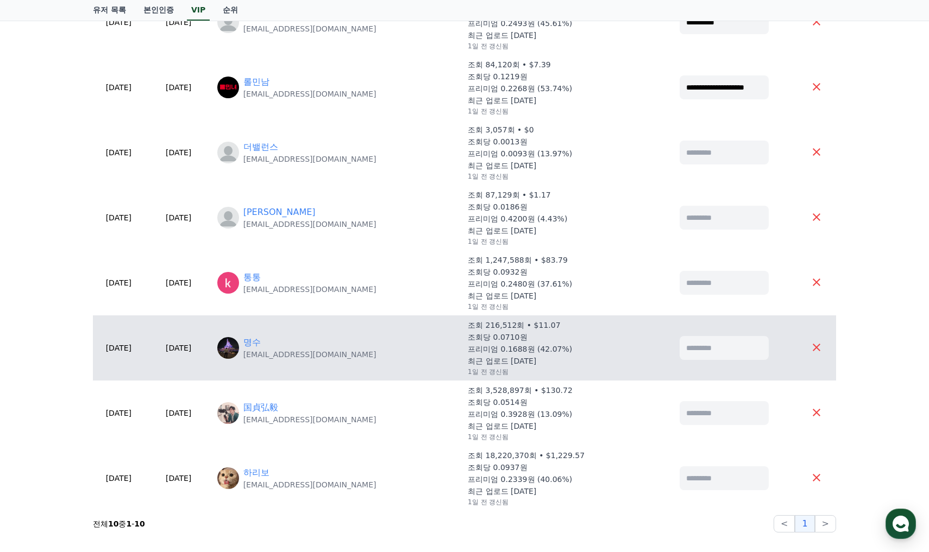
scroll to position [326, 0]
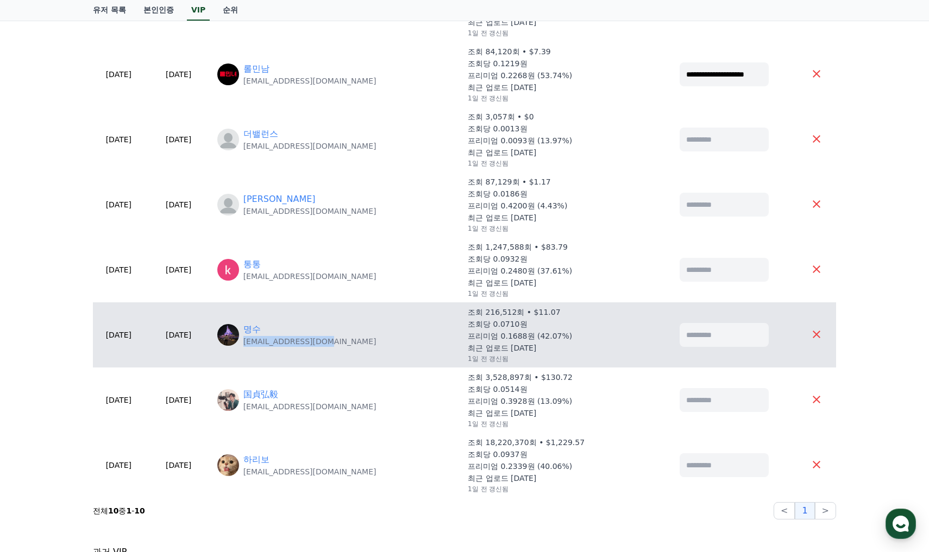
drag, startPoint x: 337, startPoint y: 343, endPoint x: 274, endPoint y: 345, distance: 62.5
click at [274, 345] on td "명수 healthmad@kakao.com" at bounding box center [338, 335] width 250 height 65
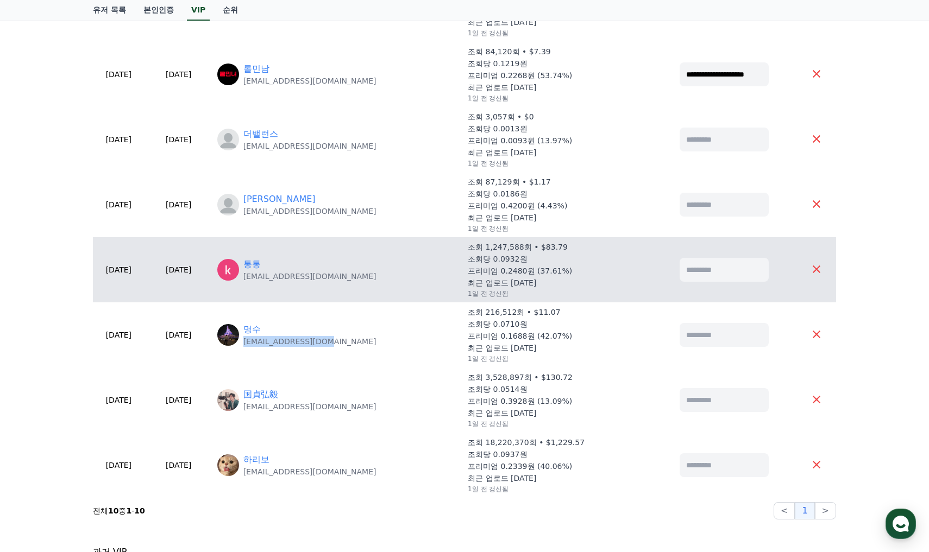
copy p "healthmad@kakao.com"
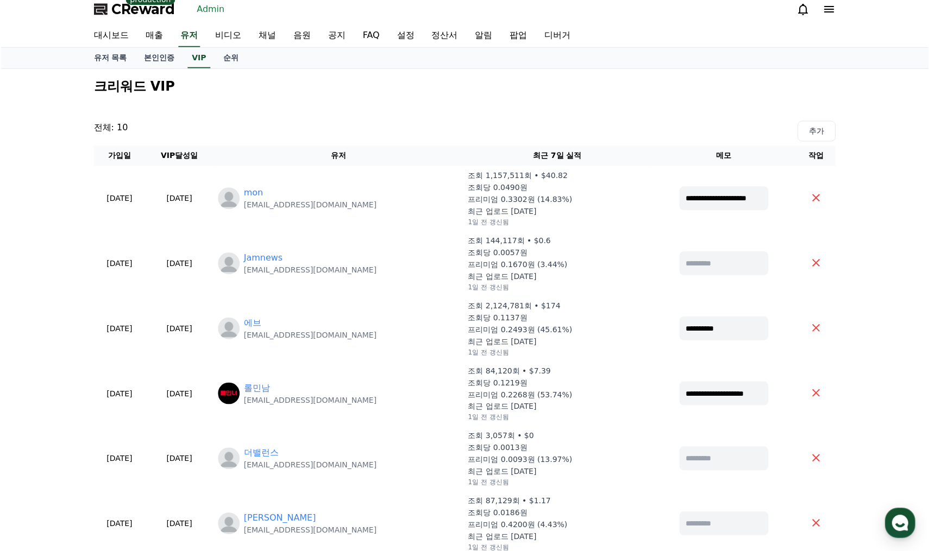
scroll to position [0, 0]
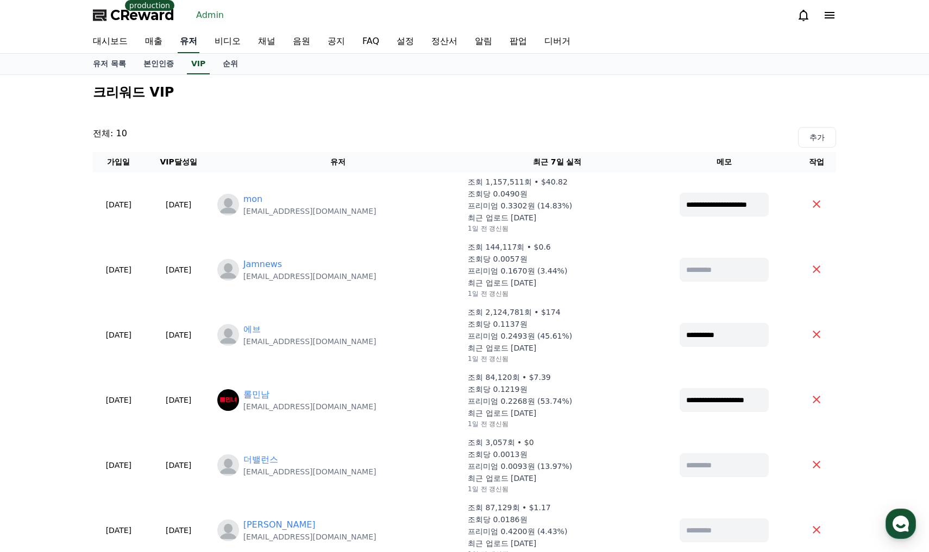
click at [193, 44] on link "유저" at bounding box center [189, 41] width 22 height 23
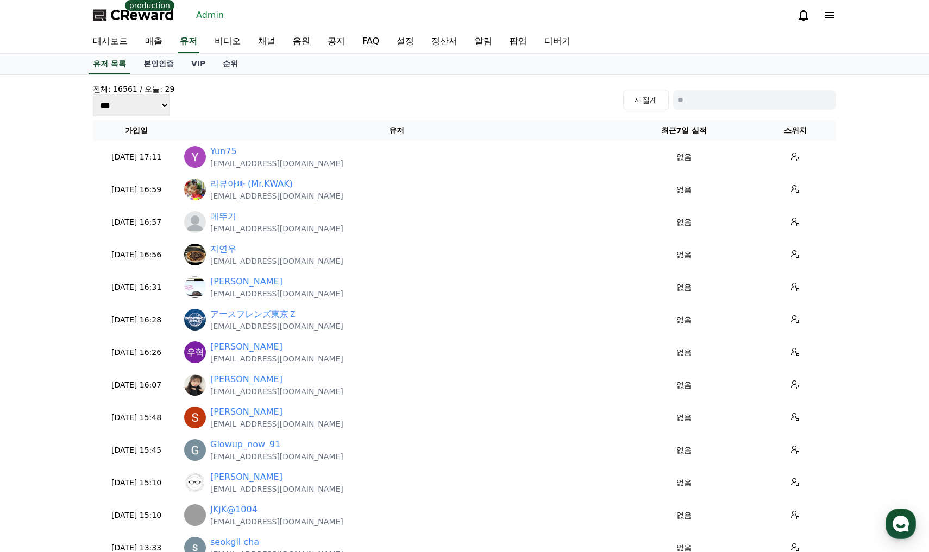
click at [712, 97] on input at bounding box center [754, 100] width 163 height 20
paste input "**********"
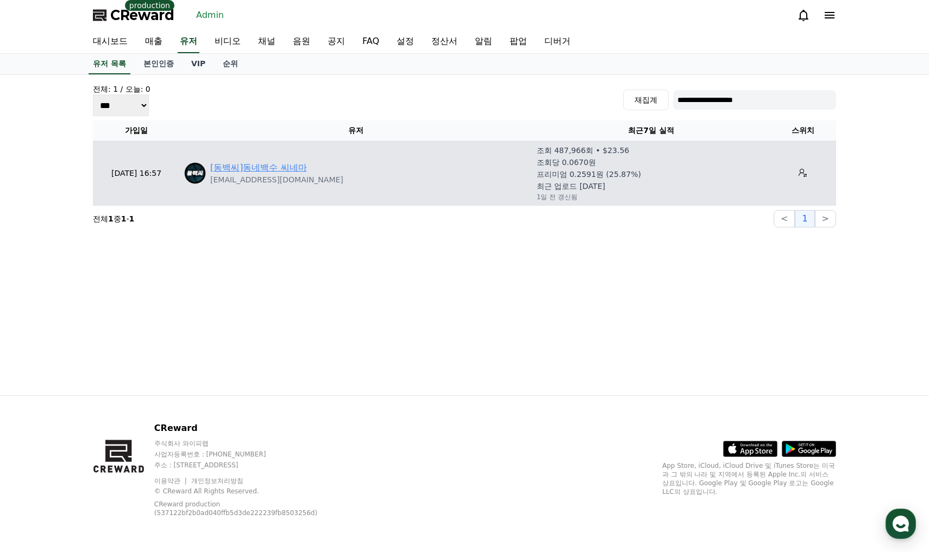
click at [268, 169] on link "[동백씨]동네백수 씨네마" at bounding box center [258, 167] width 97 height 13
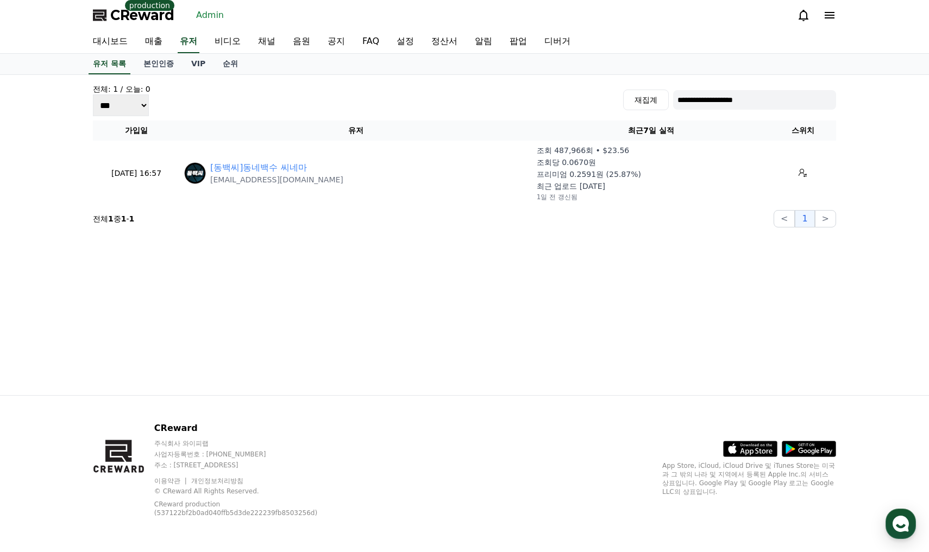
click at [716, 104] on input "**********" at bounding box center [754, 100] width 163 height 20
paste input "******"
type input "**********"
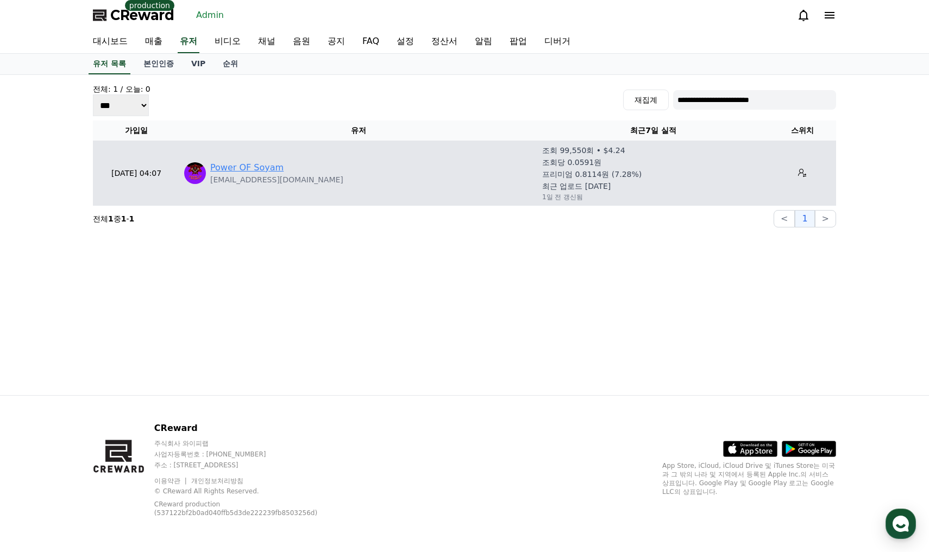
click at [259, 166] on link "Power OF Soyam" at bounding box center [246, 167] width 73 height 13
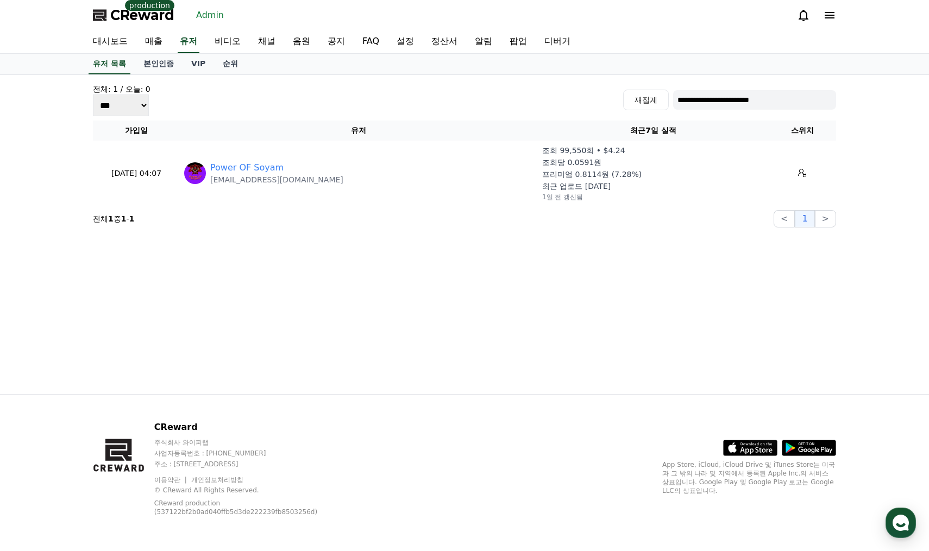
click at [722, 98] on input "**********" at bounding box center [754, 100] width 163 height 20
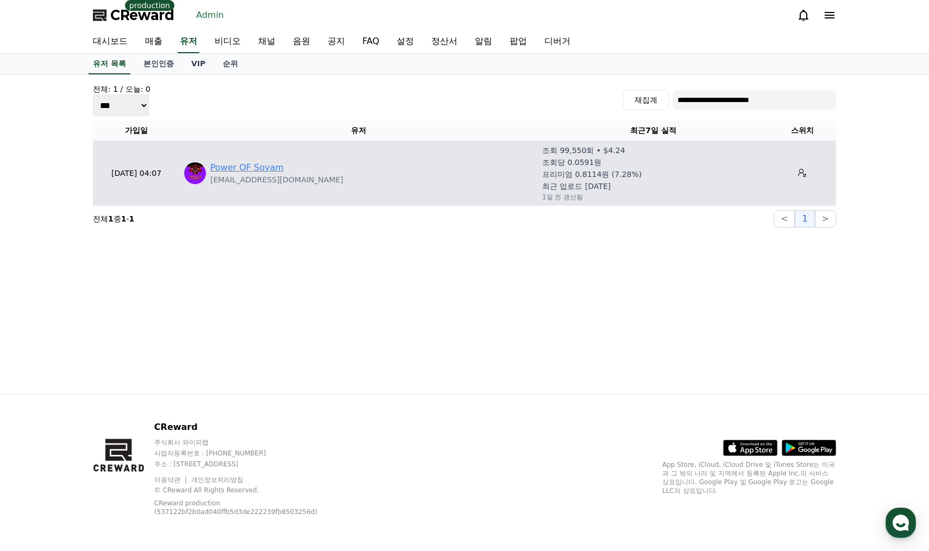
click at [273, 169] on link "Power OF Soyam" at bounding box center [246, 167] width 73 height 13
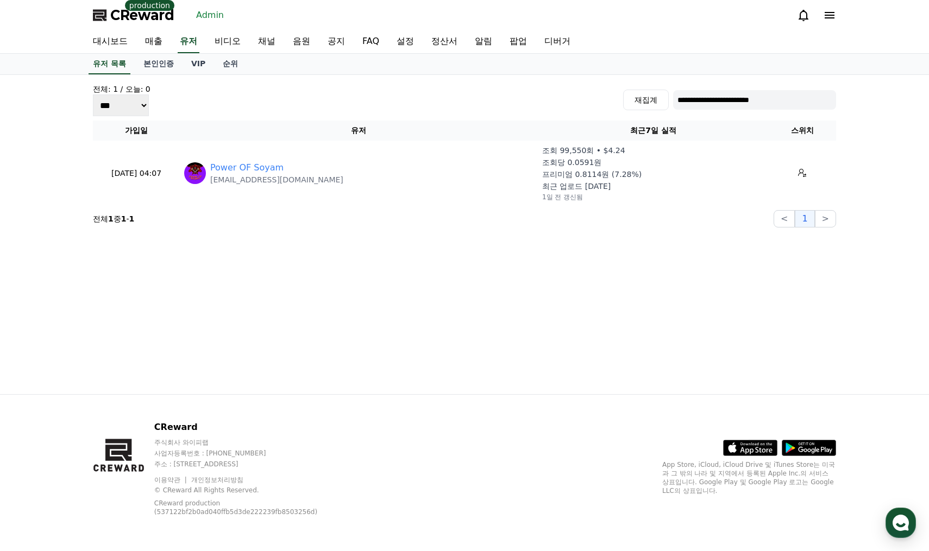
click at [201, 17] on link "Admin" at bounding box center [210, 15] width 36 height 17
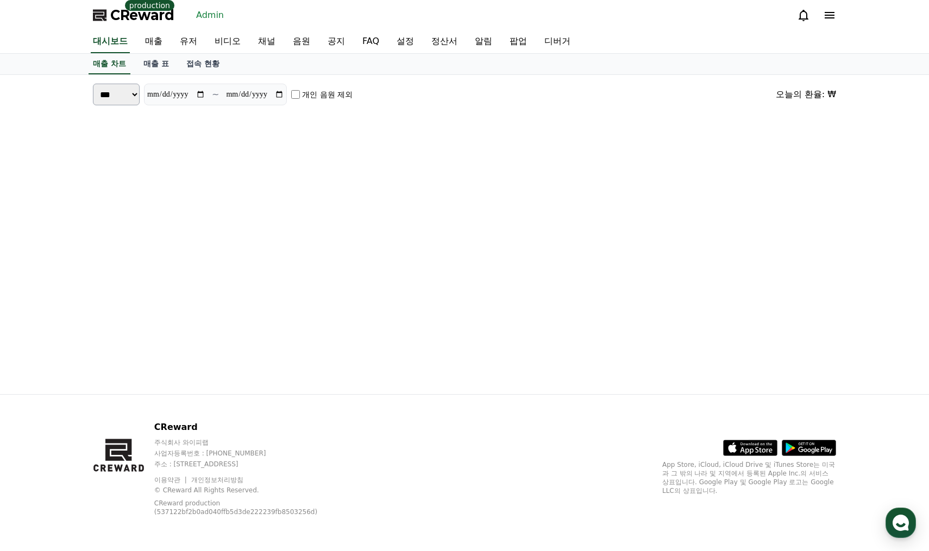
click at [149, 16] on span "CReward" at bounding box center [142, 15] width 64 height 17
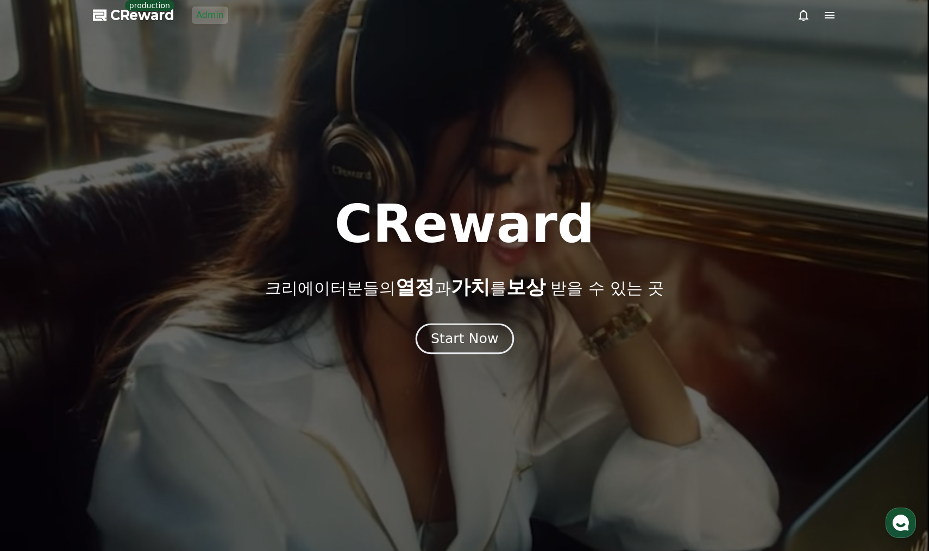
click at [444, 336] on div "Start Now" at bounding box center [464, 339] width 67 height 18
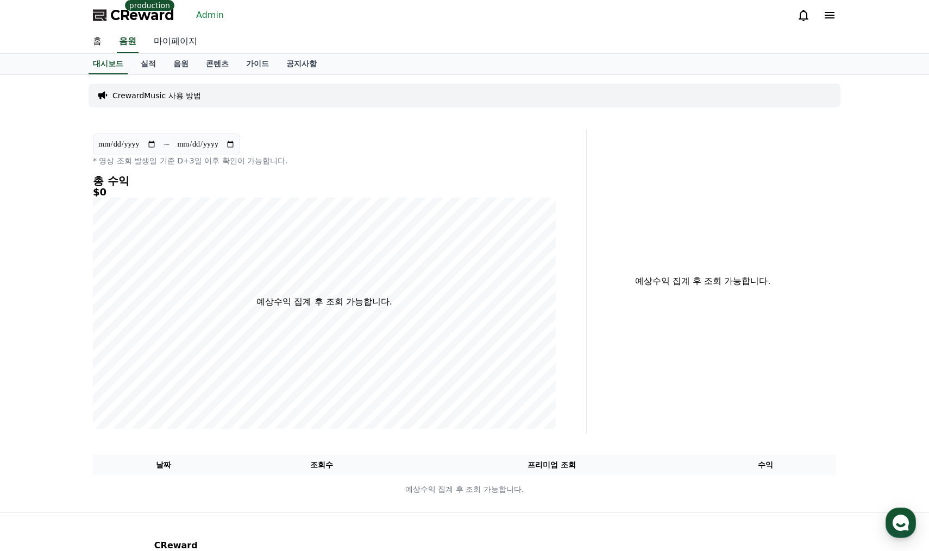
click at [182, 38] on link "마이페이지" at bounding box center [175, 41] width 61 height 23
select select "**********"
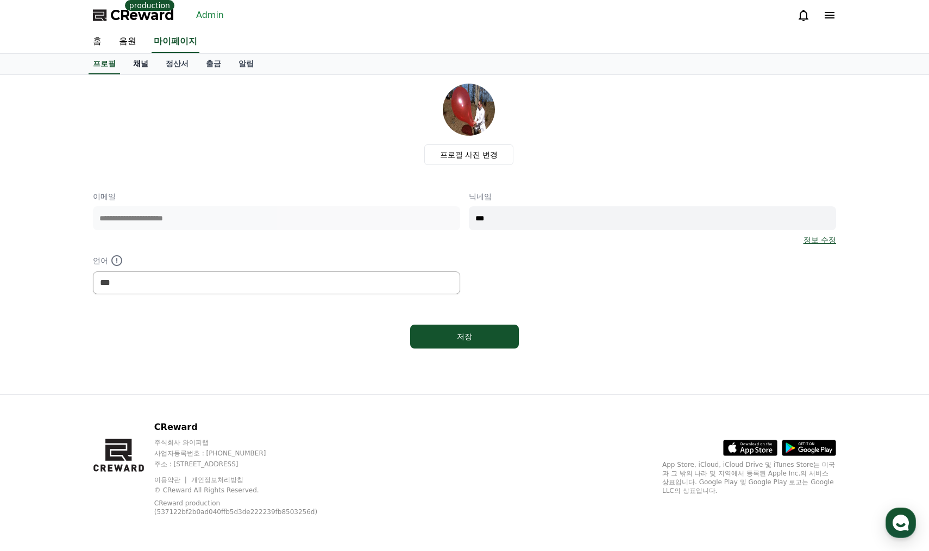
click at [138, 61] on link "채널" at bounding box center [140, 64] width 33 height 21
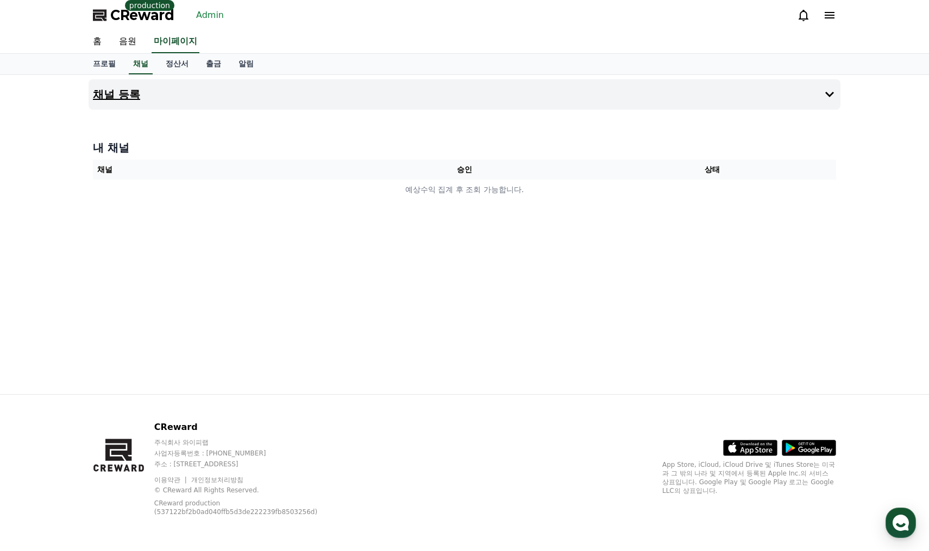
click at [337, 89] on button "채널 등록" at bounding box center [465, 94] width 752 height 30
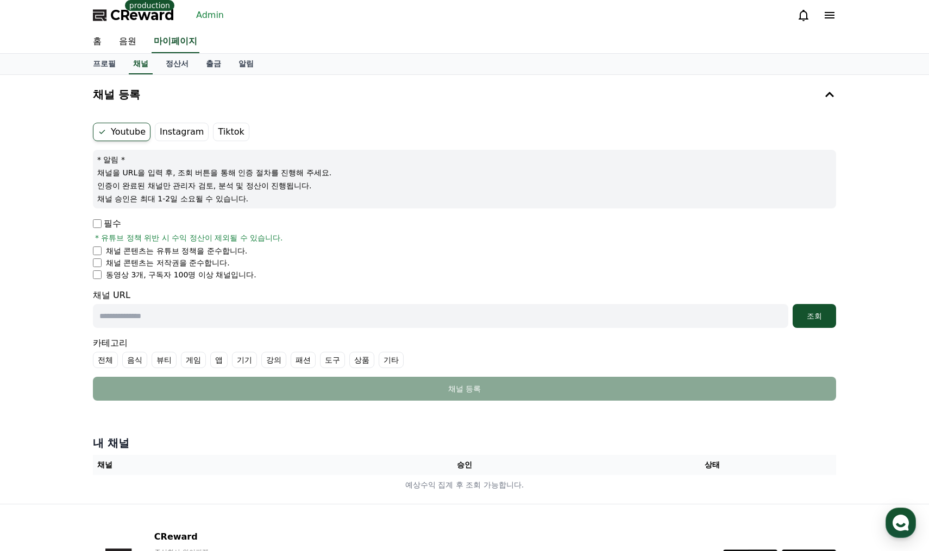
click at [210, 319] on input "text" at bounding box center [440, 316] width 695 height 24
paste input "**********"
type input "**********"
click at [820, 317] on div "조회" at bounding box center [814, 316] width 35 height 11
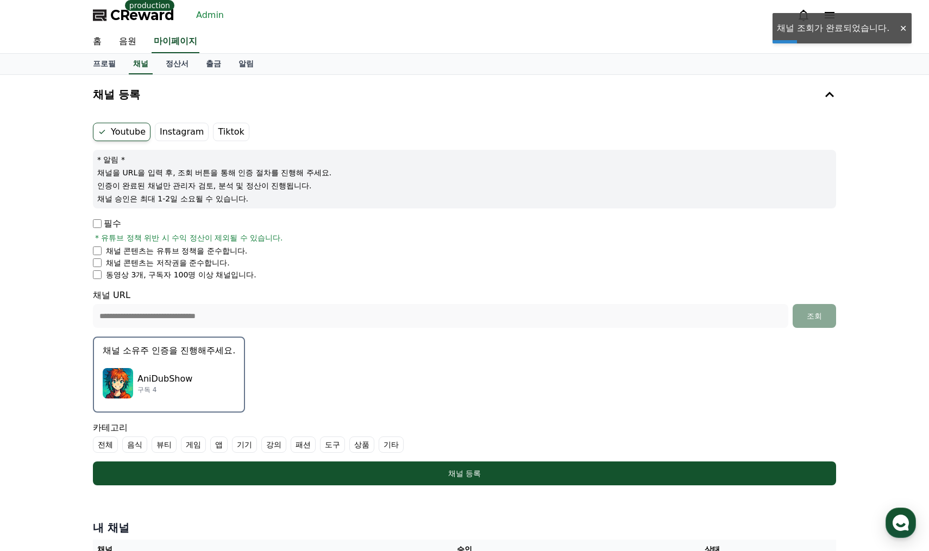
drag, startPoint x: 725, startPoint y: 237, endPoint x: 720, endPoint y: 234, distance: 5.6
select select "**********"
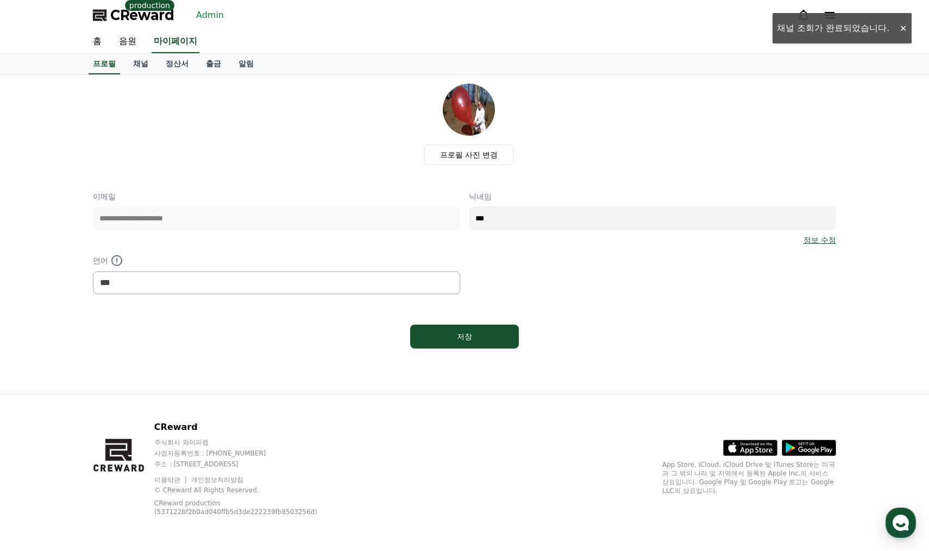
drag, startPoint x: 830, startPoint y: 141, endPoint x: 602, endPoint y: 51, distance: 245.5
click at [828, 139] on div "프로필 사진 변경" at bounding box center [469, 124] width 734 height 81
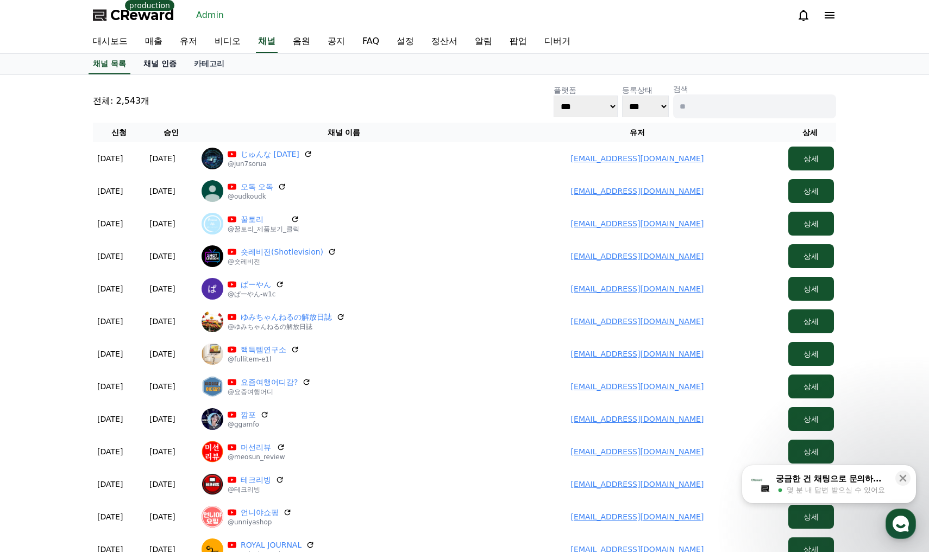
click at [165, 58] on link "채널 인증" at bounding box center [160, 64] width 51 height 21
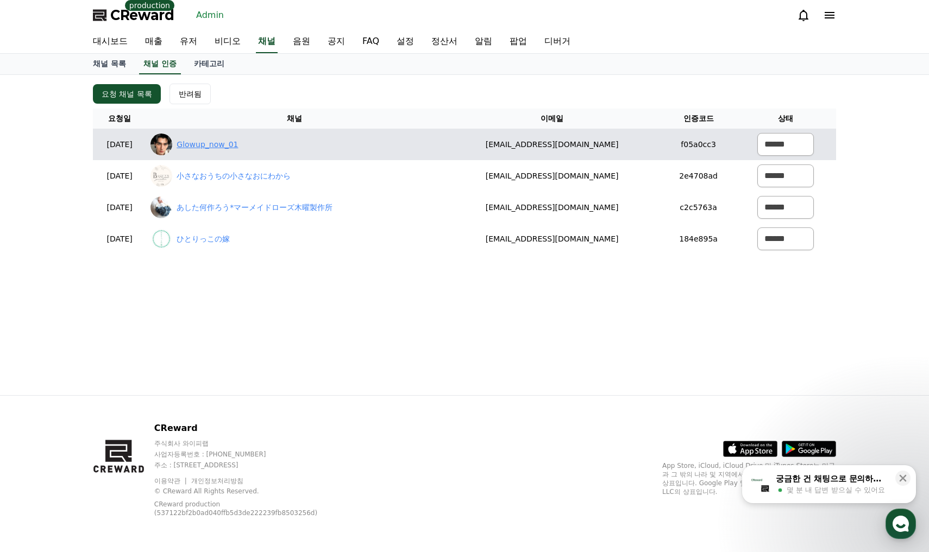
click at [224, 148] on link "Glowup_now_01" at bounding box center [207, 144] width 61 height 11
drag, startPoint x: 646, startPoint y: 148, endPoint x: 469, endPoint y: 143, distance: 177.7
click at [470, 143] on tr "2025-08-26 08-26 Glowup_now_01 glowupnow807@gmail.com f05a0cc3 ****** *** ***" at bounding box center [464, 144] width 743 height 31
copy tr "glowupnow807@gmail.com"
click at [238, 147] on link "Glowup_now_01" at bounding box center [207, 144] width 61 height 11
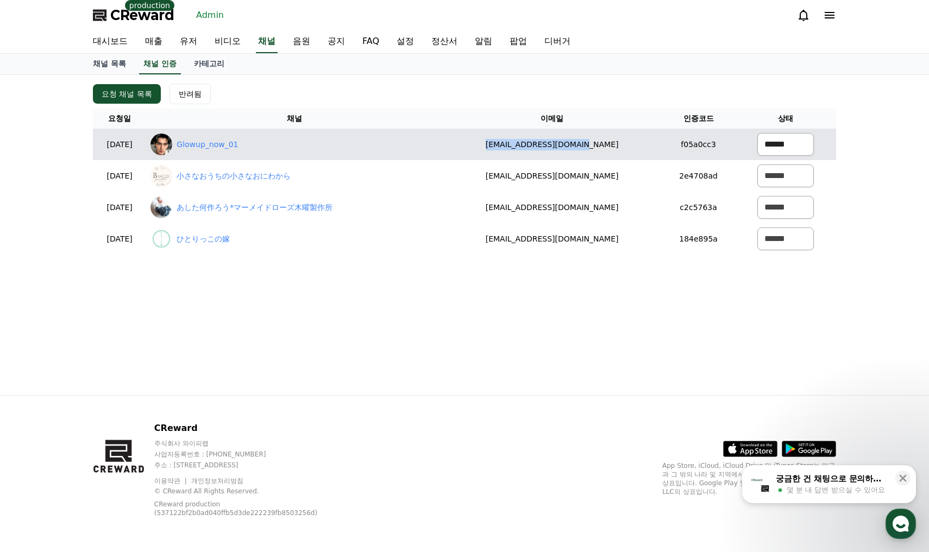
click at [784, 145] on select "****** *** ***" at bounding box center [785, 144] width 56 height 23
click at [757, 133] on select "****** *** ***" at bounding box center [785, 144] width 56 height 23
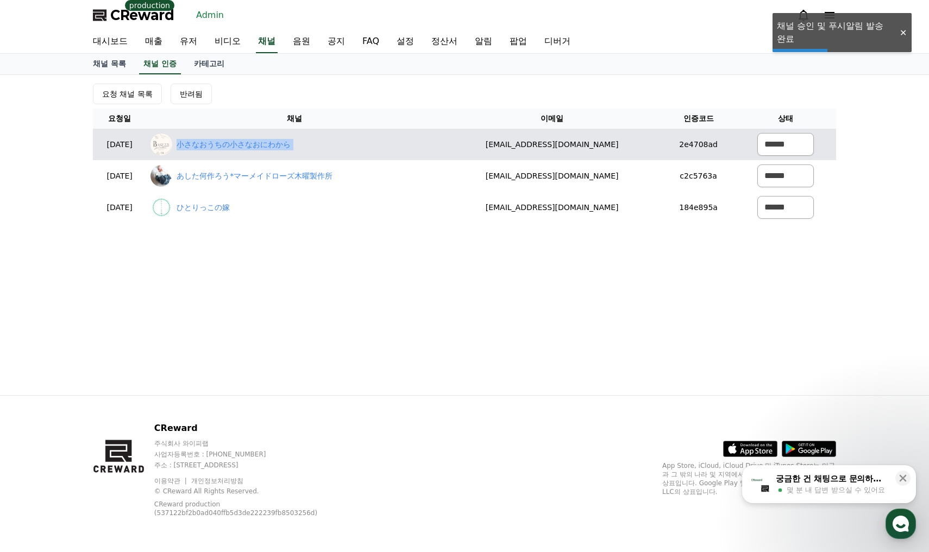
click at [269, 136] on div "小さなおうちの小さなおにわから" at bounding box center [293, 145] width 287 height 22
click at [269, 141] on link "小さなおうちの小さなおにわから" at bounding box center [234, 144] width 114 height 11
drag, startPoint x: 639, startPoint y: 145, endPoint x: 516, endPoint y: 140, distance: 122.9
click at [484, 143] on td "loganmamanlog@gmail.com" at bounding box center [552, 144] width 220 height 31
copy td "loganmamanlog@gmail.com"
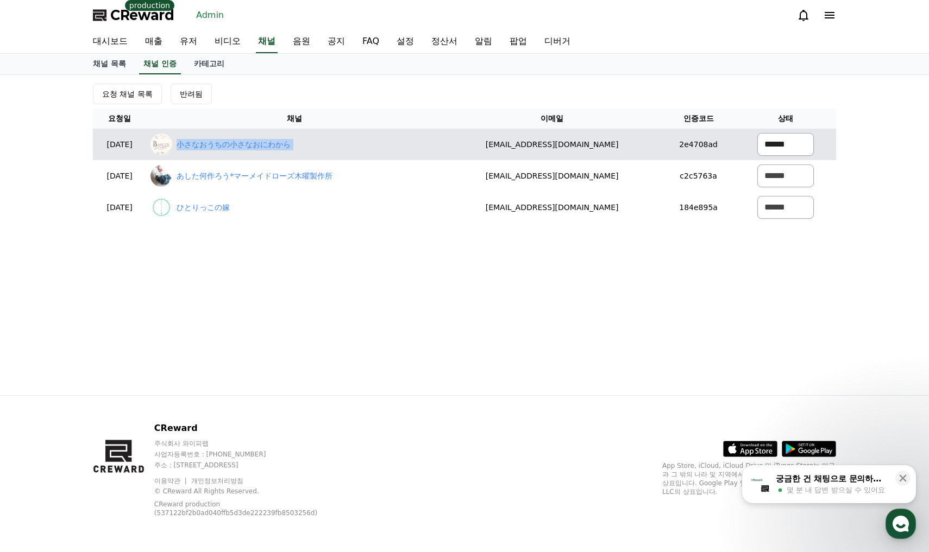
drag, startPoint x: 755, startPoint y: 144, endPoint x: 756, endPoint y: 155, distance: 10.9
click at [757, 144] on select "****** *** ***" at bounding box center [785, 144] width 56 height 23
click at [757, 133] on select "****** *** ***" at bounding box center [785, 144] width 56 height 23
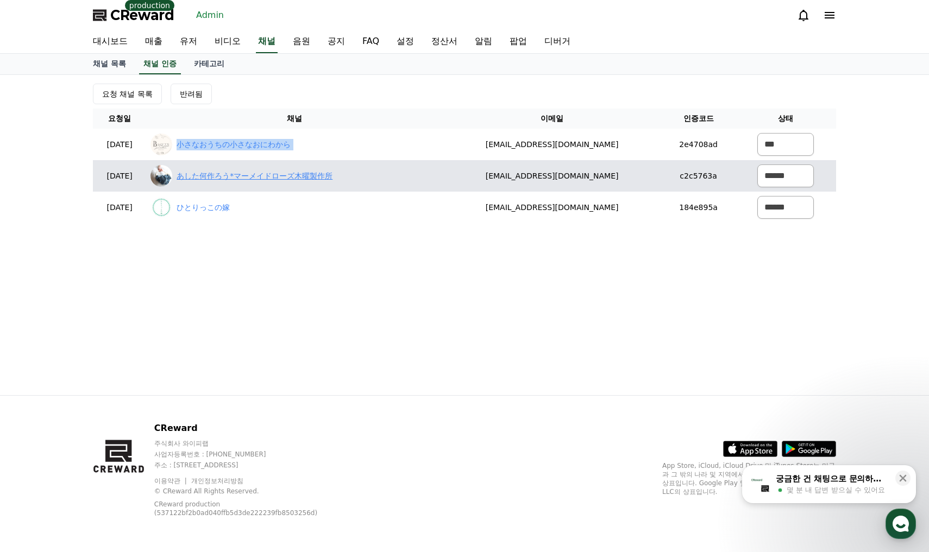
click at [286, 172] on link "あした何作ろう*マーメイドローズ木曜製作所" at bounding box center [255, 176] width 156 height 11
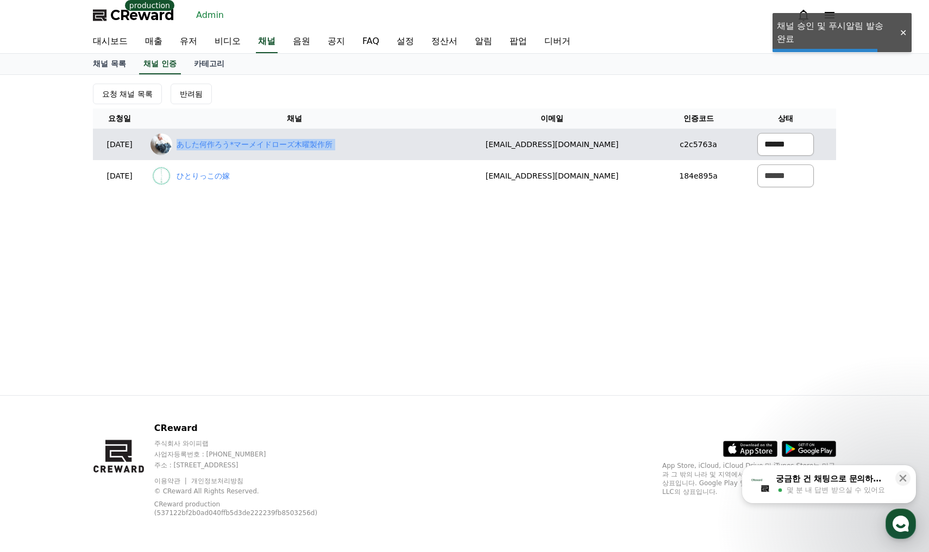
click at [773, 143] on select "****** *** ***" at bounding box center [785, 144] width 56 height 23
click at [757, 133] on select "****** *** ***" at bounding box center [785, 144] width 56 height 23
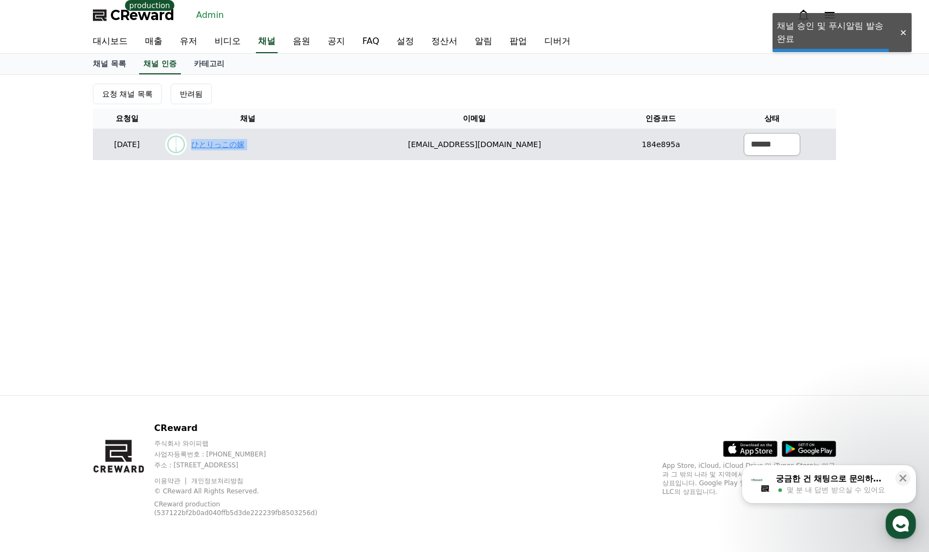
click at [238, 144] on link "ひとりっこの嫁" at bounding box center [217, 144] width 53 height 11
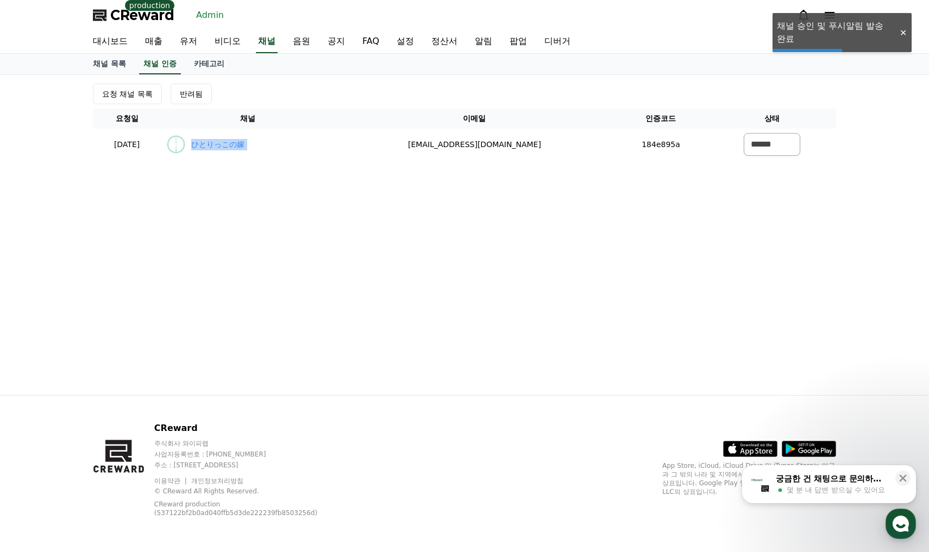
drag, startPoint x: 587, startPoint y: 175, endPoint x: 582, endPoint y: 168, distance: 8.3
click at [591, 175] on div "요청 채널 목록 반려됨 요청일 채널 이메일 인증코드 상태 2025-08-26 08-26 ひとりっこの嫁 loganmamanlog@gmail.co…" at bounding box center [464, 235] width 760 height 320
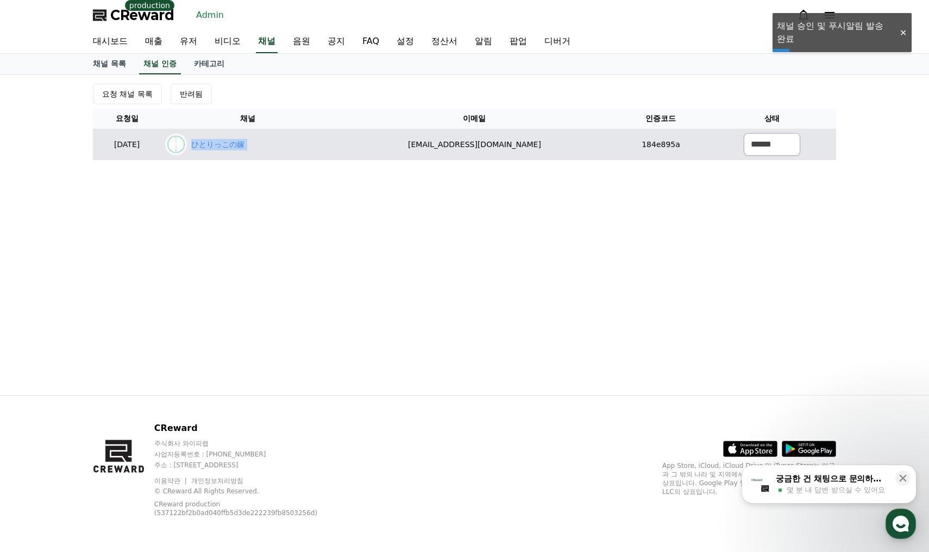
drag, startPoint x: 578, startPoint y: 143, endPoint x: 409, endPoint y: 146, distance: 168.9
click at [409, 146] on td "loganmamanlog@gmail.com" at bounding box center [475, 144] width 280 height 31
copy td "loganmamanlog@gmail.com"
click at [764, 142] on select "****** *** ***" at bounding box center [771, 144] width 56 height 23
select select "********"
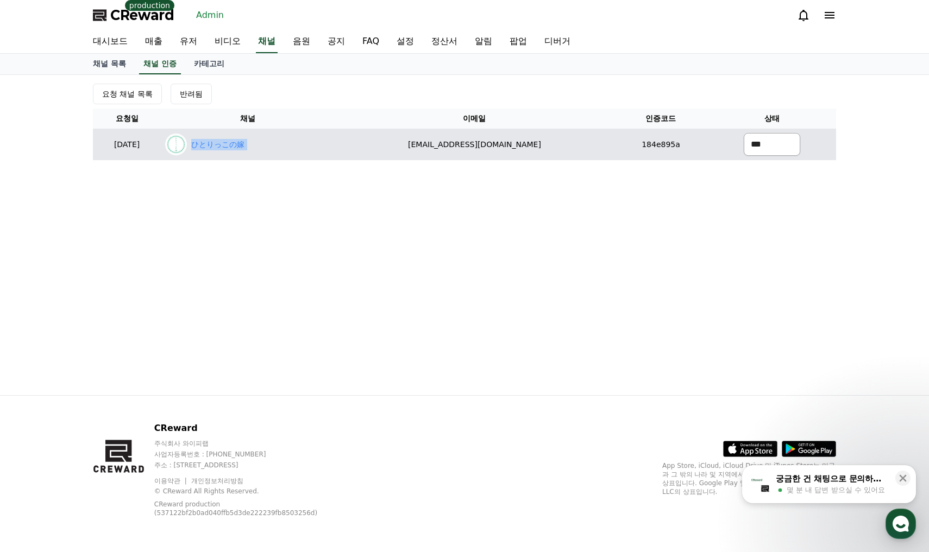
click at [743, 133] on select "****** *** ***" at bounding box center [771, 144] width 56 height 23
click at [276, 153] on div "ひとりっこの嫁" at bounding box center [247, 145] width 165 height 22
click at [244, 150] on link "ひとりっこの嫁" at bounding box center [217, 144] width 53 height 11
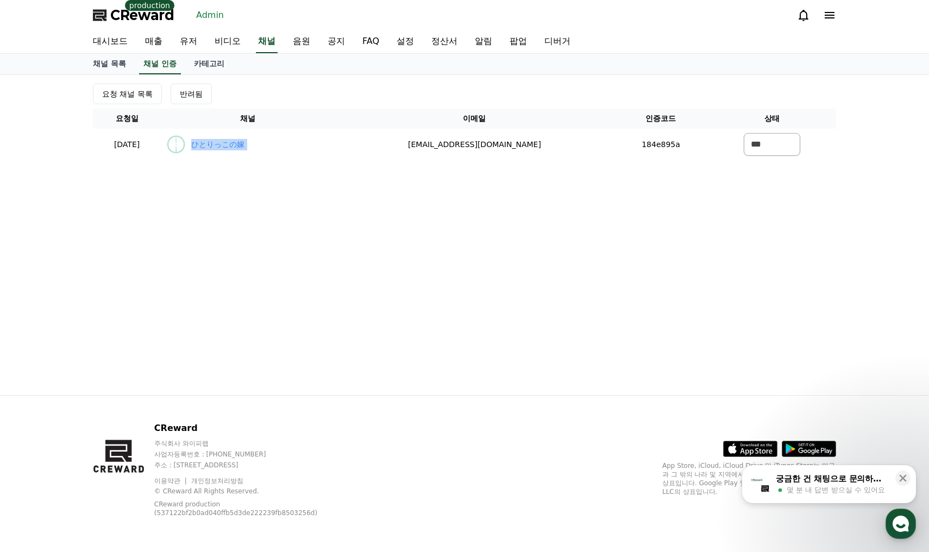
click at [616, 184] on div "요청 채널 목록 반려됨 요청일 채널 이메일 인증코드 상태 2025-08-26 08-26 ひとりっこの嫁 loganmamanlog@gmail.co…" at bounding box center [464, 235] width 760 height 320
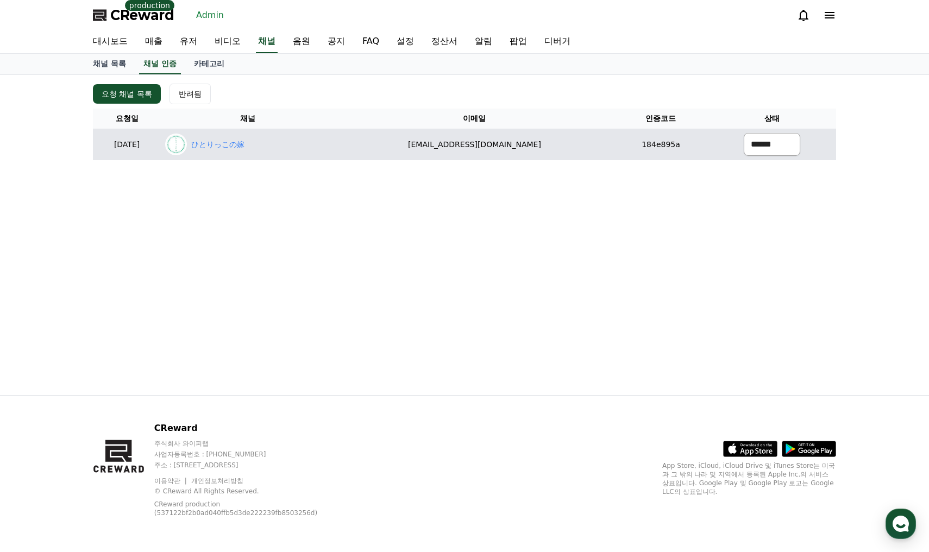
click at [757, 140] on select "****** *** ***" at bounding box center [771, 144] width 56 height 23
select select "********"
click at [743, 133] on select "****** *** ***" at bounding box center [771, 144] width 56 height 23
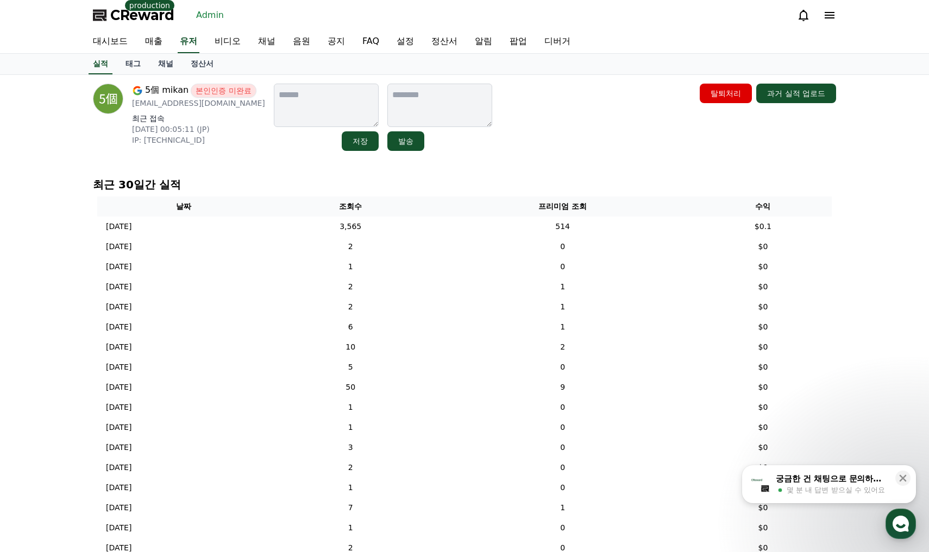
click at [500, 147] on div "5個 mikan 본인인증 미완료 [EMAIL_ADDRESS][DOMAIN_NAME] 최근 접속 [DATE] 00:05:11 (JP) IP: […" at bounding box center [464, 117] width 743 height 67
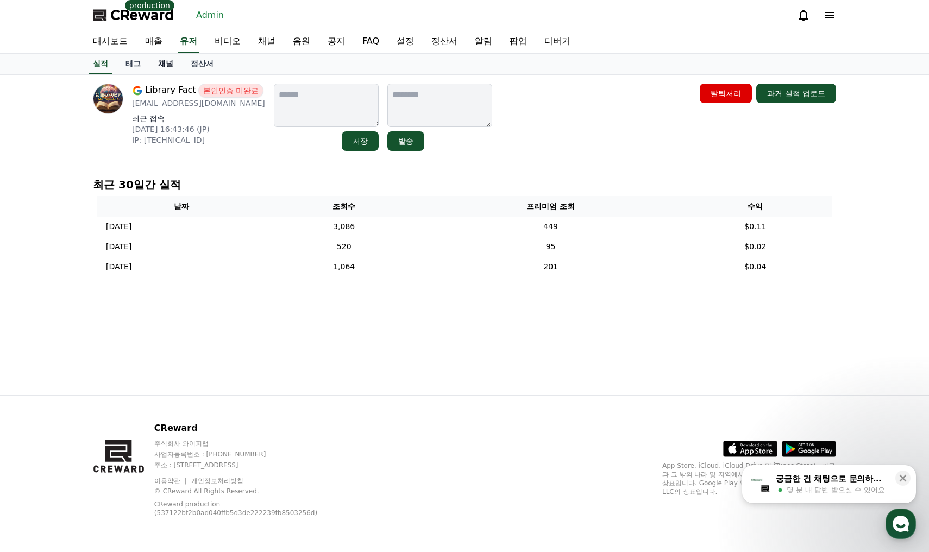
click at [162, 64] on link "채널" at bounding box center [165, 64] width 33 height 21
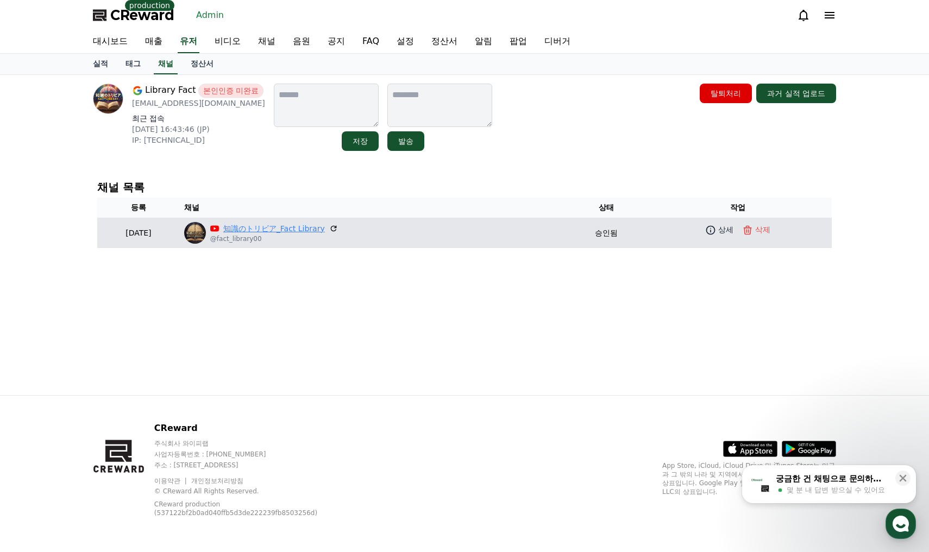
click at [291, 228] on link "知識のトリビア_Fact Library" at bounding box center [274, 228] width 102 height 11
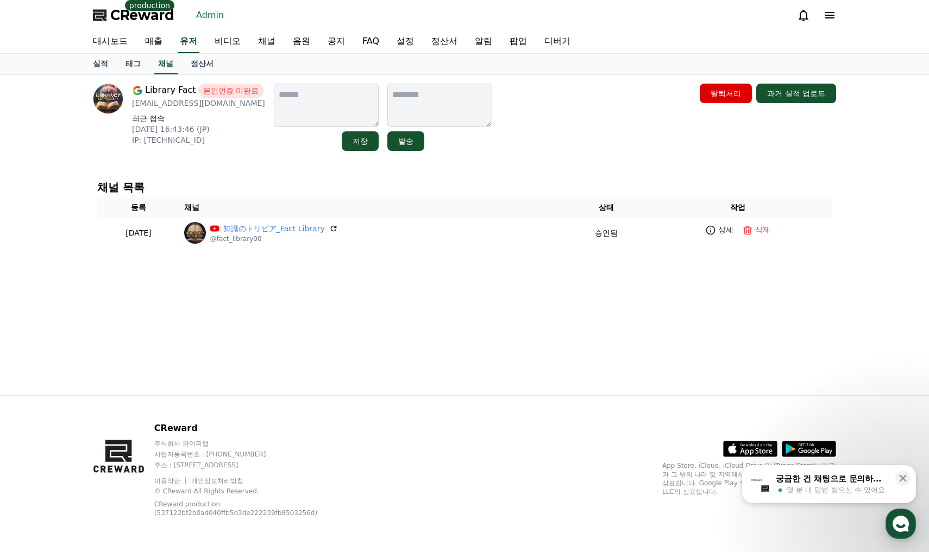
click at [518, 203] on th "채널" at bounding box center [374, 208] width 389 height 20
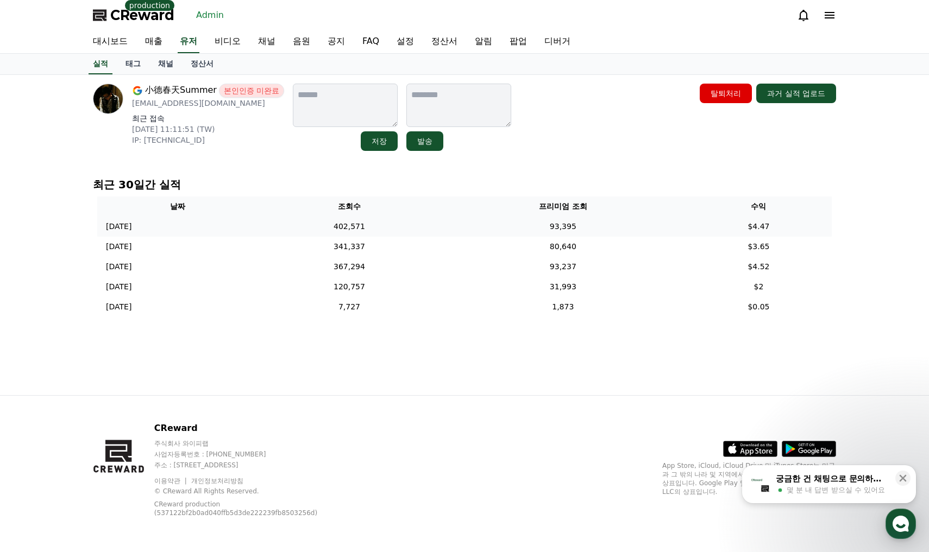
click at [579, 227] on td "93,395" at bounding box center [562, 227] width 245 height 20
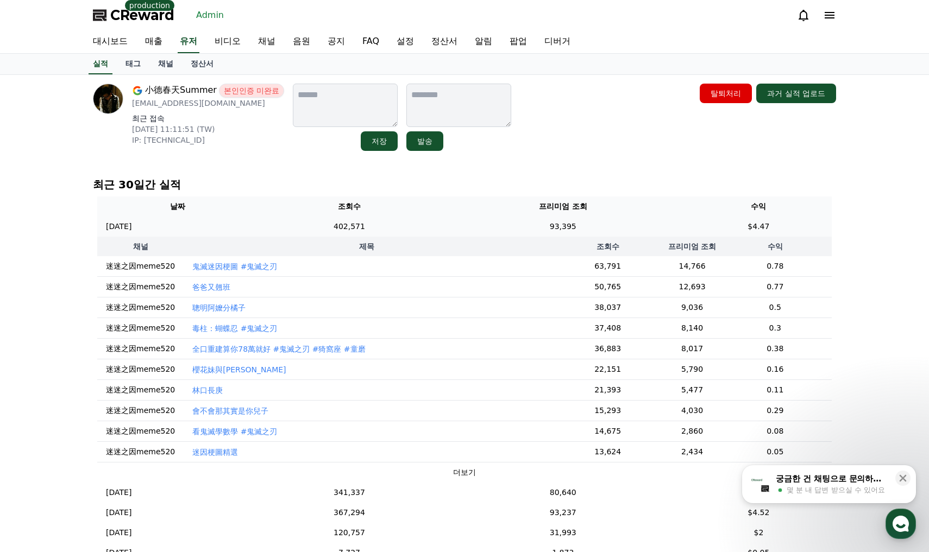
click at [579, 227] on td "93,395" at bounding box center [562, 227] width 245 height 20
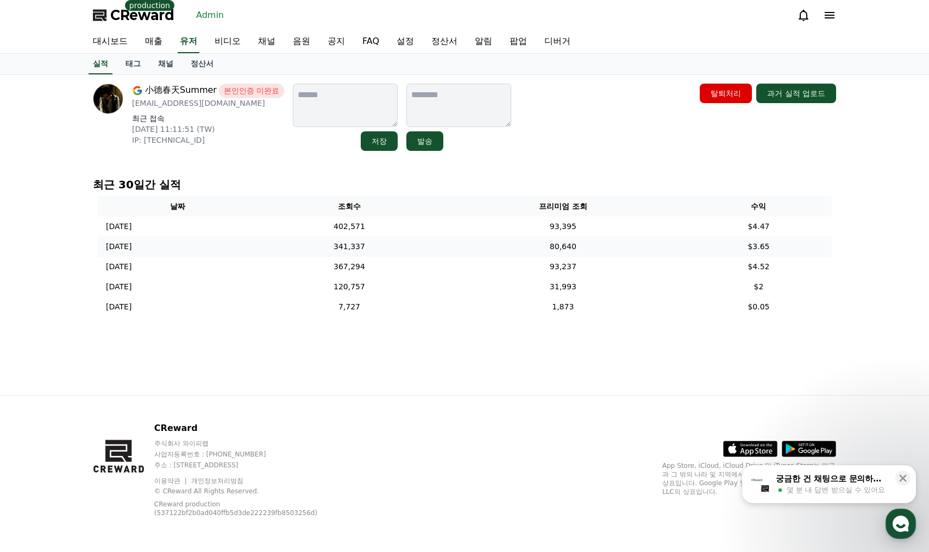
click at [590, 256] on td "80,640" at bounding box center [562, 247] width 245 height 20
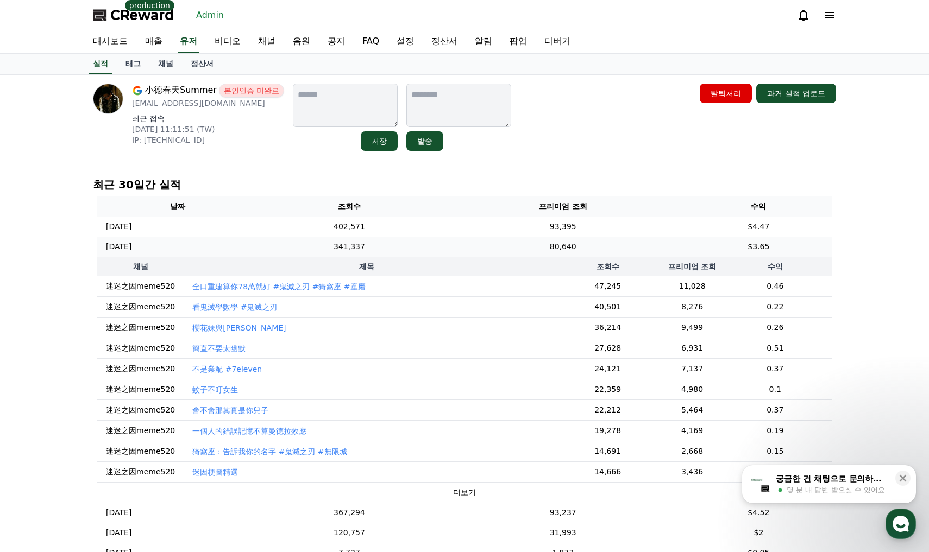
click at [590, 252] on td "80,640" at bounding box center [562, 247] width 245 height 20
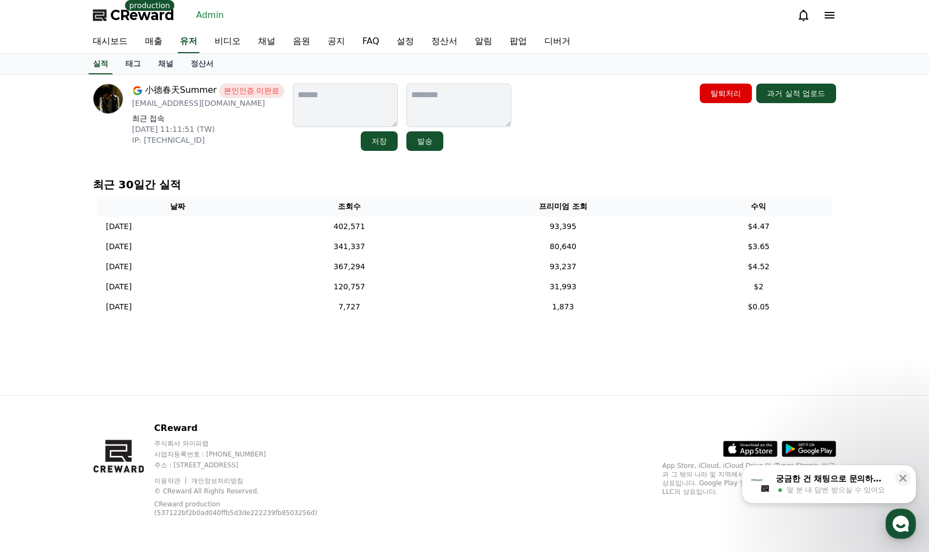
click at [617, 124] on div "小德春天Summer 본인인증 미완료 [EMAIL_ADDRESS][DOMAIN_NAME] 최근 접속 [DATE] 11:11:51 (TW) IP:…" at bounding box center [464, 117] width 743 height 67
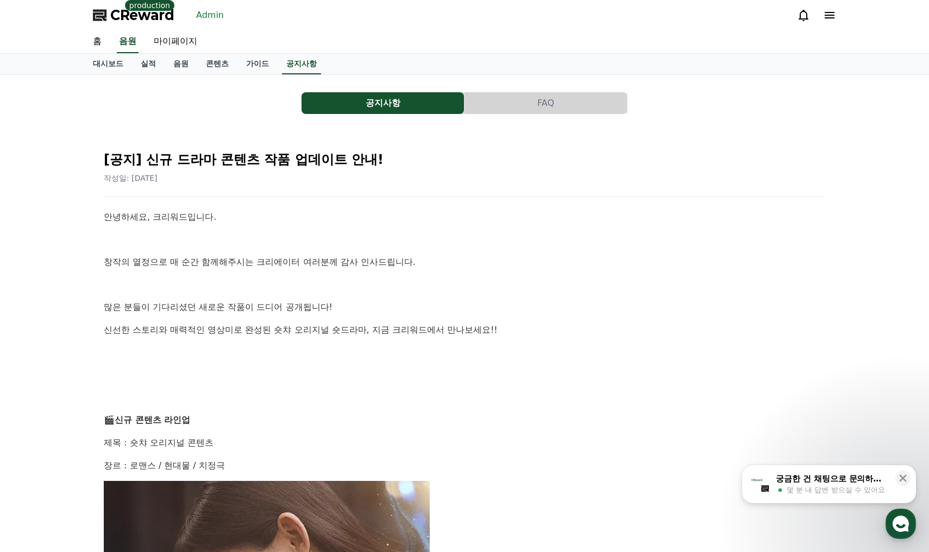
click at [546, 259] on p "창작의 열정으로 매 순간 함께해주시는 크리에이터 여러분께 감사 인사드립니다." at bounding box center [464, 262] width 721 height 14
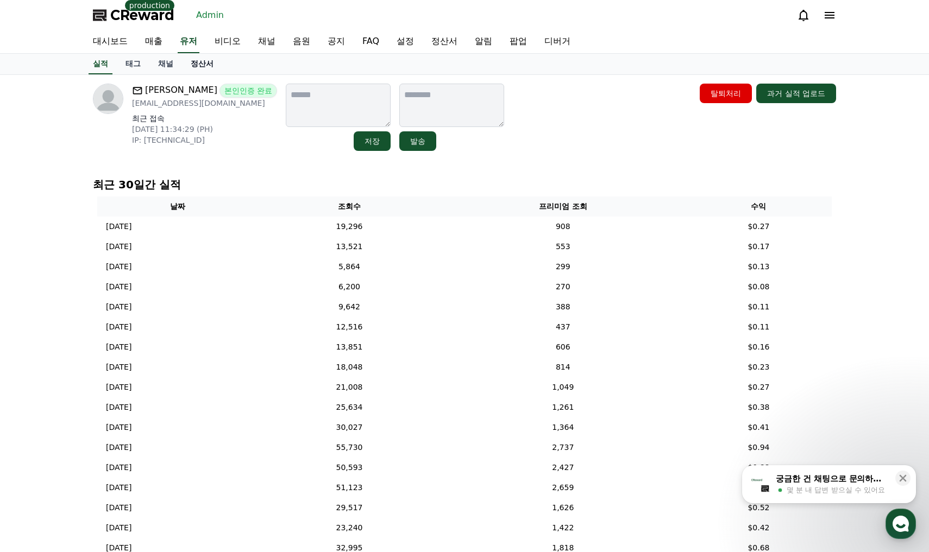
click at [200, 65] on link "정산서" at bounding box center [202, 64] width 40 height 21
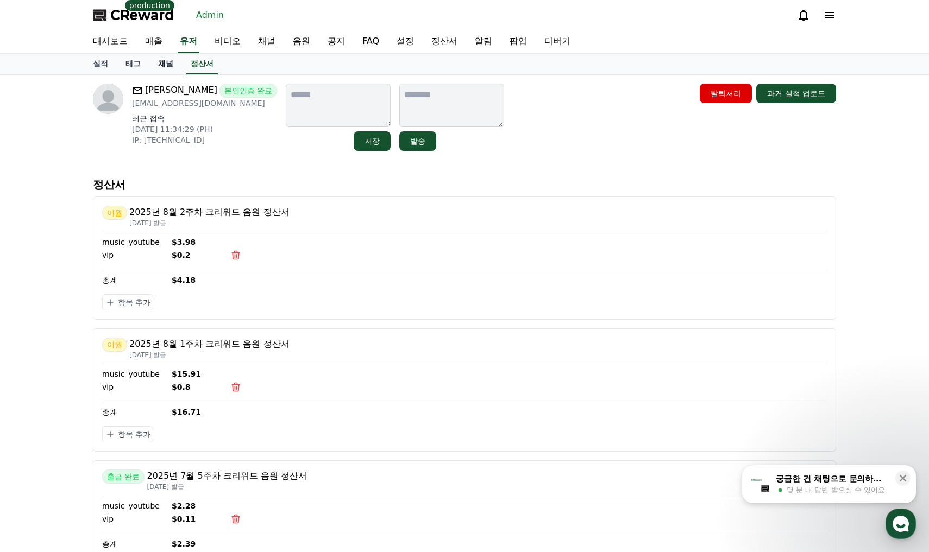
click at [165, 64] on link "채널" at bounding box center [165, 64] width 33 height 21
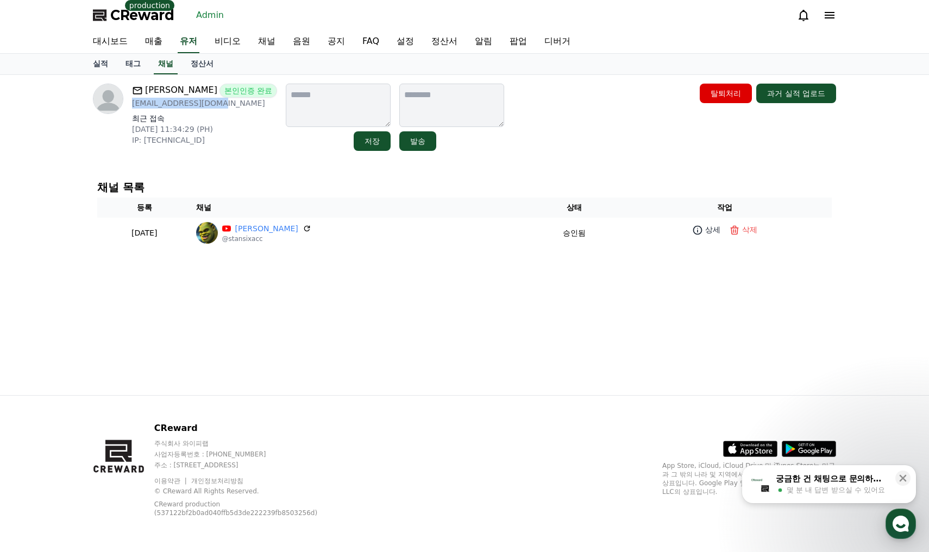
drag, startPoint x: 211, startPoint y: 105, endPoint x: 131, endPoint y: 107, distance: 79.3
click at [131, 107] on div "Stan 본인인증 완료 stansixacc@gmail.com 최근 접속 2025-08-19 11:34:29 (PH) IP: 180.191.22…" at bounding box center [185, 117] width 184 height 67
copy p "stansixacc@gmail.com"
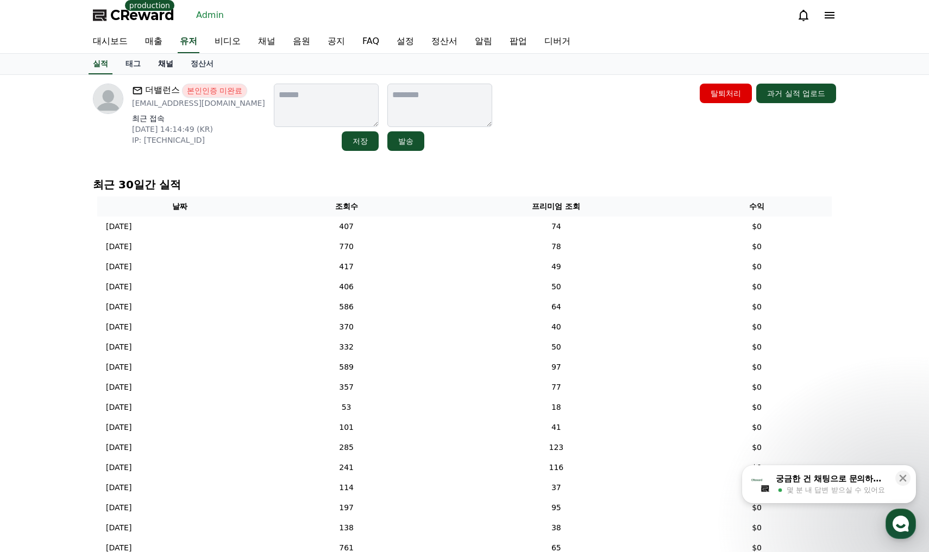
click at [175, 68] on link "채널" at bounding box center [165, 64] width 33 height 21
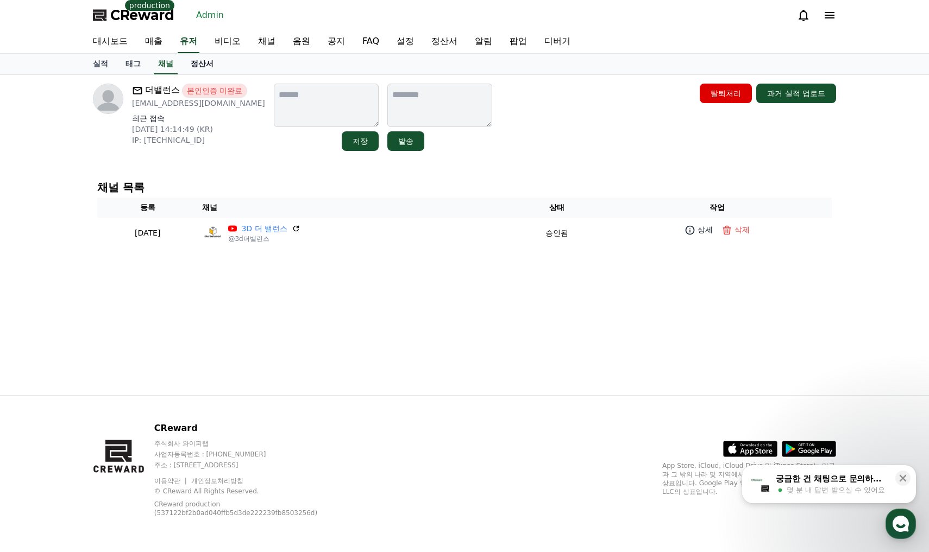
click at [200, 64] on link "정산서" at bounding box center [202, 64] width 40 height 21
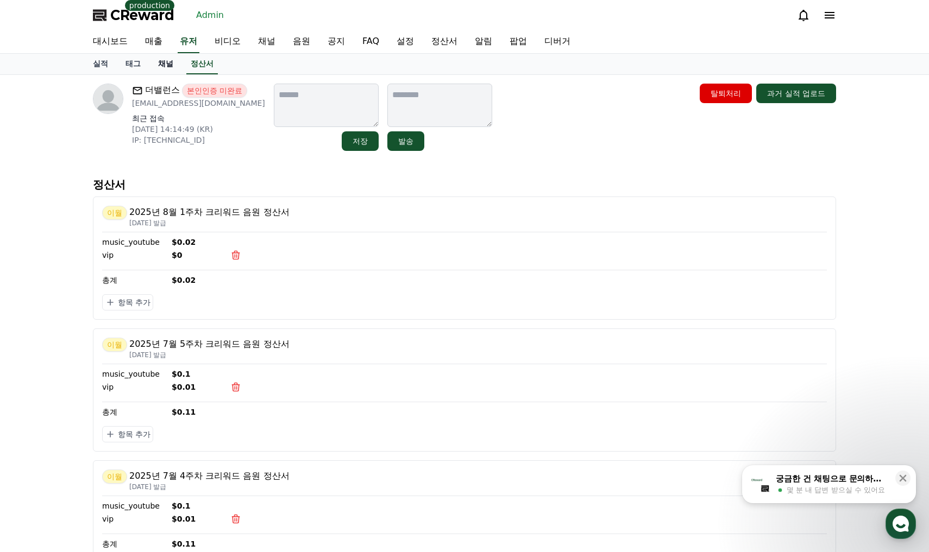
click at [169, 67] on link "채널" at bounding box center [165, 64] width 33 height 21
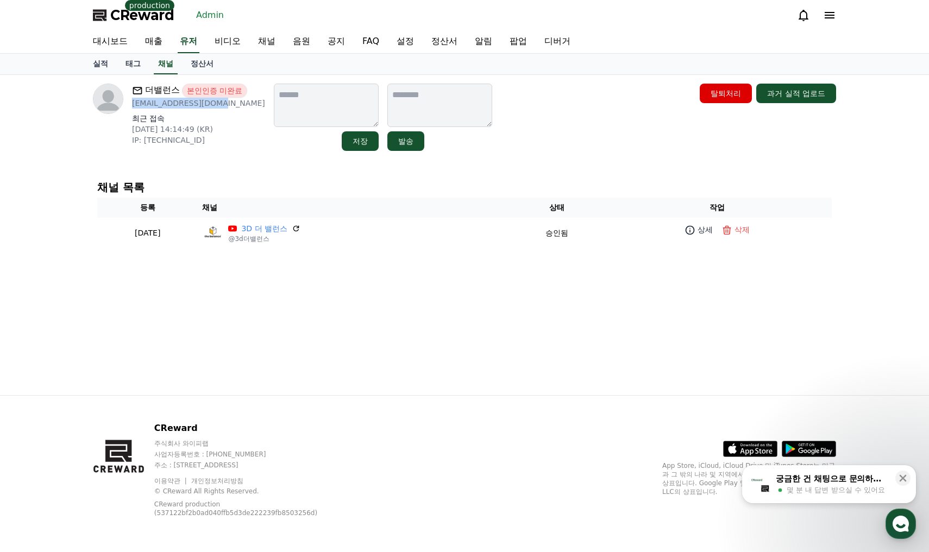
drag, startPoint x: 216, startPoint y: 103, endPoint x: 130, endPoint y: 104, distance: 86.4
click at [130, 104] on div "더밸런스 본인인증 미완료 tjwnsgus11@naver.com 최근 접속 2025-07-18 14:14:49 (KR) IP: 175.194.1…" at bounding box center [179, 117] width 172 height 67
copy p "tjwnsgus11@naver.com"
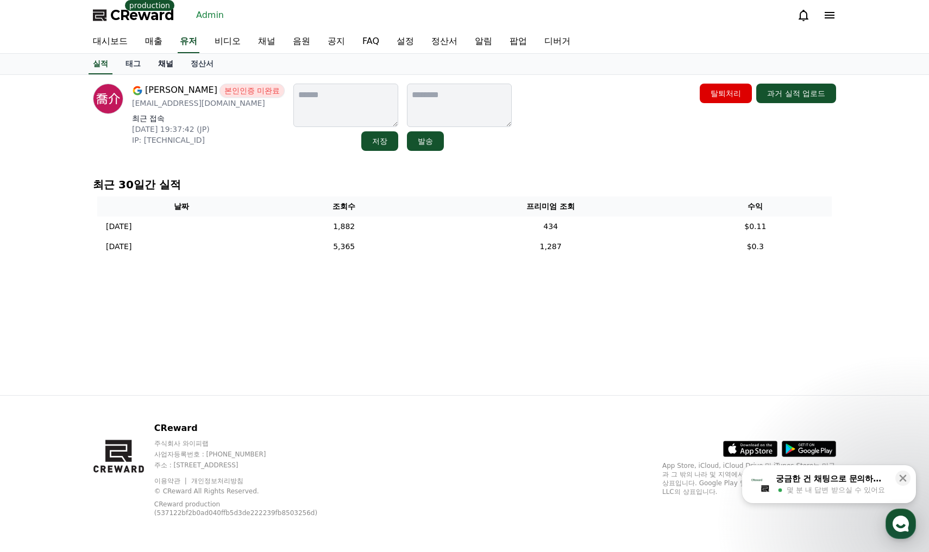
click at [170, 58] on link "채널" at bounding box center [165, 64] width 33 height 21
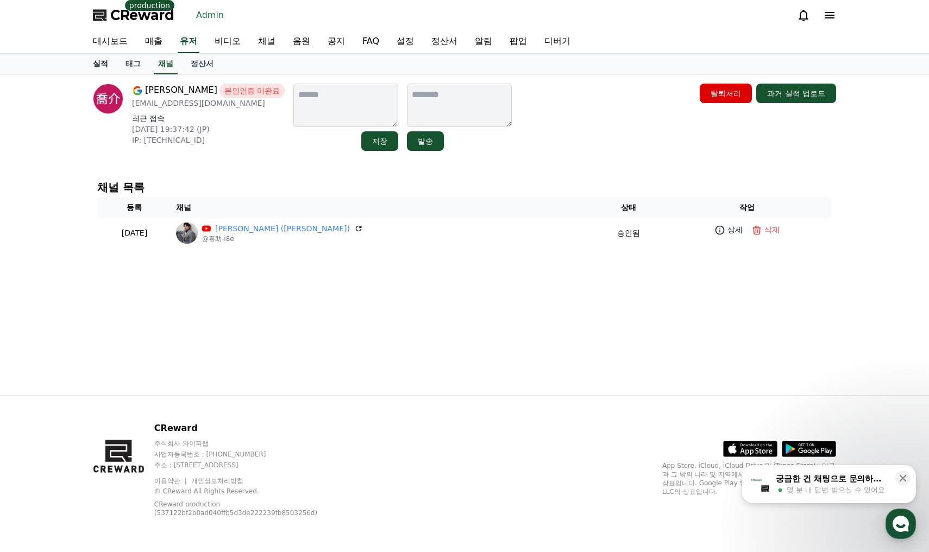
click at [104, 68] on link "실적" at bounding box center [100, 64] width 33 height 21
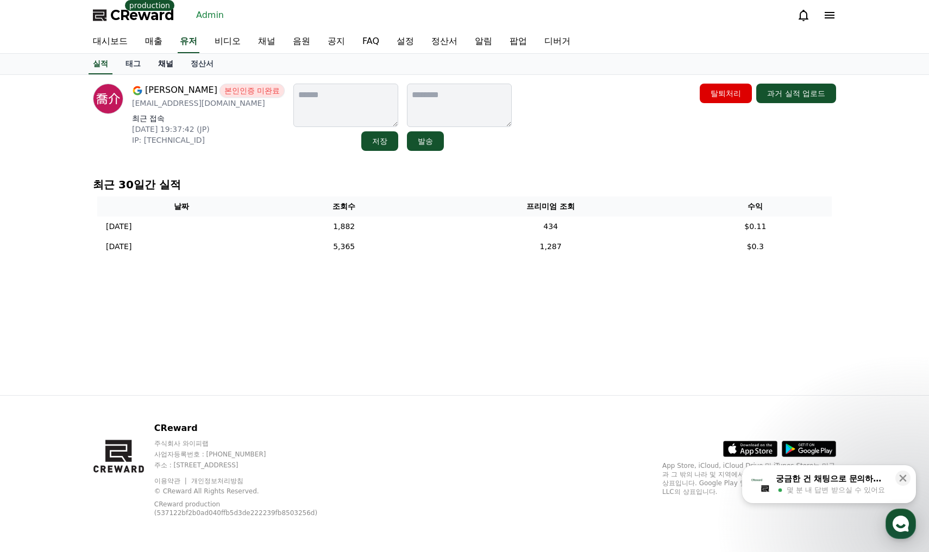
click at [174, 61] on link "채널" at bounding box center [165, 64] width 33 height 21
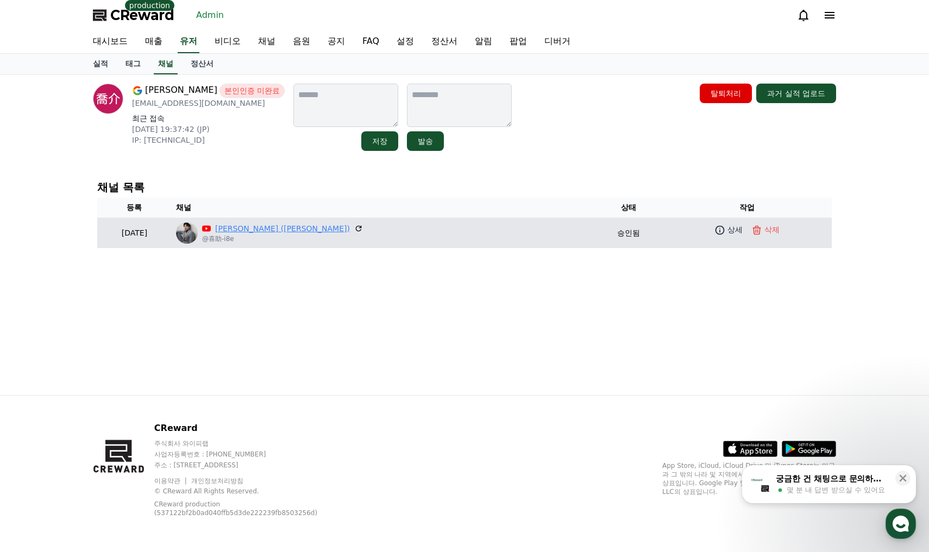
click at [297, 230] on link "喜助 (Kisuke)" at bounding box center [282, 228] width 135 height 11
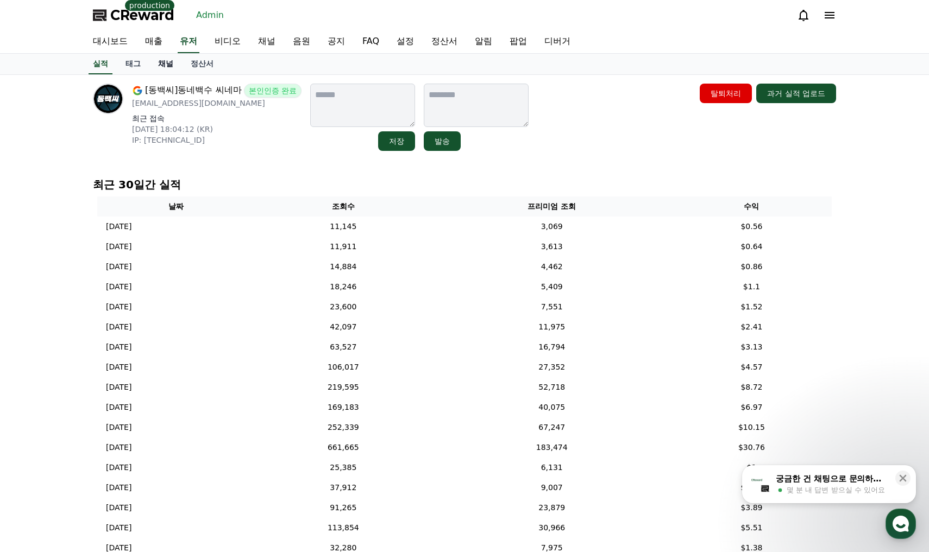
click at [165, 70] on link "채널" at bounding box center [165, 64] width 33 height 21
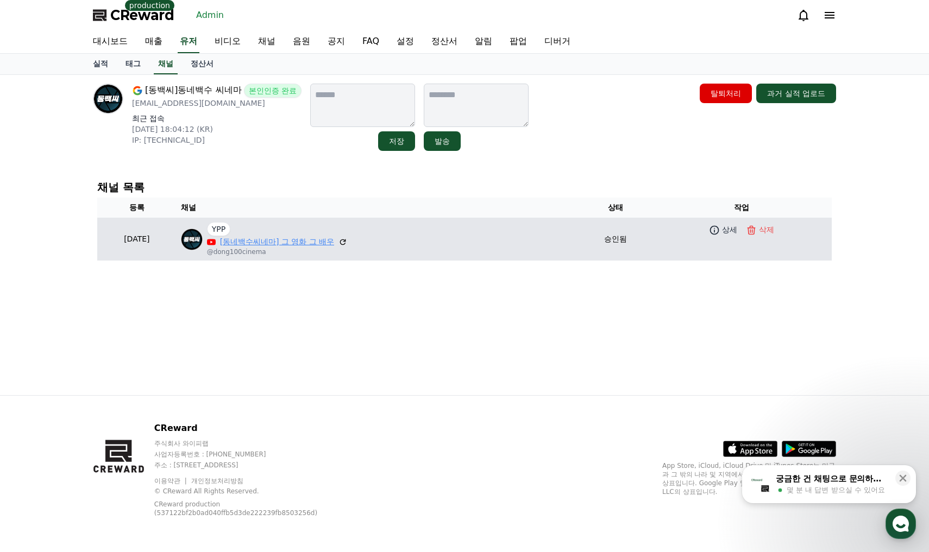
click at [269, 239] on link "[동네백수씨네마] 그 영화 그 배우" at bounding box center [277, 241] width 115 height 11
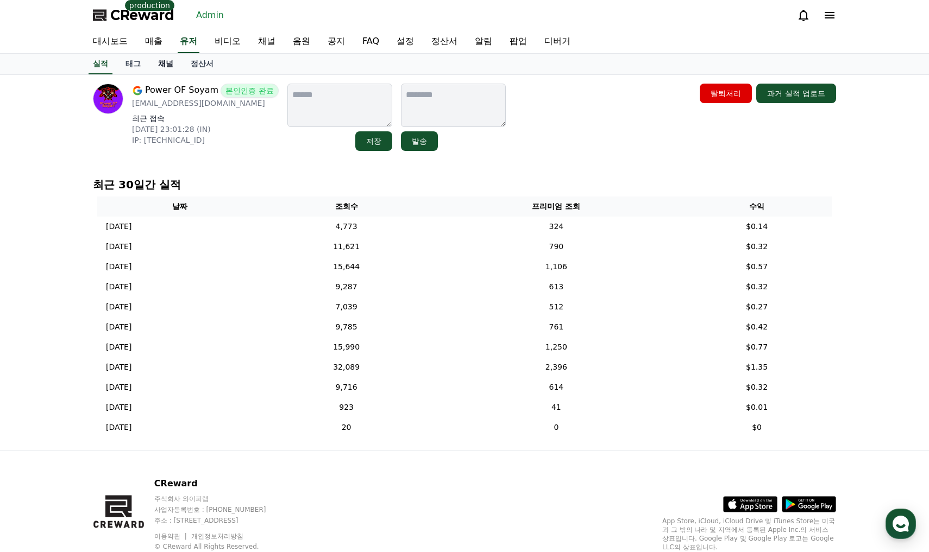
click at [167, 65] on link "채널" at bounding box center [165, 64] width 33 height 21
click at [166, 62] on link "채널" at bounding box center [165, 64] width 33 height 21
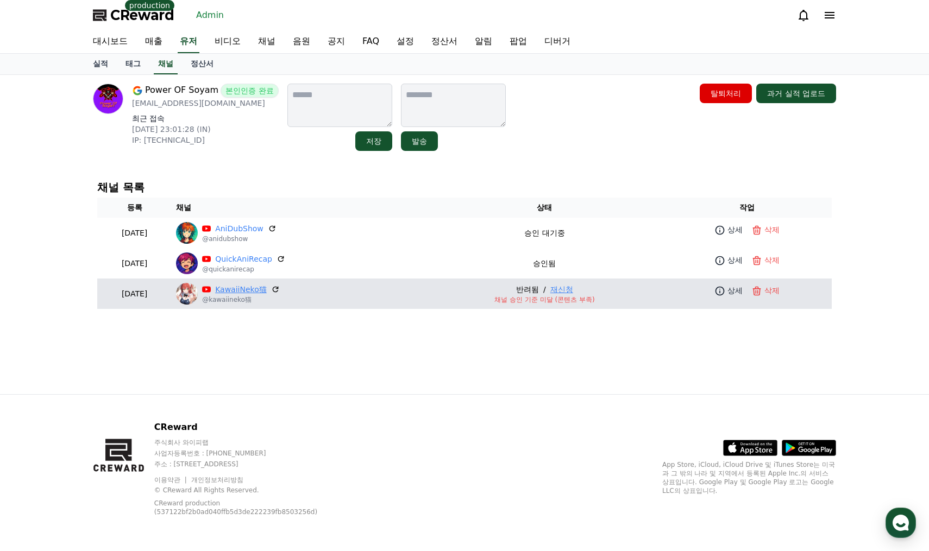
click at [267, 289] on link "KawaiiNeko猫" at bounding box center [241, 289] width 52 height 11
click at [255, 290] on link "KawaiiNeko猫" at bounding box center [241, 289] width 52 height 11
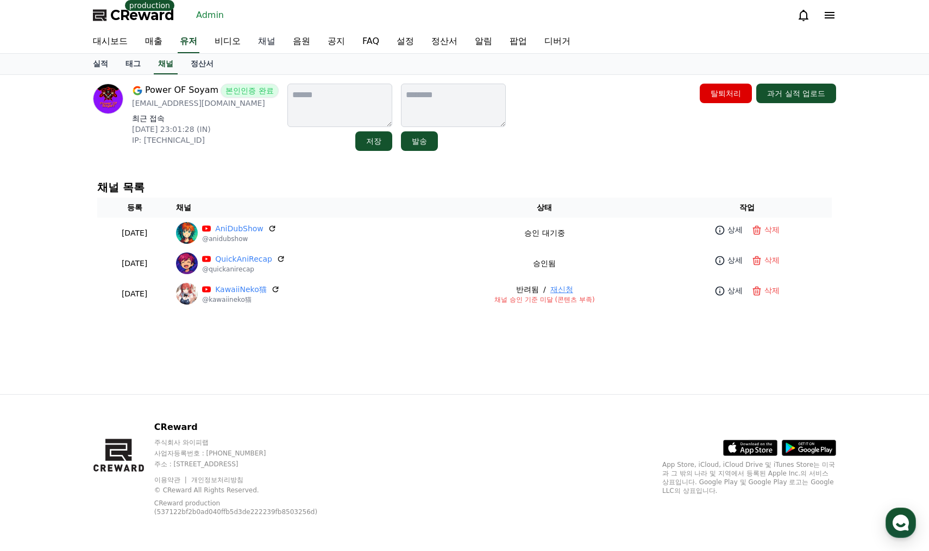
click at [269, 40] on link "채널" at bounding box center [266, 41] width 35 height 23
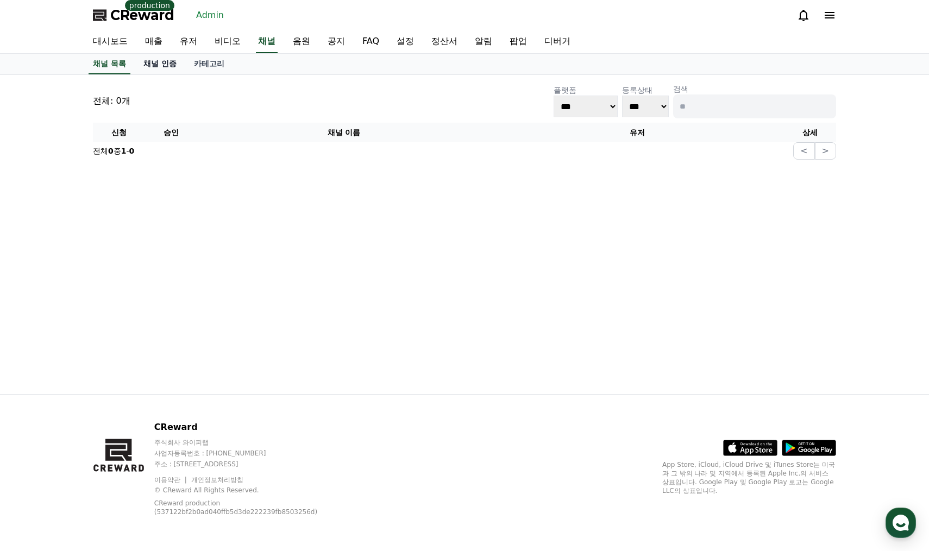
click at [166, 62] on link "채널 인증" at bounding box center [160, 64] width 51 height 21
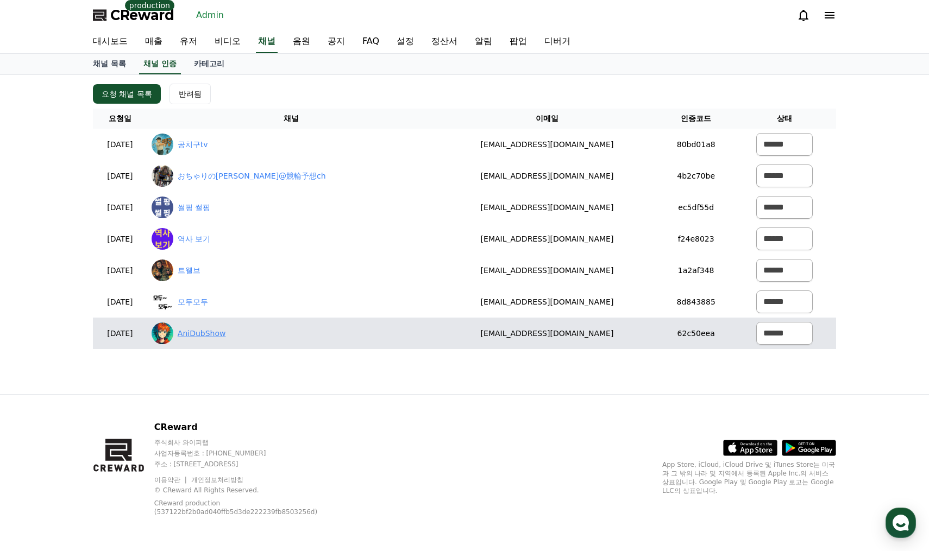
click at [226, 333] on link "AniDubShow" at bounding box center [202, 333] width 48 height 11
click at [771, 331] on select "****** *** ***" at bounding box center [784, 333] width 56 height 23
select select "********"
click at [756, 322] on select "****** *** ***" at bounding box center [784, 333] width 56 height 23
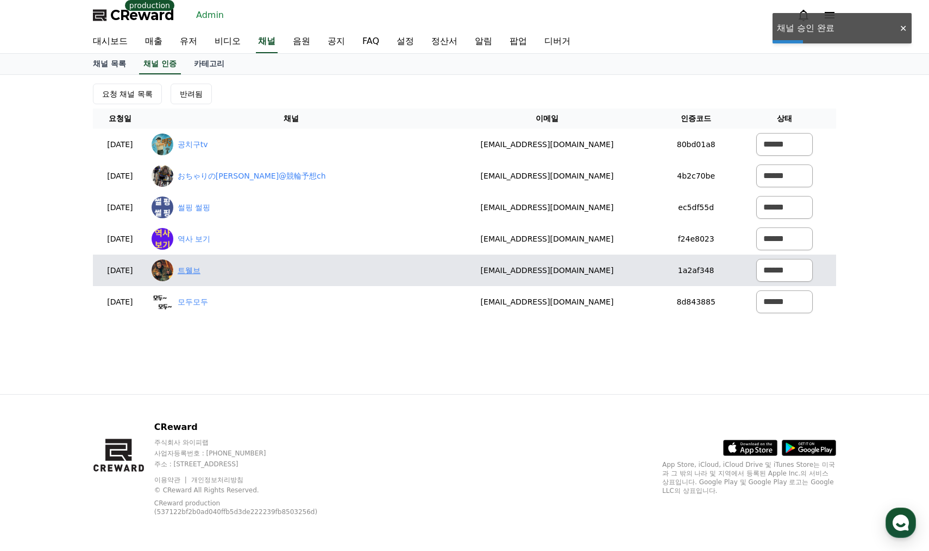
click at [200, 274] on link "트웰브" at bounding box center [189, 270] width 23 height 11
drag, startPoint x: 604, startPoint y: 270, endPoint x: 586, endPoint y: 270, distance: 17.9
click at [405, 267] on tr "[DATE] 08-26 트웰브 [EMAIL_ADDRESS][DOMAIN_NAME] 1a2af348 ****** *** ***" at bounding box center [464, 270] width 743 height 31
copy tr "트웰브 [EMAIL_ADDRESS][DOMAIN_NAME]"
click at [797, 267] on select "****** *** ***" at bounding box center [784, 270] width 56 height 23
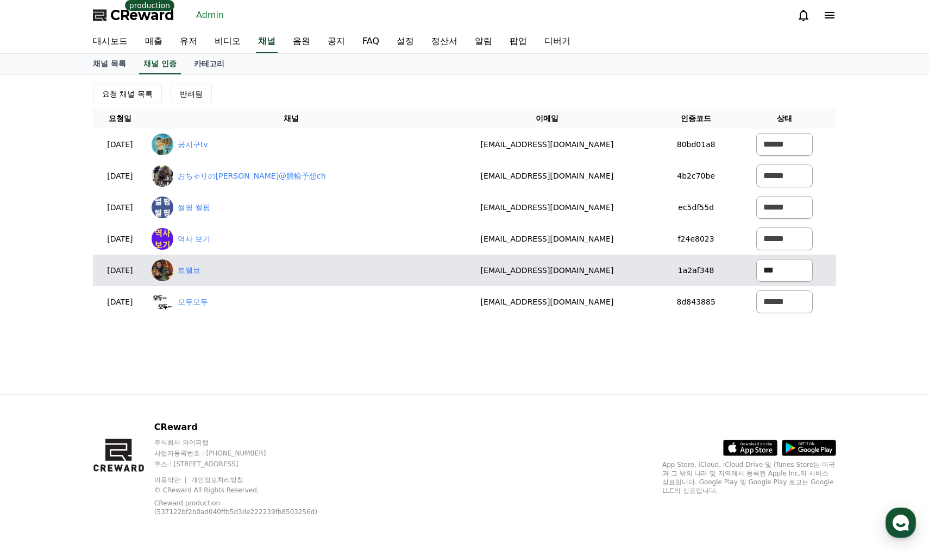
click at [756, 259] on select "****** *** ***" at bounding box center [784, 270] width 56 height 23
click at [208, 271] on link "모두모두" at bounding box center [193, 270] width 30 height 11
click at [173, 275] on img at bounding box center [163, 271] width 22 height 22
click at [208, 273] on link "모두모두" at bounding box center [193, 270] width 30 height 11
drag, startPoint x: 777, startPoint y: 273, endPoint x: 778, endPoint y: 281, distance: 8.3
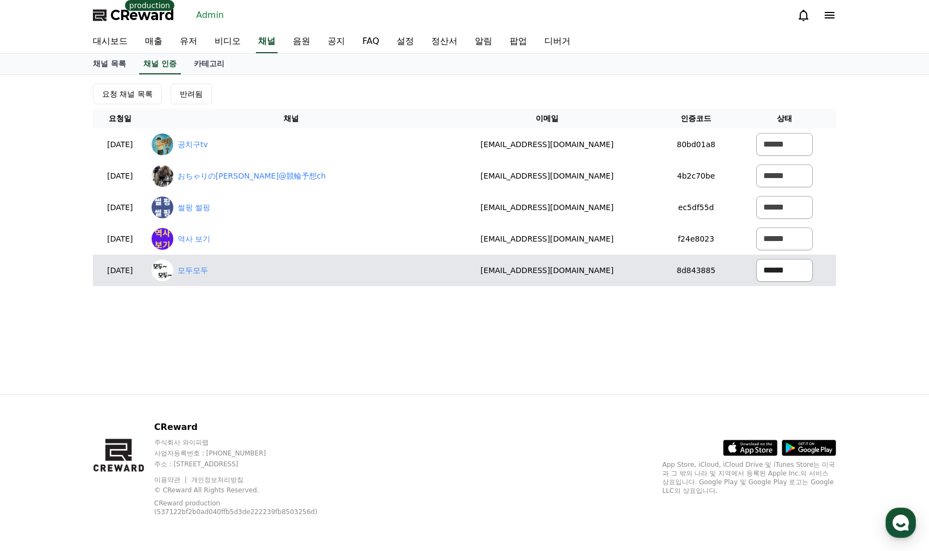
click at [777, 273] on select "****** *** ***" at bounding box center [784, 270] width 56 height 23
select select "********"
click at [756, 259] on select "****** *** ***" at bounding box center [784, 270] width 56 height 23
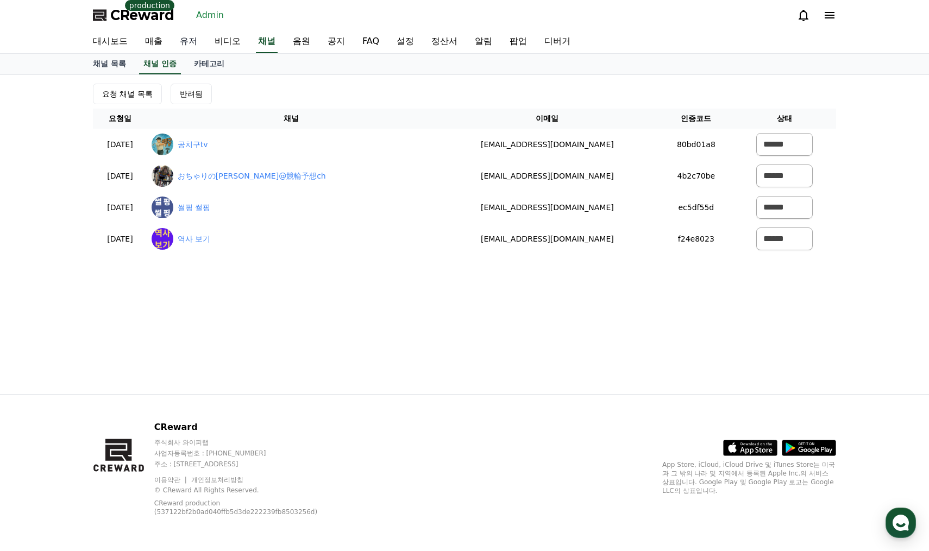
click at [193, 40] on link "유저" at bounding box center [188, 41] width 35 height 23
click at [372, 91] on div "요청 채널 목록 반려됨" at bounding box center [464, 93] width 743 height 21
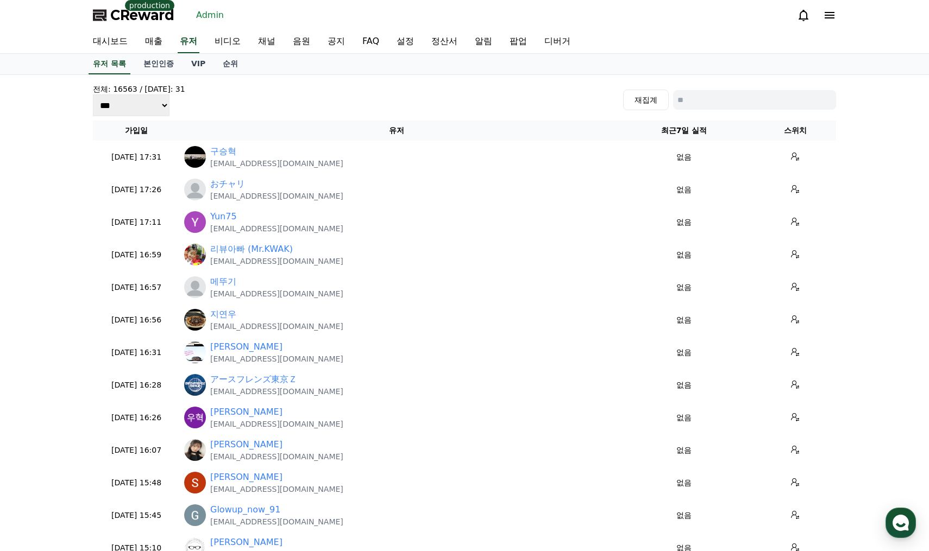
click at [768, 98] on input at bounding box center [754, 100] width 163 height 20
paste input "**********"
type input "**********"
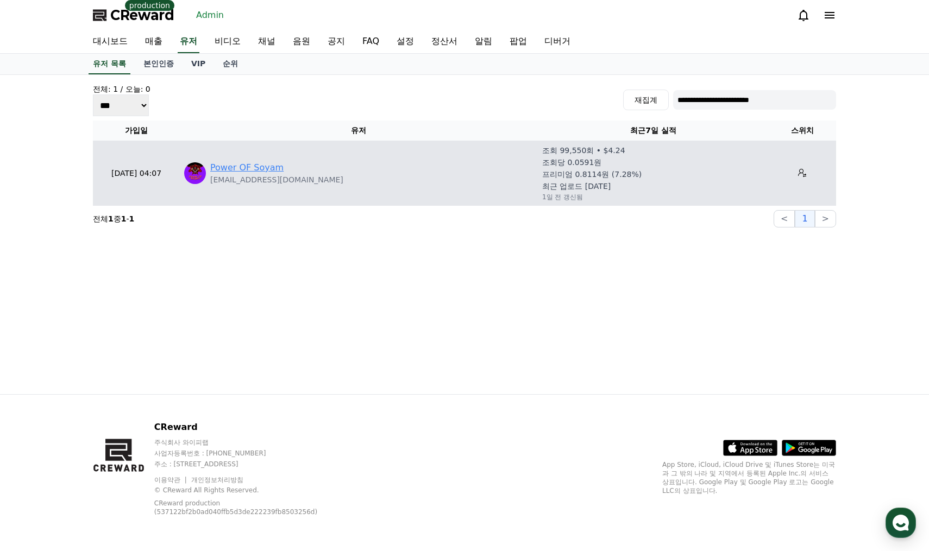
click at [244, 169] on link "Power OF Soyam" at bounding box center [246, 167] width 73 height 13
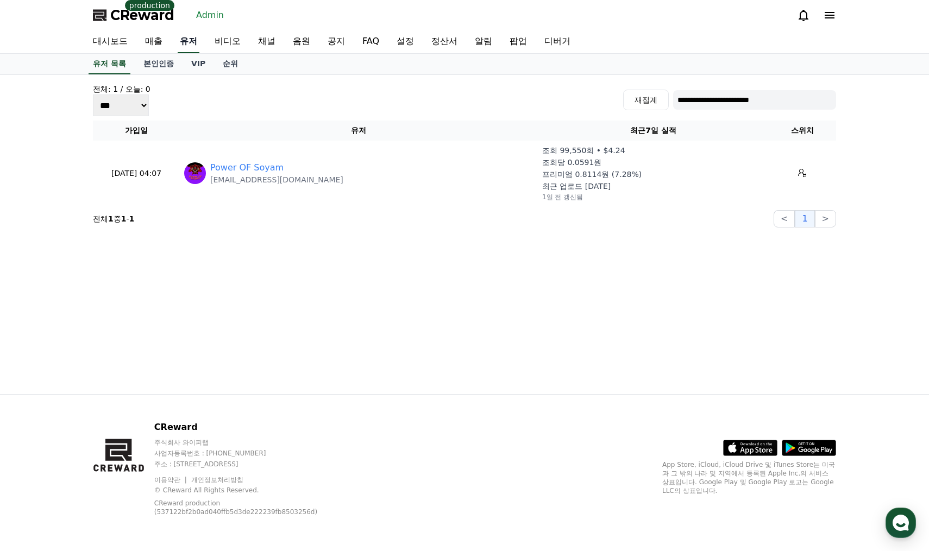
click at [188, 46] on link "유저" at bounding box center [189, 41] width 22 height 23
click at [201, 40] on div "대시보드 매출 유저 비디오 채널 음원 공지 FAQ 설정 정산서 알림 팝업 디버거" at bounding box center [464, 41] width 760 height 23
click at [205, 25] on div "CReward production Admin" at bounding box center [464, 15] width 760 height 30
click at [205, 18] on link "Admin" at bounding box center [210, 15] width 36 height 17
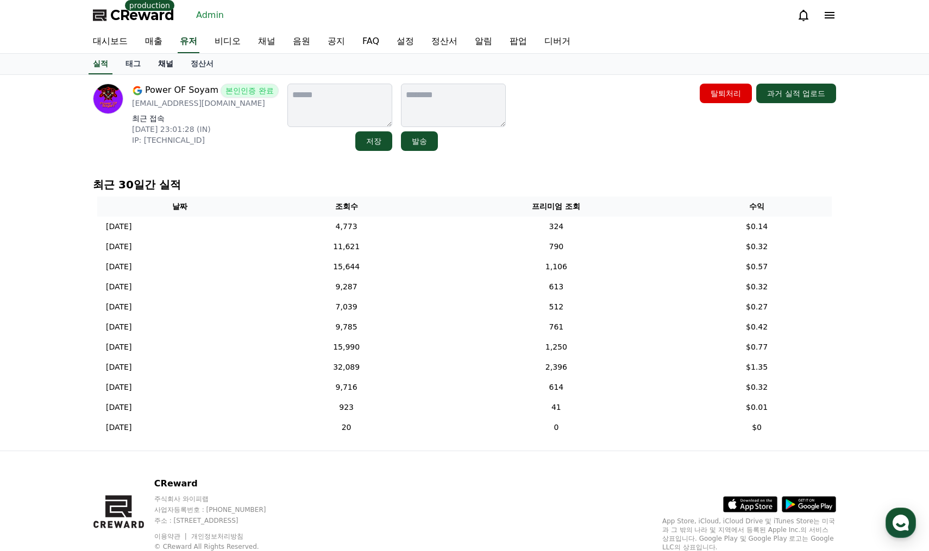
click at [169, 64] on link "채널" at bounding box center [165, 64] width 33 height 21
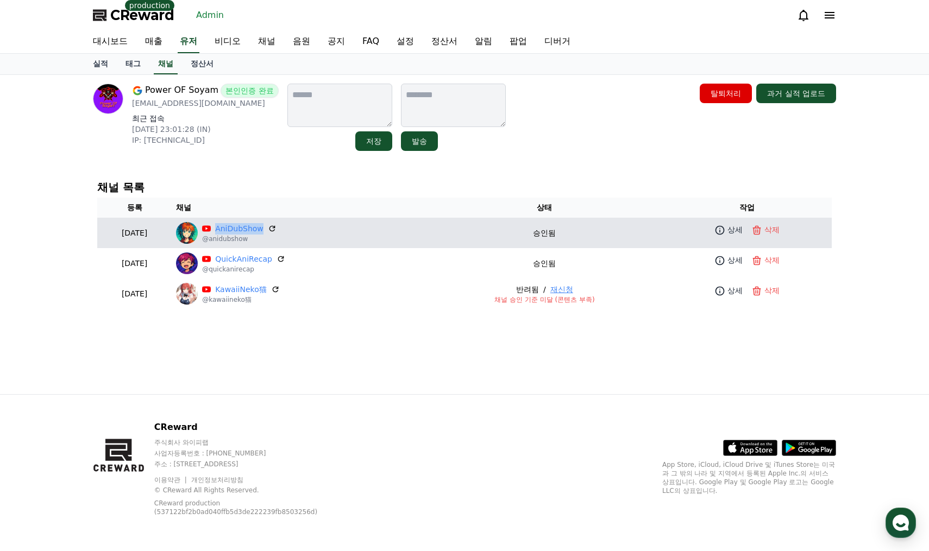
drag, startPoint x: 240, startPoint y: 225, endPoint x: 291, endPoint y: 228, distance: 51.1
click at [276, 228] on p "AniDubShow" at bounding box center [239, 228] width 74 height 11
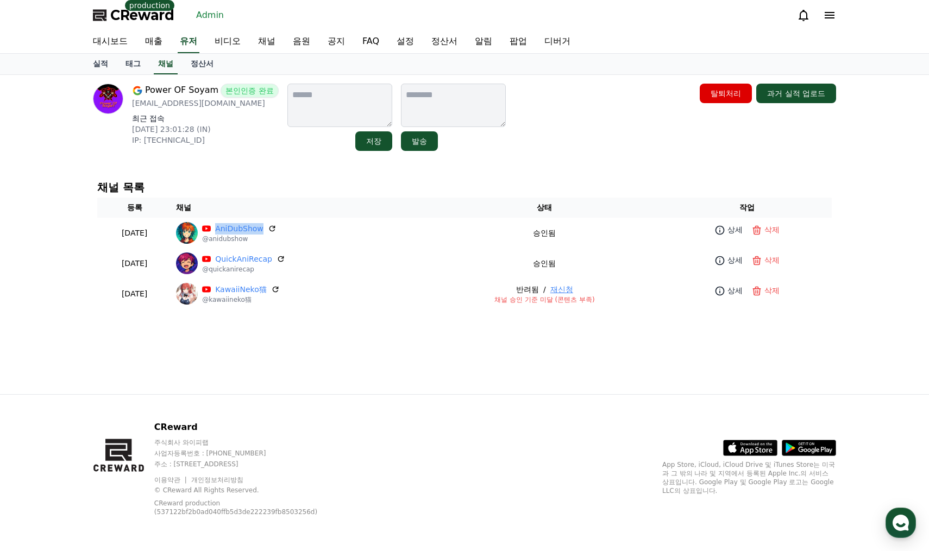
copy div "AniDubShow"
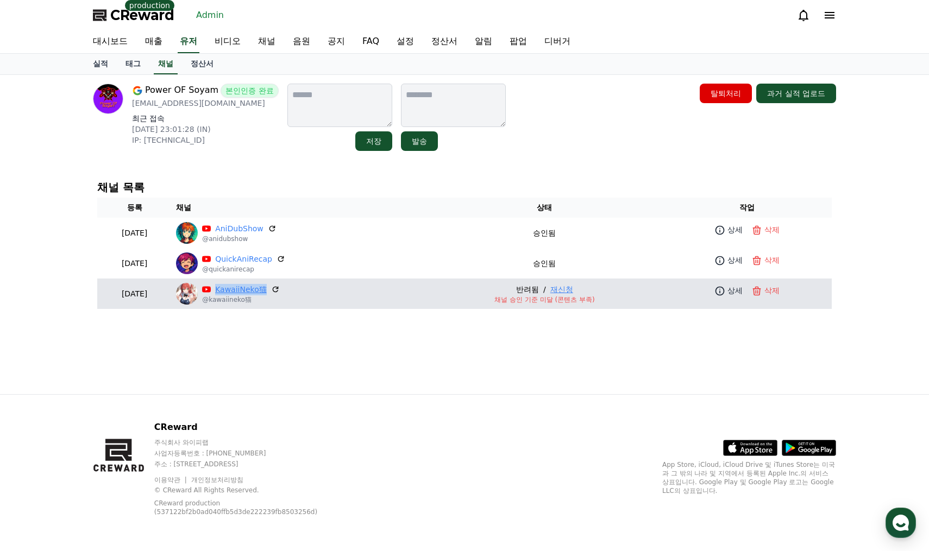
drag, startPoint x: 240, startPoint y: 289, endPoint x: 289, endPoint y: 291, distance: 50.0
click at [280, 291] on p "KawaiiNeko猫" at bounding box center [241, 289] width 78 height 11
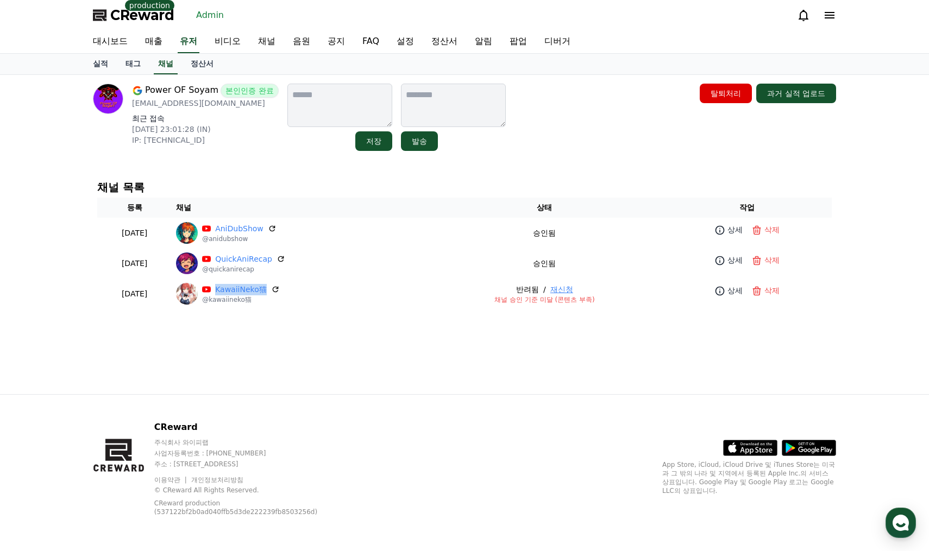
copy link "KawaiiNeko猫"
click at [563, 154] on div "Power OF Soyam 본인인증 완료 soyam.agarwal009@gmail.com 최근 접속 2025-08-10 23:01:28 (IN…" at bounding box center [465, 117] width 752 height 76
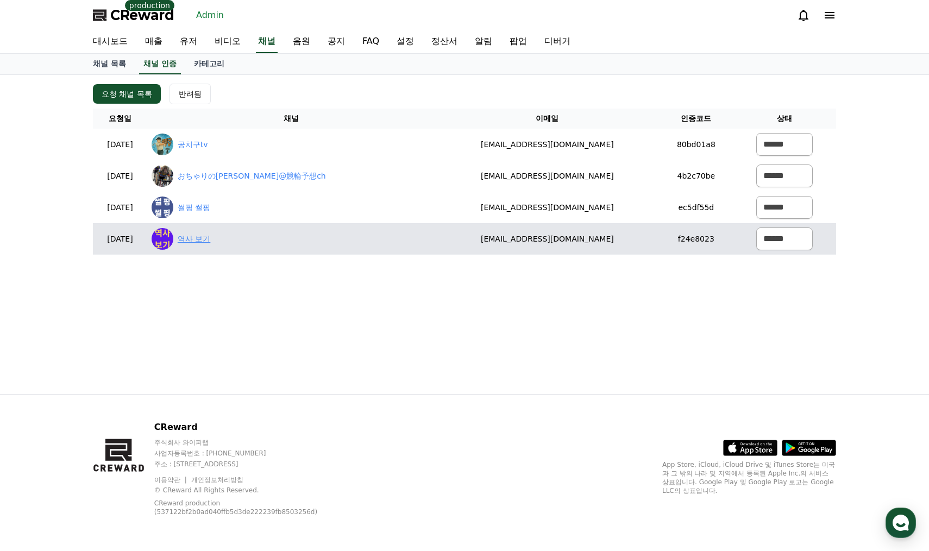
click at [210, 241] on link "역사 보기" at bounding box center [194, 239] width 33 height 11
drag, startPoint x: 617, startPoint y: 247, endPoint x: 459, endPoint y: 242, distance: 158.1
click at [457, 245] on td "[EMAIL_ADDRESS][DOMAIN_NAME]" at bounding box center [547, 238] width 223 height 31
copy td "[EMAIL_ADDRESS][DOMAIN_NAME]"
drag, startPoint x: 777, startPoint y: 240, endPoint x: 778, endPoint y: 250, distance: 10.3
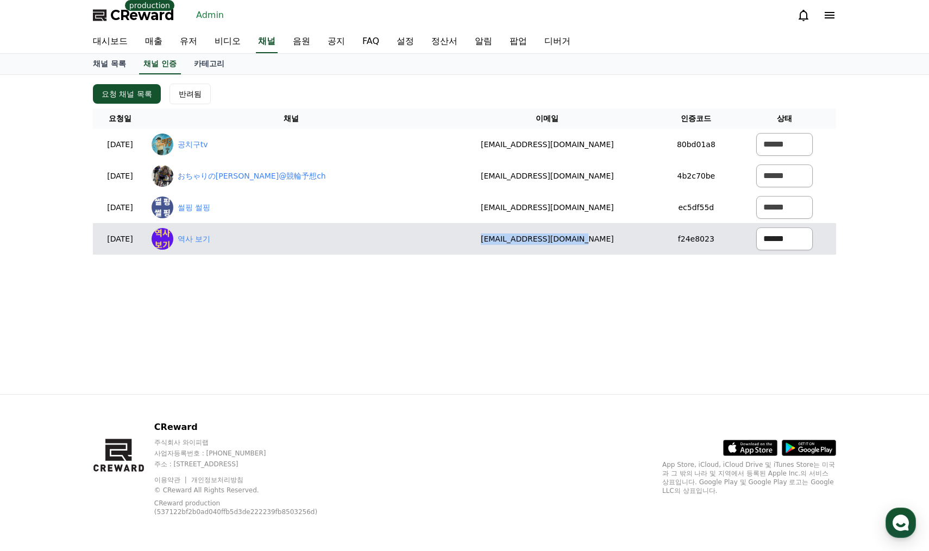
click at [776, 240] on select "****** *** ***" at bounding box center [784, 239] width 56 height 23
select select "********"
click at [756, 228] on select "****** *** ***" at bounding box center [784, 239] width 56 height 23
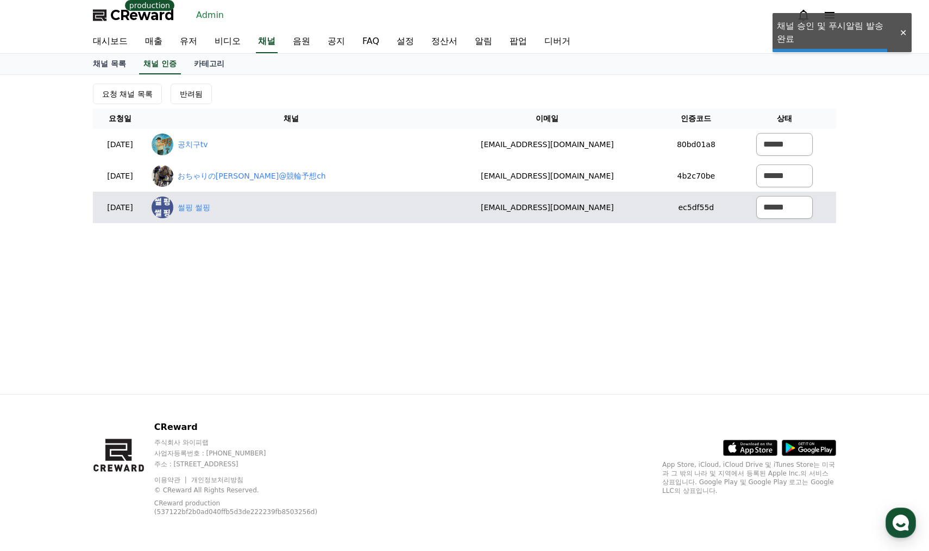
click at [247, 211] on div "썰핑 썰핑" at bounding box center [292, 208] width 280 height 22
click at [210, 206] on link "썰핑 썰핑" at bounding box center [194, 207] width 33 height 11
click at [769, 211] on select "****** *** ***" at bounding box center [784, 207] width 56 height 23
select select "********"
click at [756, 196] on select "****** *** ***" at bounding box center [784, 207] width 56 height 23
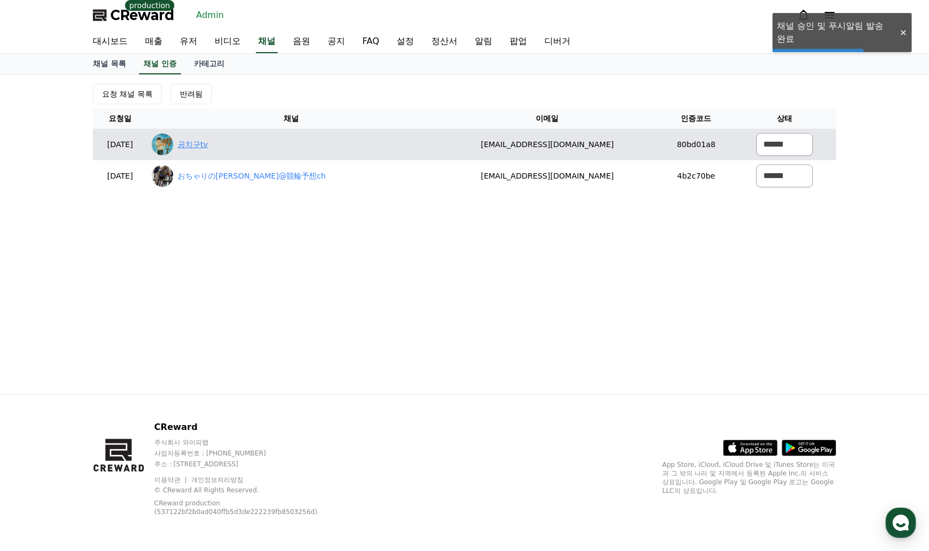
click at [208, 146] on link "공치구tv" at bounding box center [193, 144] width 30 height 11
drag, startPoint x: 608, startPoint y: 130, endPoint x: 468, endPoint y: 137, distance: 139.8
click at [469, 137] on table "요청일 채널 이메일 인증코드 상태 2025-08-26 08-26 공치구tv koil99@naver.com 80bd01a8 ****** *** …" at bounding box center [464, 150] width 743 height 83
click at [591, 141] on td "[EMAIL_ADDRESS][DOMAIN_NAME]" at bounding box center [547, 144] width 223 height 31
drag, startPoint x: 607, startPoint y: 144, endPoint x: 496, endPoint y: 146, distance: 111.3
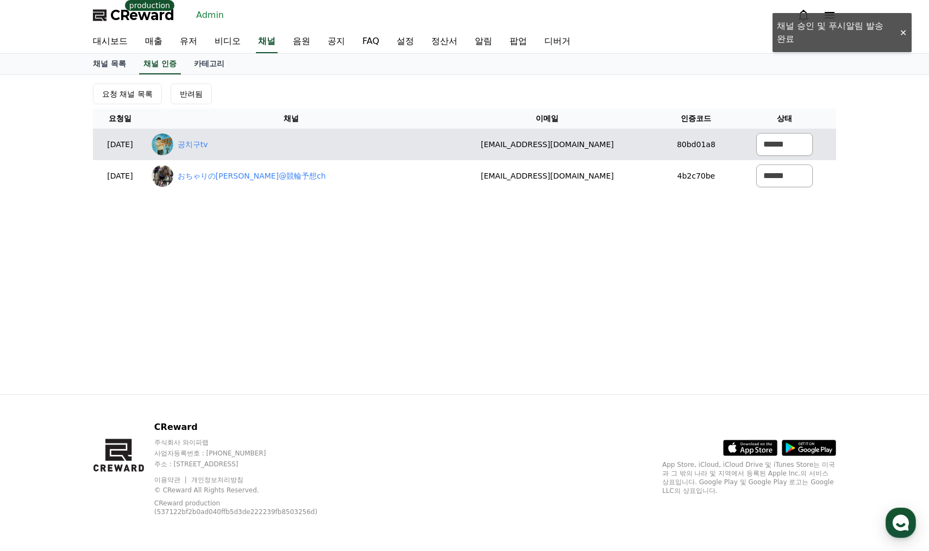
click at [496, 146] on td "[EMAIL_ADDRESS][DOMAIN_NAME]" at bounding box center [547, 144] width 223 height 31
copy td "[EMAIL_ADDRESS][DOMAIN_NAME]"
click at [747, 147] on td "****** *** ***" at bounding box center [784, 144] width 103 height 31
drag, startPoint x: 770, startPoint y: 148, endPoint x: 771, endPoint y: 155, distance: 7.7
click at [770, 149] on select "****** *** ***" at bounding box center [784, 144] width 56 height 23
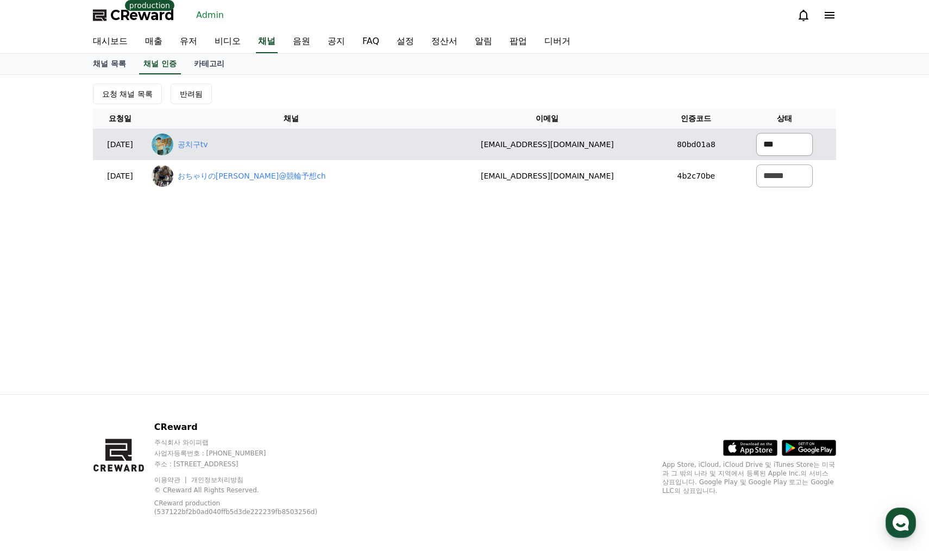
click at [756, 133] on select "****** *** ***" at bounding box center [784, 144] width 56 height 23
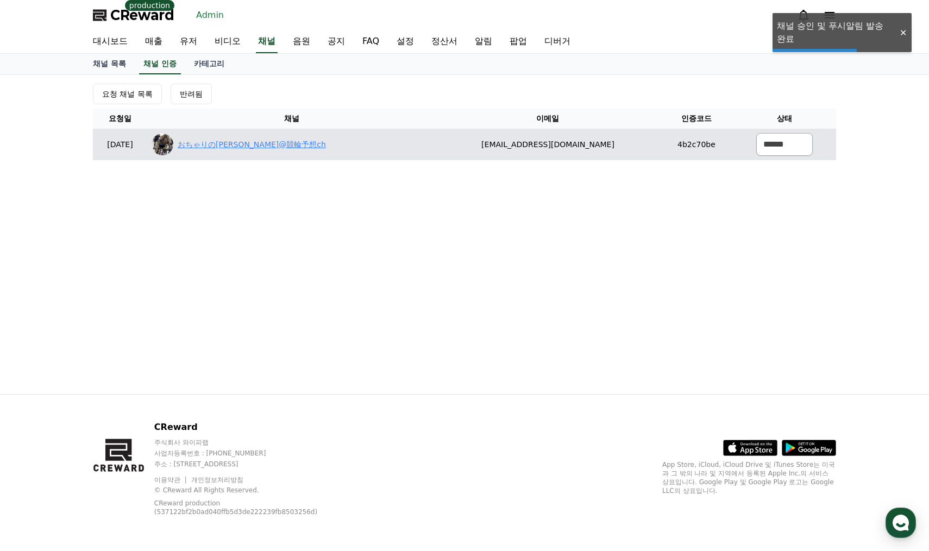
click at [257, 142] on link "おちゃりの[PERSON_NAME]@競輪予想ch" at bounding box center [252, 144] width 148 height 11
drag, startPoint x: 607, startPoint y: 143, endPoint x: 424, endPoint y: 141, distance: 183.0
click at [424, 141] on tr "2025-08-26 08-26 おちゃりのジョージ@競輪予想ch container4649@gmail.com 4b2c70be ****** *** *…" at bounding box center [464, 144] width 743 height 31
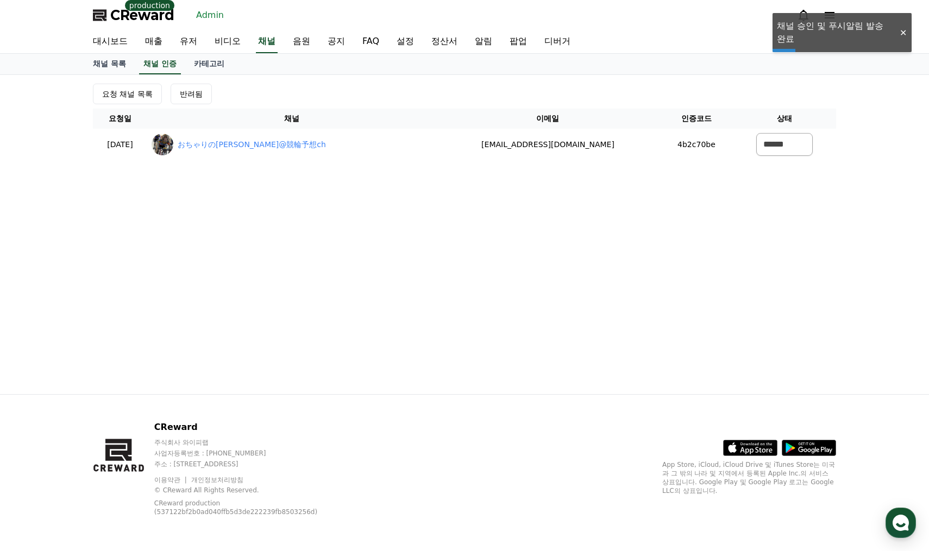
copy tr "おちゃりのジョージ@競輪予想ch container4649@gmail.com"
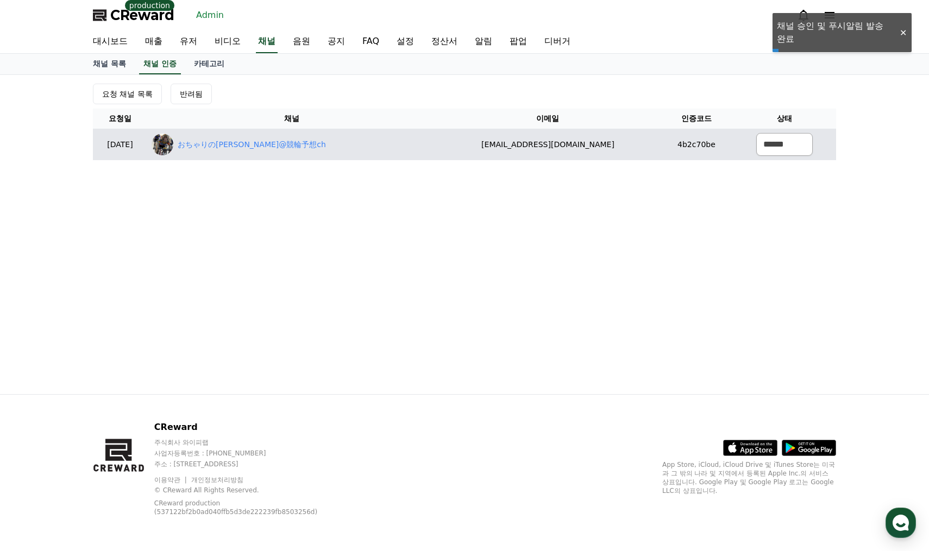
drag, startPoint x: 629, startPoint y: 205, endPoint x: 747, endPoint y: 154, distance: 128.2
click at [630, 205] on div "요청 채널 목록 반려됨 요청일 채널 이메일 인증코드 상태 2025-08-26 08-26 おちゃりのジョージ@競輪予想ch container4649…" at bounding box center [464, 234] width 760 height 319
drag, startPoint x: 771, startPoint y: 145, endPoint x: 763, endPoint y: 155, distance: 13.1
click at [771, 145] on select "****** *** ***" at bounding box center [784, 144] width 56 height 23
click at [302, 131] on td "おちゃりの[PERSON_NAME]@競輪予想ch" at bounding box center [291, 144] width 289 height 31
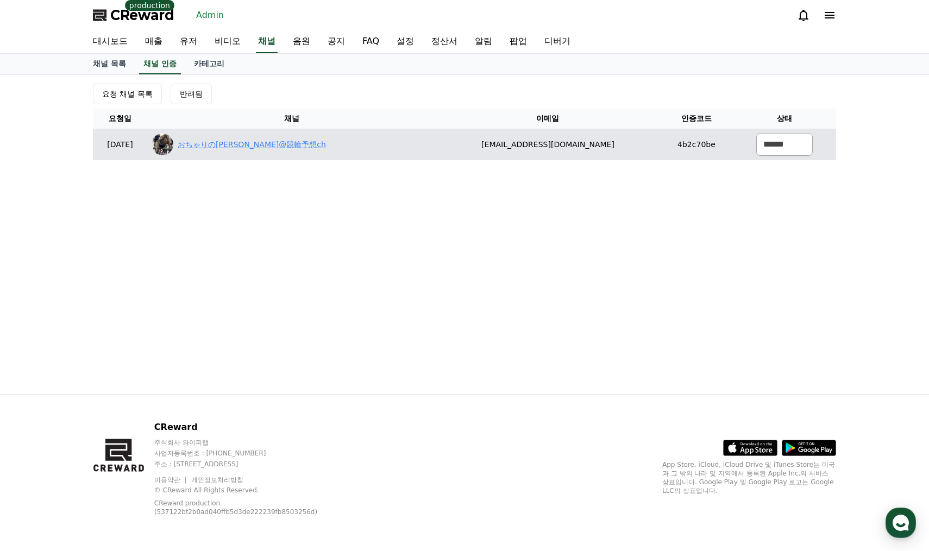
click at [282, 144] on link "おちゃりの[PERSON_NAME]@競輪予想ch" at bounding box center [252, 144] width 148 height 11
click at [771, 148] on select "****** *** ***" at bounding box center [784, 144] width 56 height 23
select select "********"
click at [756, 133] on select "****** *** ***" at bounding box center [784, 144] width 56 height 23
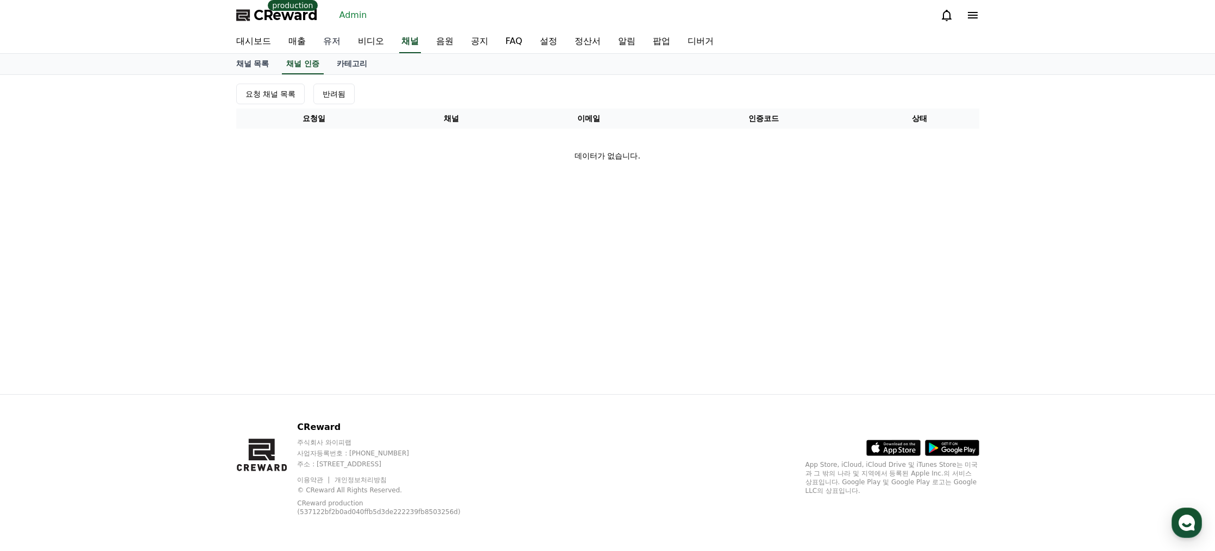
click at [340, 40] on link "유저" at bounding box center [331, 41] width 35 height 23
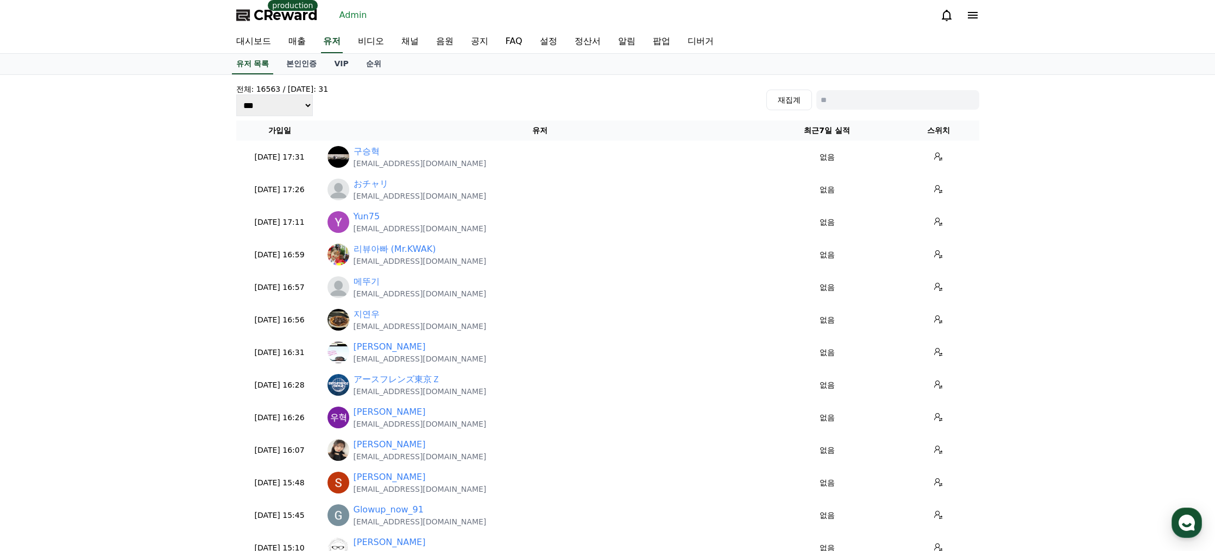
click at [843, 93] on input at bounding box center [897, 100] width 163 height 20
paste input "**********"
type input "**********"
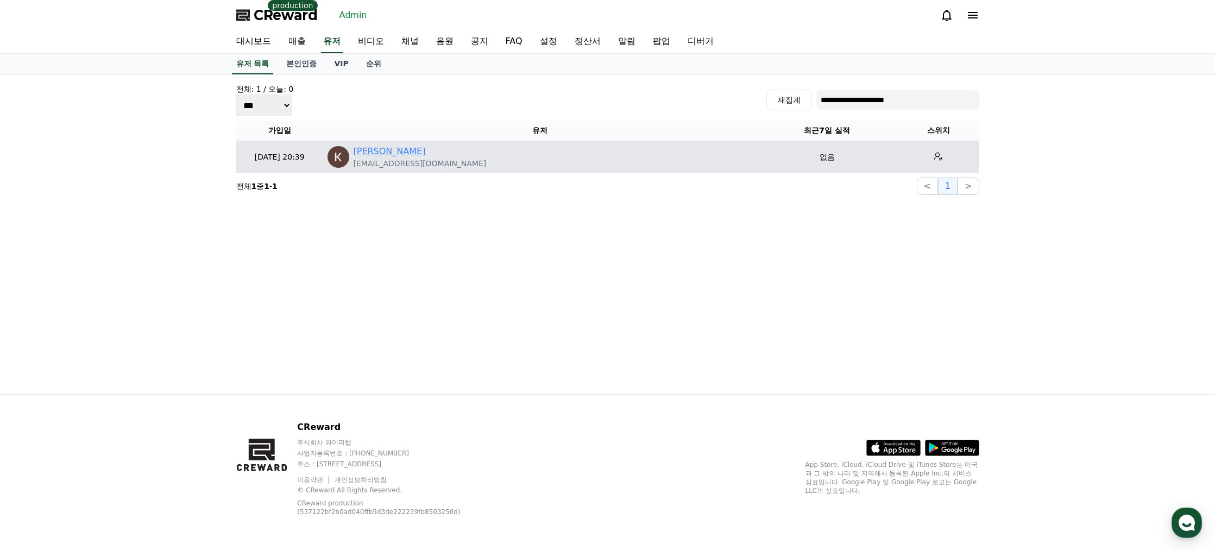
click at [411, 153] on link "[PERSON_NAME]" at bounding box center [390, 151] width 72 height 13
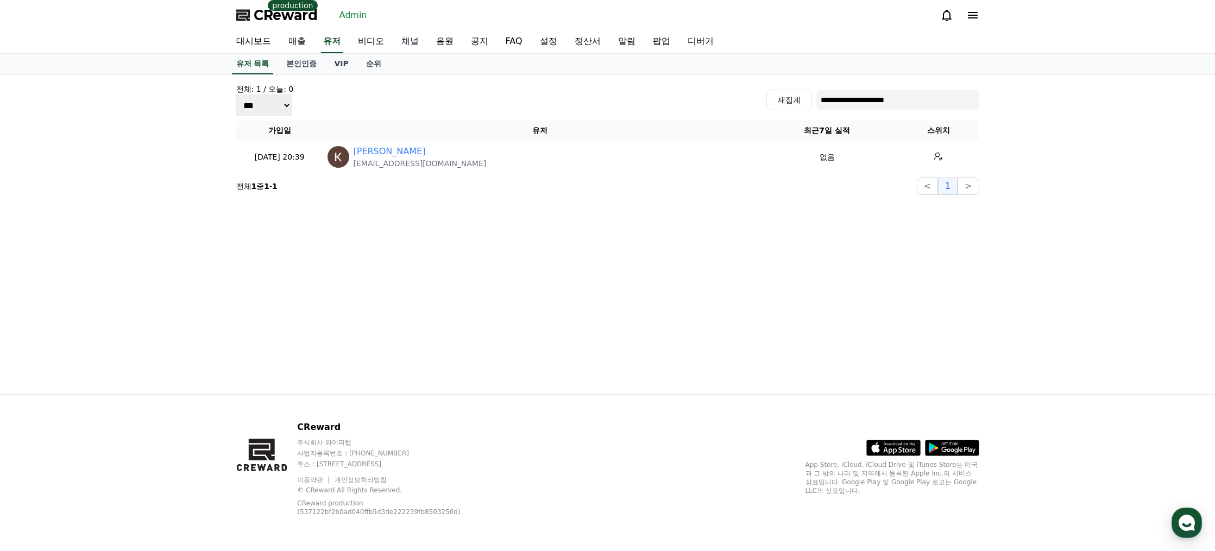
click at [403, 42] on link "채널" at bounding box center [410, 41] width 35 height 23
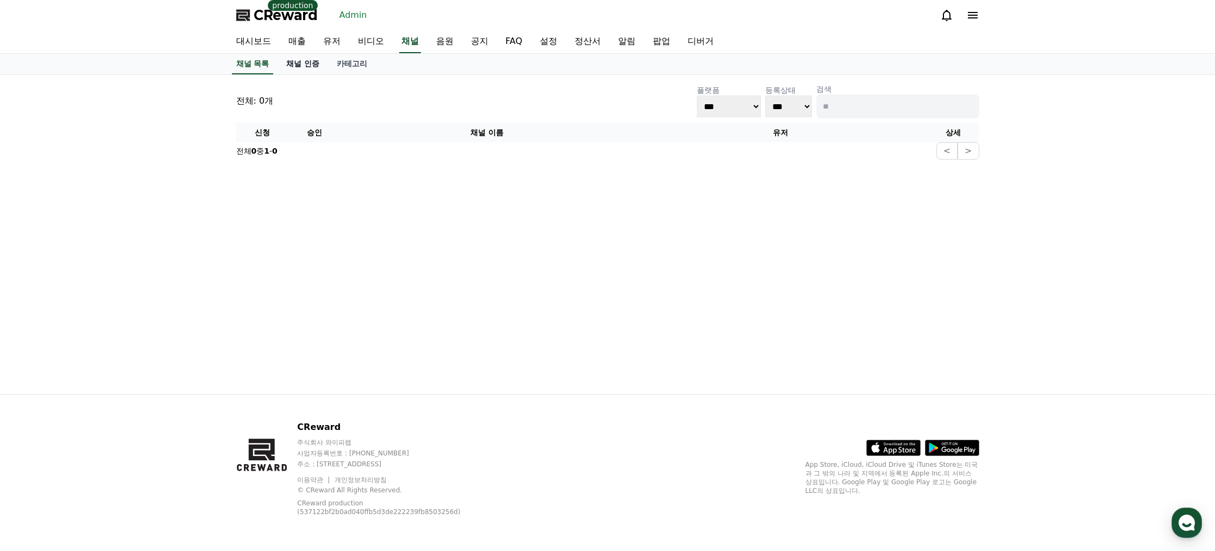
click at [307, 60] on link "채널 인증" at bounding box center [303, 64] width 51 height 21
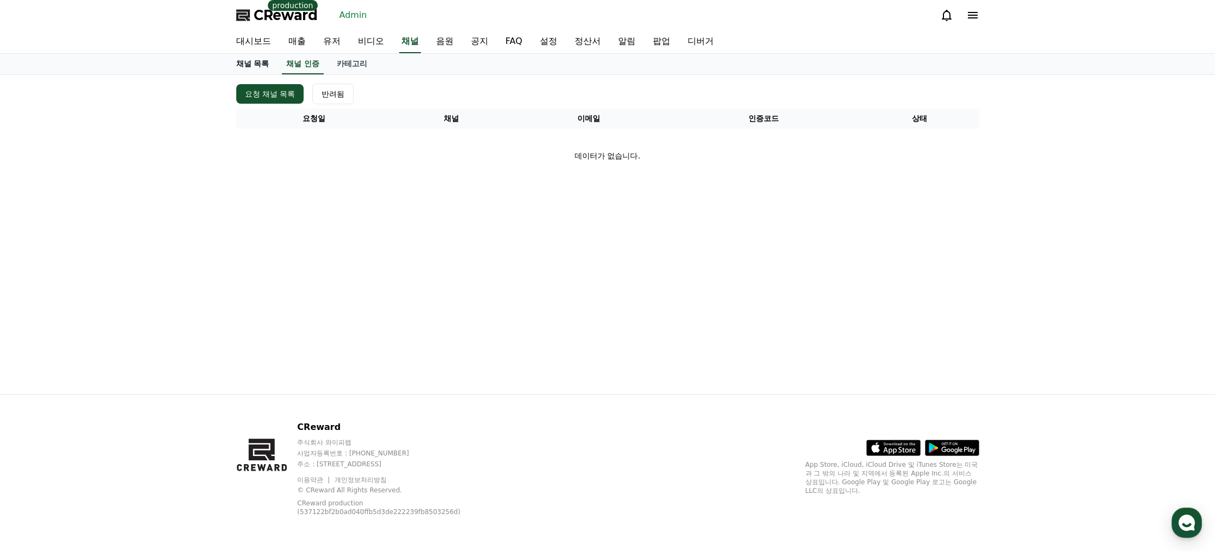
click at [255, 66] on link "채널 목록" at bounding box center [253, 64] width 51 height 21
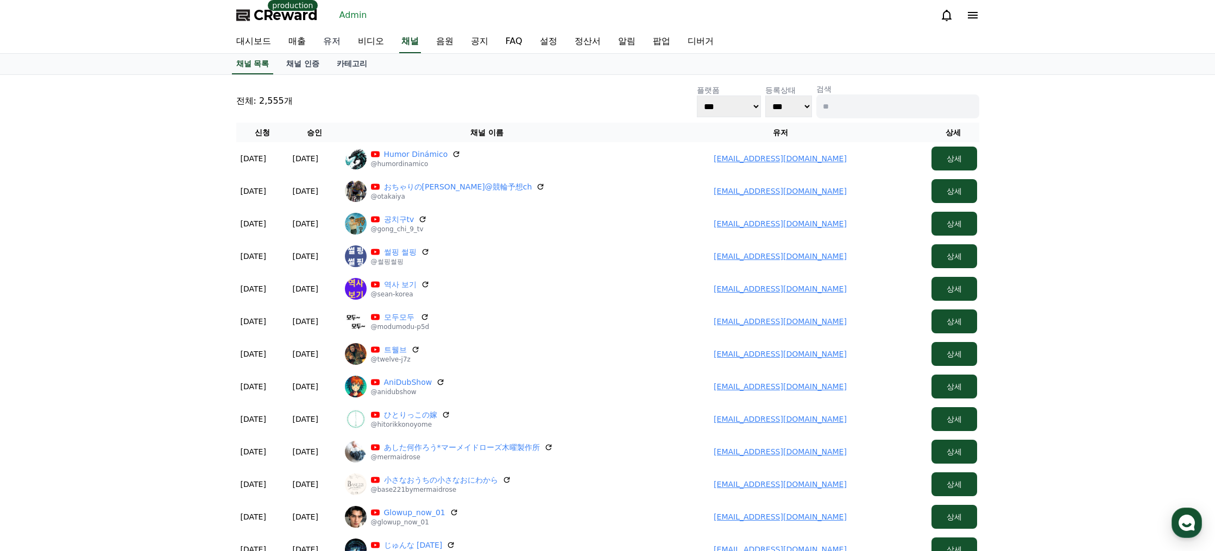
click at [330, 41] on link "유저" at bounding box center [331, 41] width 35 height 23
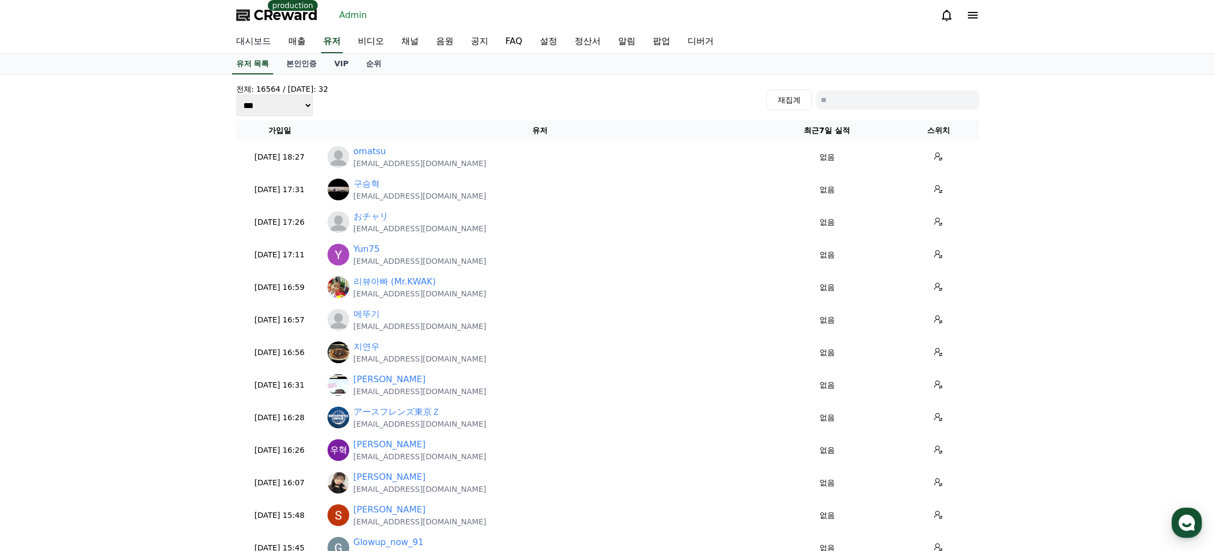
click at [253, 40] on link "대시보드" at bounding box center [254, 41] width 52 height 23
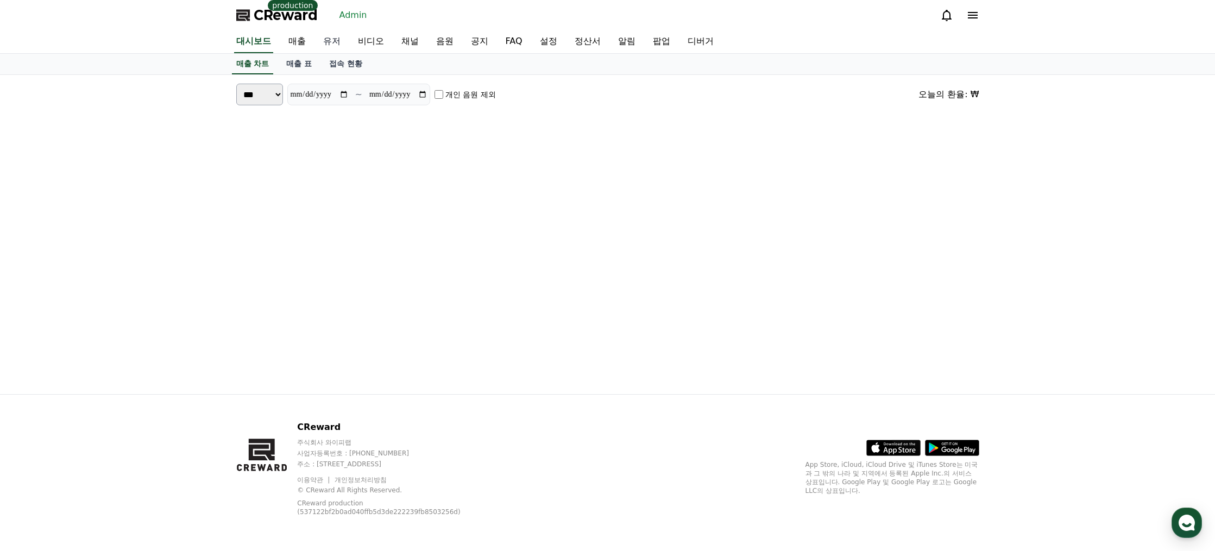
click at [334, 44] on link "유저" at bounding box center [331, 41] width 35 height 23
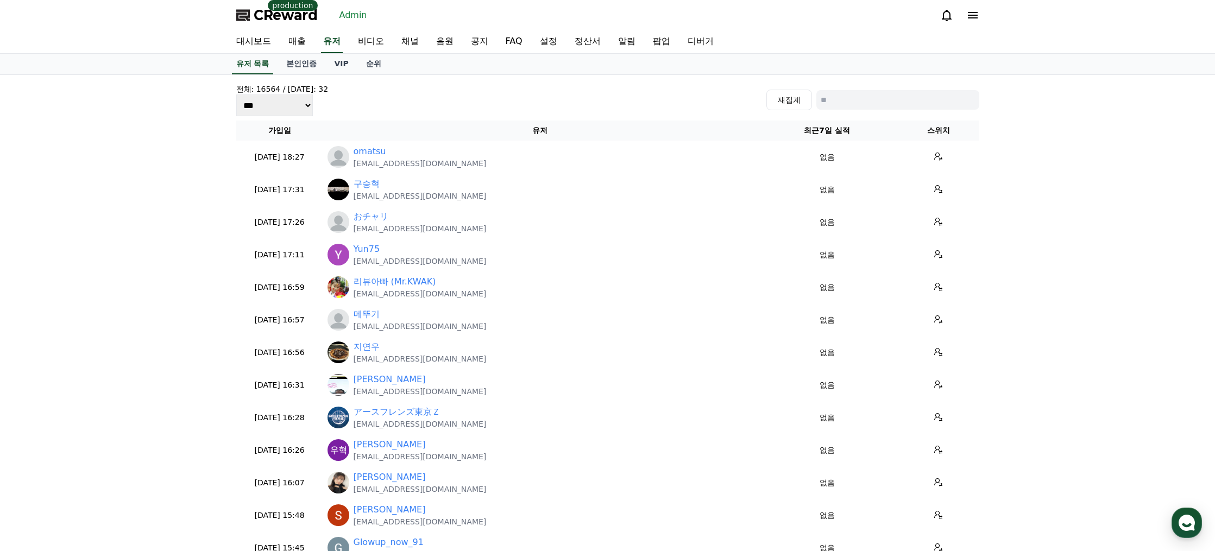
click at [861, 96] on input at bounding box center [897, 100] width 163 height 20
paste input "**********"
type input "**********"
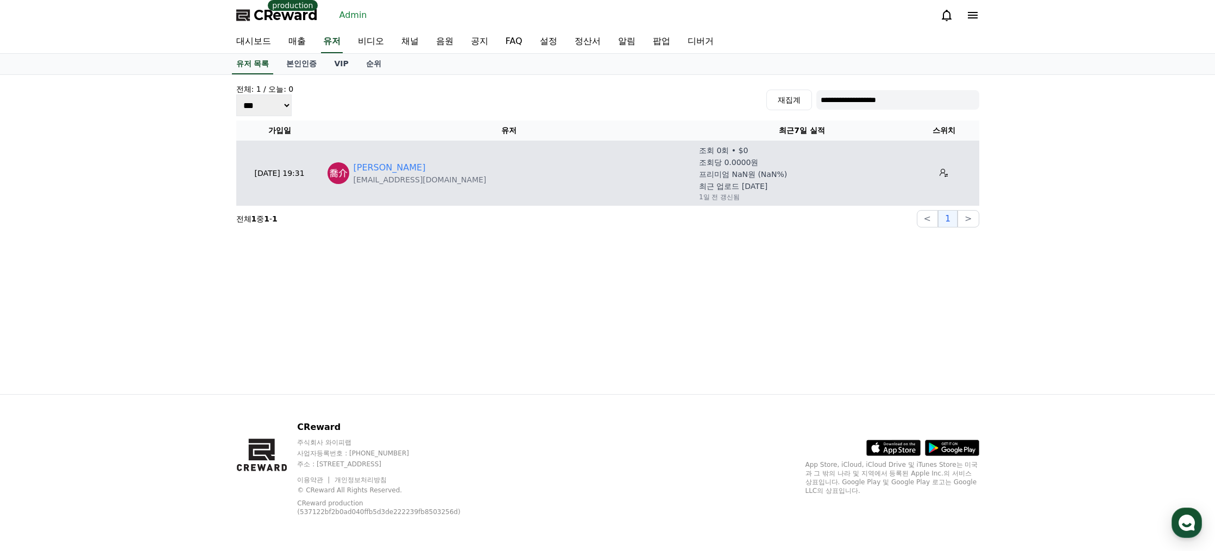
click at [389, 162] on div "[PERSON_NAME]" at bounding box center [420, 167] width 133 height 13
click at [378, 168] on link "[PERSON_NAME]" at bounding box center [390, 167] width 72 height 13
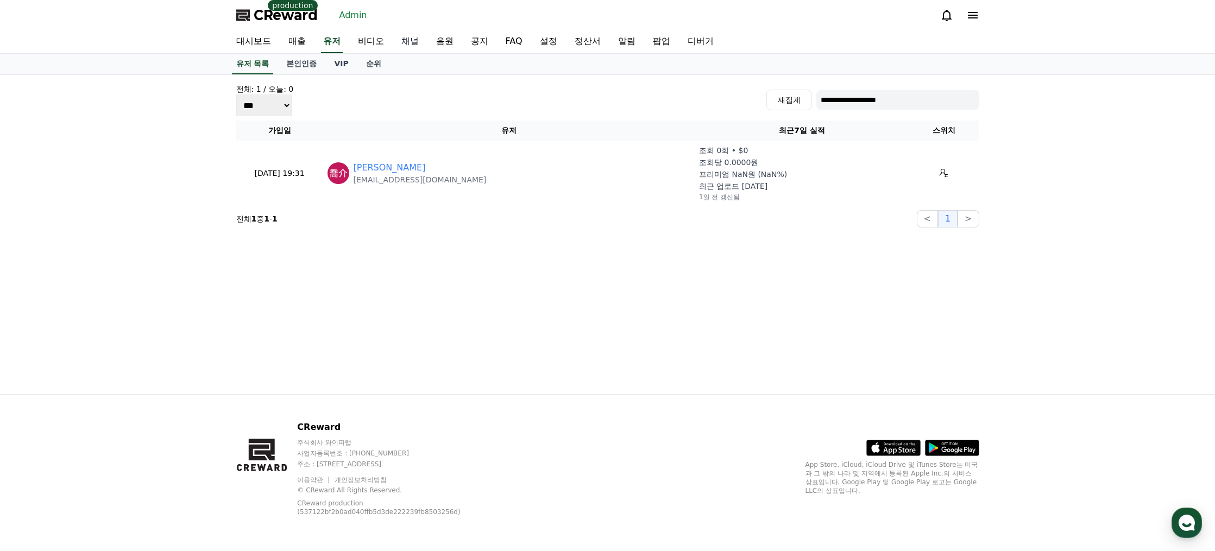
click at [402, 42] on link "채널" at bounding box center [410, 41] width 35 height 23
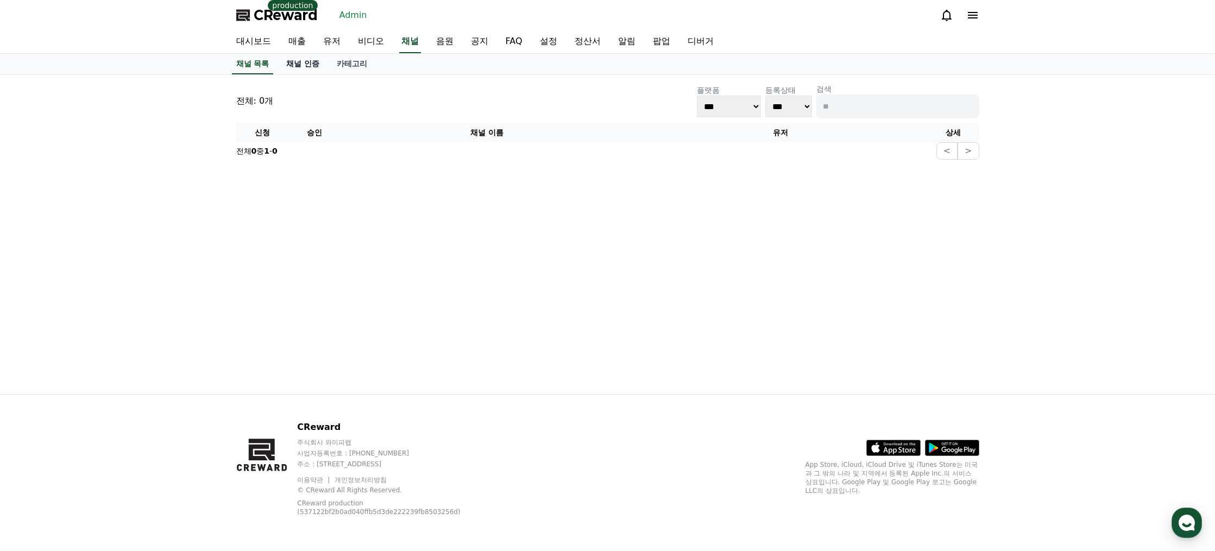
click at [308, 65] on link "채널 인증" at bounding box center [303, 64] width 51 height 21
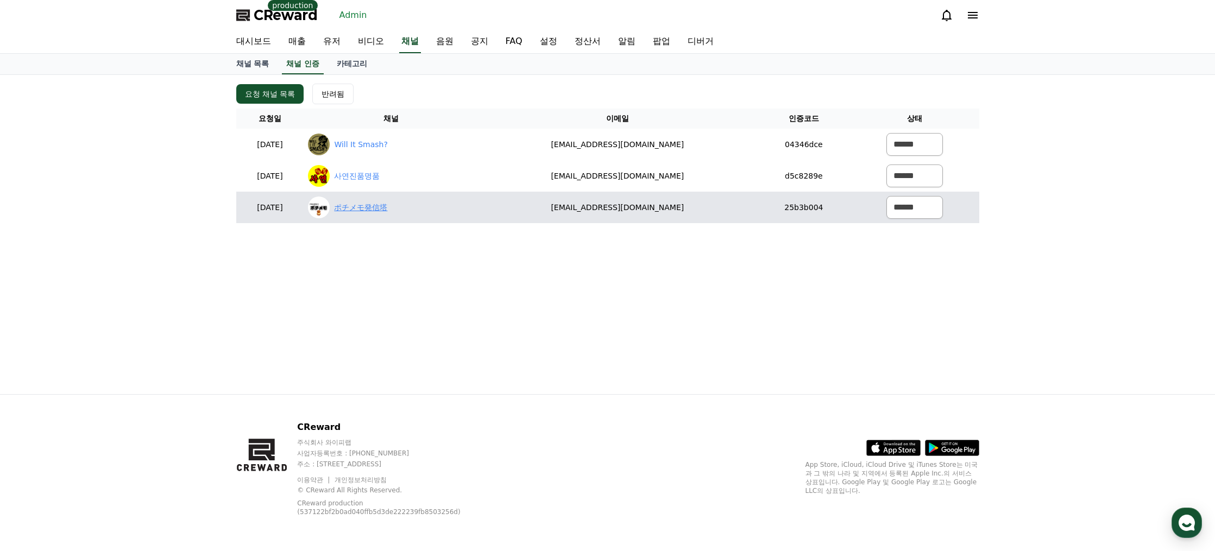
click at [387, 206] on link "ポチメモ発信塔" at bounding box center [360, 207] width 53 height 11
drag, startPoint x: 730, startPoint y: 209, endPoint x: 541, endPoint y: 208, distance: 188.5
click at [542, 208] on td "[EMAIL_ADDRESS][DOMAIN_NAME]" at bounding box center [617, 207] width 279 height 31
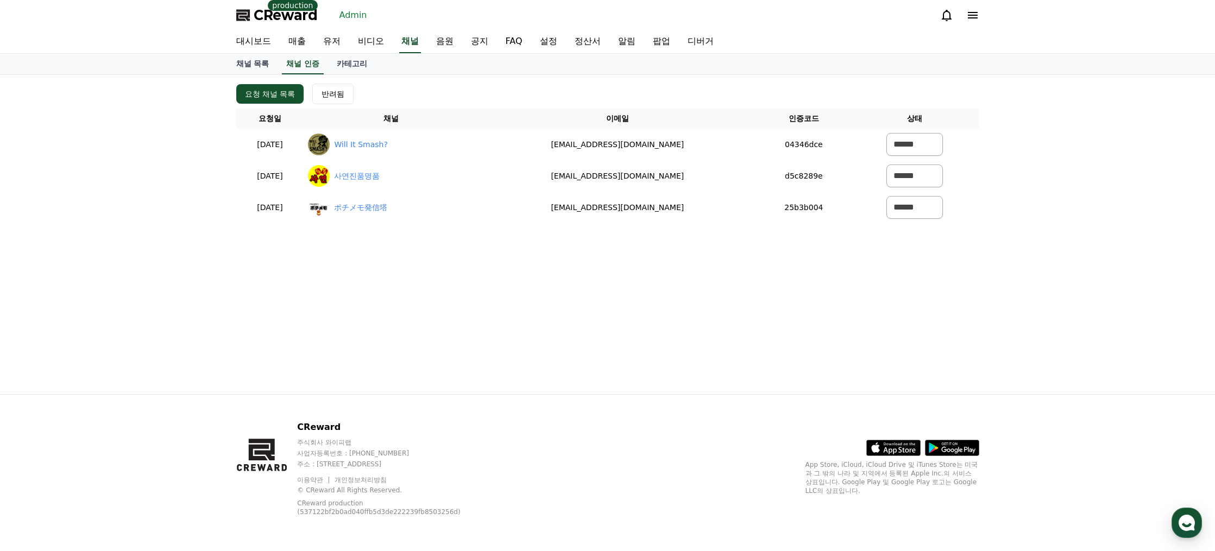
copy td "[EMAIL_ADDRESS][DOMAIN_NAME]"
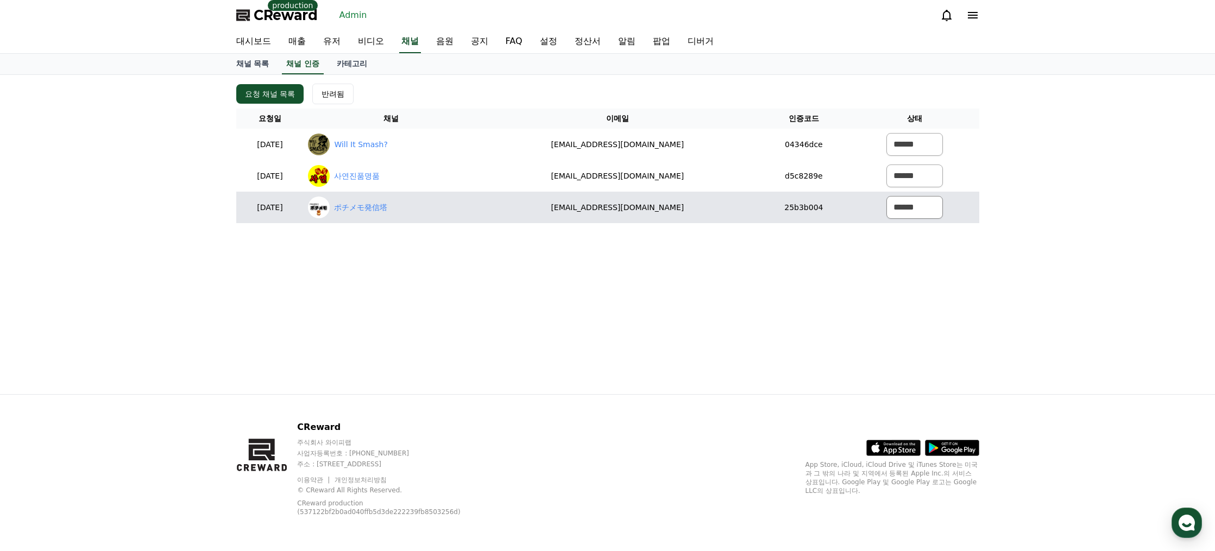
drag, startPoint x: 732, startPoint y: 243, endPoint x: 894, endPoint y: 210, distance: 165.8
click at [738, 242] on div "요청 채널 목록 반려됨 요청일 채널 이메일 인증코드 상태 2025-08-26 08-26 Will It Smash? sckahn@gmail.co…" at bounding box center [608, 234] width 760 height 319
click at [919, 204] on select "****** *** ***" at bounding box center [914, 207] width 56 height 23
select select "********"
click at [886, 196] on select "****** *** ***" at bounding box center [914, 207] width 56 height 23
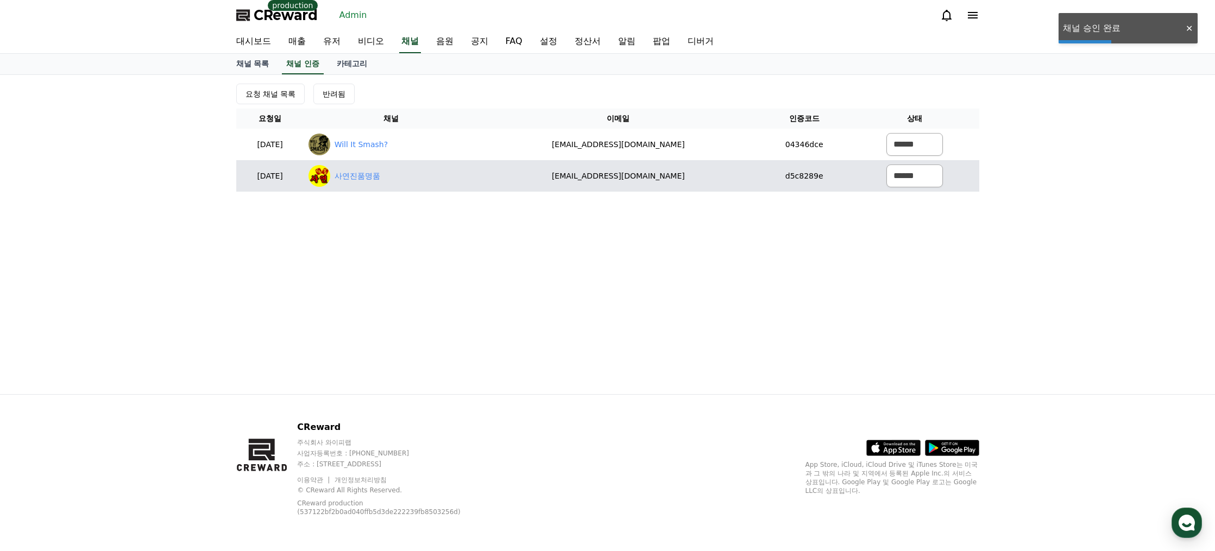
click at [393, 183] on div "사연진품명품" at bounding box center [391, 176] width 166 height 22
click at [380, 178] on link "사연진품명품" at bounding box center [358, 176] width 46 height 11
drag, startPoint x: 899, startPoint y: 170, endPoint x: 899, endPoint y: 187, distance: 16.8
click at [898, 171] on select "****** *** ***" at bounding box center [914, 176] width 56 height 23
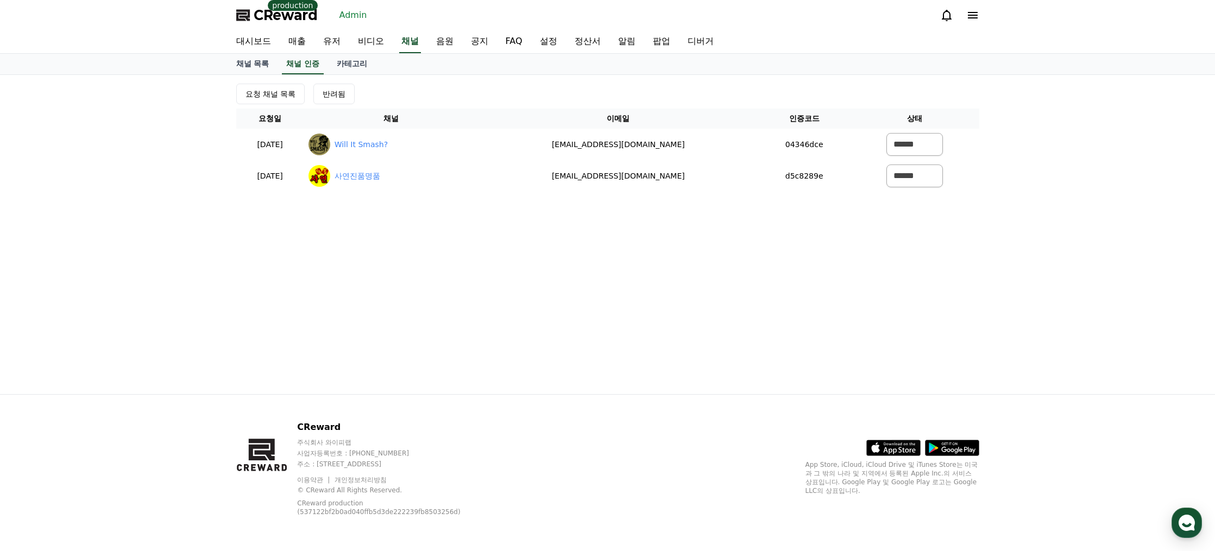
click at [905, 241] on div "요청 채널 목록 반려됨 요청일 채널 이메일 인증코드 상태 2025-08-26 08-26 Will It Smash? sckahn@gmail.co…" at bounding box center [608, 234] width 760 height 319
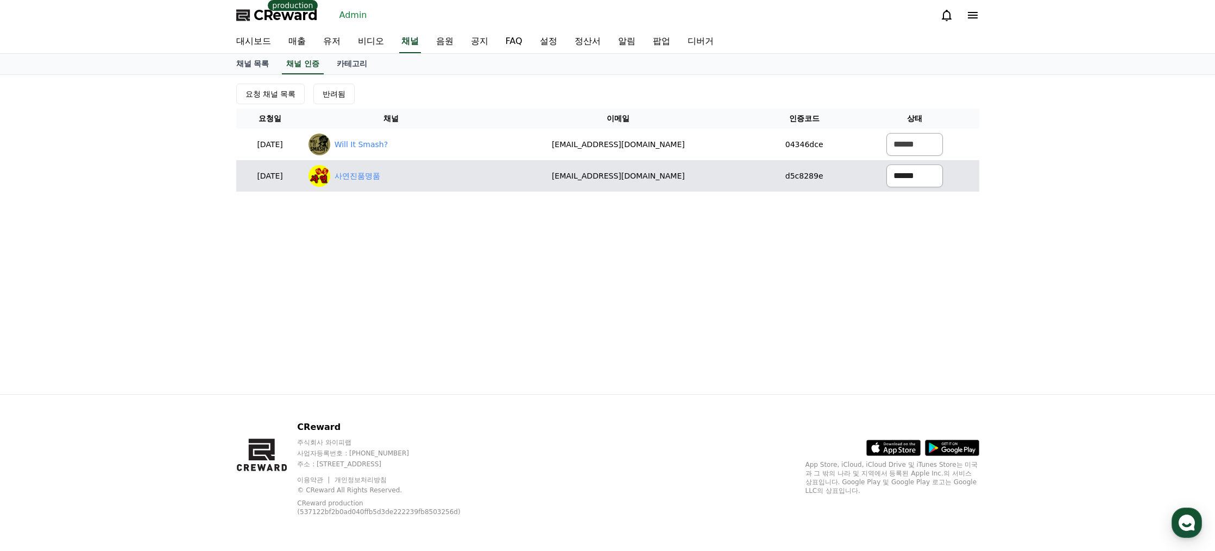
click at [908, 184] on select "****** *** ***" at bounding box center [914, 176] width 56 height 23
select select "********"
click at [886, 165] on select "****** *** ***" at bounding box center [914, 176] width 56 height 23
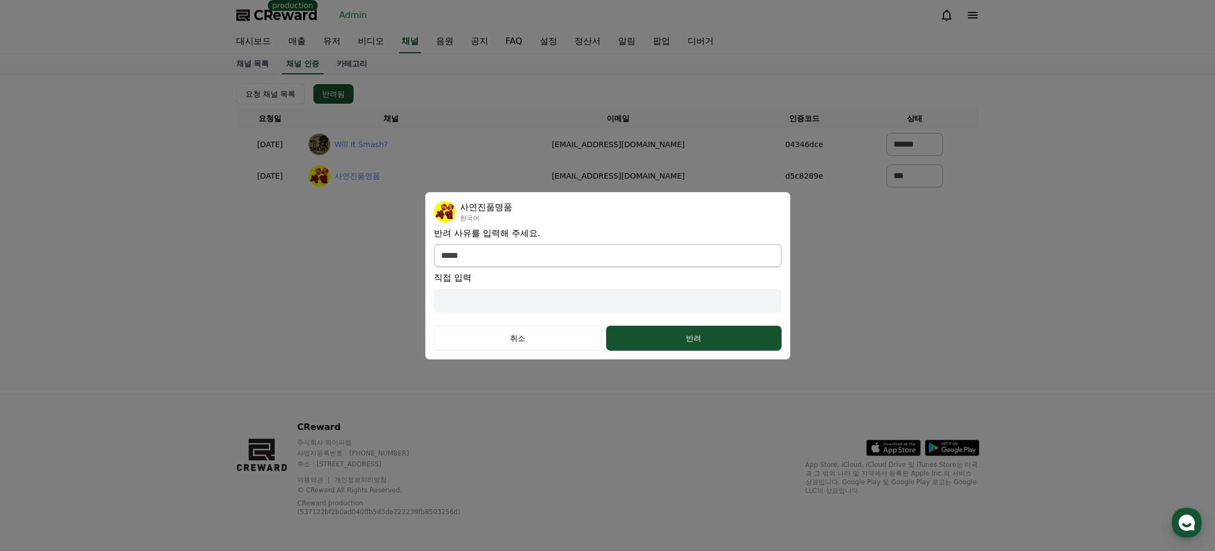
click at [522, 285] on div "직접 입력" at bounding box center [608, 292] width 348 height 41
drag, startPoint x: 522, startPoint y: 256, endPoint x: 520, endPoint y: 267, distance: 10.5
click at [522, 256] on select "**********" at bounding box center [608, 255] width 348 height 23
select select "*******"
click at [434, 267] on select "**********" at bounding box center [608, 255] width 348 height 23
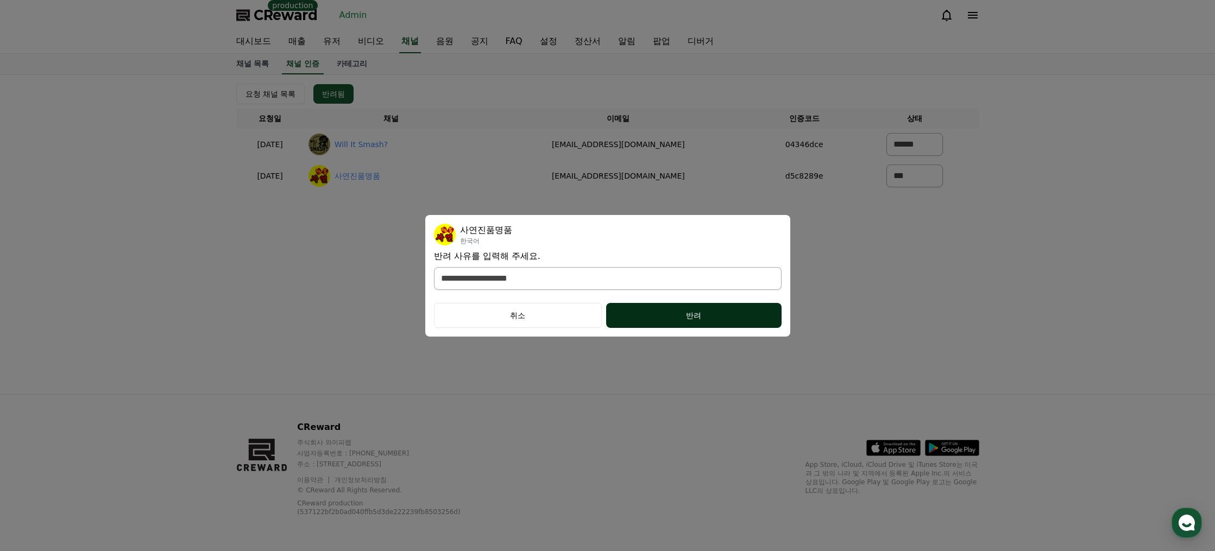
click at [676, 316] on div "반려" at bounding box center [693, 315] width 131 height 11
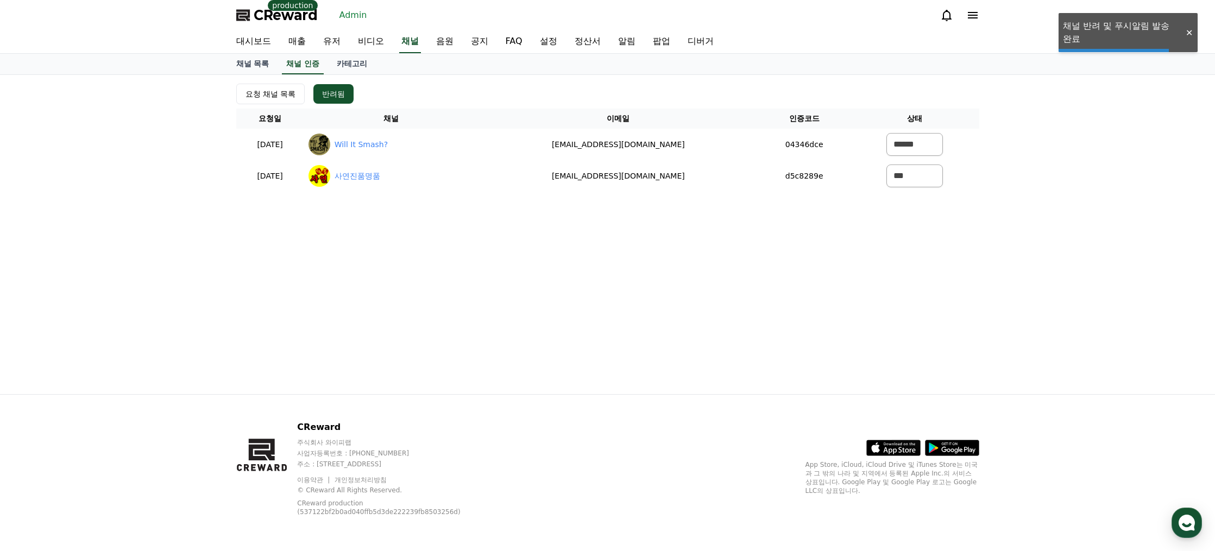
click at [388, 142] on link "Will It Smash?" at bounding box center [361, 144] width 53 height 11
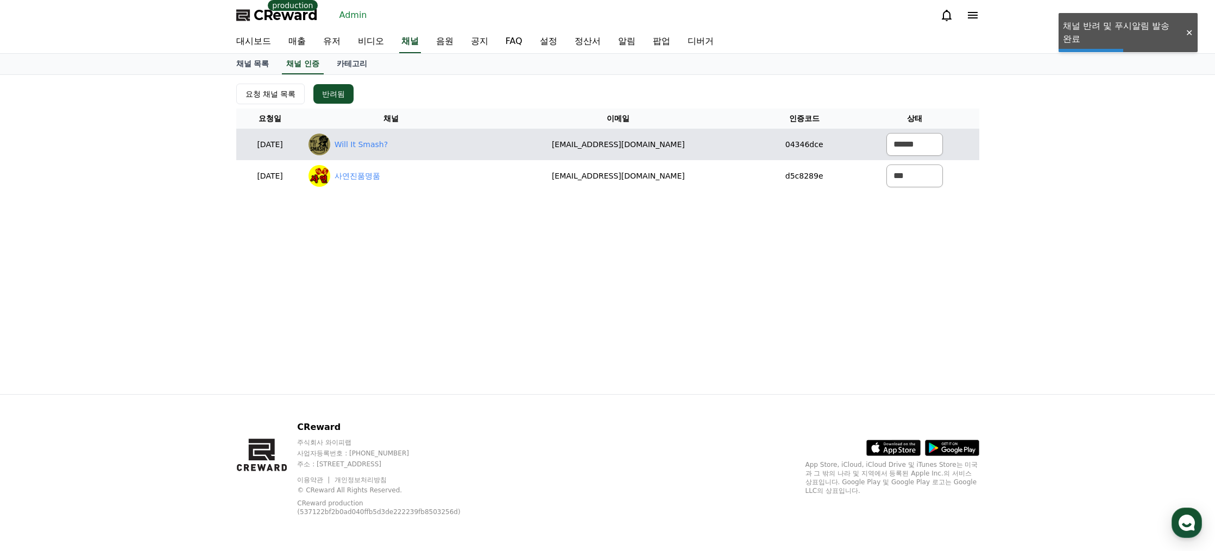
drag, startPoint x: 709, startPoint y: 150, endPoint x: 605, endPoint y: 149, distance: 103.7
click at [605, 149] on td "sckahn@gmail.com" at bounding box center [618, 144] width 280 height 31
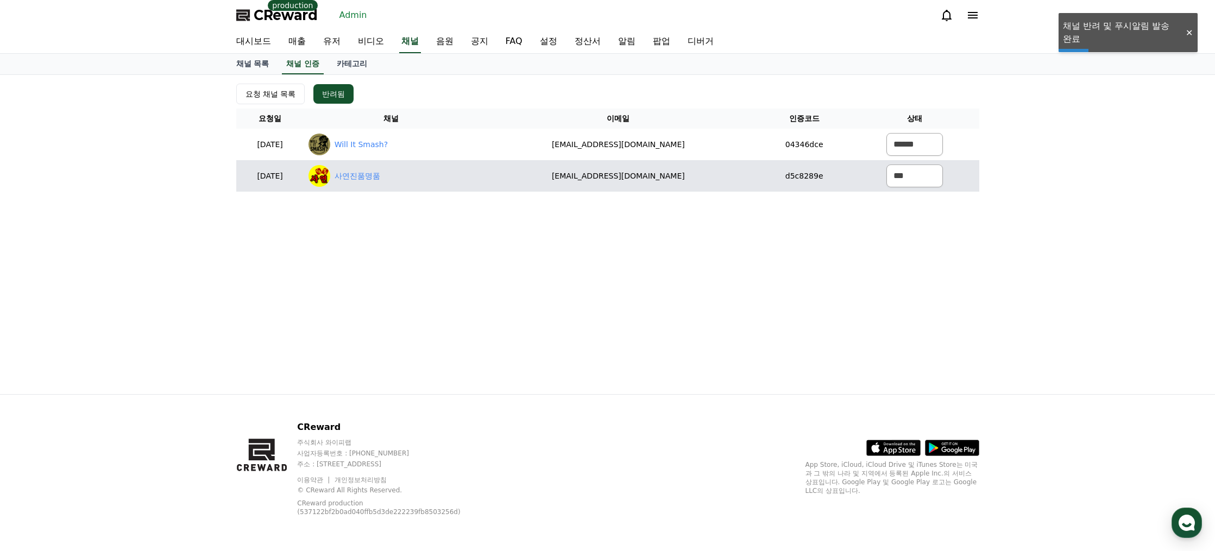
click at [695, 168] on td "ggodohoo4@gmail.com" at bounding box center [618, 175] width 280 height 31
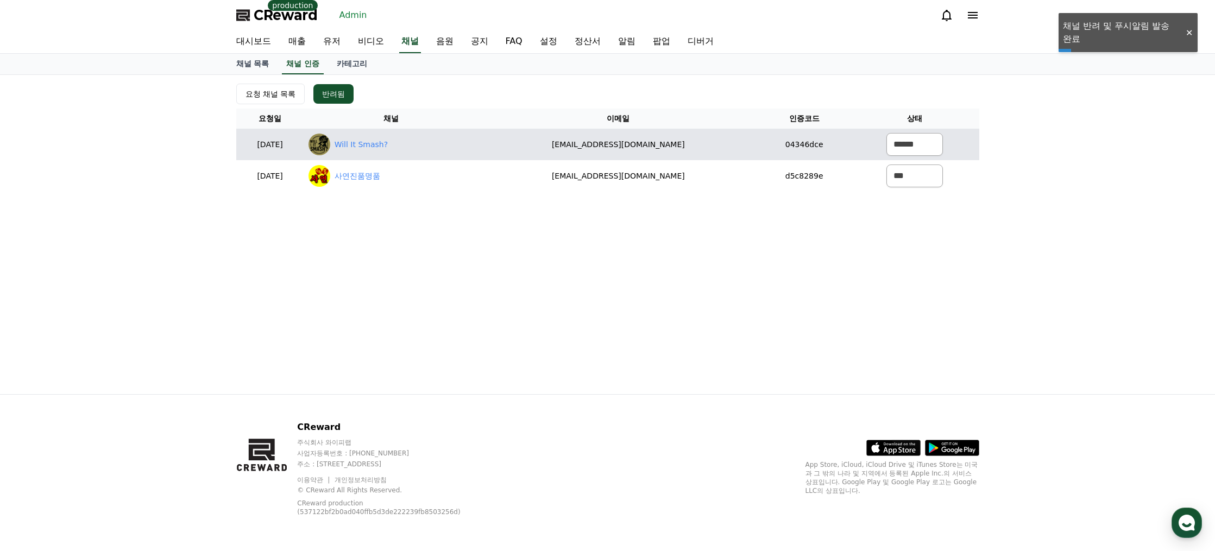
drag, startPoint x: 694, startPoint y: 148, endPoint x: 590, endPoint y: 148, distance: 104.3
click at [590, 148] on td "sckahn@gmail.com" at bounding box center [618, 144] width 280 height 31
copy td "sckahn@gmail.com"
click at [719, 145] on td "sckahn@gmail.com" at bounding box center [618, 144] width 280 height 31
click at [901, 141] on select "****** *** ***" at bounding box center [914, 144] width 56 height 23
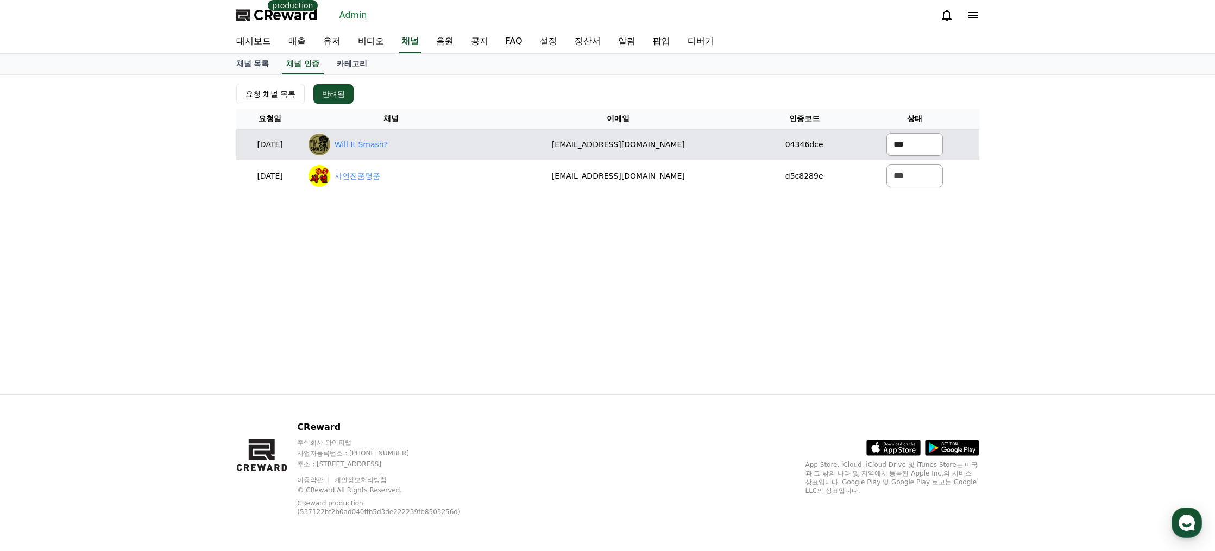
click at [886, 133] on select "****** *** ***" at bounding box center [914, 144] width 56 height 23
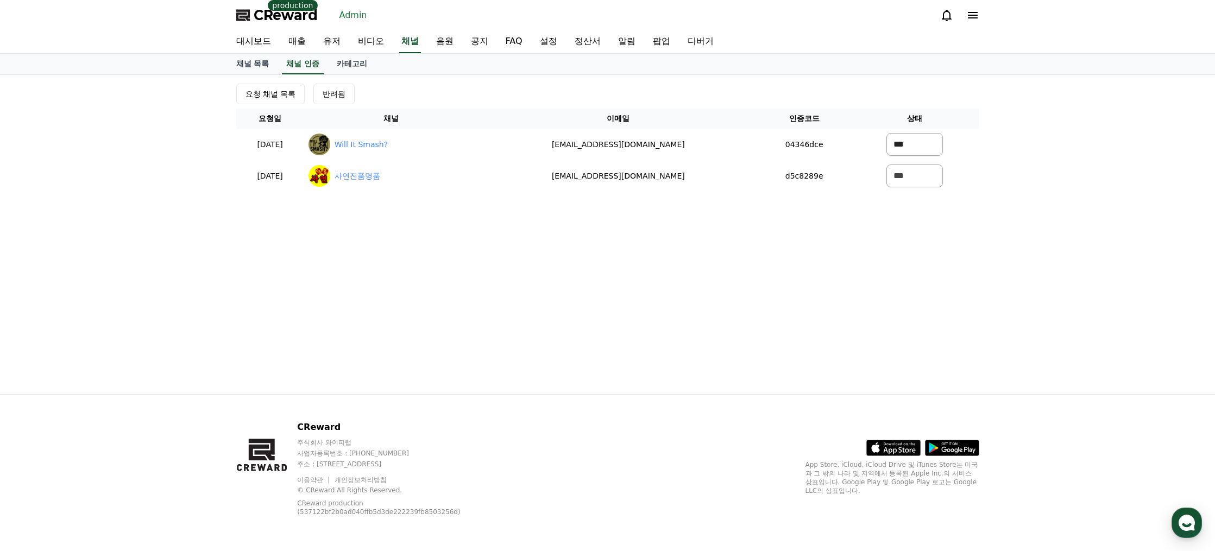
select select "********"
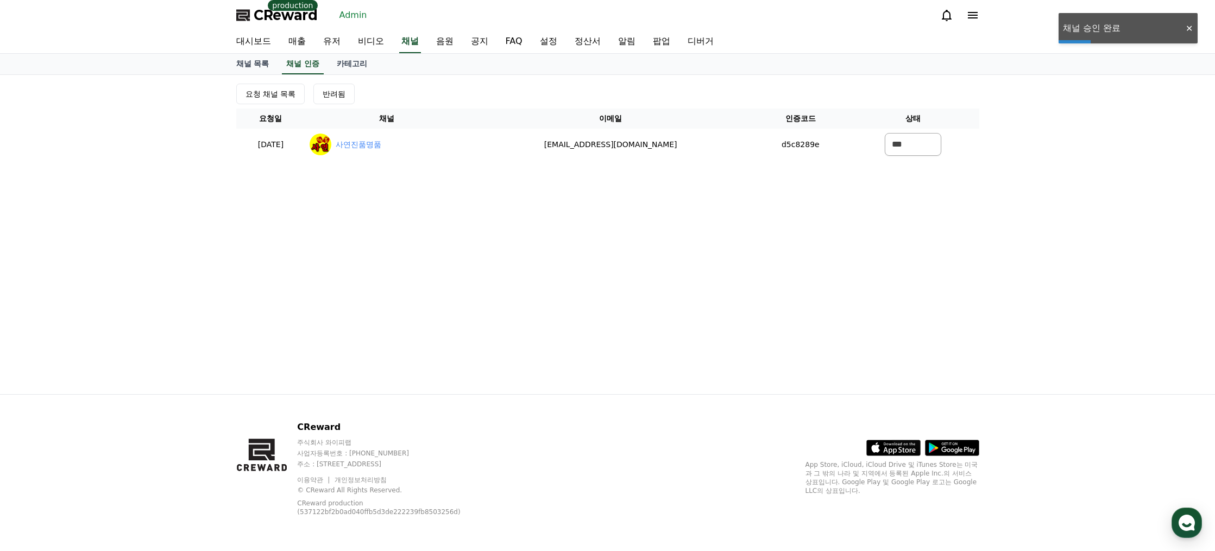
click at [686, 222] on div "요청 채널 목록 반려됨 요청일 채널 이메일 인증코드 상태 2025-08-26 08-26 사연진품명품 ggodohoo4@gmail.com d5c…" at bounding box center [608, 234] width 760 height 319
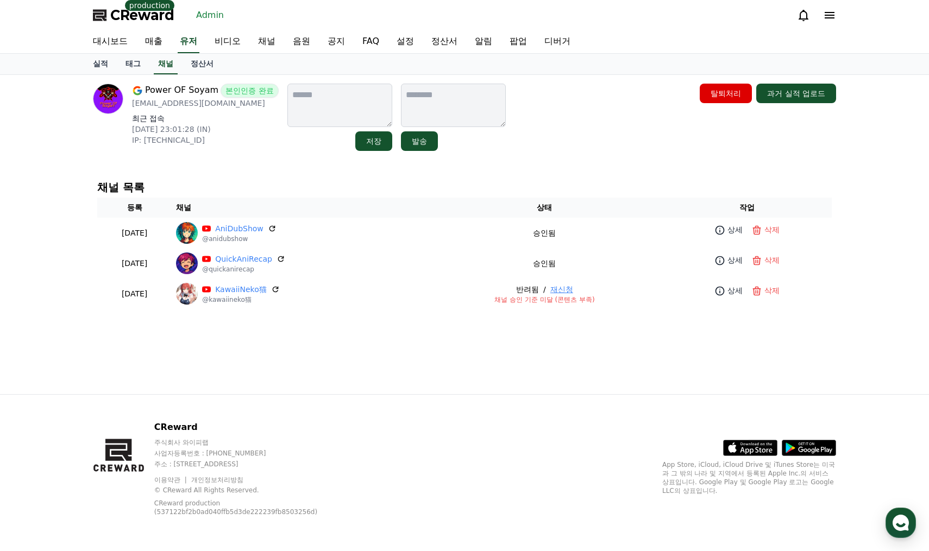
click at [210, 12] on link "Admin" at bounding box center [210, 15] width 36 height 17
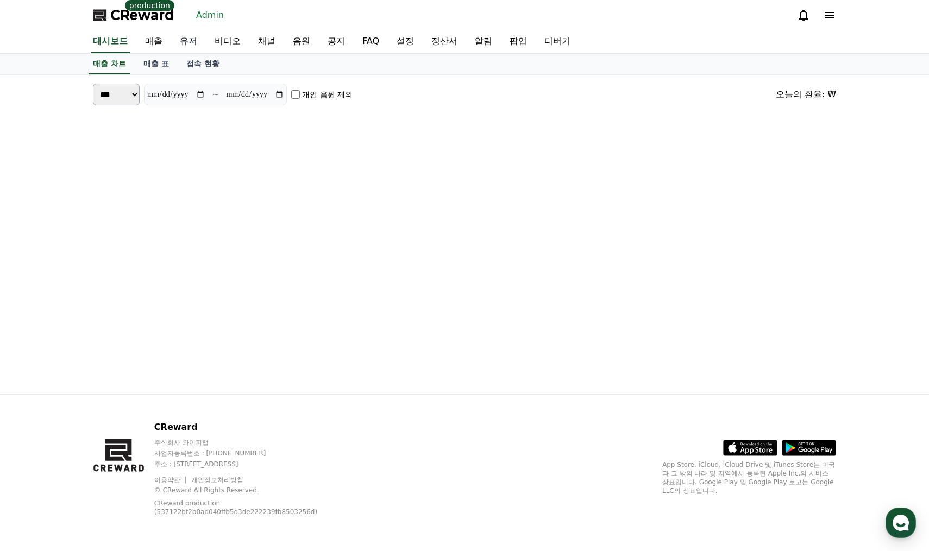
click at [189, 35] on link "유저" at bounding box center [188, 41] width 35 height 23
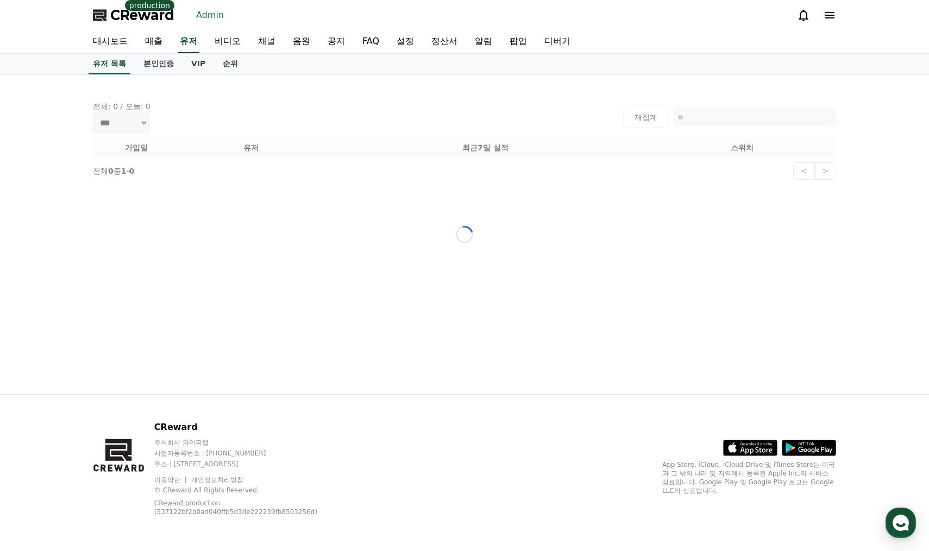
click at [278, 41] on link "채널" at bounding box center [266, 41] width 35 height 23
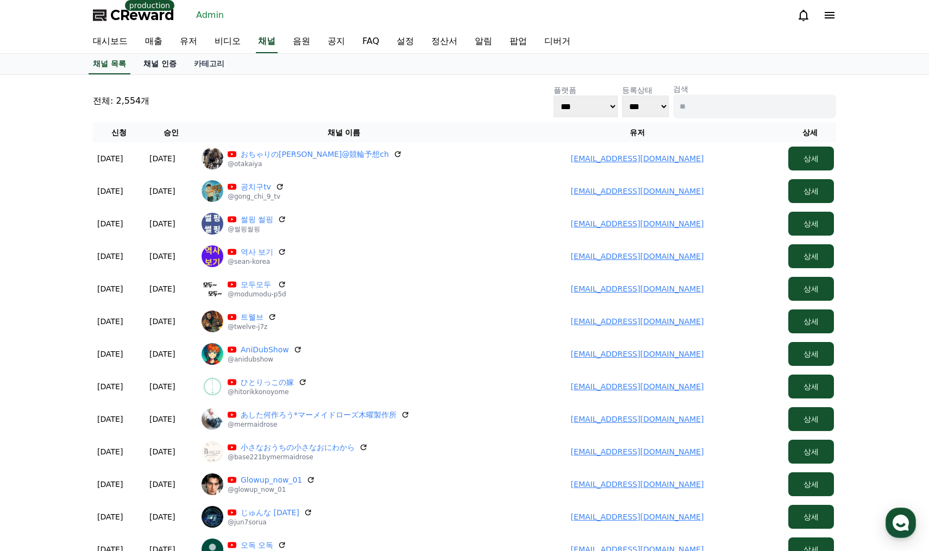
click at [162, 59] on link "채널 인증" at bounding box center [160, 64] width 51 height 21
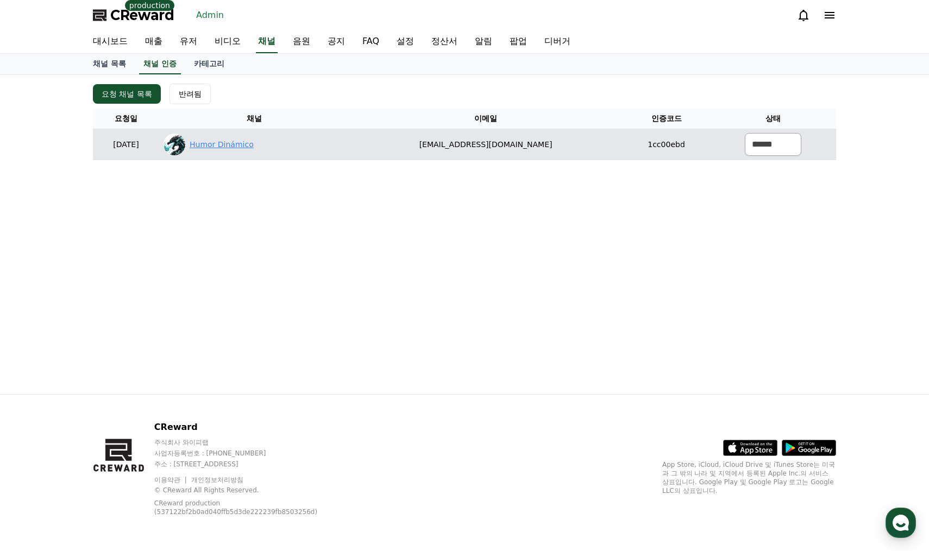
click at [254, 146] on link "Humor Dinámico" at bounding box center [222, 144] width 64 height 11
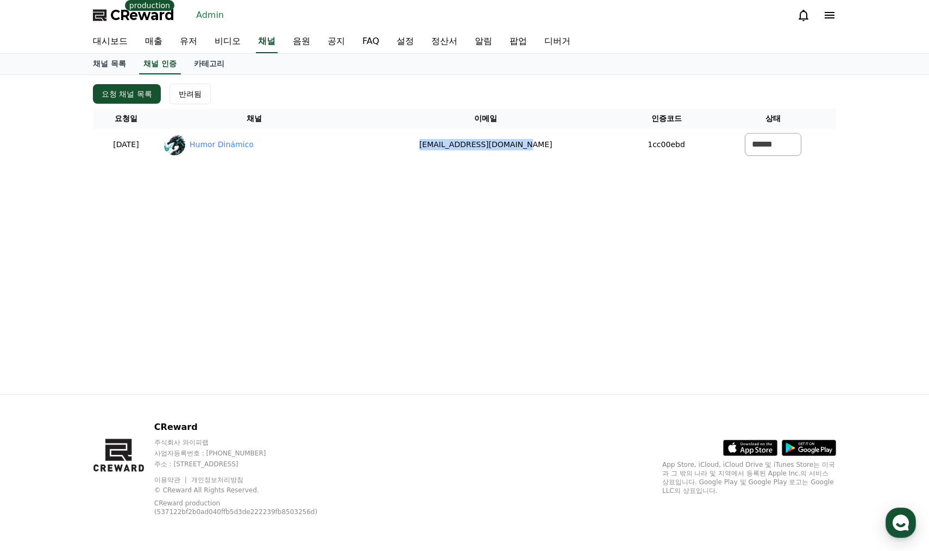
drag, startPoint x: 598, startPoint y: 145, endPoint x: 568, endPoint y: 174, distance: 42.6
click at [424, 144] on td "[EMAIL_ADDRESS][DOMAIN_NAME]" at bounding box center [485, 144] width 273 height 31
copy td "[EMAIL_ADDRESS][DOMAIN_NAME]"
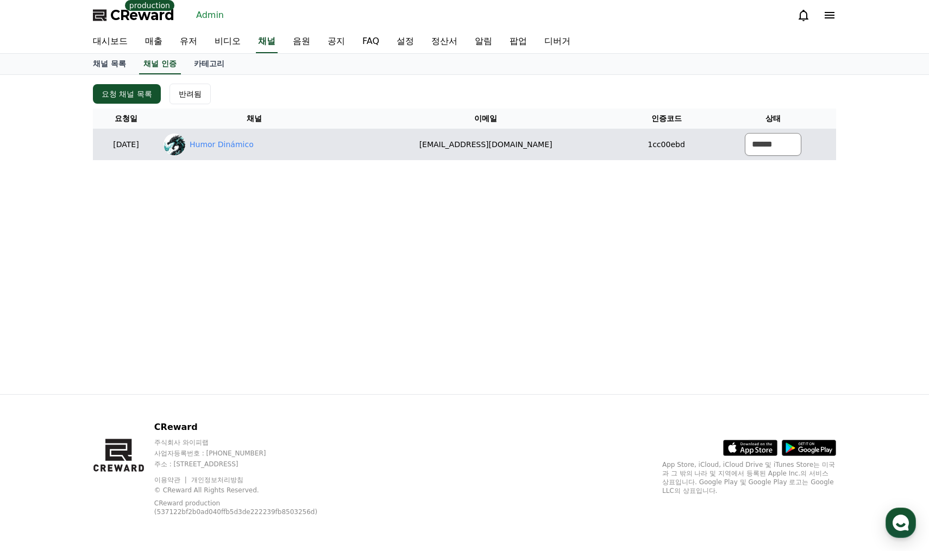
drag, startPoint x: 649, startPoint y: 194, endPoint x: 780, endPoint y: 152, distance: 138.1
click at [652, 194] on div "요청 채널 목록 반려됨 요청일 채널 이메일 인증코드 상태 [DATE] 08-26 Humor Dinámico [EMAIL_ADDRESS][DOM…" at bounding box center [464, 234] width 760 height 319
click at [797, 142] on td "****** *** ***" at bounding box center [772, 144] width 125 height 31
click at [768, 146] on select "****** *** ***" at bounding box center [773, 144] width 56 height 23
click at [252, 148] on link "Humor Dinámico" at bounding box center [222, 144] width 64 height 11
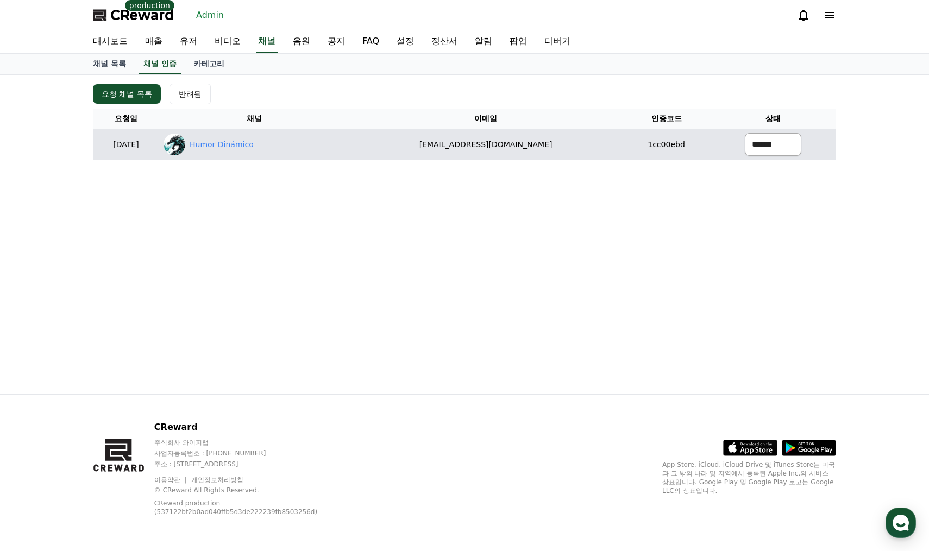
click at [770, 149] on select "****** *** ***" at bounding box center [773, 144] width 56 height 23
select select "********"
click at [745, 133] on select "****** *** ***" at bounding box center [773, 144] width 56 height 23
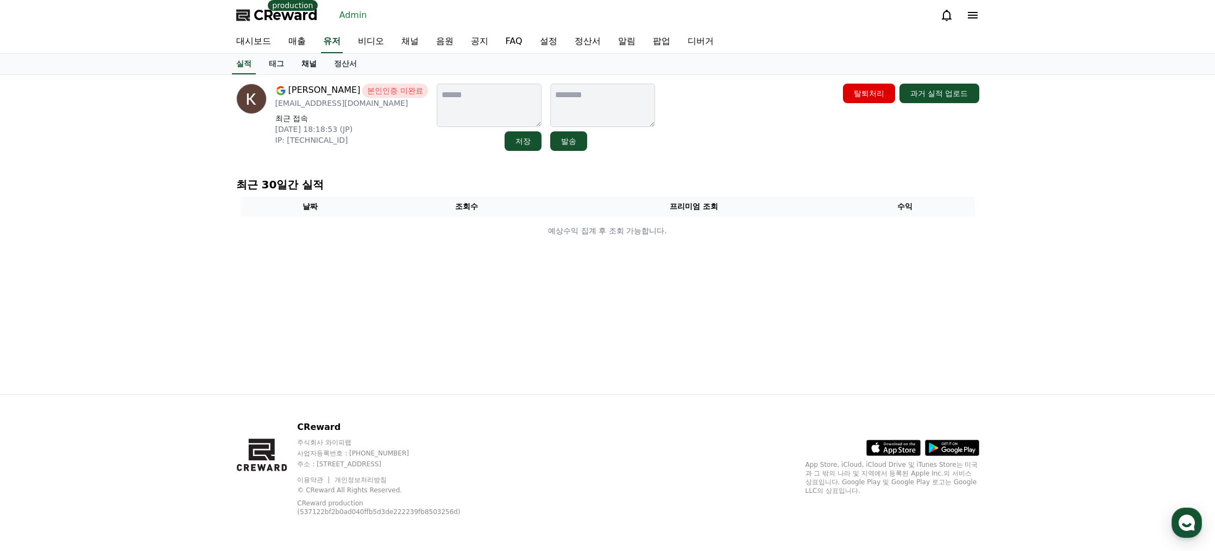
click at [303, 64] on link "채널" at bounding box center [309, 64] width 33 height 21
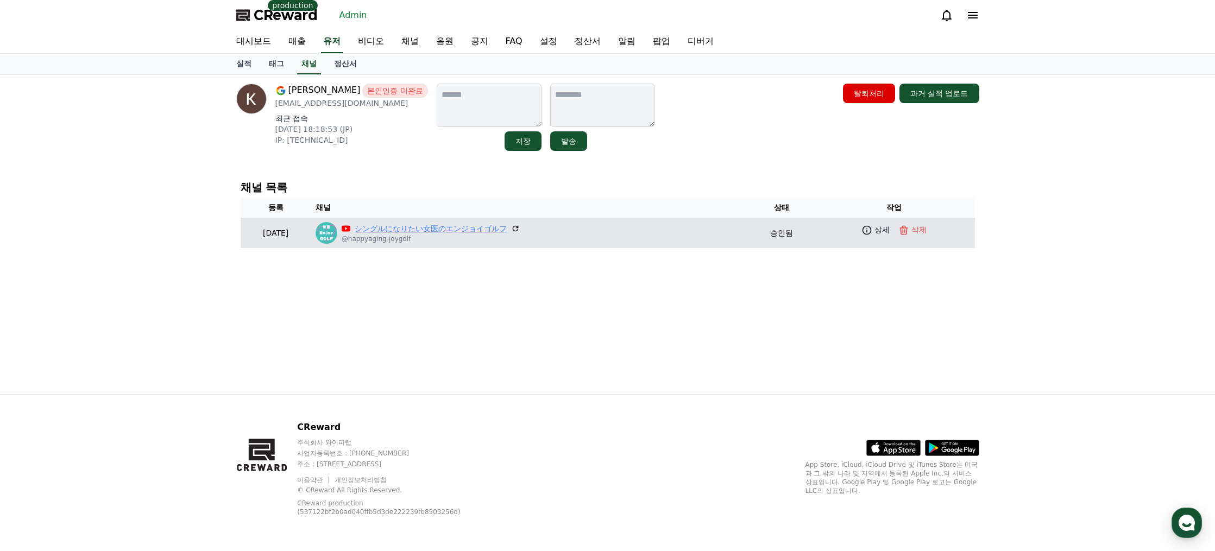
click at [424, 232] on link "シングルになりたい女医のエンジョイゴルフ" at bounding box center [431, 228] width 152 height 11
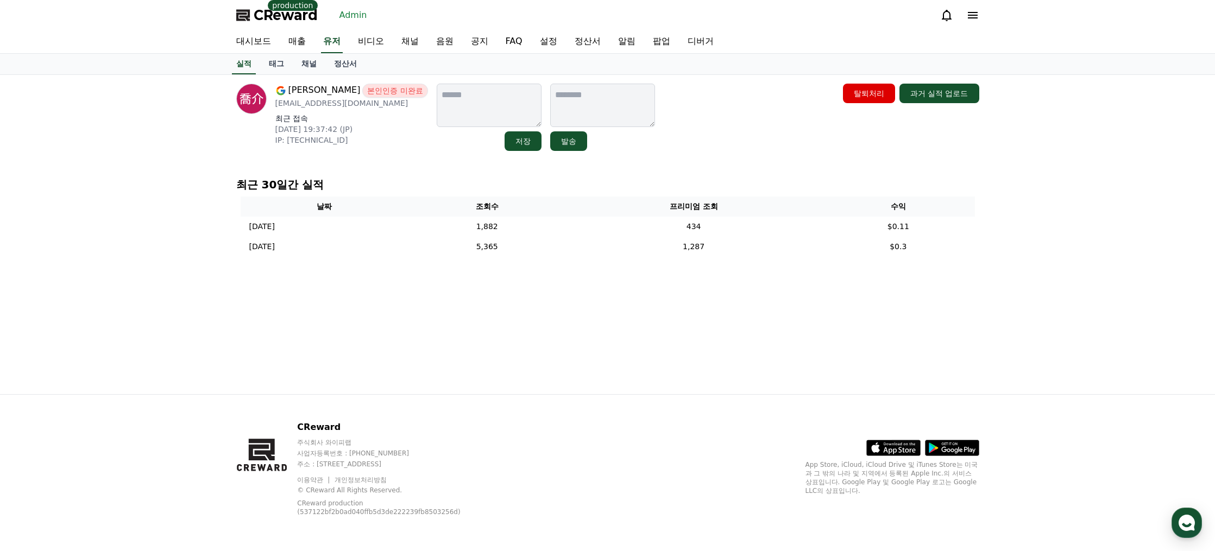
click at [910, 334] on div "渡部喬介 본인인증 미완료 [EMAIL_ADDRESS][DOMAIN_NAME] 최근 접속 [DATE] 19:37:42 (JP) IP: [TECH…" at bounding box center [608, 234] width 760 height 319
click at [871, 316] on div "渡部喬介 본인인증 미완료 [EMAIL_ADDRESS][DOMAIN_NAME] 최근 접속 [DATE] 19:37:42 (JP) IP: [TECH…" at bounding box center [608, 234] width 760 height 319
click at [870, 316] on div "渡部喬介 본인인증 미완료 [EMAIL_ADDRESS][DOMAIN_NAME] 최근 접속 [DATE] 19:37:42 (JP) IP: [TECH…" at bounding box center [608, 234] width 760 height 319
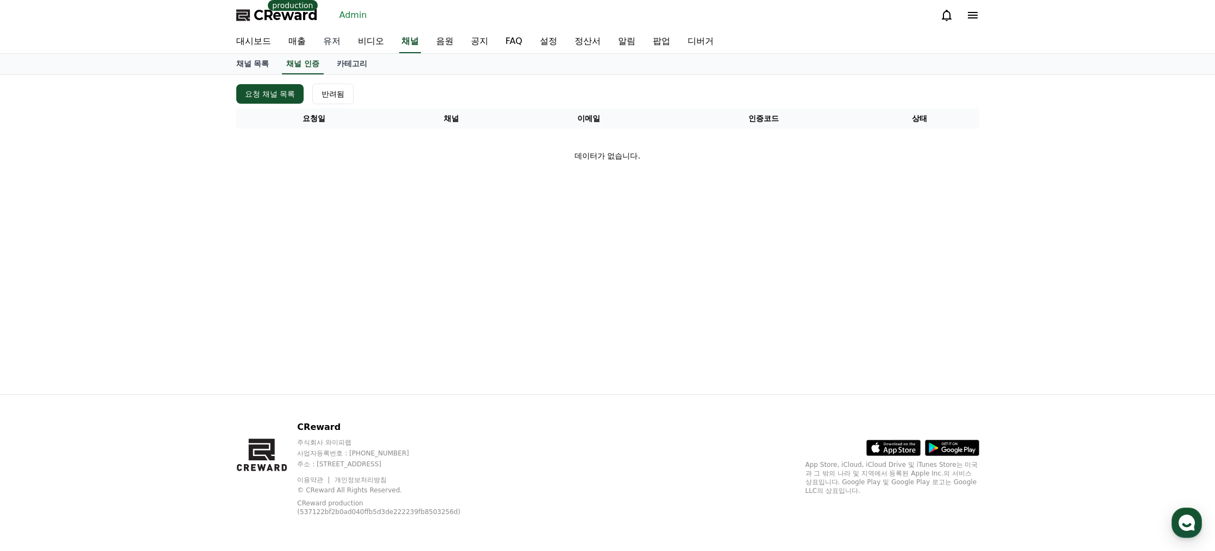
click at [330, 37] on link "유저" at bounding box center [331, 41] width 35 height 23
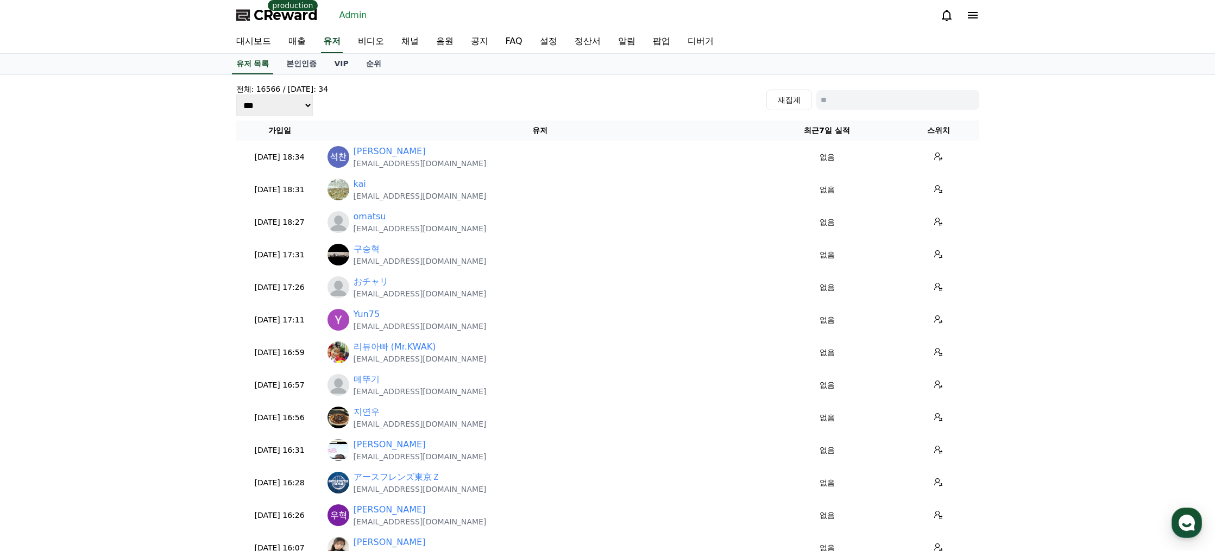
click at [923, 92] on input at bounding box center [897, 100] width 163 height 20
paste input "**********"
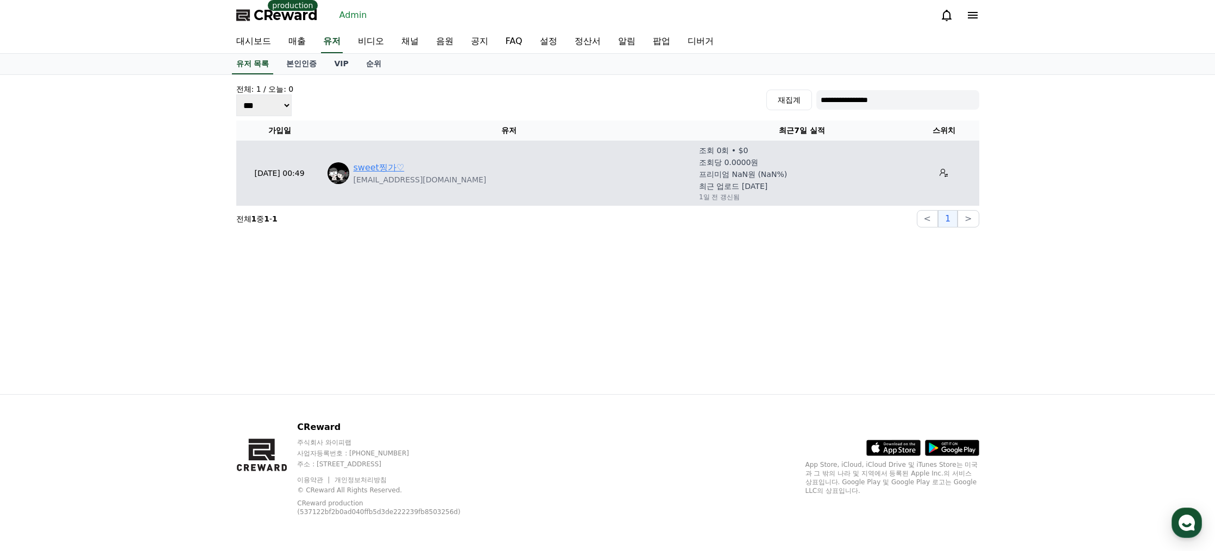
click at [388, 165] on link "sweet찡가♡" at bounding box center [379, 167] width 51 height 13
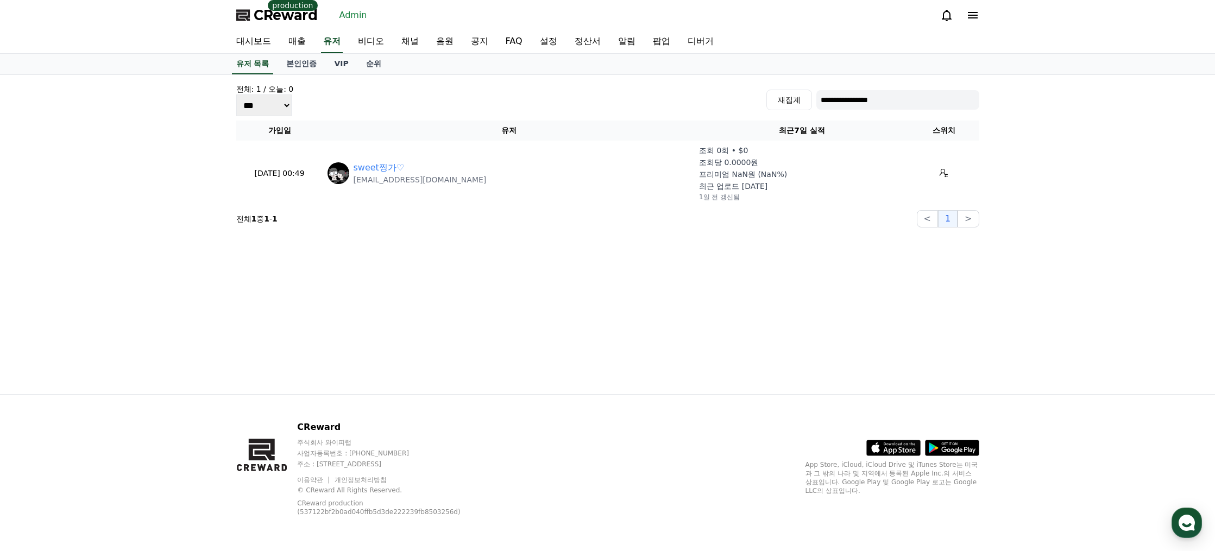
click at [888, 103] on input "**********" at bounding box center [897, 100] width 163 height 20
paste input "**"
type input "**********"
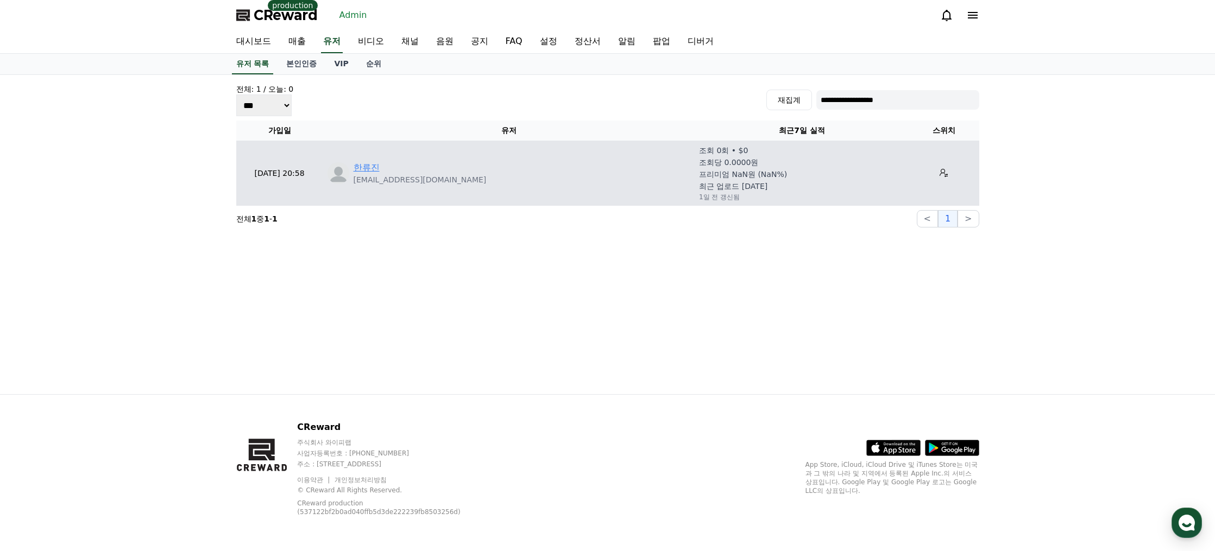
click at [368, 169] on link "한류진" at bounding box center [367, 167] width 26 height 13
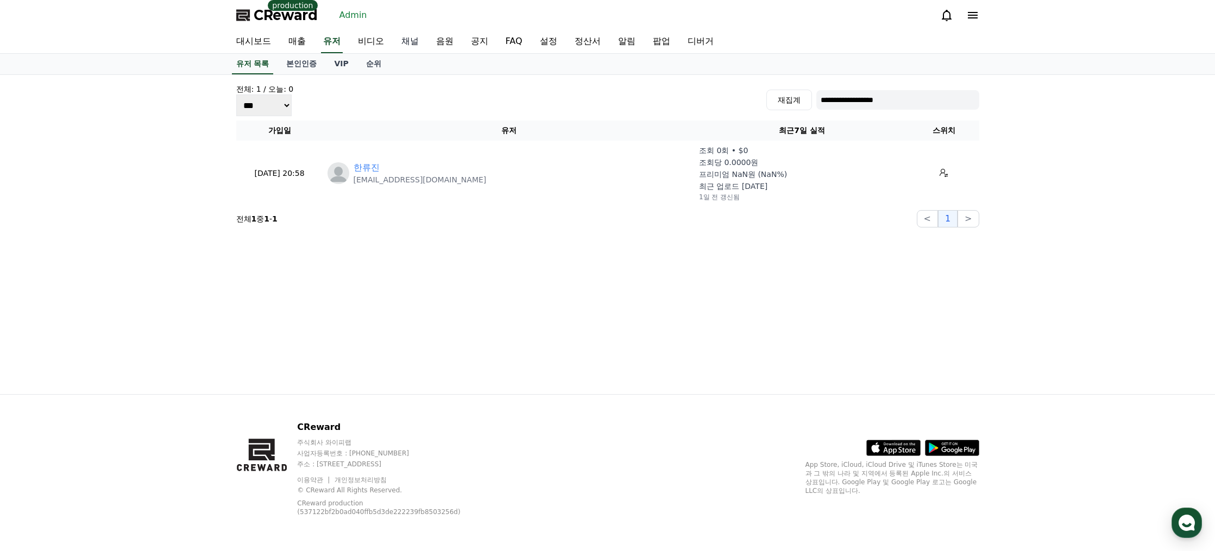
click at [409, 36] on link "채널" at bounding box center [410, 41] width 35 height 23
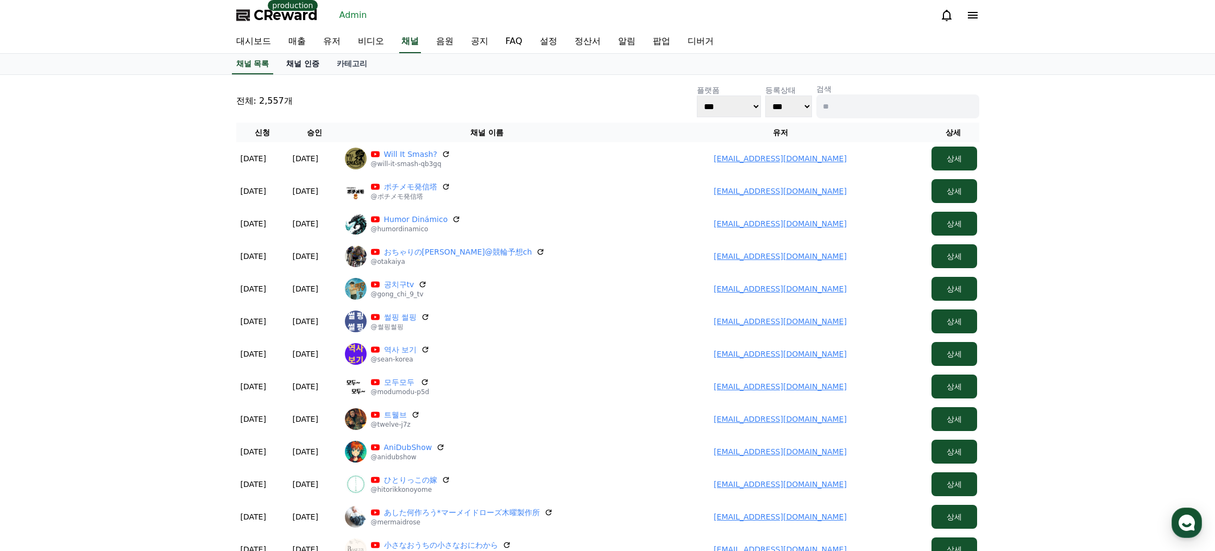
click at [307, 68] on link "채널 인증" at bounding box center [303, 64] width 51 height 21
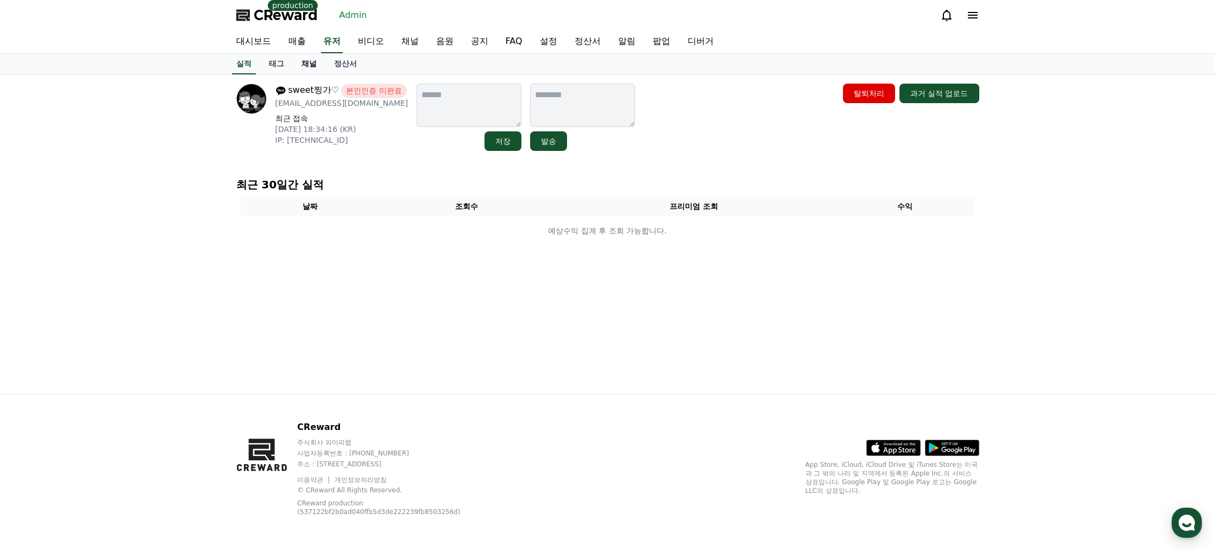
click at [302, 65] on link "채널" at bounding box center [309, 64] width 33 height 21
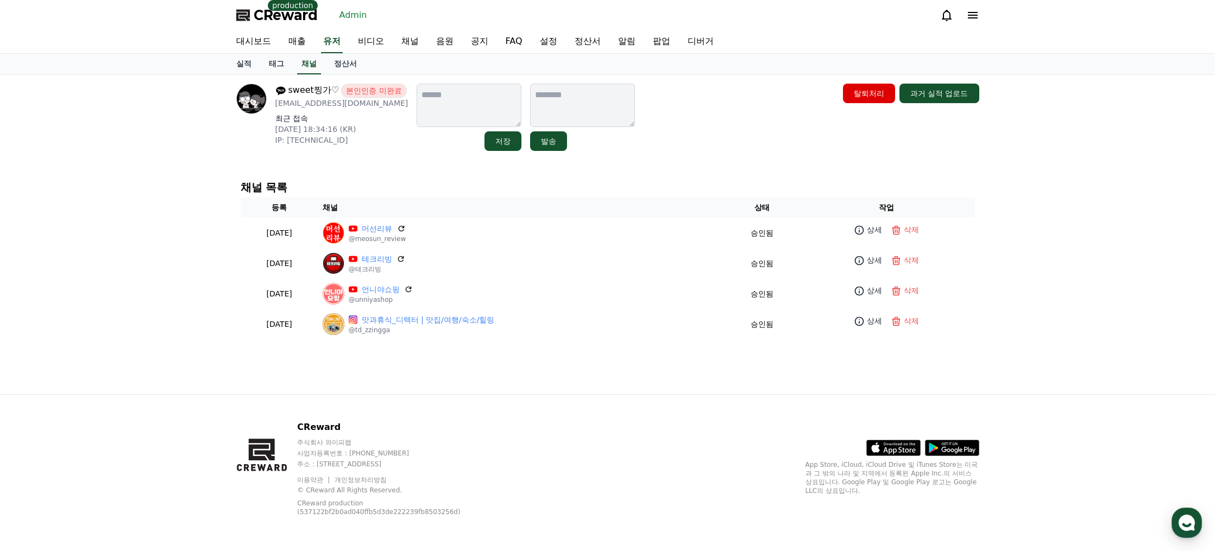
click at [672, 172] on div "sweet찡가♡ 본인인증 미완료 [EMAIL_ADDRESS][DOMAIN_NAME] 최근 접속 [DATE] 18:34:16 (KR) IP: […" at bounding box center [608, 234] width 760 height 319
click at [679, 167] on div "sweet찡가♡ 본인인증 미완료 [EMAIL_ADDRESS][DOMAIN_NAME] 최근 접속 [DATE] 18:34:16 (KR) IP: […" at bounding box center [608, 234] width 760 height 319
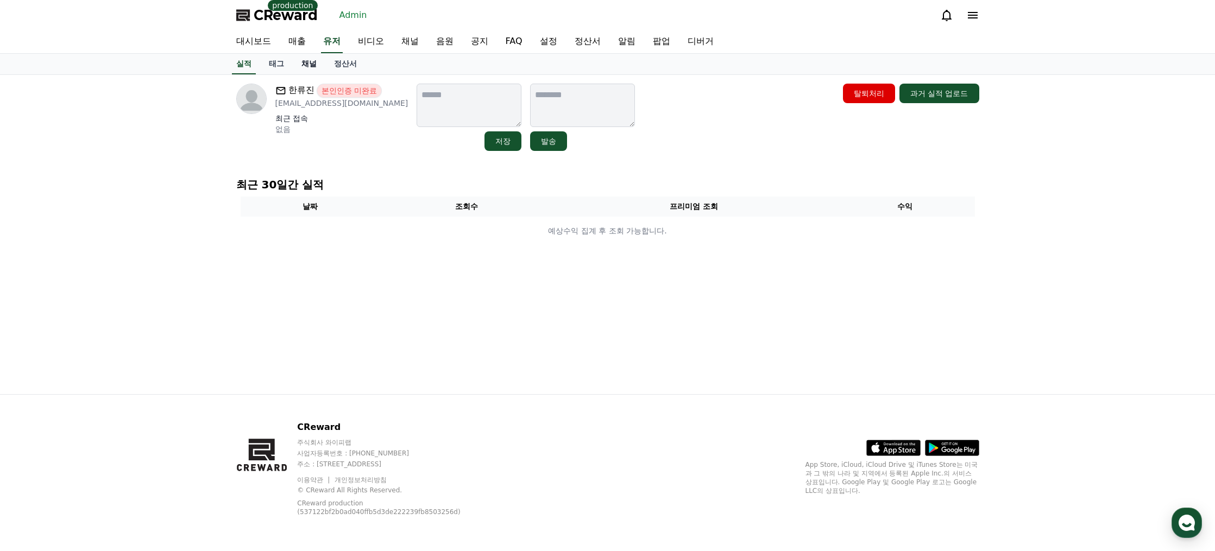
click at [310, 64] on link "채널" at bounding box center [309, 64] width 33 height 21
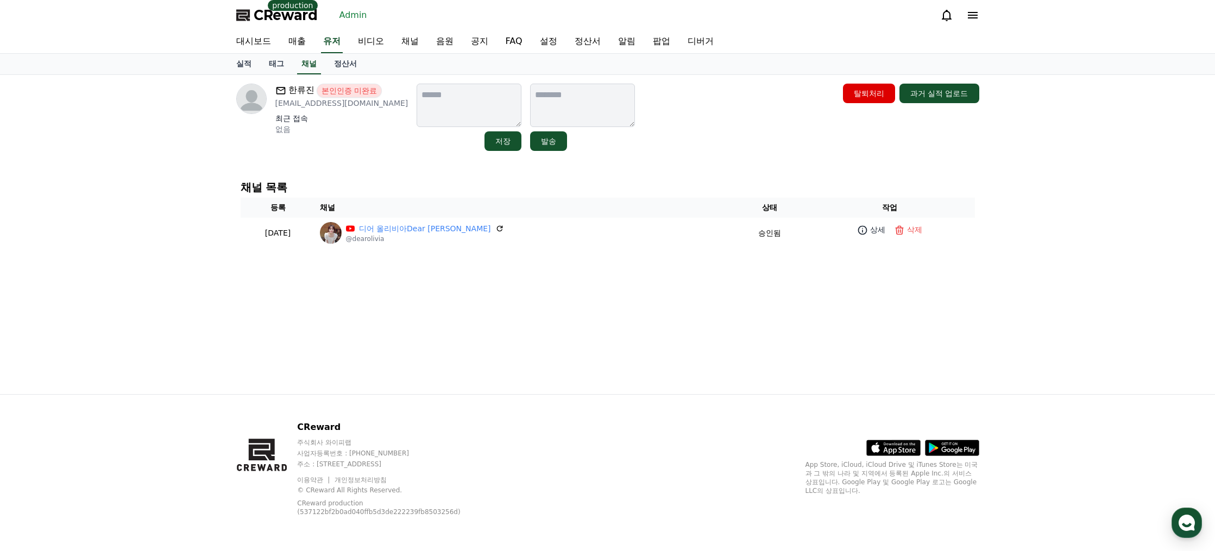
click at [639, 324] on div "한류진 본인인증 미완료 [EMAIL_ADDRESS][DOMAIN_NAME] 최근 접속 없음 저장 발송 탈퇴처리 과거 실적 업로드 채널 목록 등…" at bounding box center [608, 234] width 760 height 319
